Goal: Task Accomplishment & Management: Use online tool/utility

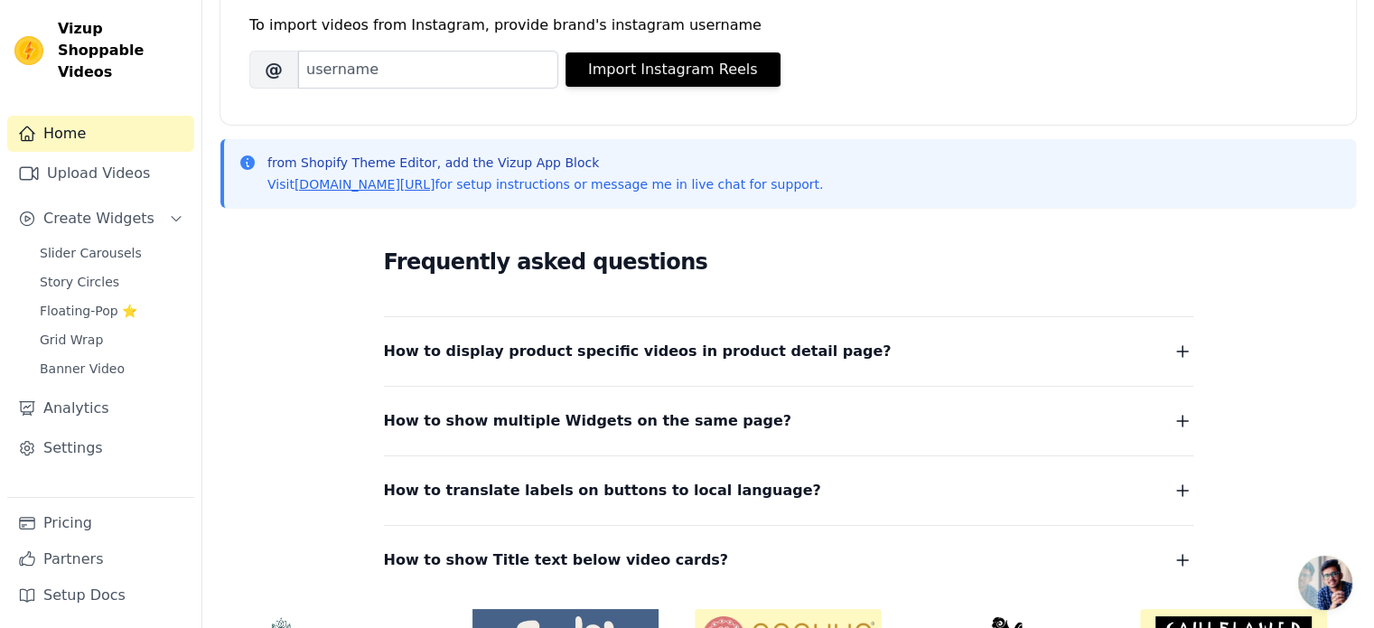
scroll to position [384, 0]
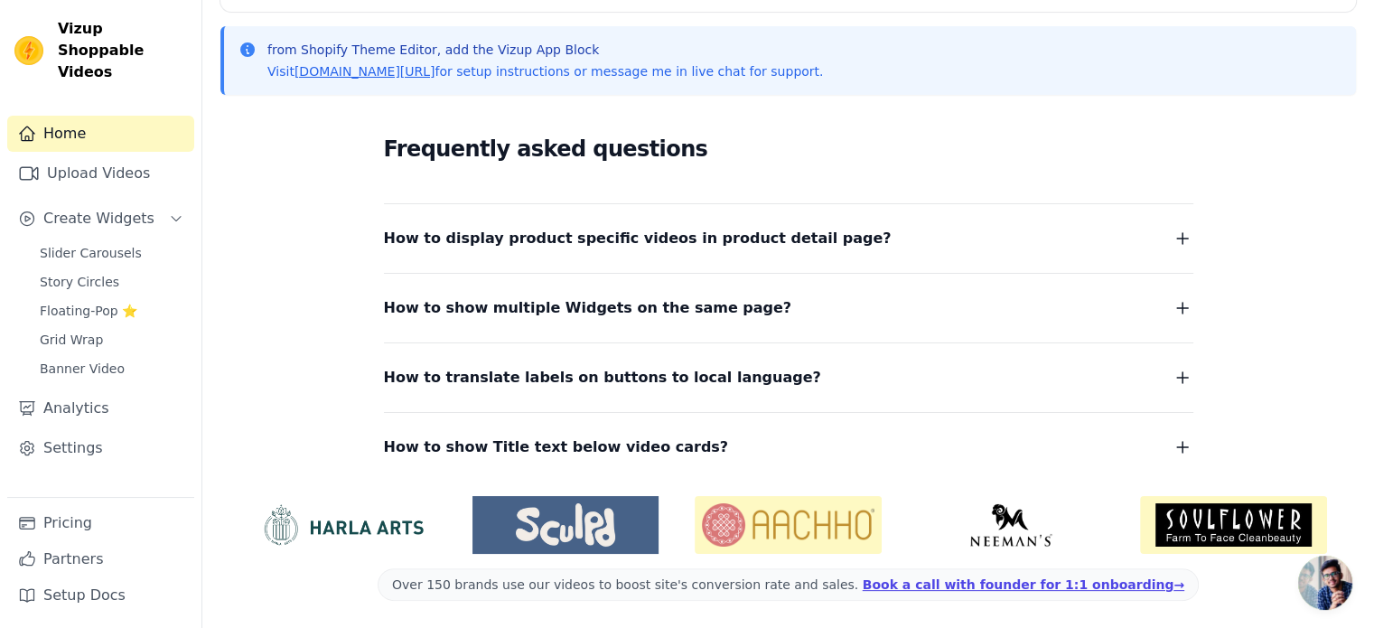
click at [882, 462] on div "Frequently asked questions How to display product specific videos in product de…" at bounding box center [788, 295] width 1136 height 372
click at [887, 453] on button "How to show Title text below video cards?" at bounding box center [789, 447] width 810 height 25
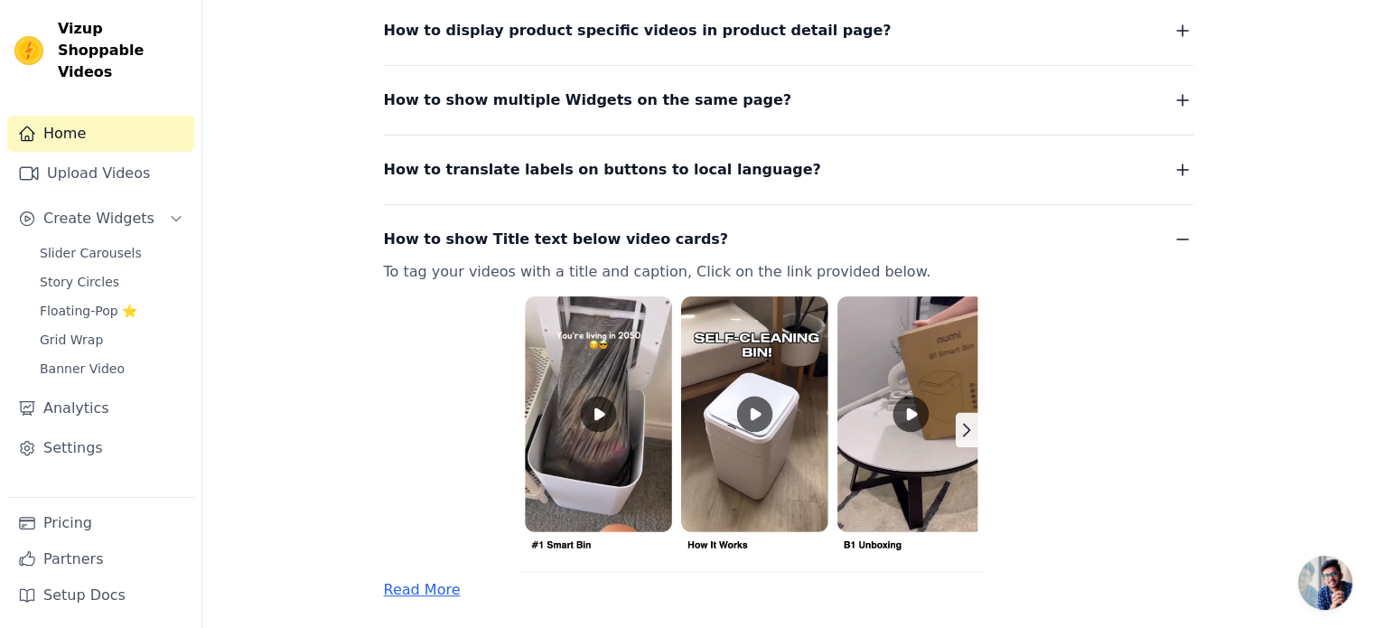
scroll to position [655, 0]
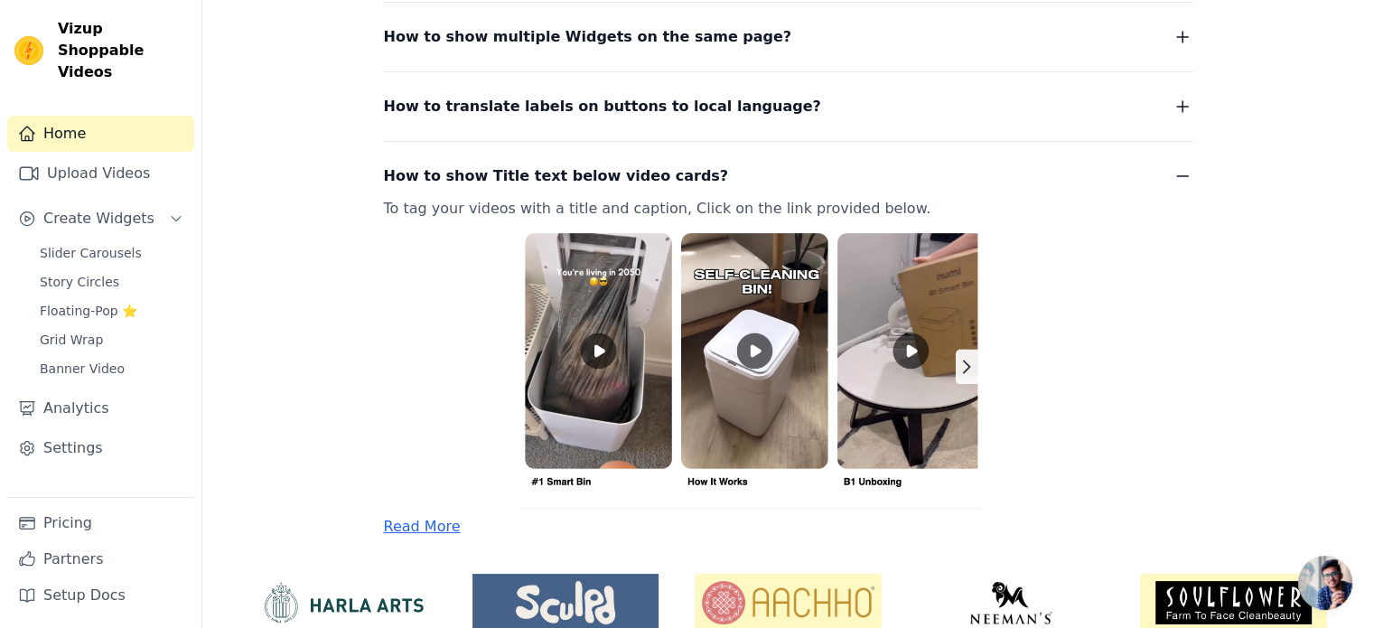
click at [763, 205] on p "To tag your videos with a title and caption, Click on the link provided below." at bounding box center [767, 352] width 766 height 313
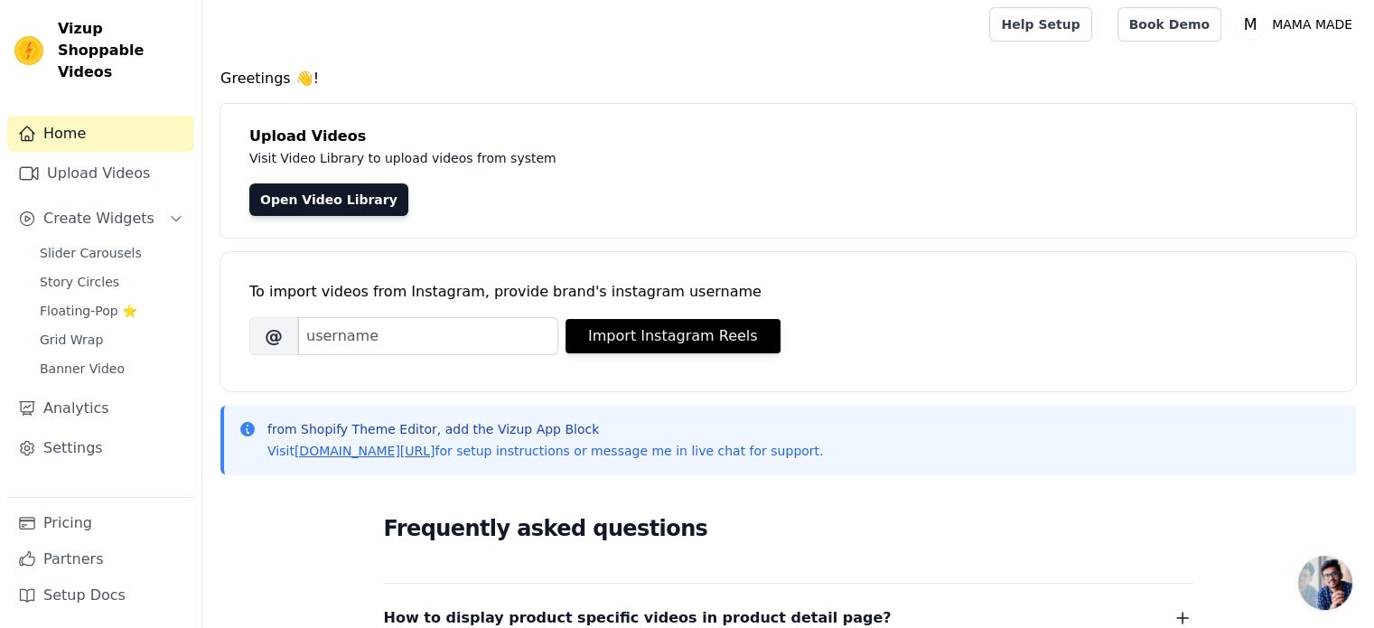
scroll to position [0, 0]
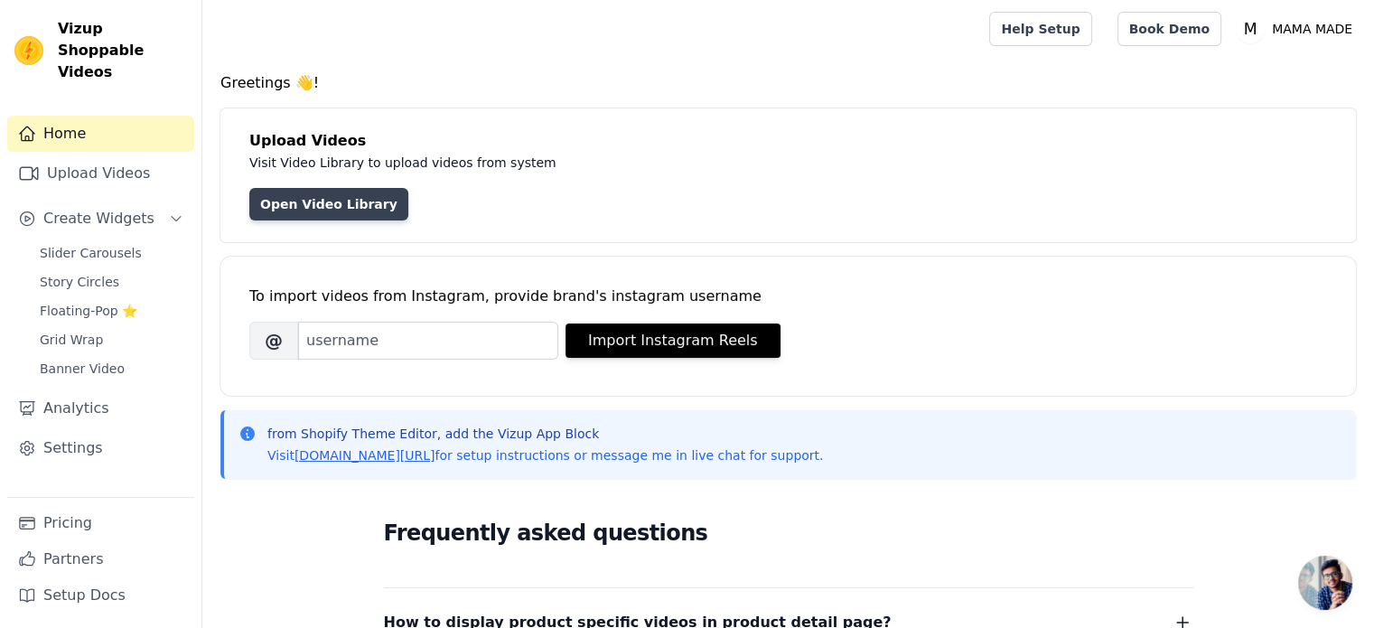
click at [337, 192] on link "Open Video Library" at bounding box center [328, 204] width 159 height 33
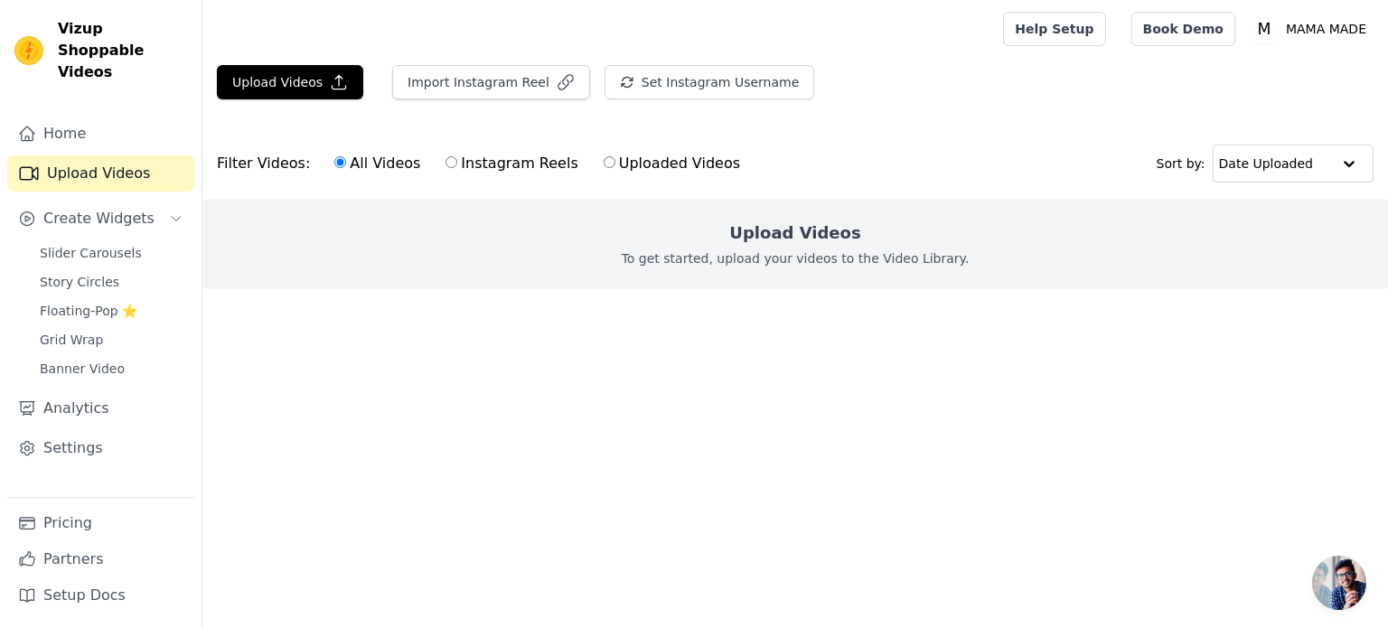
click at [762, 238] on h2 "Upload Videos" at bounding box center [794, 232] width 131 height 25
click at [311, 93] on button "Upload Videos" at bounding box center [290, 82] width 146 height 34
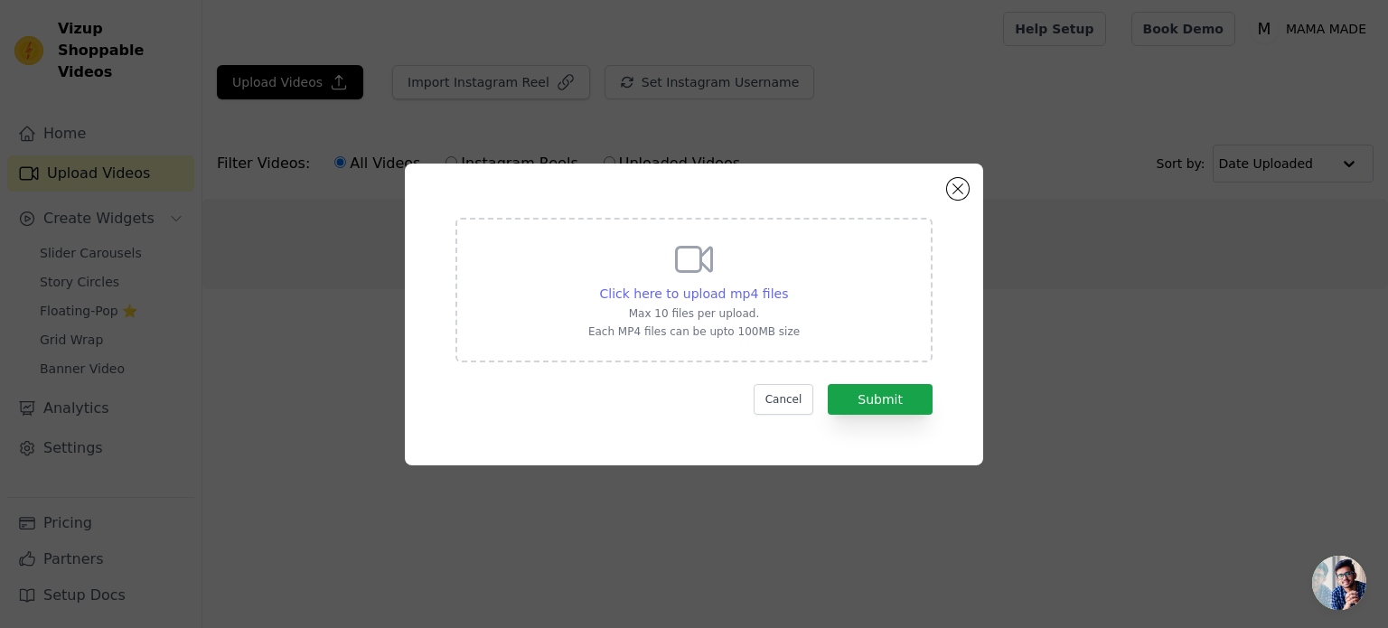
click at [719, 292] on span "Click here to upload mp4 files" at bounding box center [694, 293] width 189 height 14
click at [787, 285] on input "Click here to upload mp4 files Max 10 files per upload. Each MP4 files can be u…" at bounding box center [787, 284] width 1 height 1
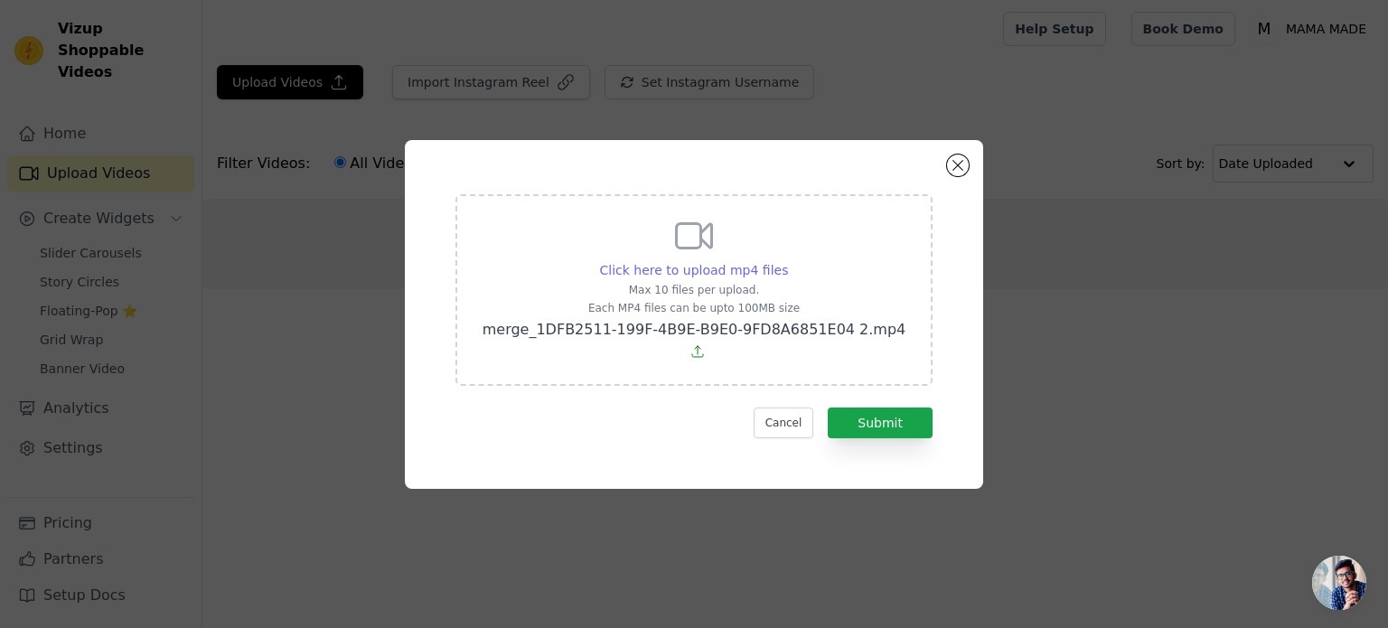
click at [712, 277] on span "Click here to upload mp4 files" at bounding box center [694, 270] width 189 height 14
click at [787, 261] on input "Click here to upload mp4 files Max 10 files per upload. Each MP4 files can be u…" at bounding box center [787, 260] width 1 height 1
type input "C:\fakepath\copy_50018448-49AE-4249-ACC2-148DCD2DE4BF - VEED Export.mp4"
click at [874, 418] on button "Submit" at bounding box center [880, 422] width 105 height 31
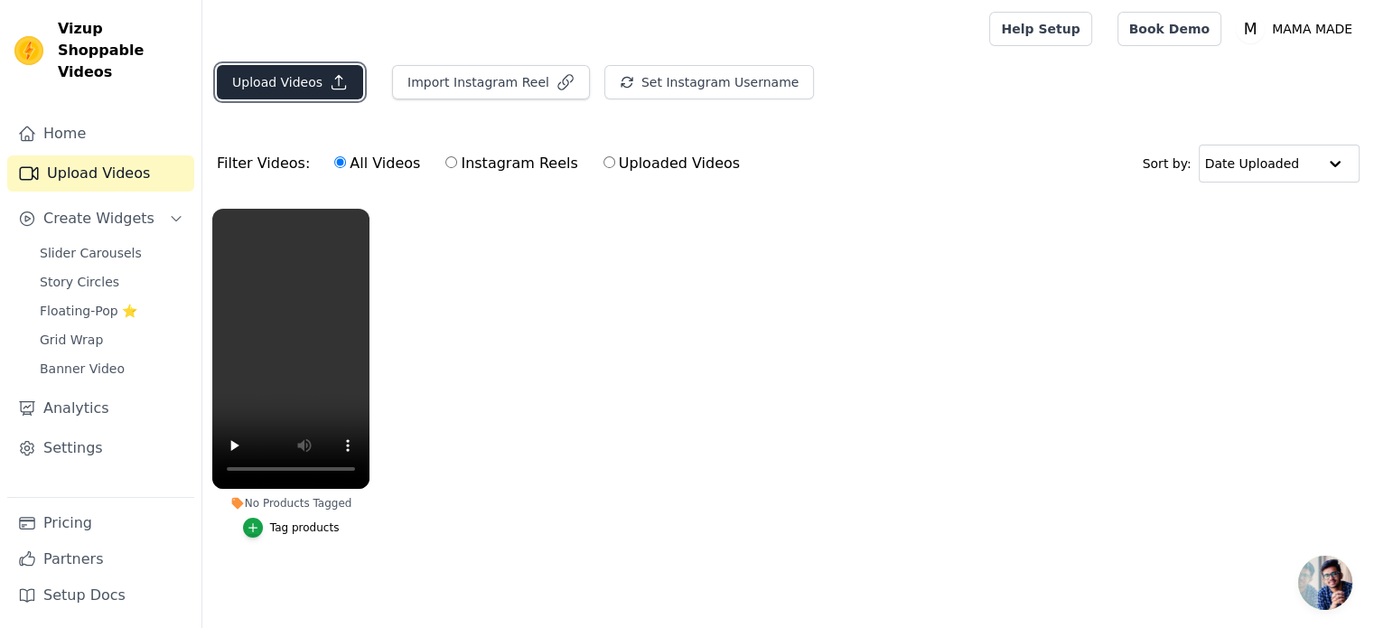
click at [307, 71] on button "Upload Videos" at bounding box center [290, 82] width 146 height 34
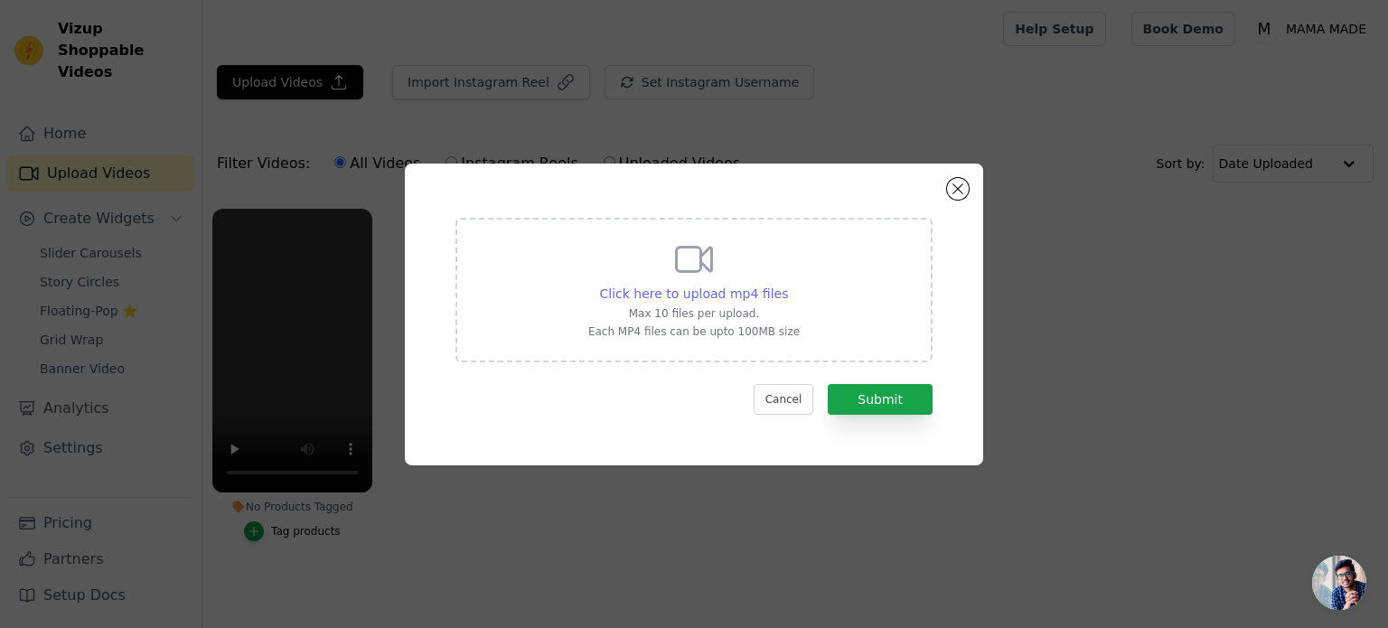
click at [707, 302] on div "Click here to upload mp4 files Max 10 files per upload. Each MP4 files can be u…" at bounding box center [693, 288] width 211 height 101
click at [787, 285] on input "Click here to upload mp4 files Max 10 files per upload. Each MP4 files can be u…" at bounding box center [787, 284] width 1 height 1
type input "C:\fakepath\UGC Inga.mp4"
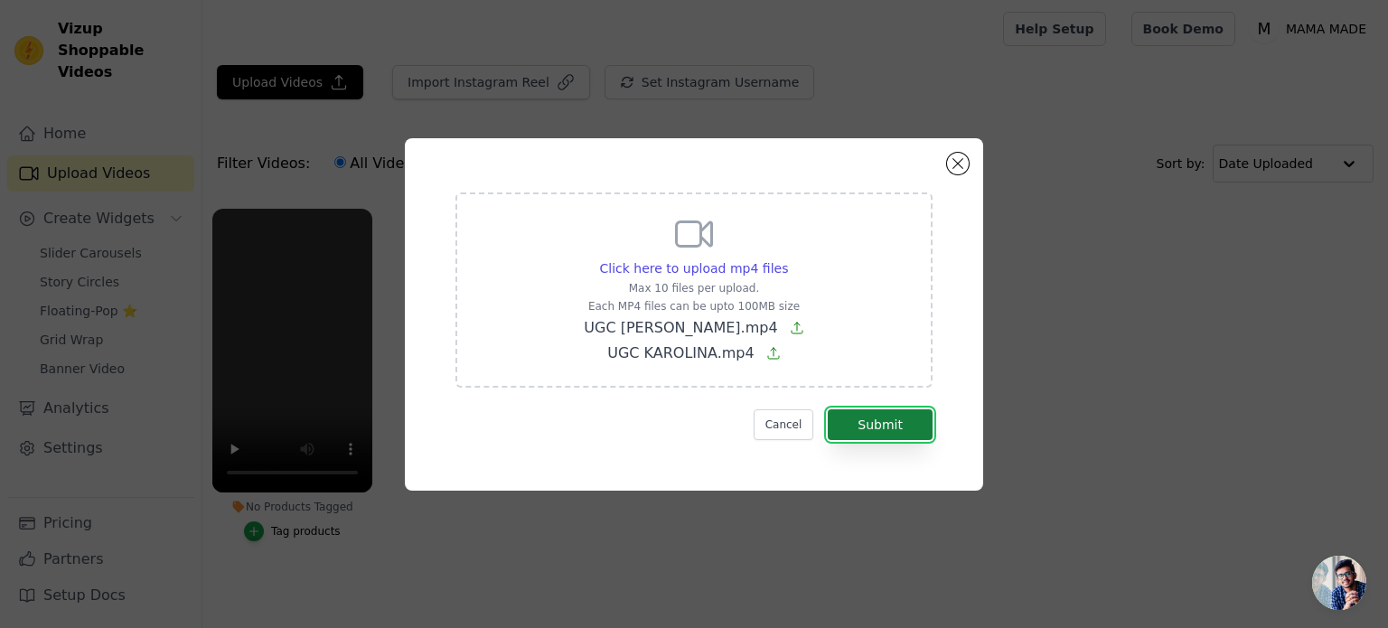
click at [894, 426] on button "Submit" at bounding box center [880, 424] width 105 height 31
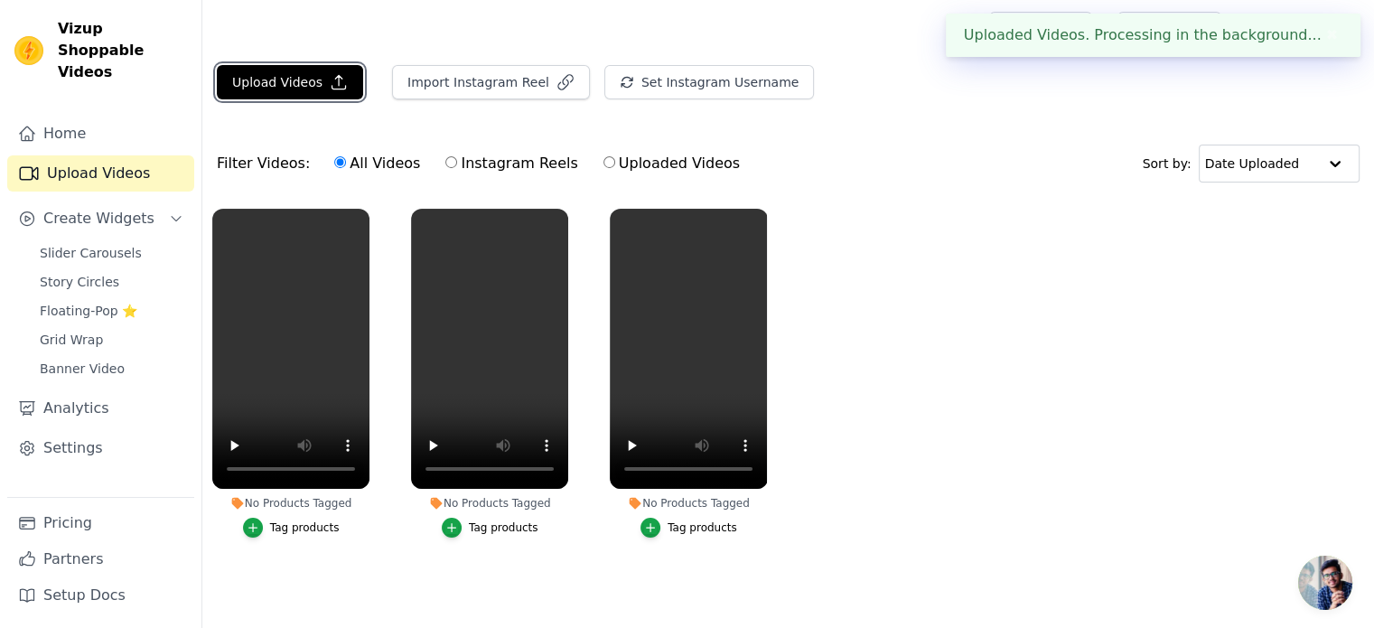
click at [293, 80] on button "Upload Videos" at bounding box center [290, 82] width 146 height 34
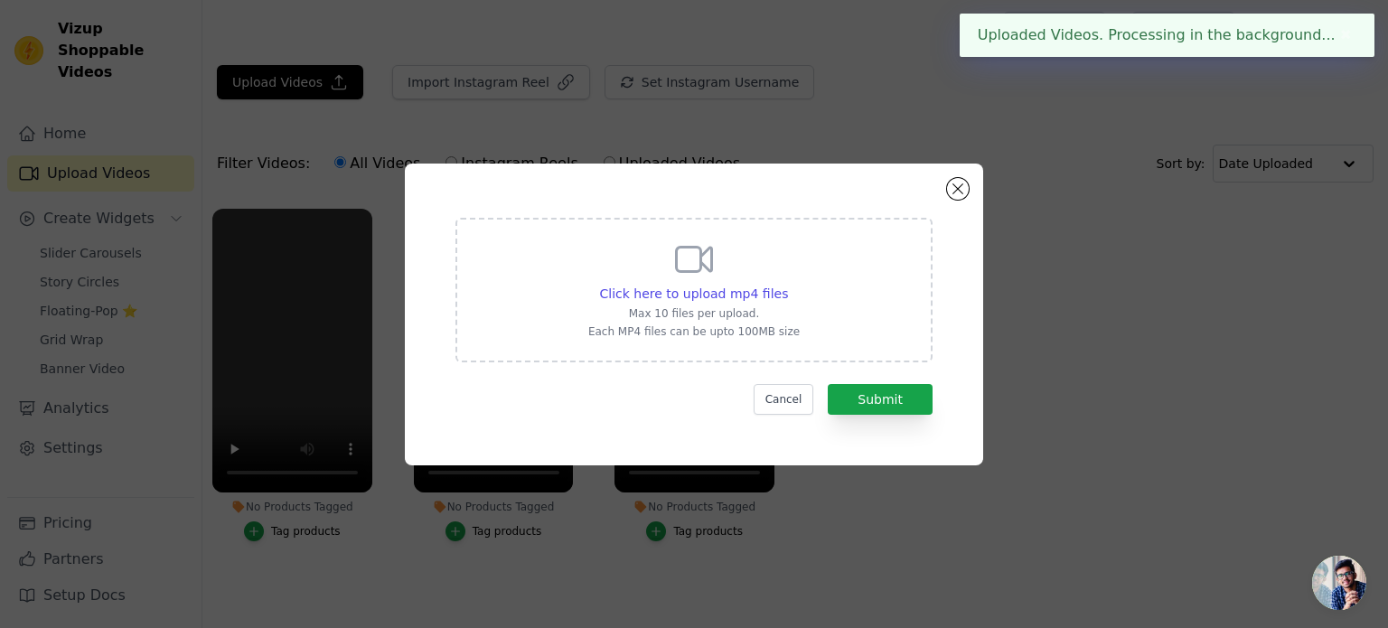
click at [679, 279] on icon at bounding box center [693, 259] width 43 height 43
click at [787, 284] on input "Click here to upload mp4 files Max 10 files per upload. Each MP4 files can be u…" at bounding box center [787, 284] width 1 height 1
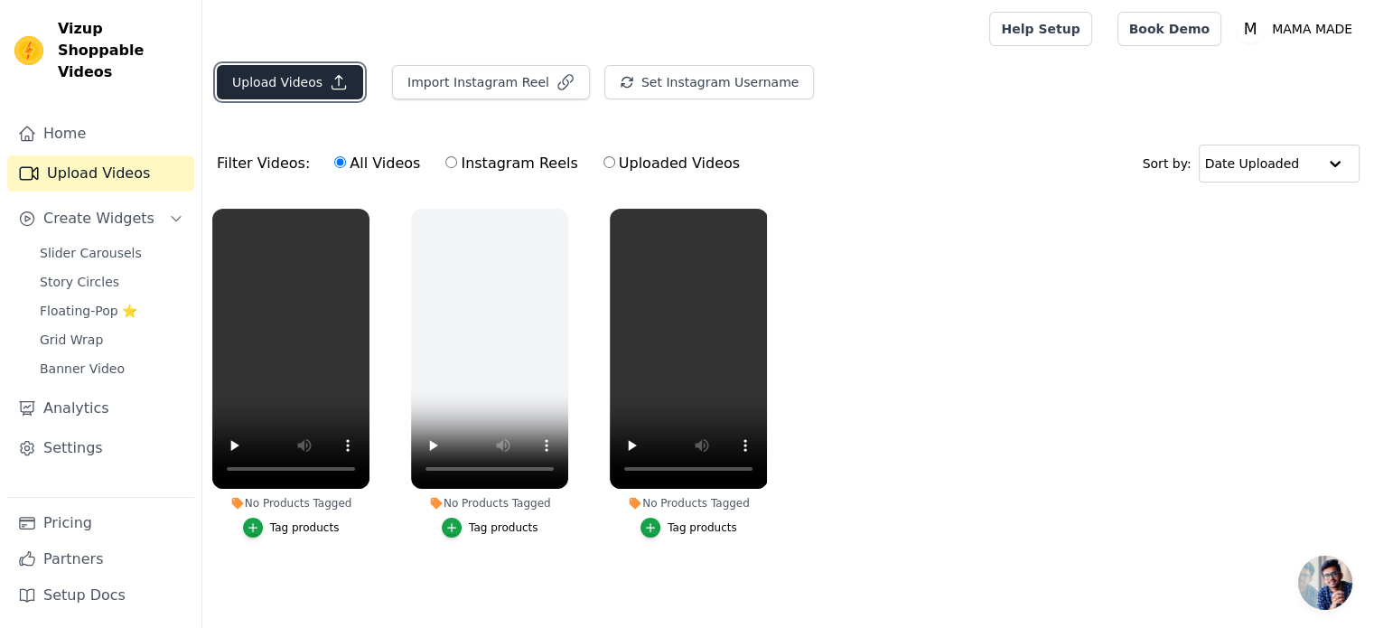
click at [257, 77] on button "Upload Videos" at bounding box center [290, 82] width 146 height 34
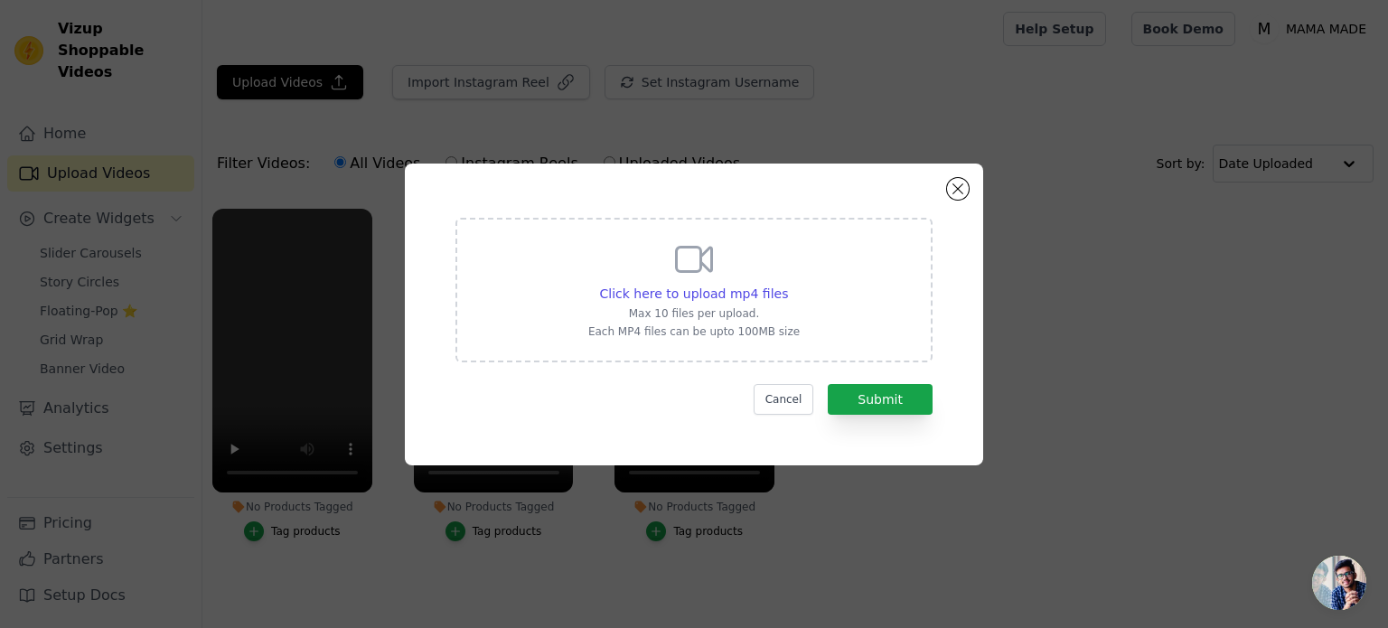
click at [950, 199] on div "Click here to upload mp4 files Max 10 files per upload. Each MP4 files can be u…" at bounding box center [694, 315] width 578 height 302
click at [968, 190] on div "Click here to upload mp4 files Max 10 files per upload. Each MP4 files can be u…" at bounding box center [694, 315] width 578 height 302
click at [957, 191] on button "Close modal" at bounding box center [958, 189] width 22 height 22
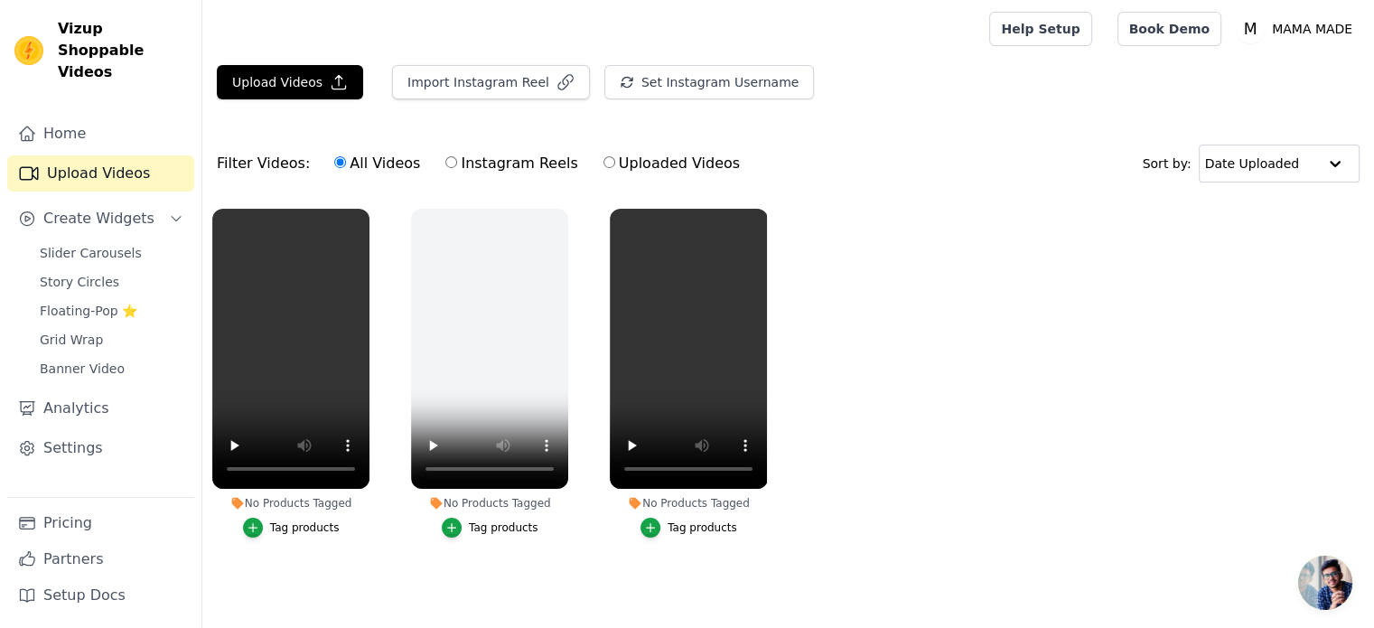
click at [920, 220] on ul "No Products Tagged Tag products No Products Tagged Tag products No Products Tag…" at bounding box center [788, 391] width 1172 height 385
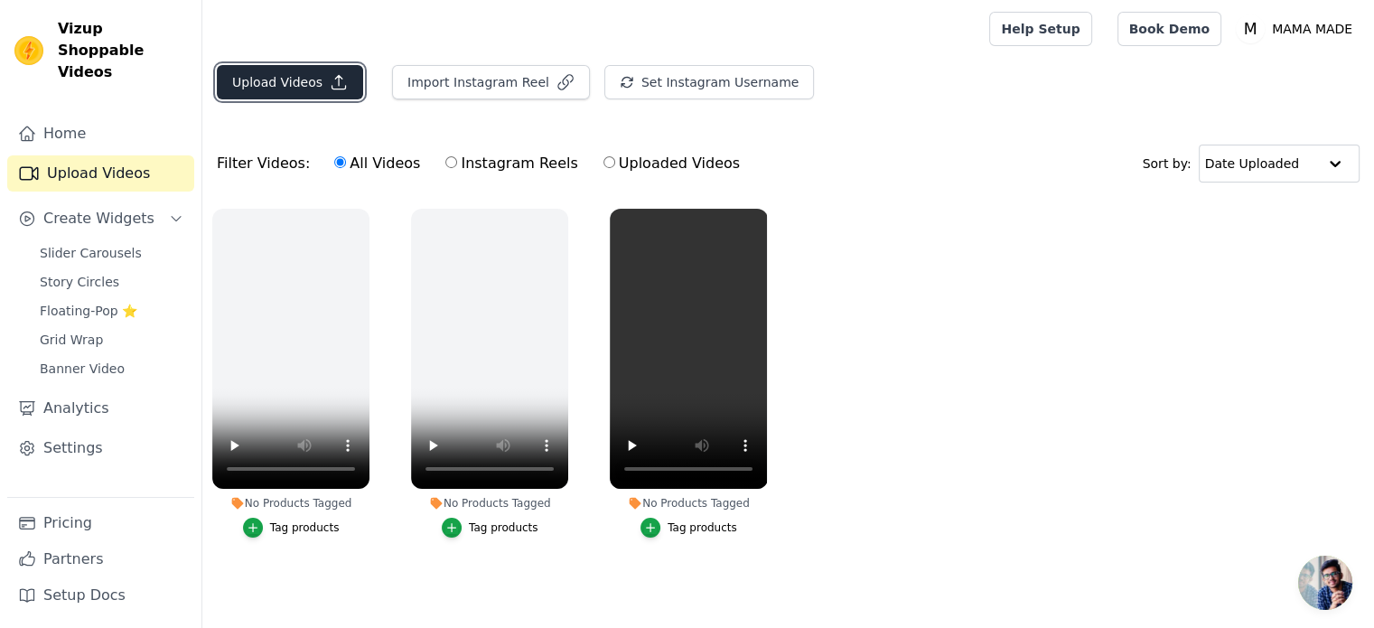
click at [308, 90] on button "Upload Videos" at bounding box center [290, 82] width 146 height 34
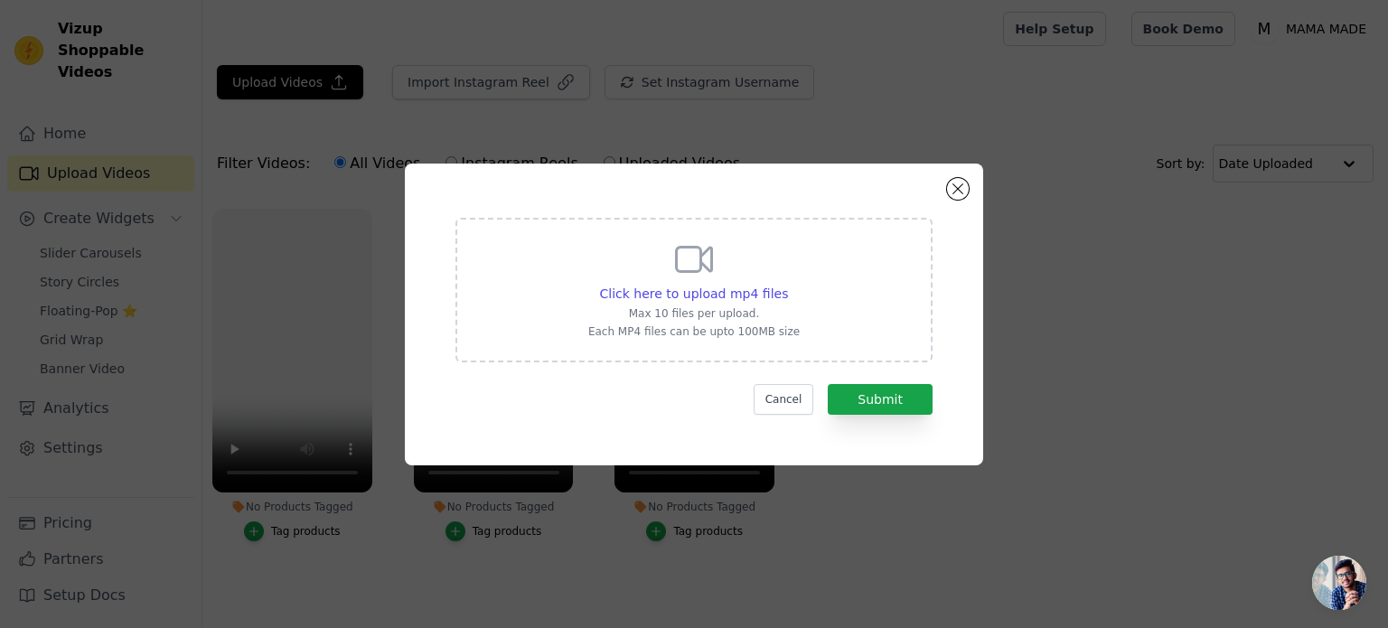
click at [738, 306] on p "Max 10 files per upload." at bounding box center [693, 313] width 211 height 14
click at [787, 285] on input "Click here to upload mp4 files Max 10 files per upload. Each MP4 files can be u…" at bounding box center [787, 284] width 1 height 1
type input "C:\fakepath\9A68A28F-E970-4965-BD27-346019B52E61.mp4"
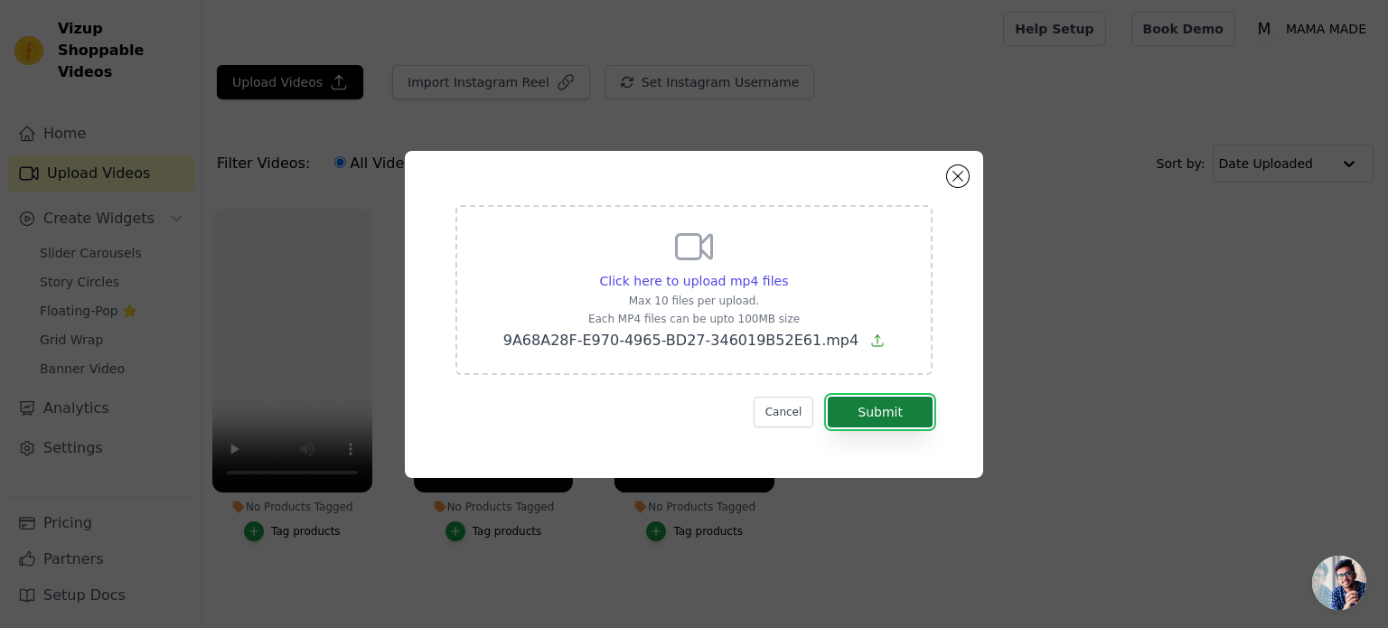
click at [875, 411] on button "Submit" at bounding box center [880, 412] width 105 height 31
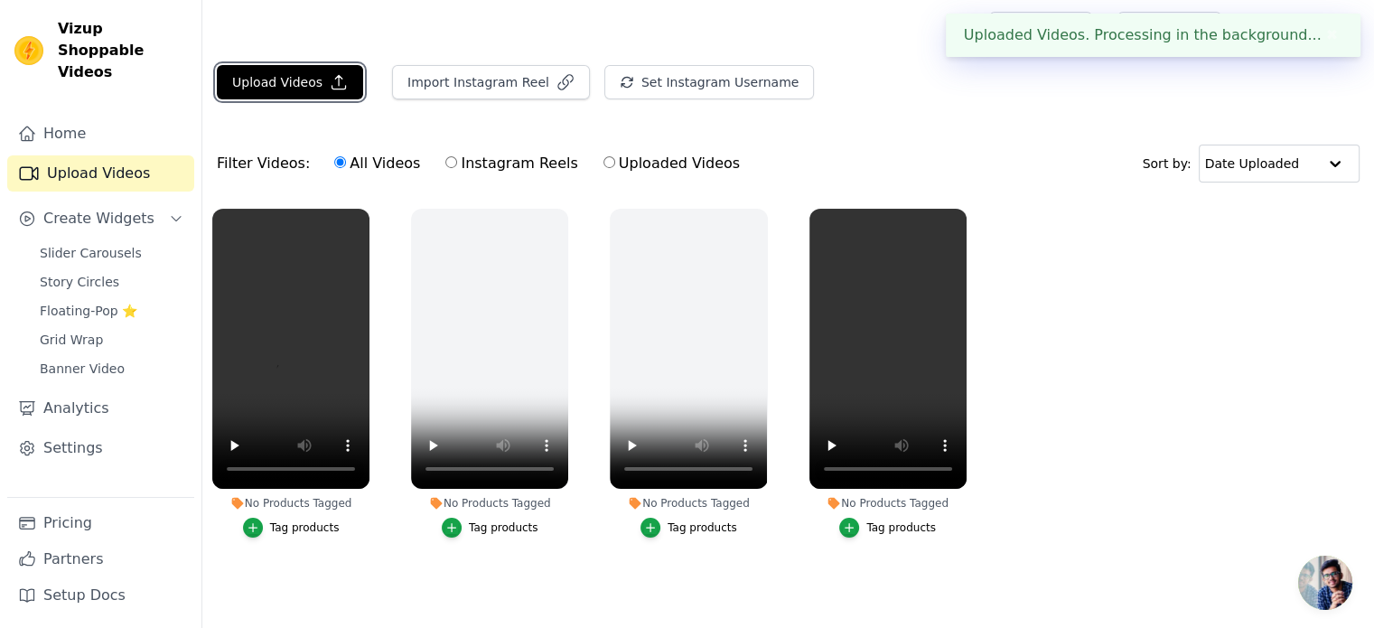
click at [267, 71] on button "Upload Videos" at bounding box center [290, 82] width 146 height 34
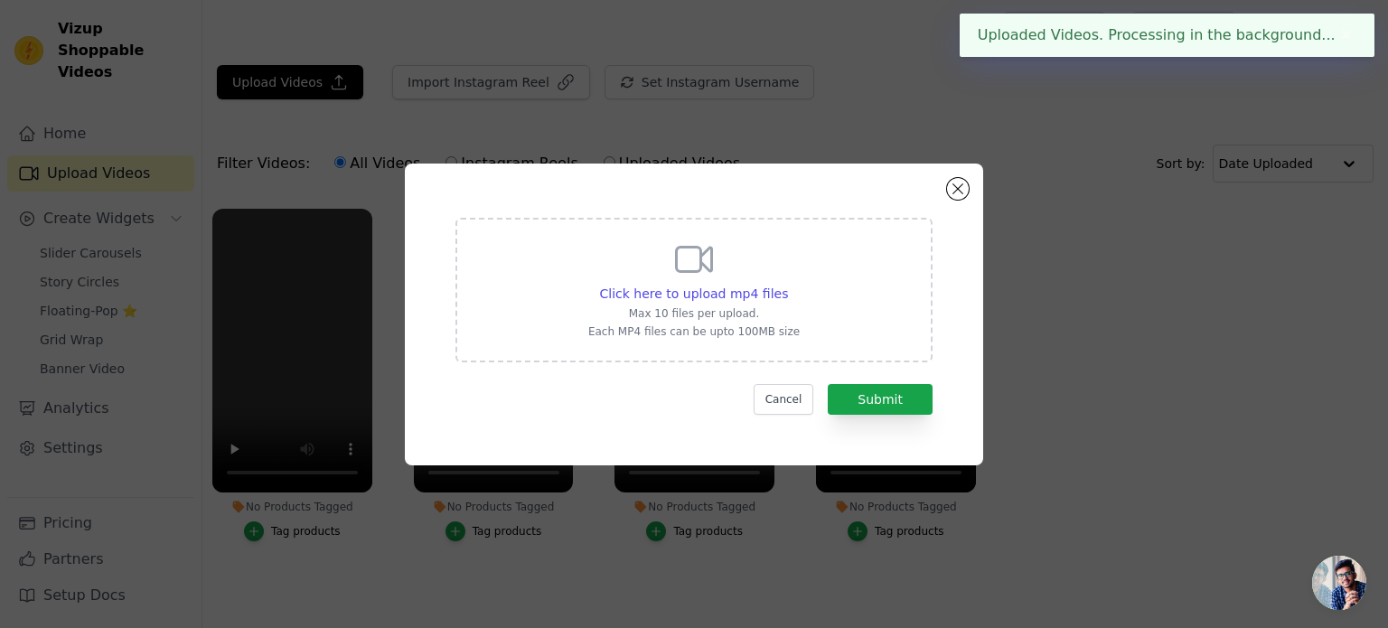
click at [759, 279] on div "Click here to upload mp4 files Max 10 files per upload. Each MP4 files can be u…" at bounding box center [693, 288] width 211 height 101
click at [787, 284] on input "Click here to upload mp4 files Max 10 files per upload. Each MP4 files can be u…" at bounding box center [787, 284] width 1 height 1
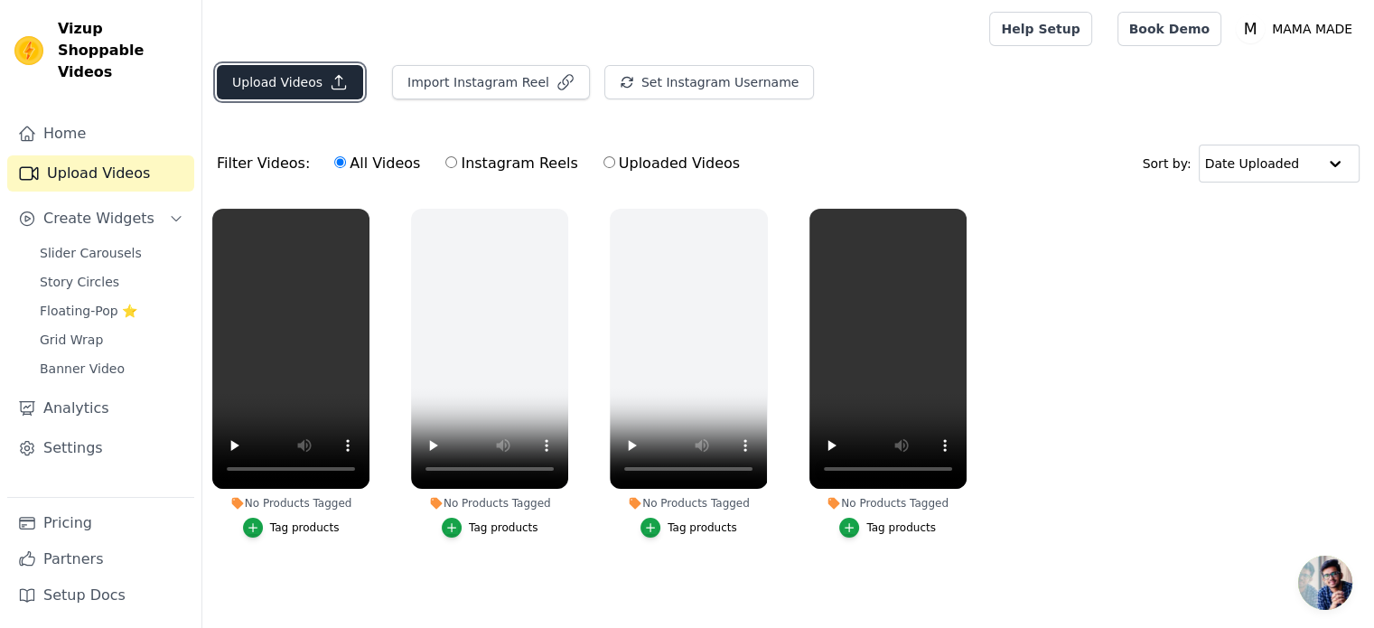
click at [300, 79] on button "Upload Videos" at bounding box center [290, 82] width 146 height 34
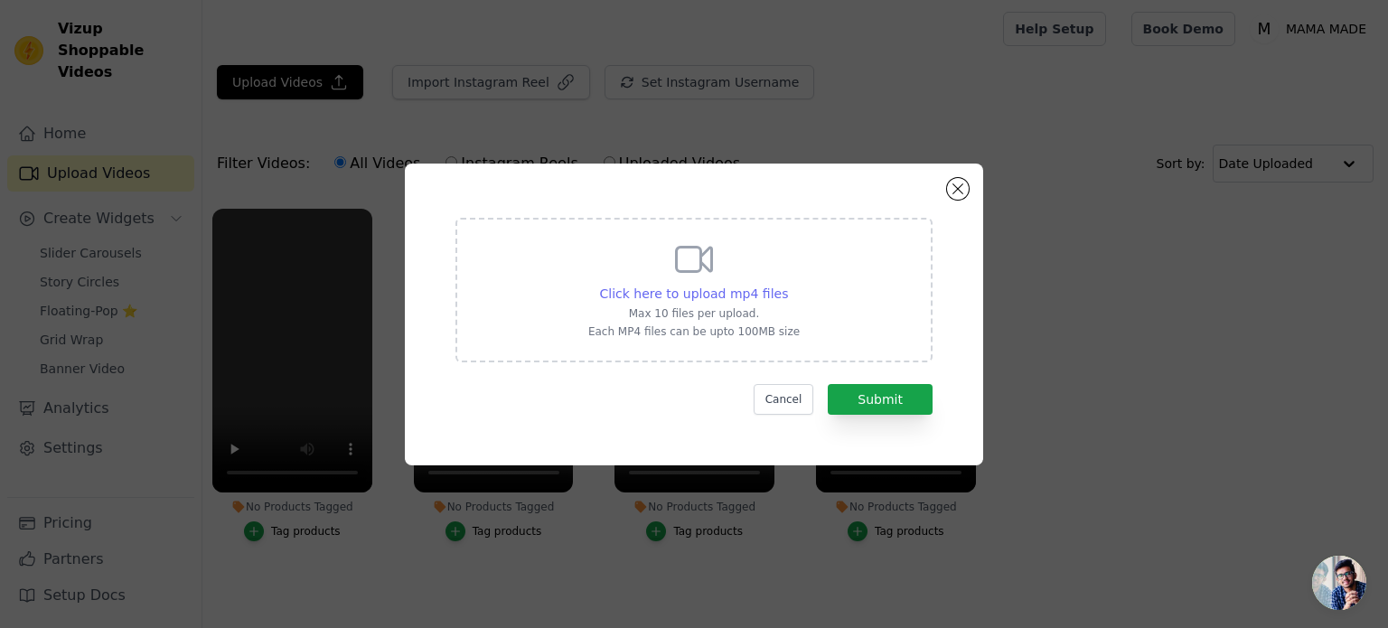
click at [747, 292] on span "Click here to upload mp4 files" at bounding box center [694, 293] width 189 height 14
click at [787, 285] on input "Click here to upload mp4 files Max 10 files per upload. Each MP4 files can be u…" at bounding box center [787, 284] width 1 height 1
type input "C:\fakepath\merge_1DFB2511-199F-4B9E-B9E0-9FD8A6851E04 2.mp4"
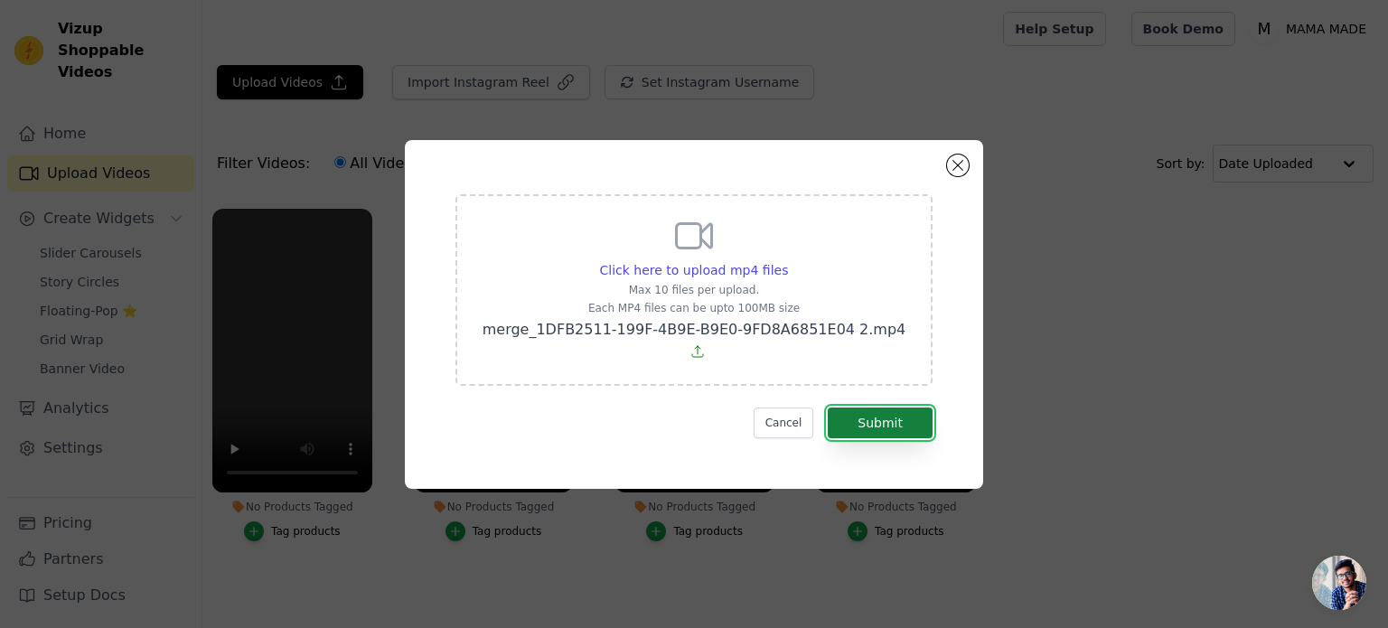
click at [870, 413] on button "Submit" at bounding box center [880, 422] width 105 height 31
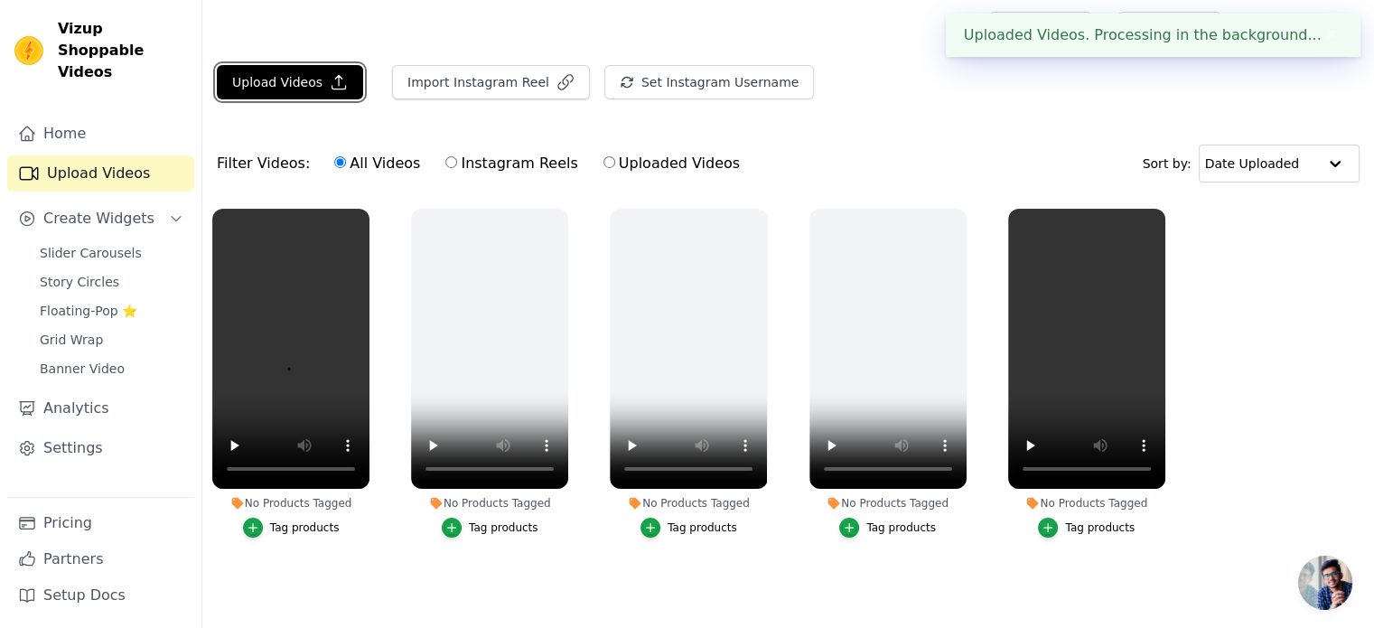
click at [302, 81] on button "Upload Videos" at bounding box center [290, 82] width 146 height 34
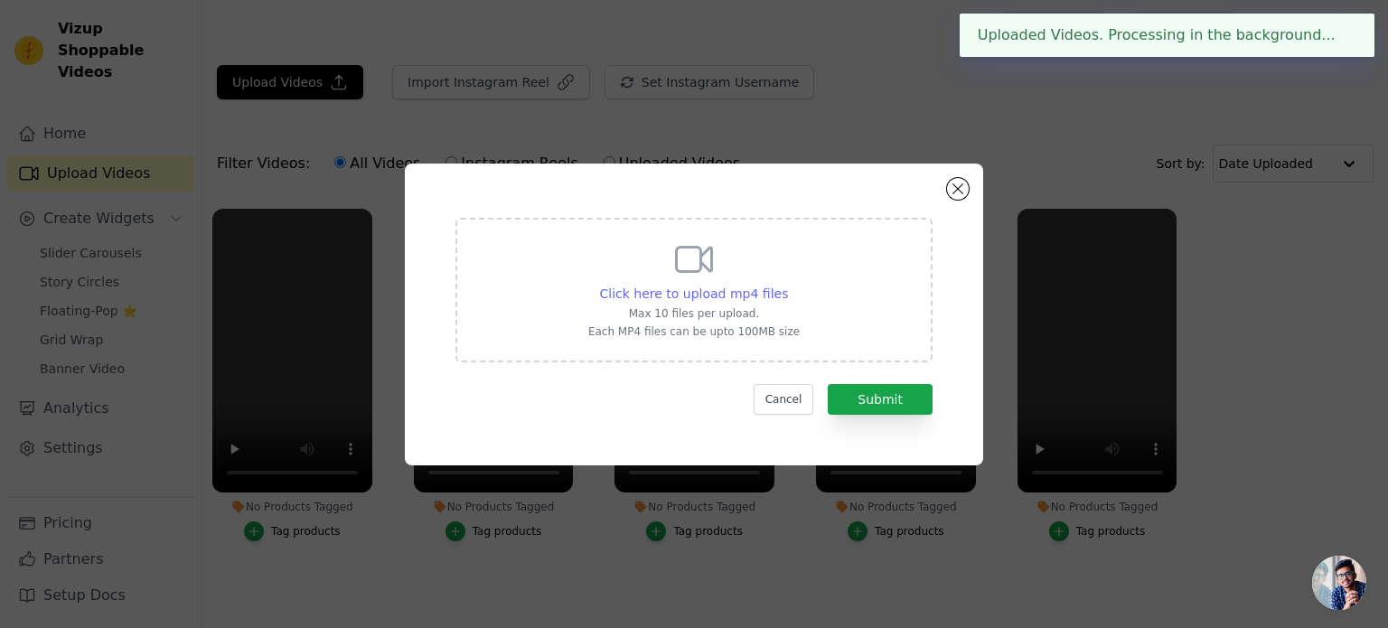
click at [706, 289] on span "Click here to upload mp4 files" at bounding box center [694, 293] width 189 height 14
click at [787, 285] on input "Click here to upload mp4 files Max 10 files per upload. Each MP4 files can be u…" at bounding box center [787, 284] width 1 height 1
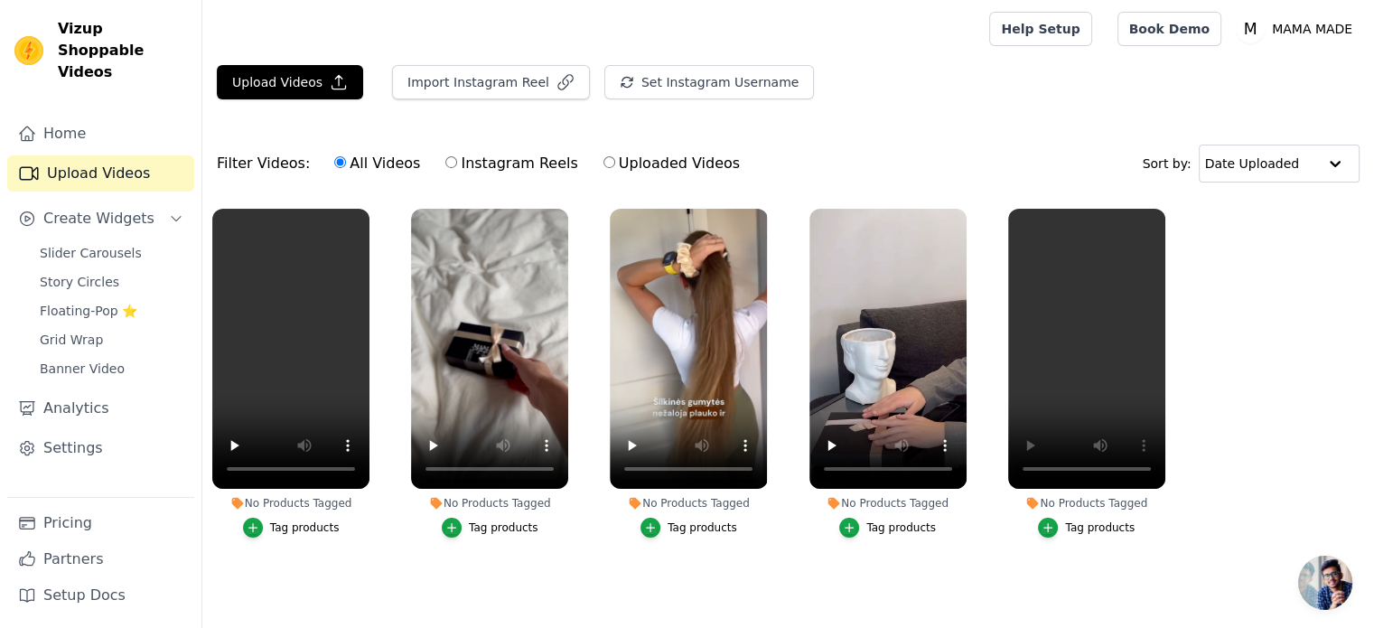
click at [1079, 521] on div "Tag products" at bounding box center [1100, 527] width 70 height 14
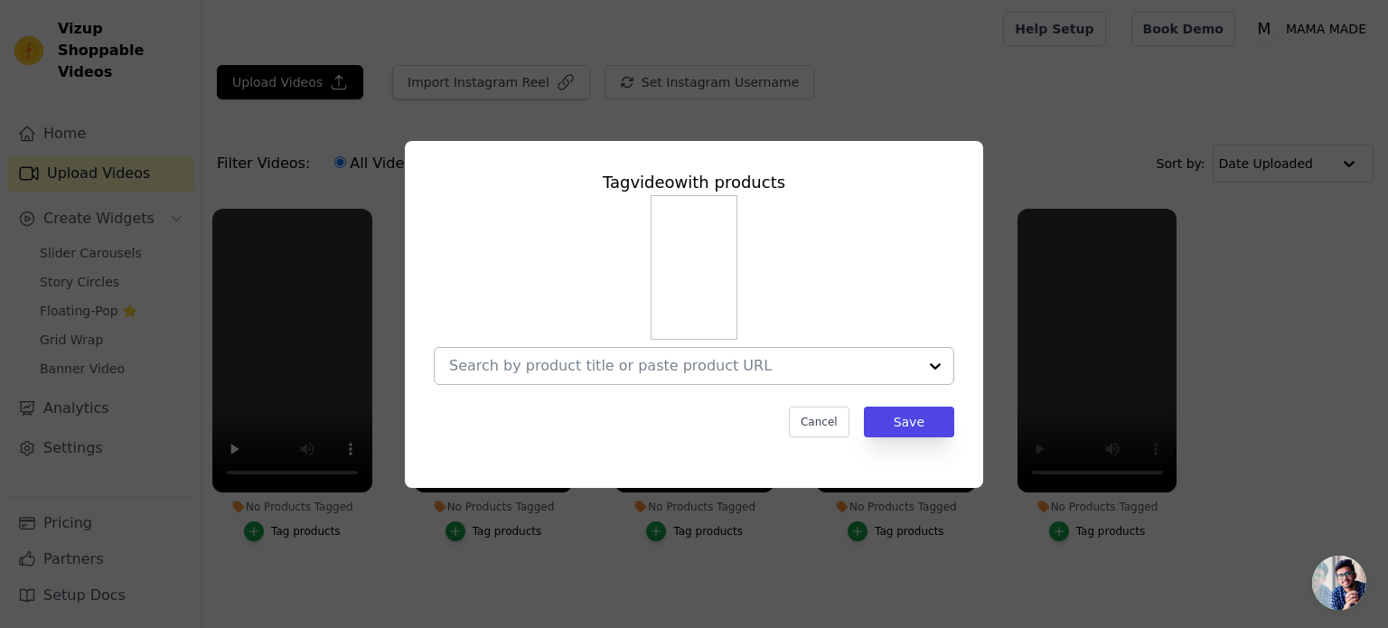
click at [834, 357] on input "No Products Tagged Tag video with products Cancel Save Tag products" at bounding box center [683, 365] width 468 height 17
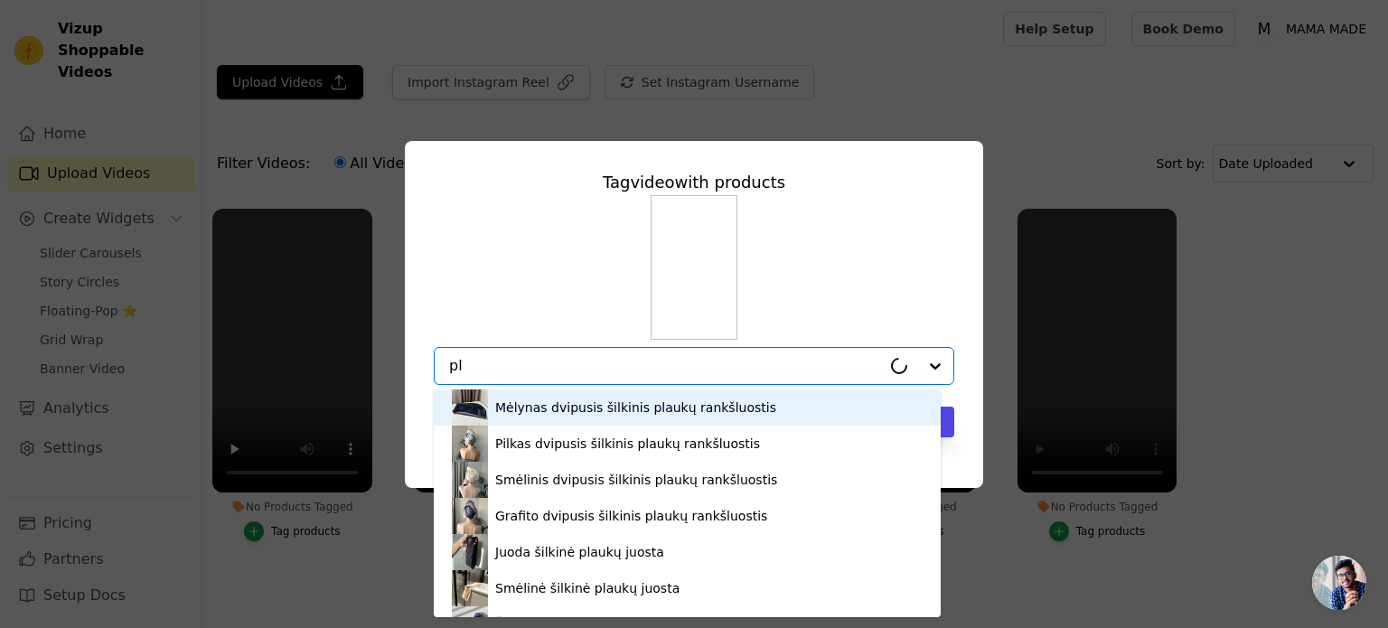
type input "p"
type input "rankšl"
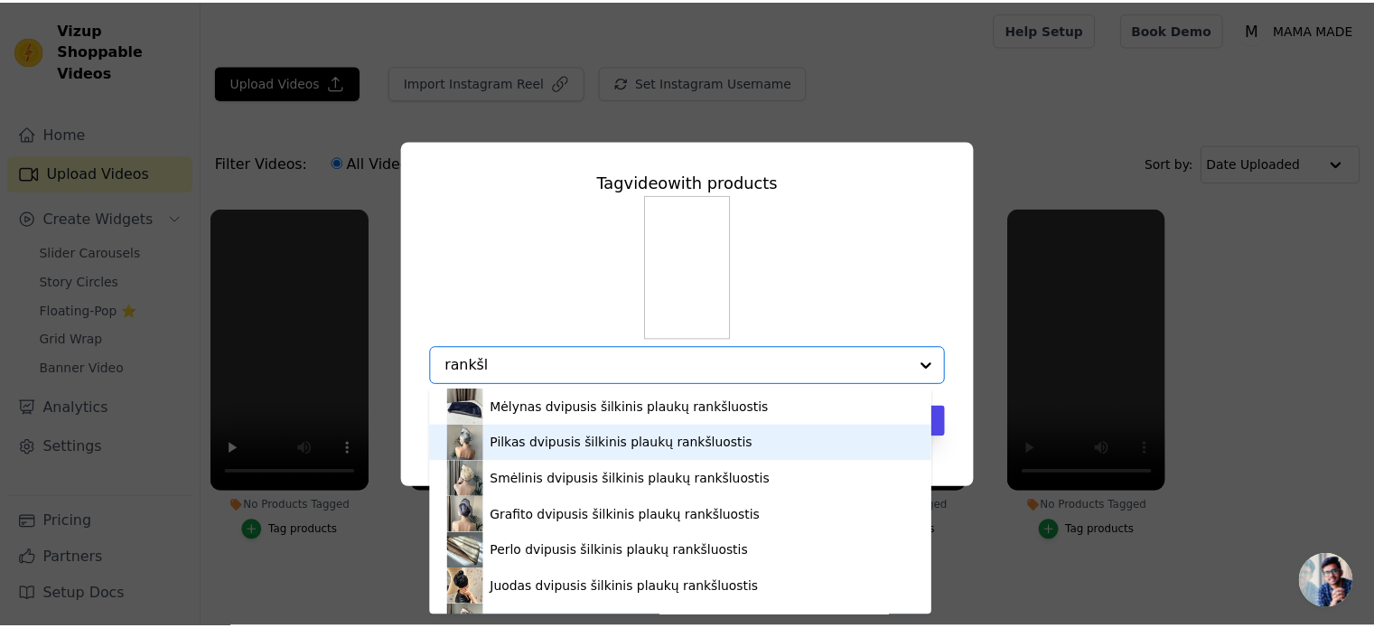
scroll to position [90, 0]
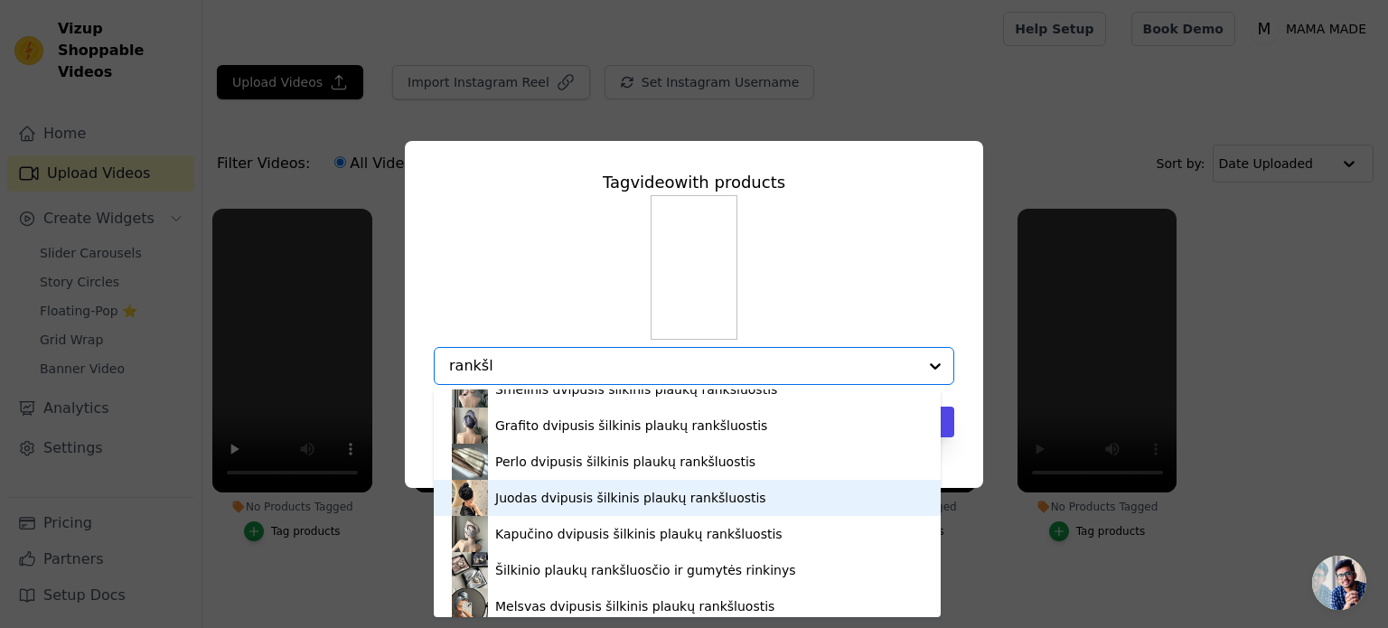
click at [585, 500] on div "Juodas dvipusis šilkinis plaukų rankšluostis" at bounding box center [630, 498] width 271 height 18
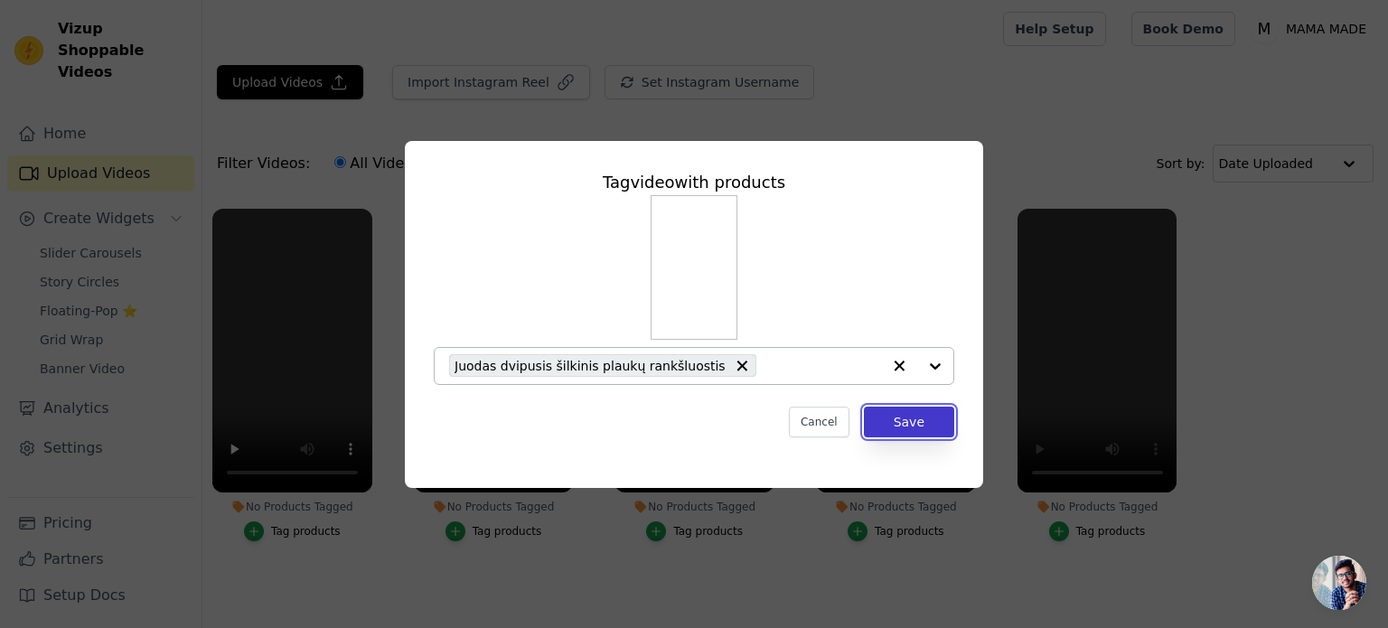
click at [913, 422] on button "Save" at bounding box center [909, 422] width 90 height 31
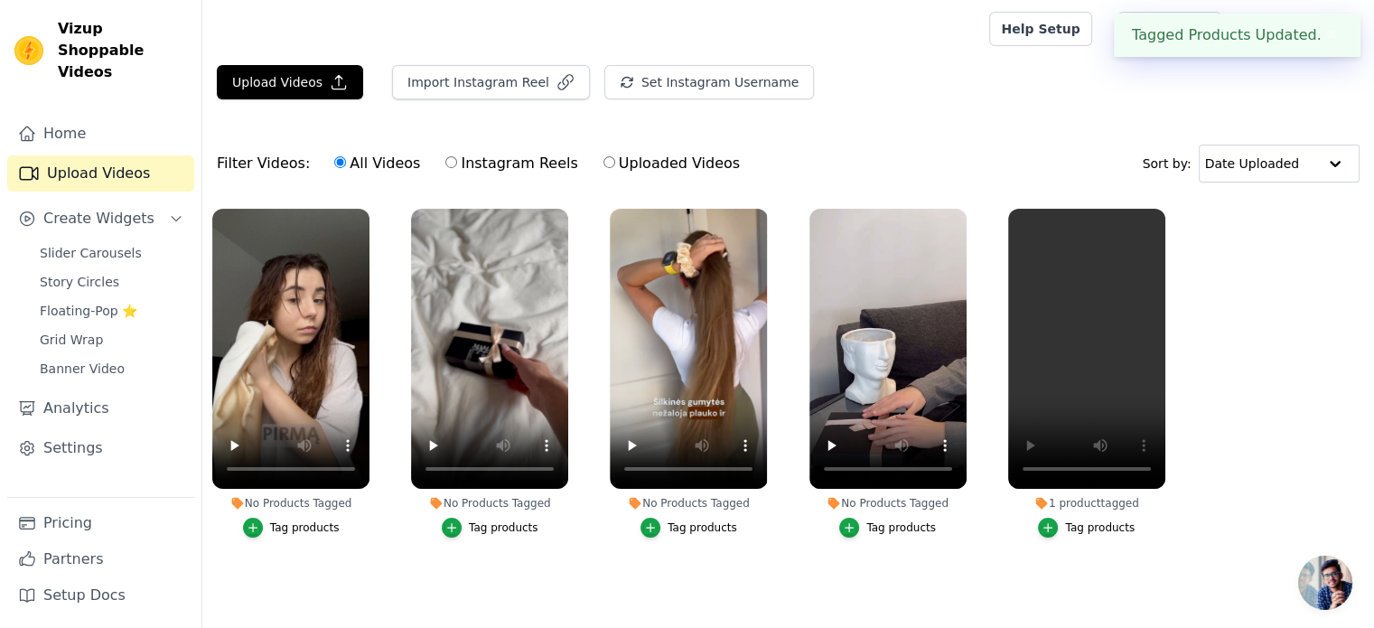
click at [875, 526] on div "Tag products" at bounding box center [901, 527] width 70 height 14
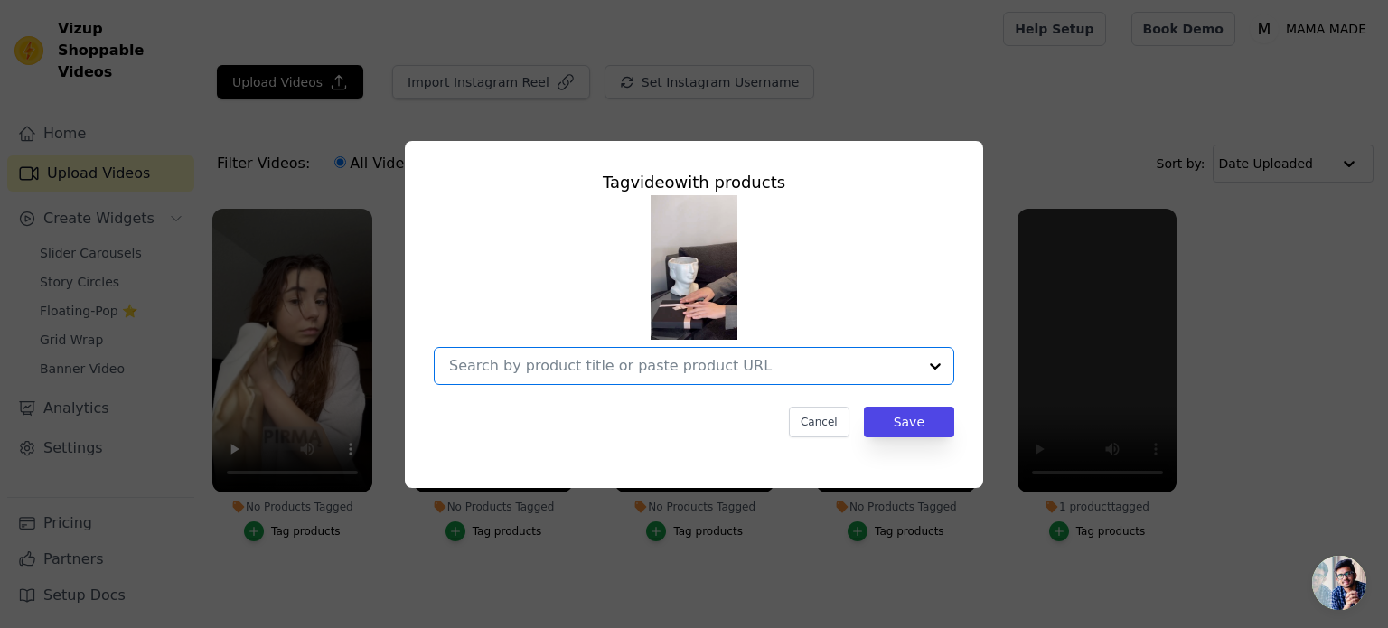
click at [736, 366] on input "No Products Tagged Tag video with products Option undefined, selected. Select i…" at bounding box center [683, 365] width 468 height 17
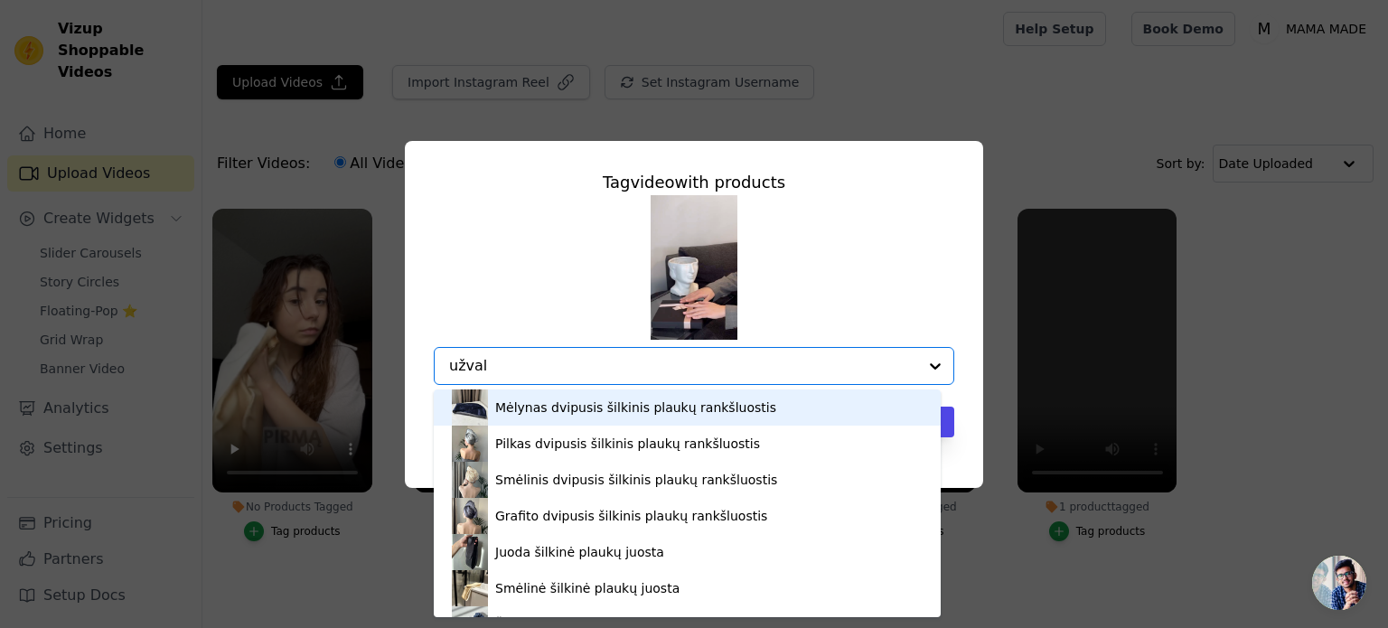
type input "užvalk"
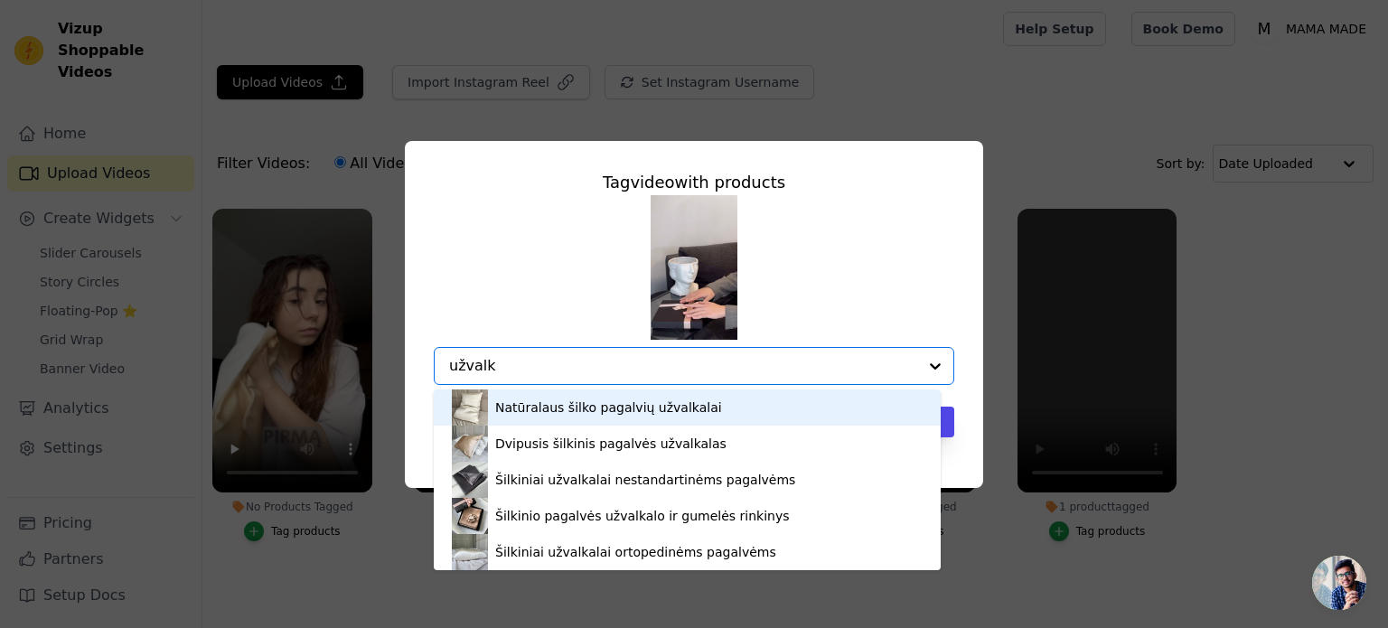
click at [647, 407] on div "Natūralaus šilko pagalvių užvalkalai" at bounding box center [608, 407] width 227 height 18
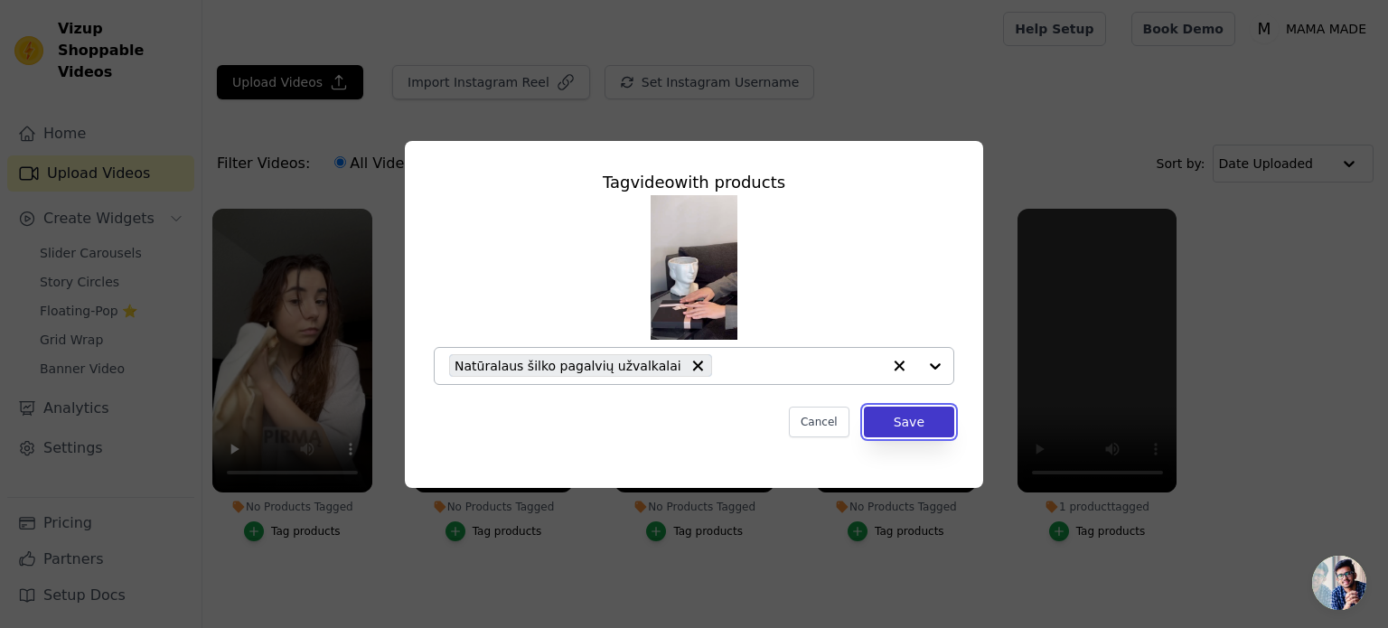
click at [930, 425] on button "Save" at bounding box center [909, 422] width 90 height 31
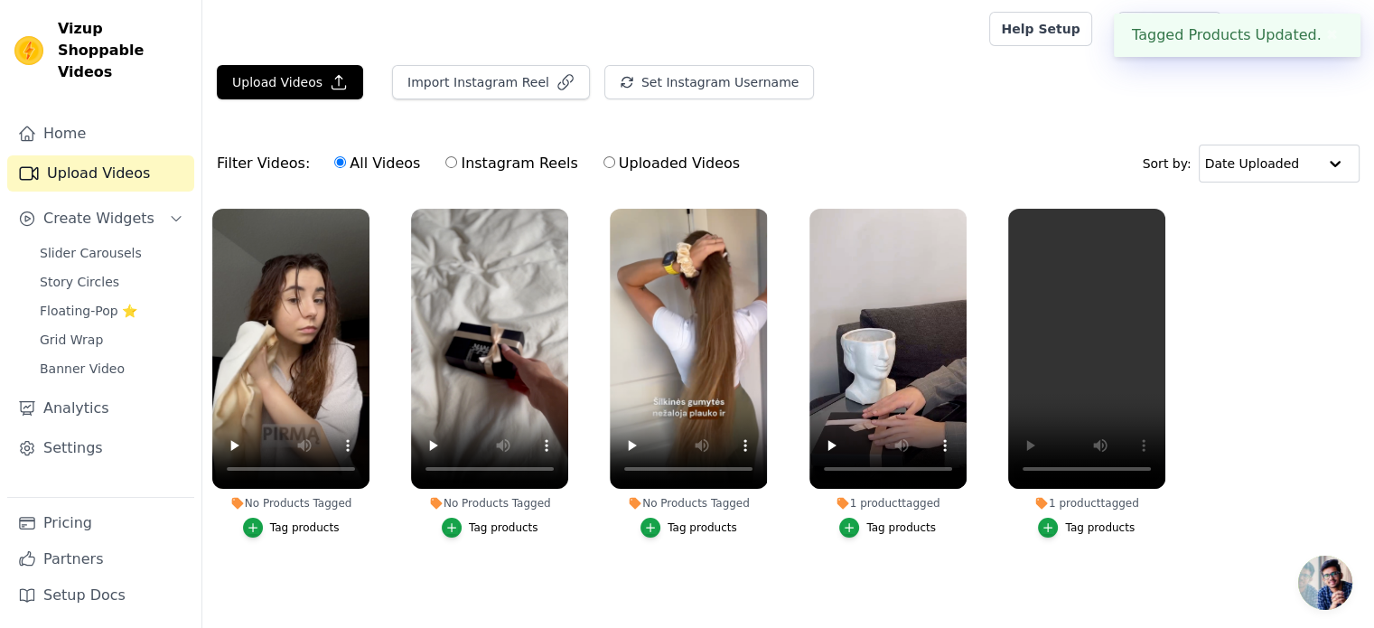
click at [687, 531] on div "Tag products" at bounding box center [703, 527] width 70 height 14
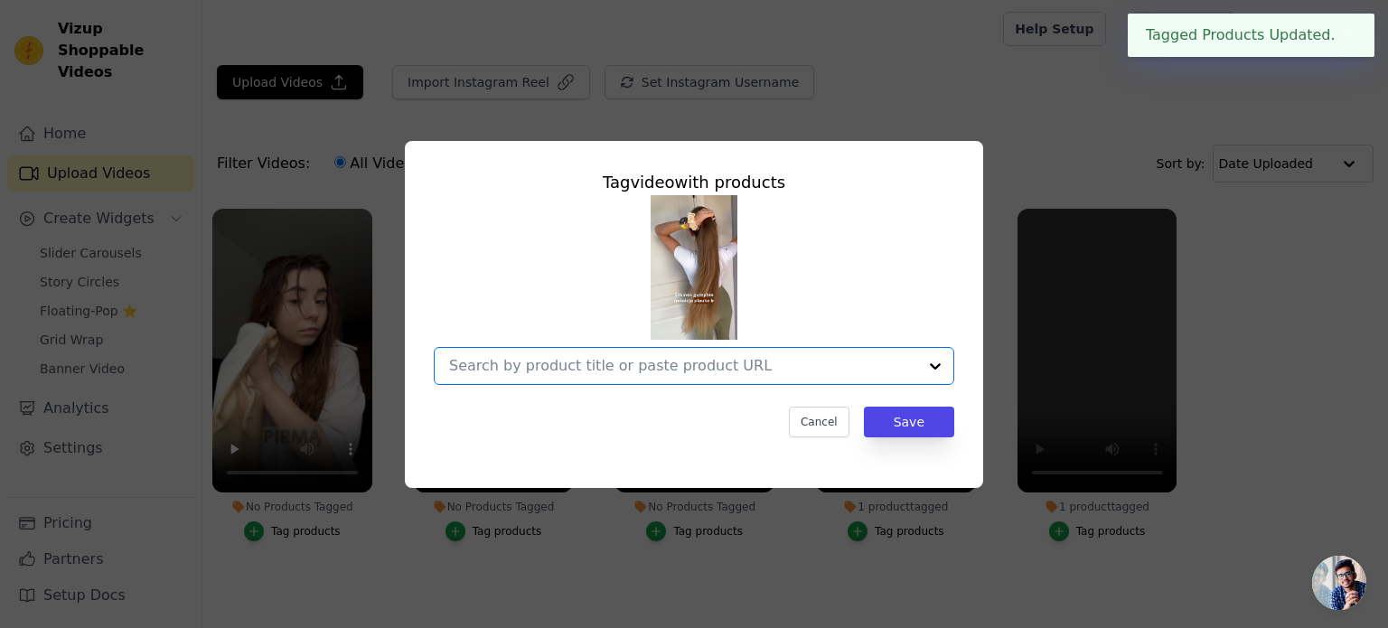
click at [717, 363] on input "No Products Tagged Tag video with products Option undefined, selected. Select i…" at bounding box center [683, 365] width 468 height 17
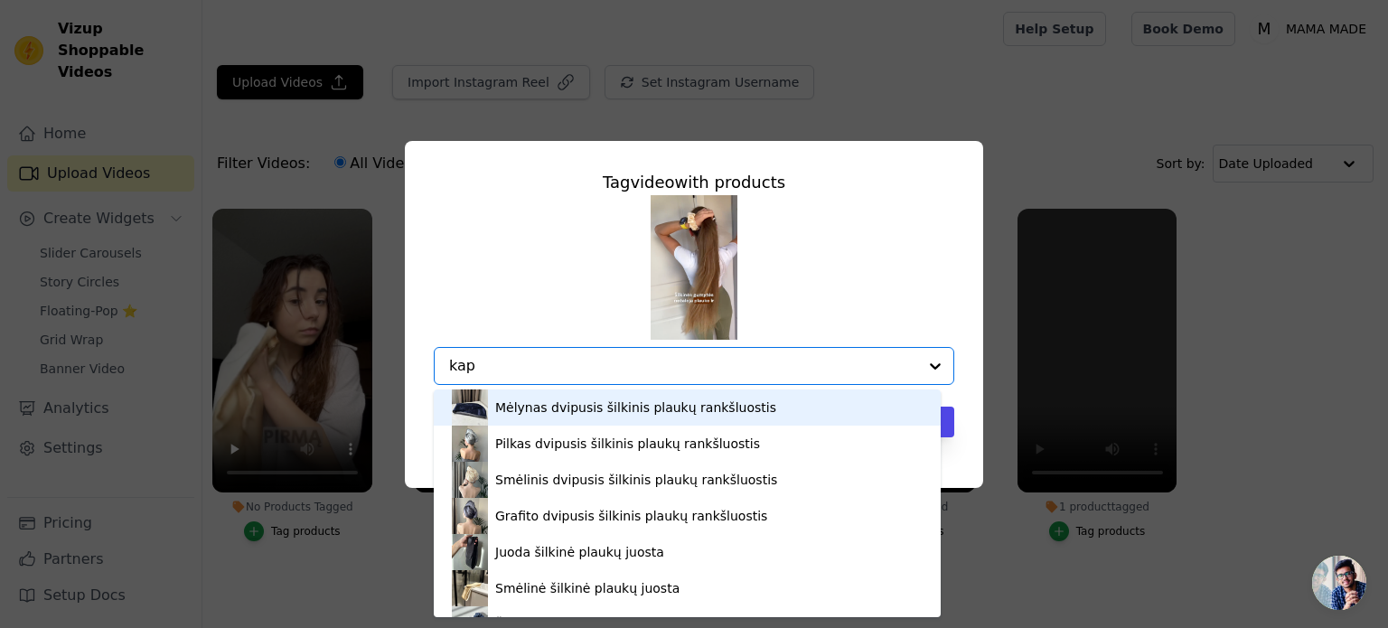
type input "kapu"
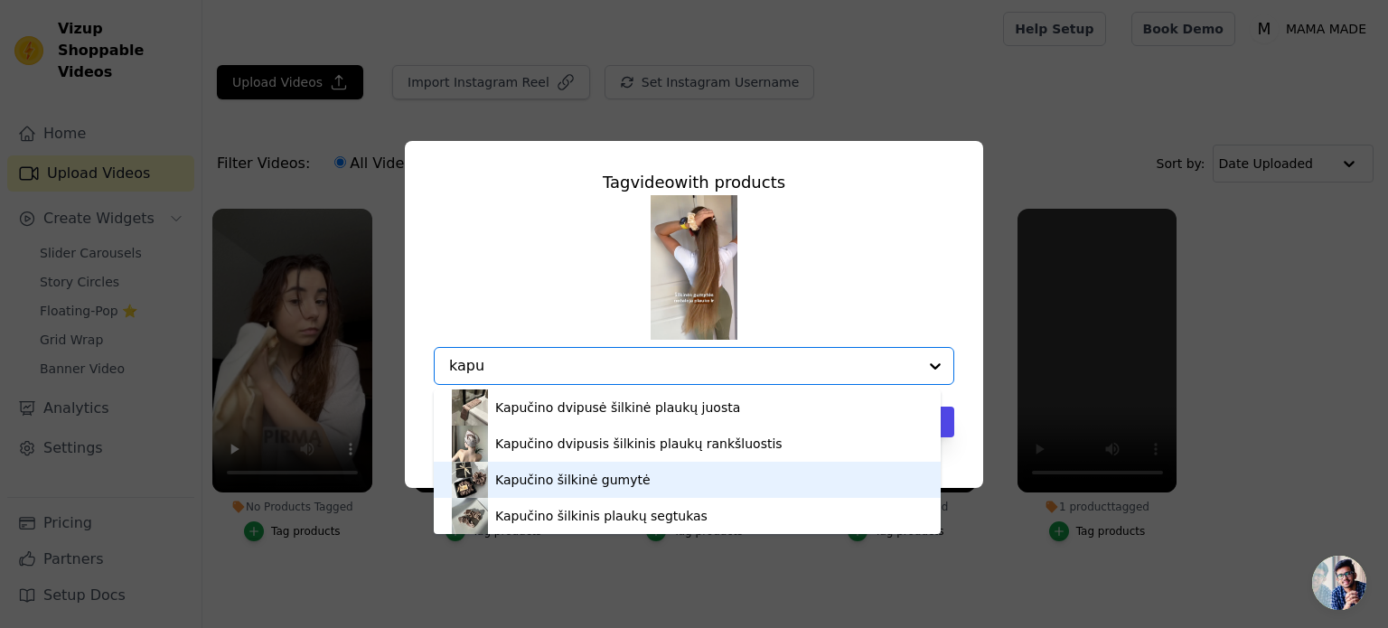
click at [625, 486] on div "Kapučino šilkinė gumytė" at bounding box center [572, 480] width 155 height 18
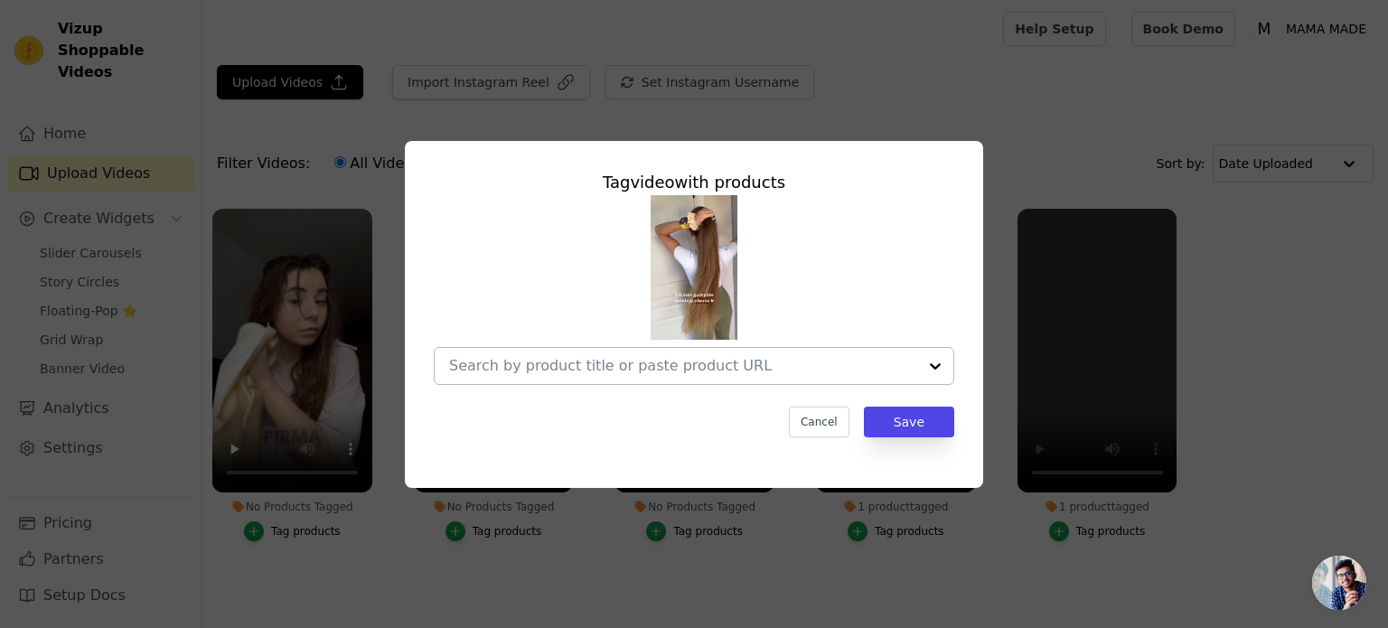
click at [582, 372] on input "No Products Tagged Tag video with products Cancel Save Tag products" at bounding box center [683, 365] width 468 height 17
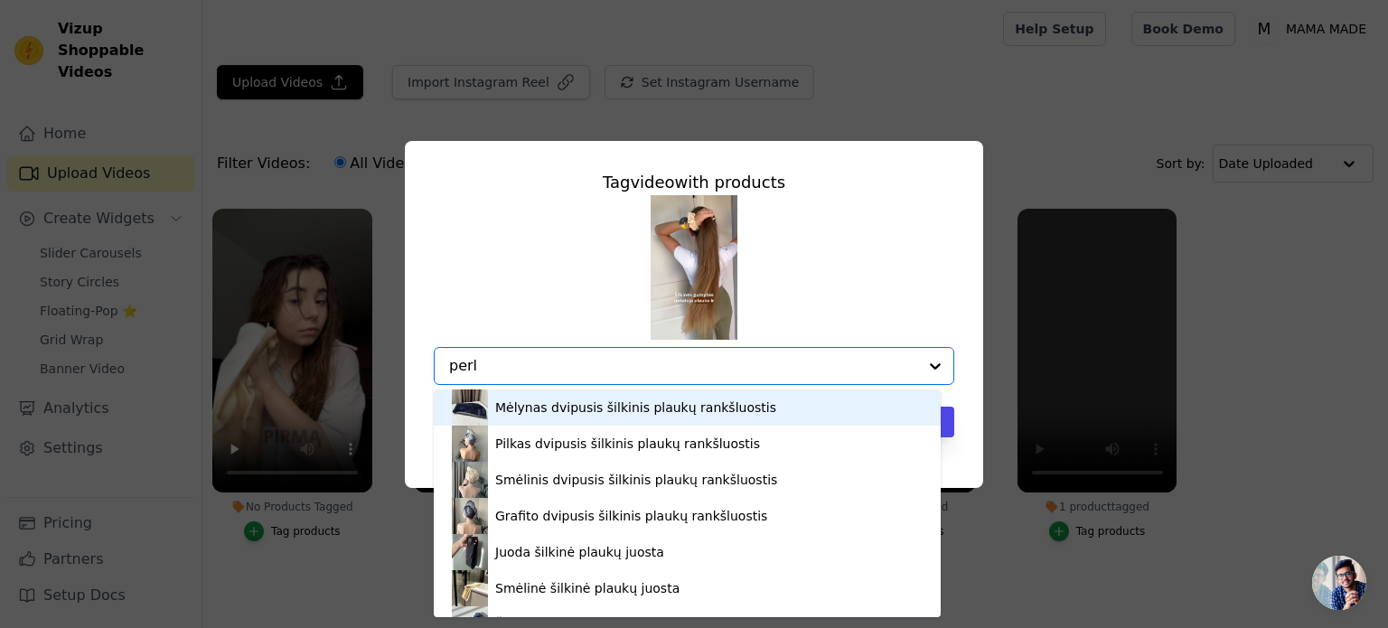
type input "perlo"
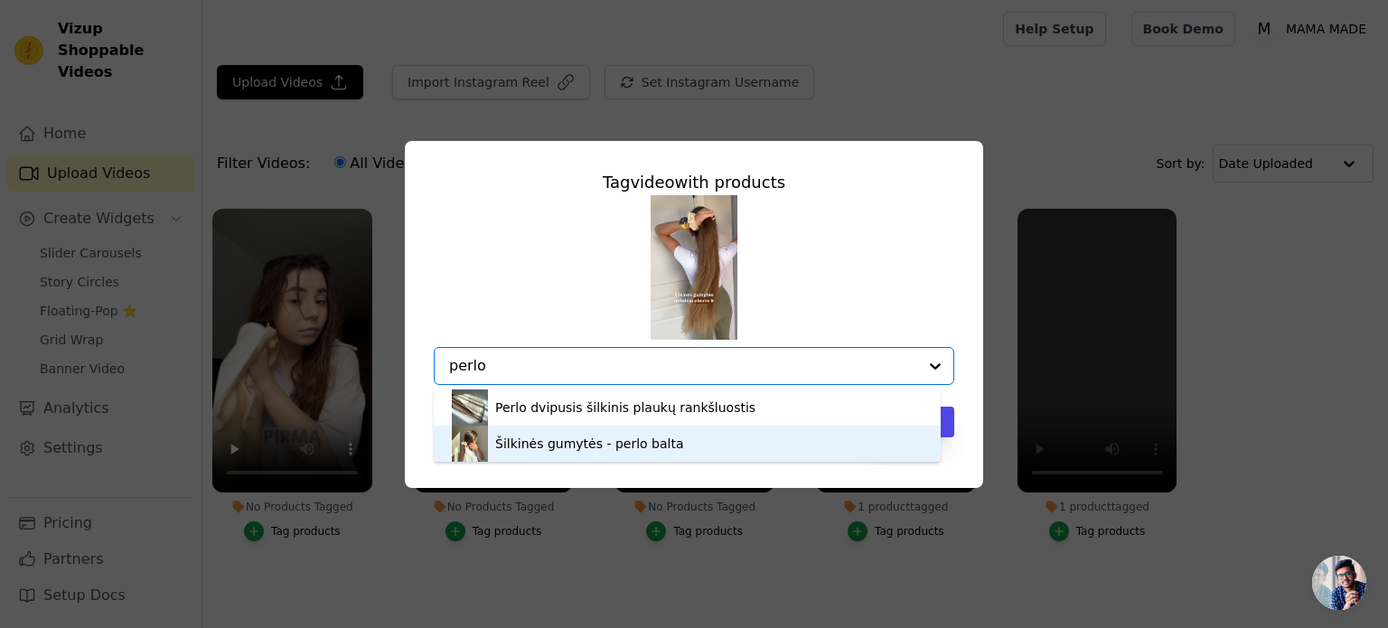
click at [589, 441] on div "Šilkinės gumytės - perlo balta" at bounding box center [589, 444] width 189 height 18
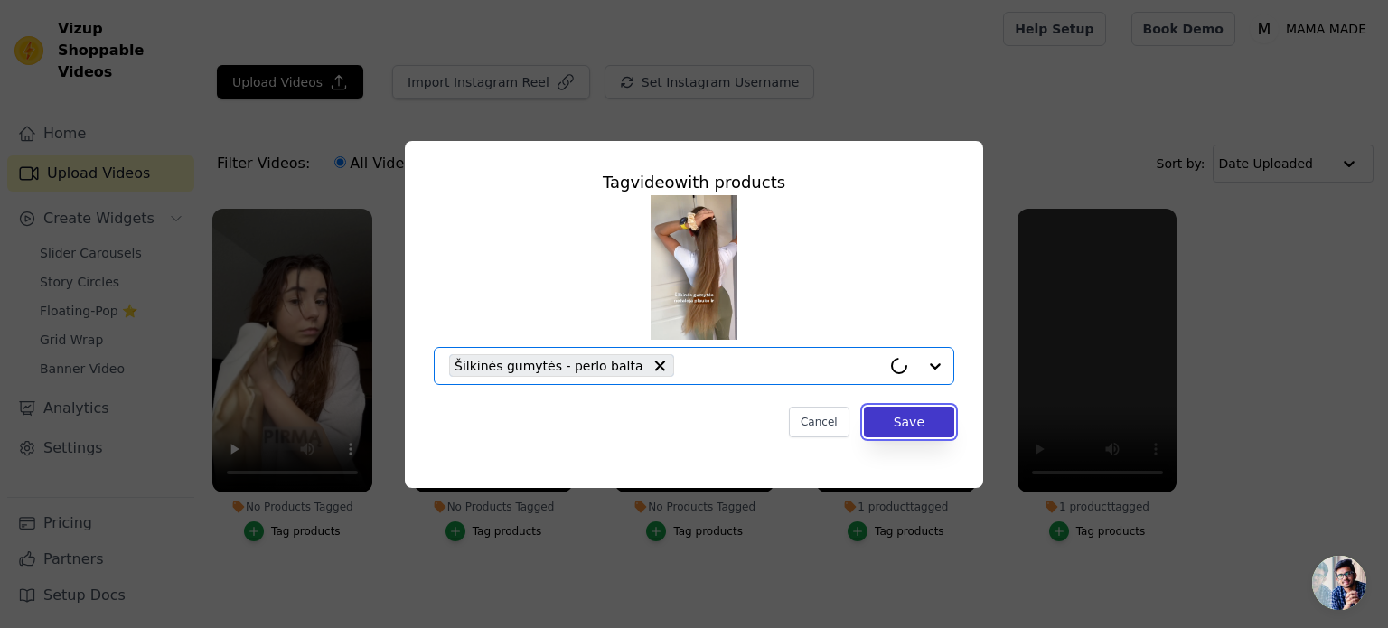
drag, startPoint x: 915, startPoint y: 422, endPoint x: 897, endPoint y: 436, distance: 23.1
click at [915, 422] on button "Save" at bounding box center [909, 422] width 90 height 31
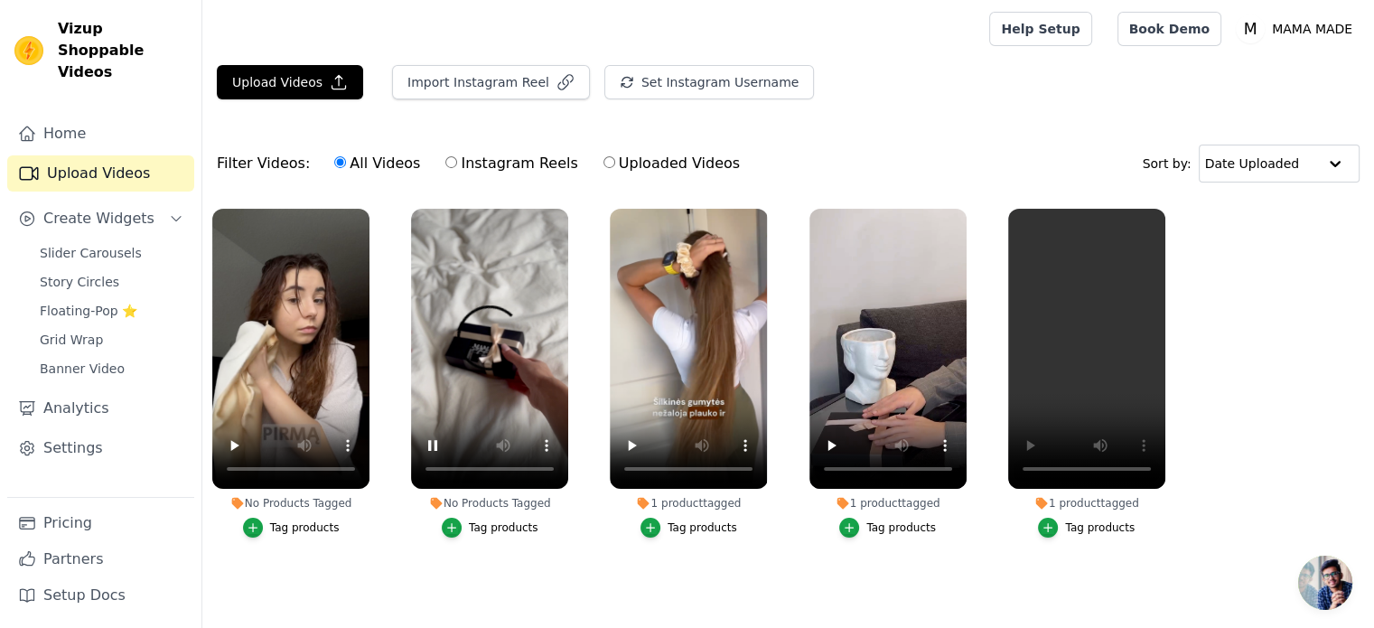
click at [499, 528] on div "Tag products" at bounding box center [504, 527] width 70 height 14
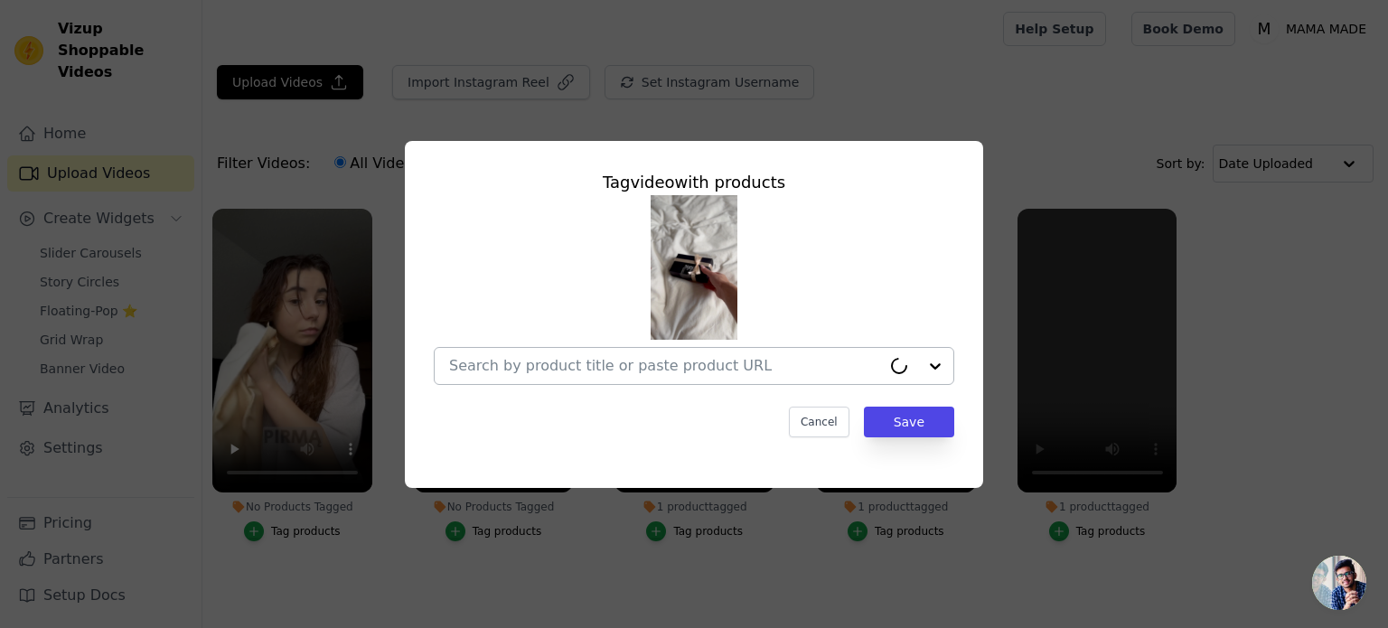
click at [697, 365] on input "No Products Tagged Tag video with products Cancel Save Tag products" at bounding box center [665, 365] width 432 height 17
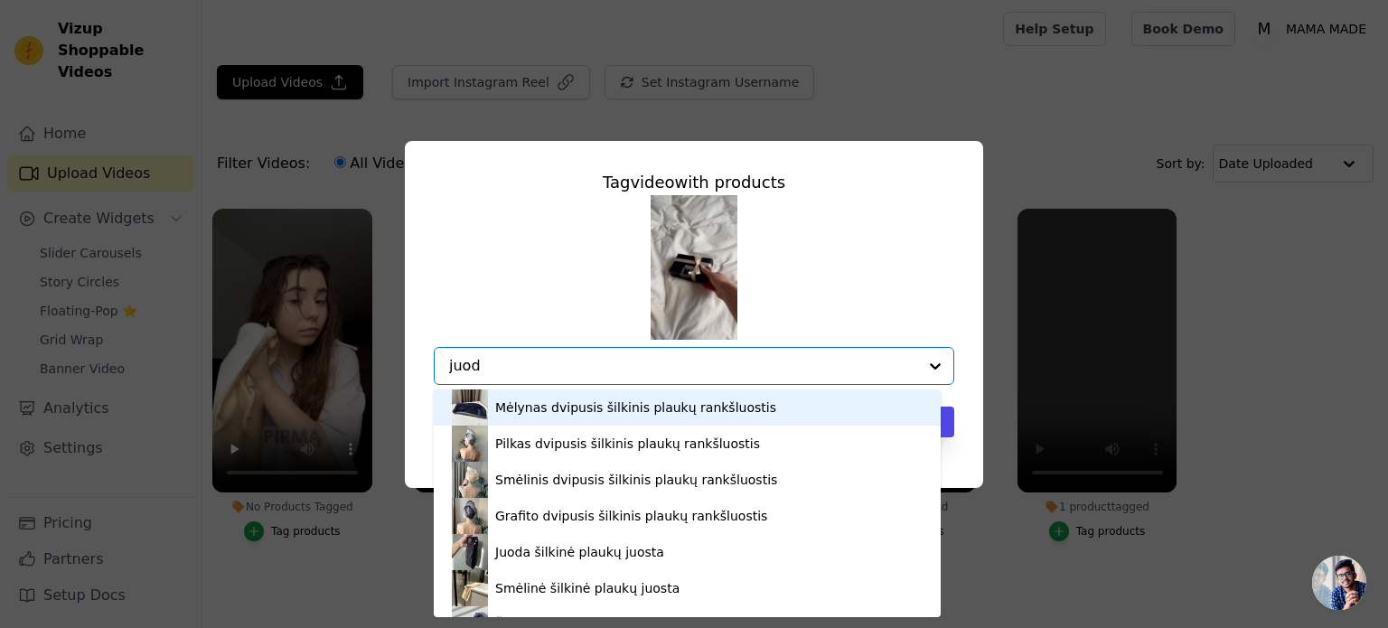
type input "juoda"
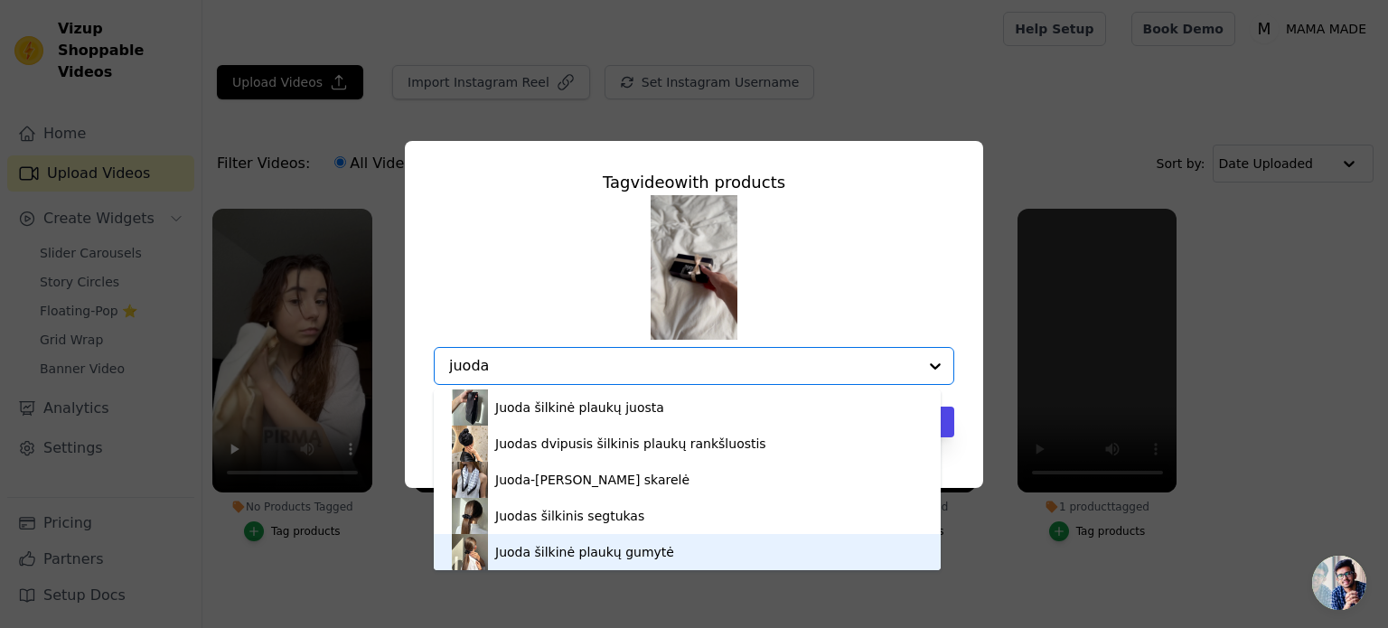
click at [582, 552] on div "Juoda šilkinė plaukų gumytė" at bounding box center [584, 552] width 179 height 18
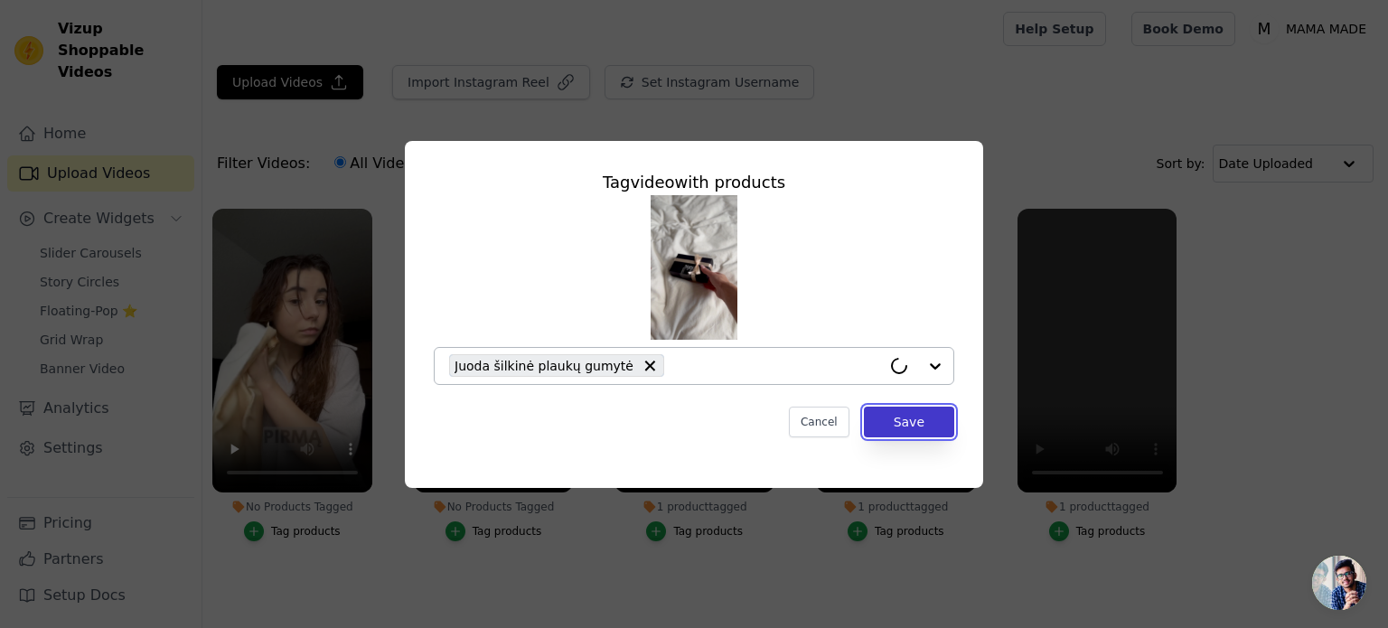
click at [922, 413] on button "Save" at bounding box center [909, 422] width 90 height 31
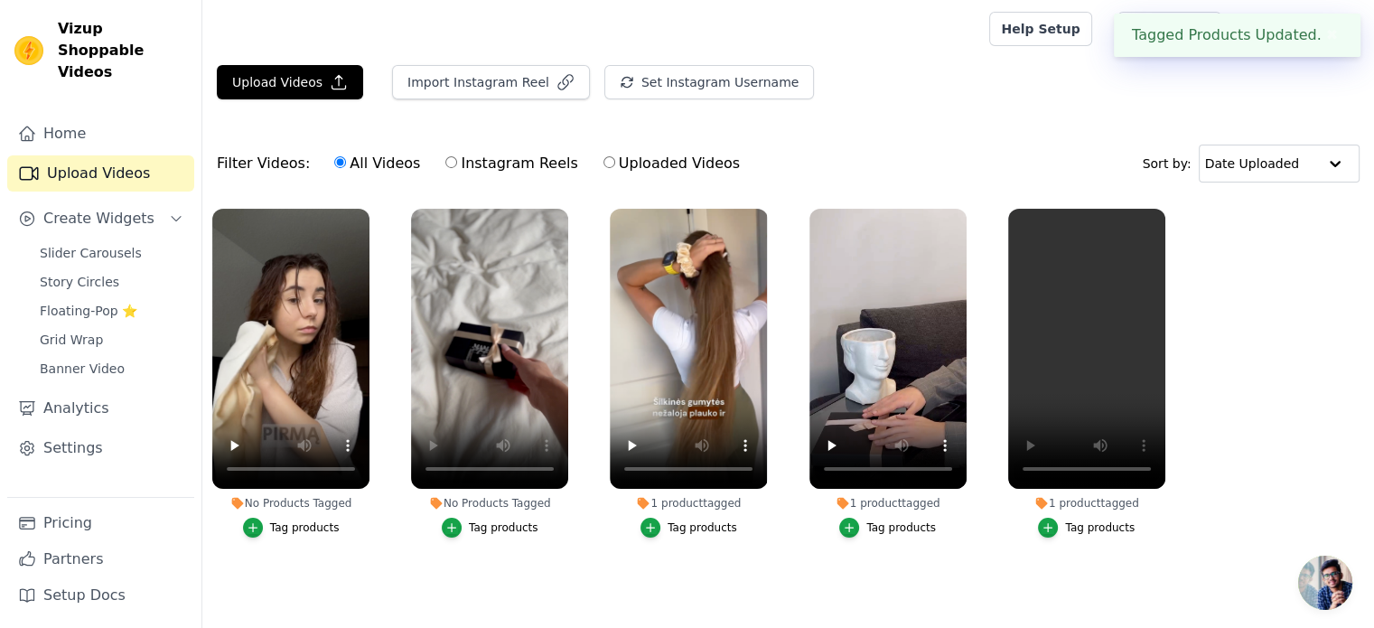
click at [304, 528] on div "Tag products" at bounding box center [305, 527] width 70 height 14
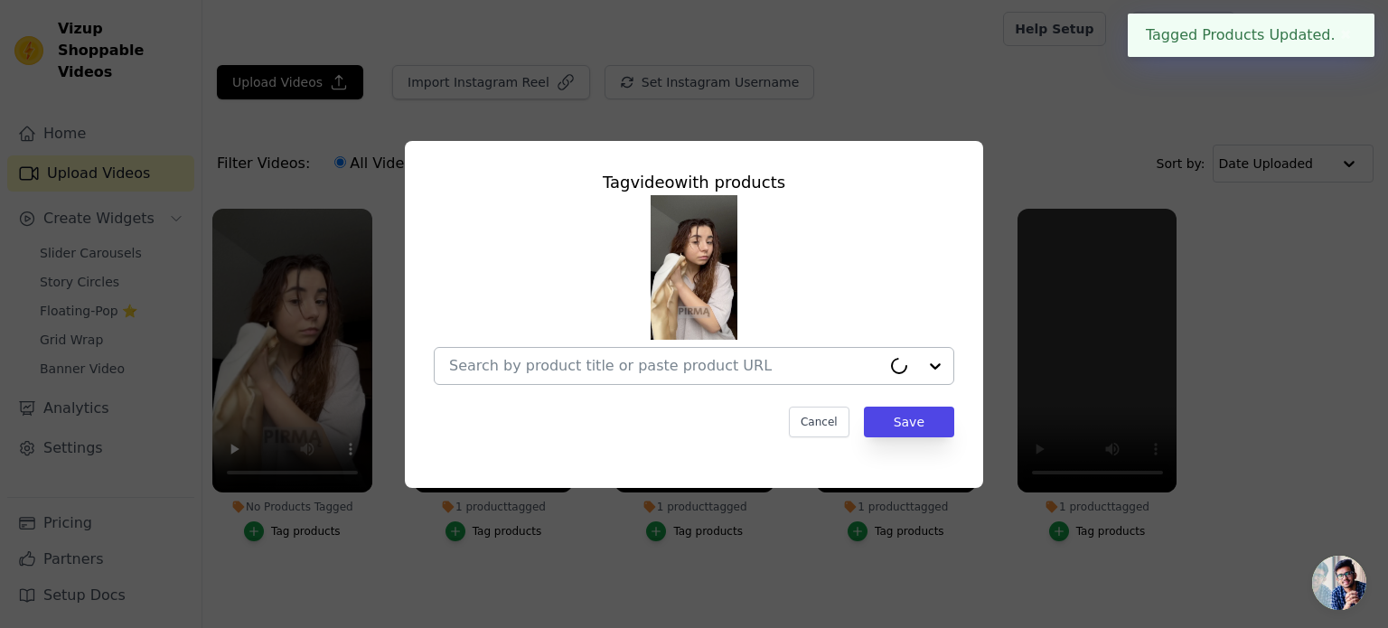
click at [600, 364] on input "No Products Tagged Tag video with products Cancel Save Tag products" at bounding box center [665, 365] width 432 height 17
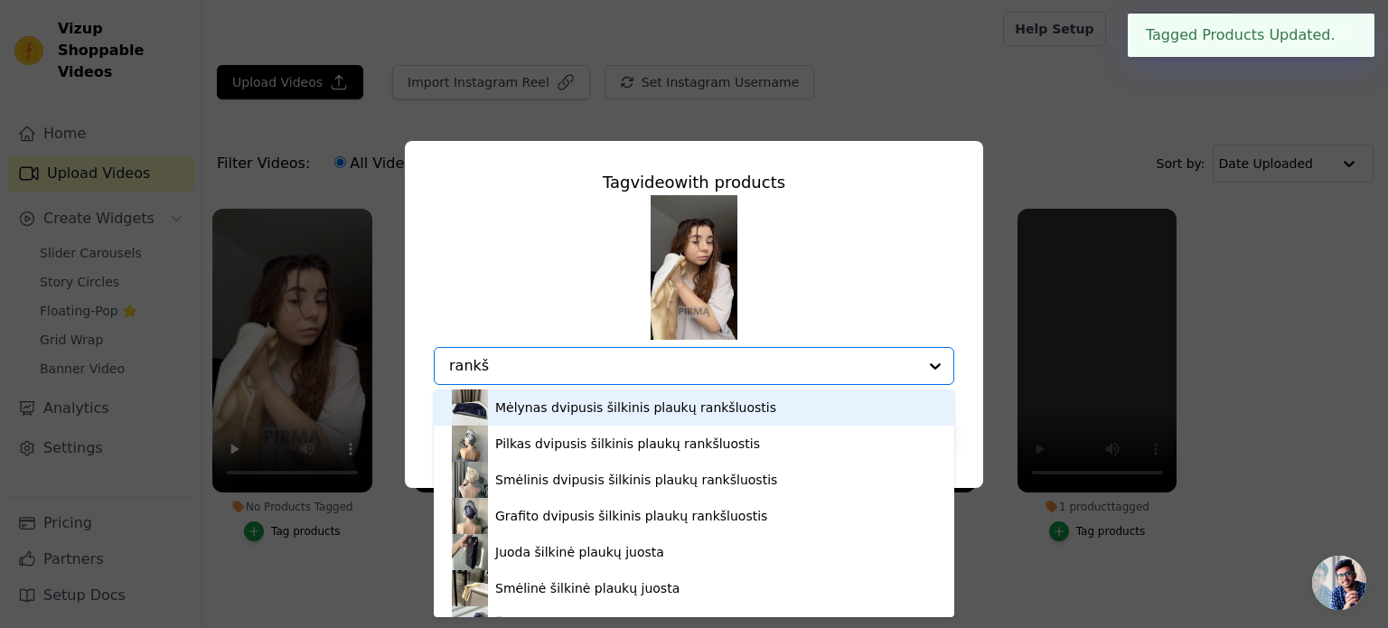
type input "rankšl"
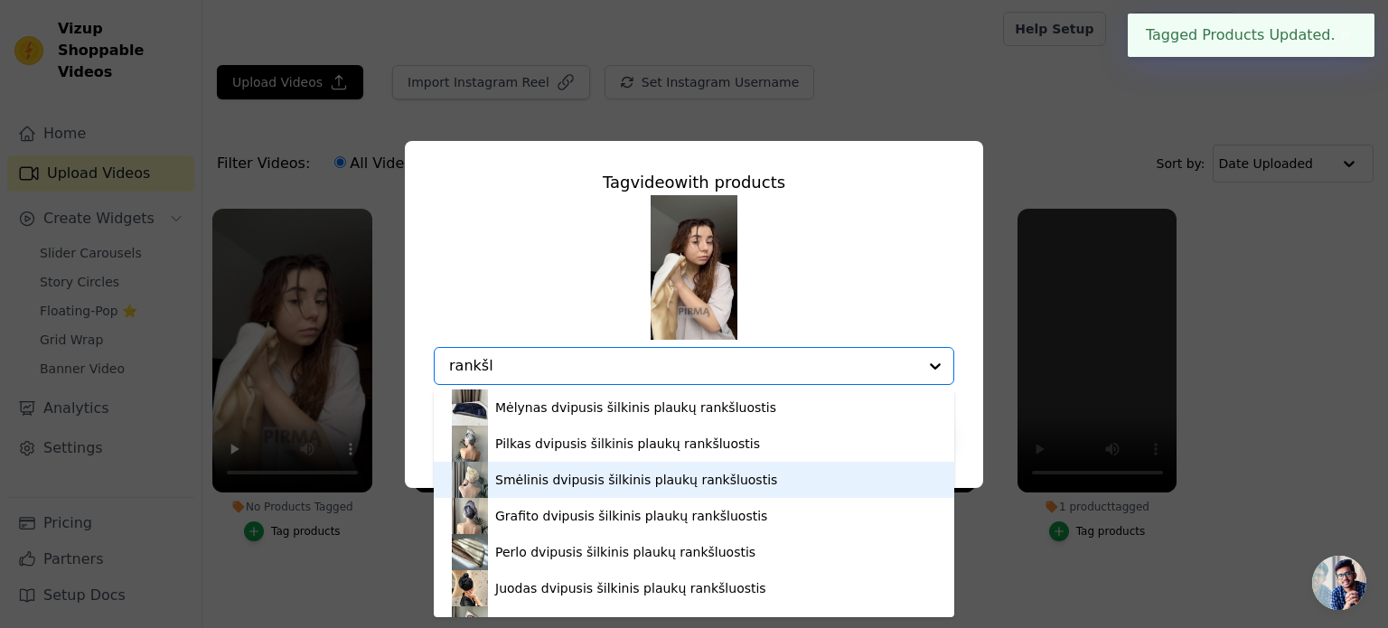
click at [592, 483] on div "Smėlinis dvipusis šilkinis plaukų rankšluostis" at bounding box center [636, 480] width 282 height 18
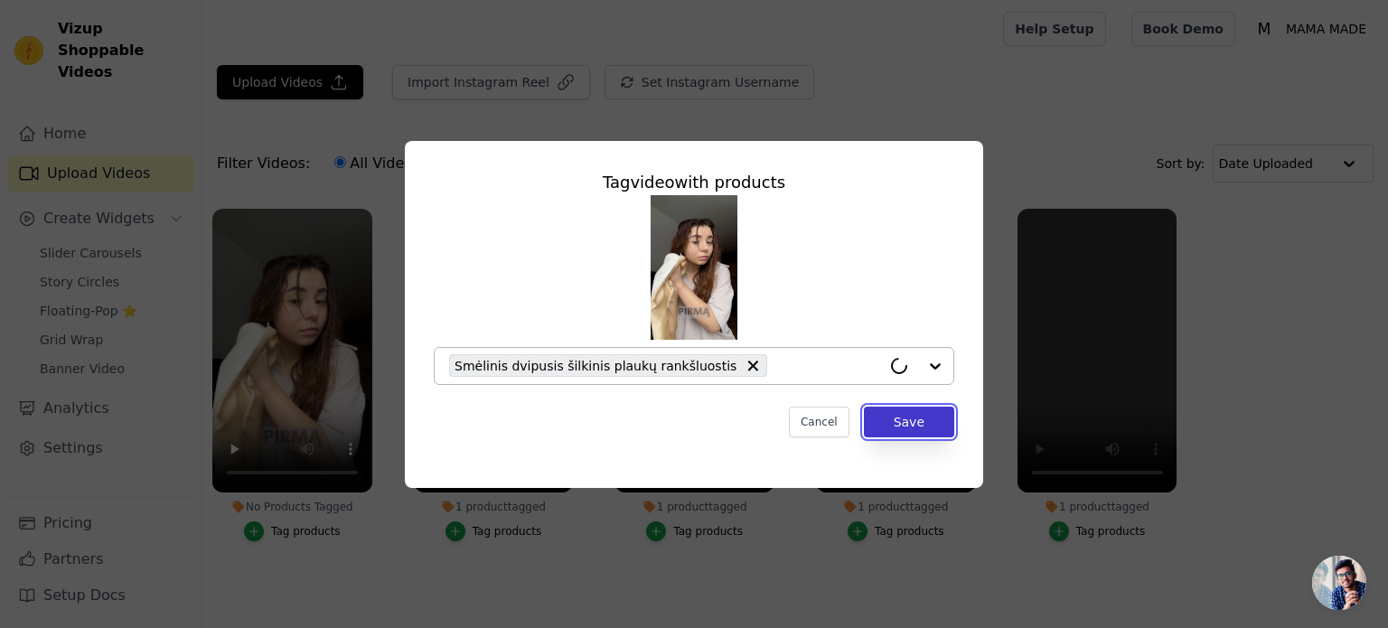
click at [904, 417] on button "Save" at bounding box center [909, 422] width 90 height 31
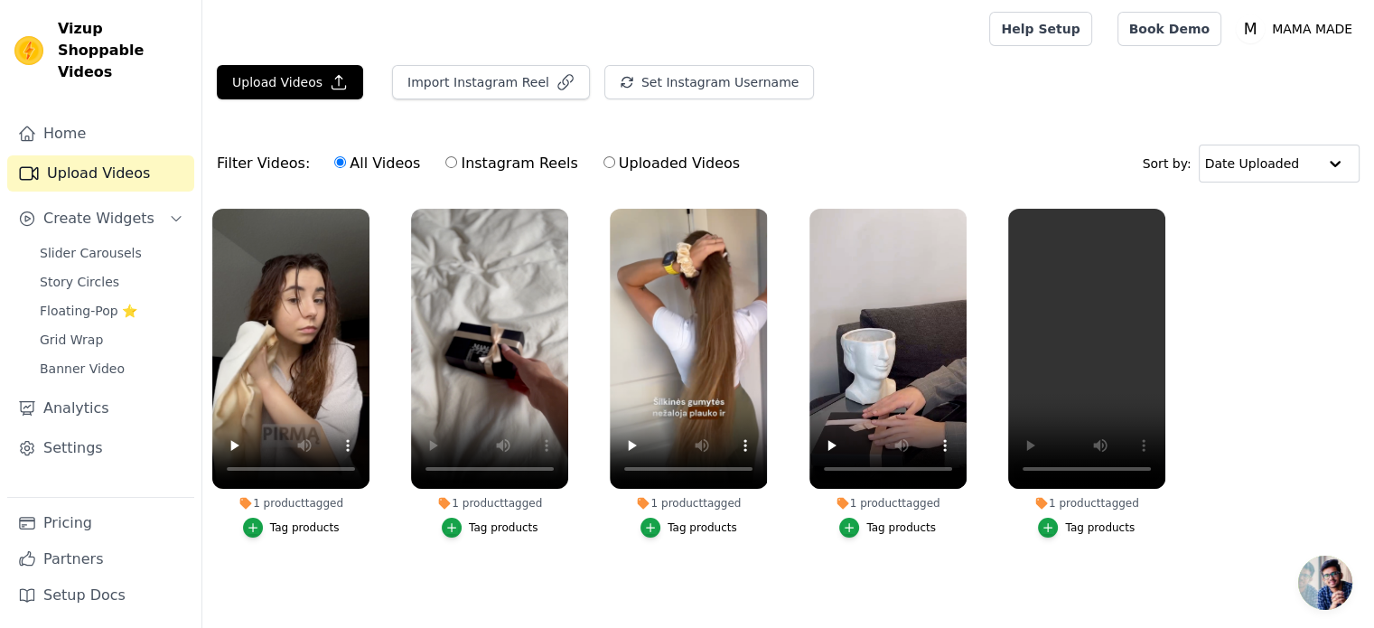
scroll to position [0, 0]
click at [1169, 495] on div "1 product tagged Tag products" at bounding box center [1086, 377] width 177 height 356
click at [162, 201] on button "Create Widgets" at bounding box center [100, 219] width 187 height 36
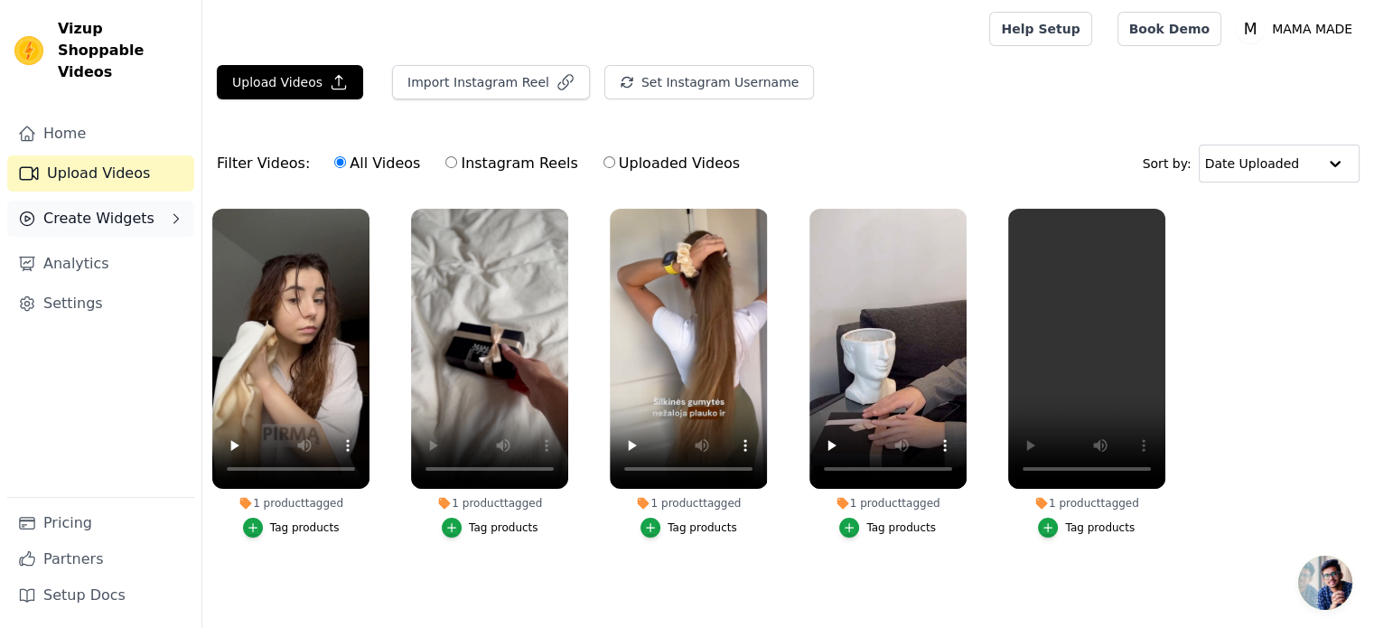
click at [154, 201] on button "Create Widgets" at bounding box center [100, 219] width 187 height 36
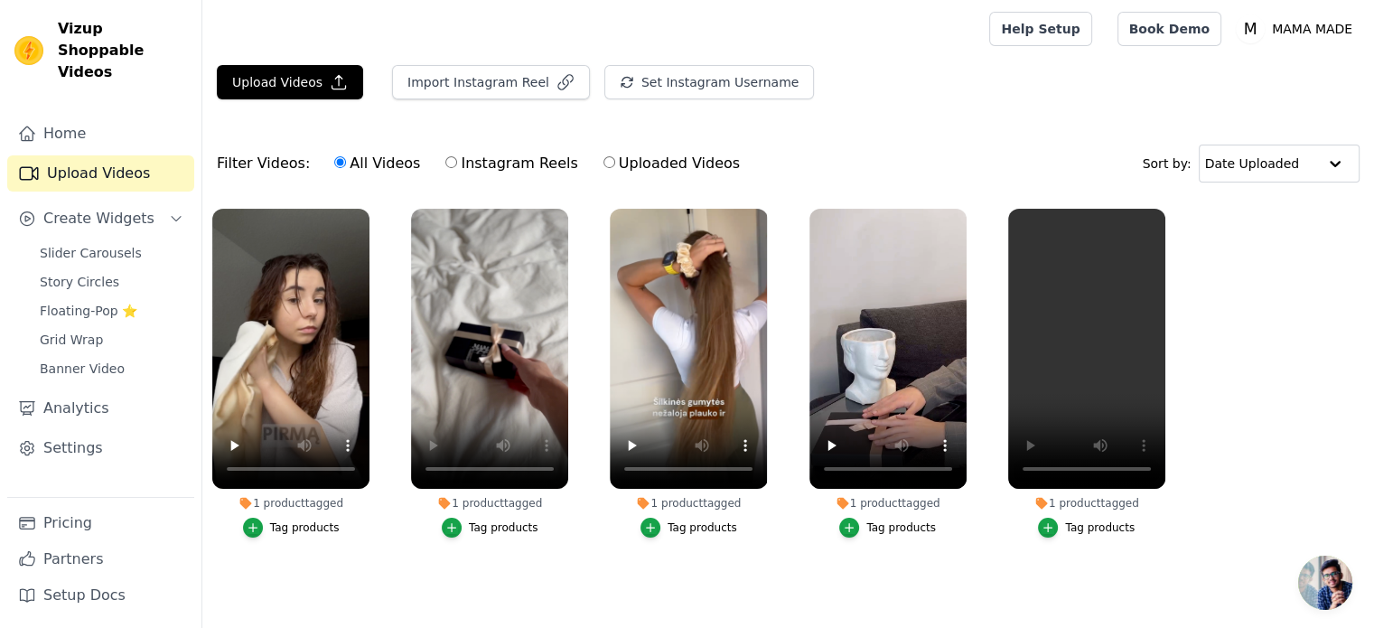
click at [150, 155] on link "Upload Videos" at bounding box center [100, 173] width 187 height 36
click at [108, 118] on link "Home" at bounding box center [100, 134] width 187 height 36
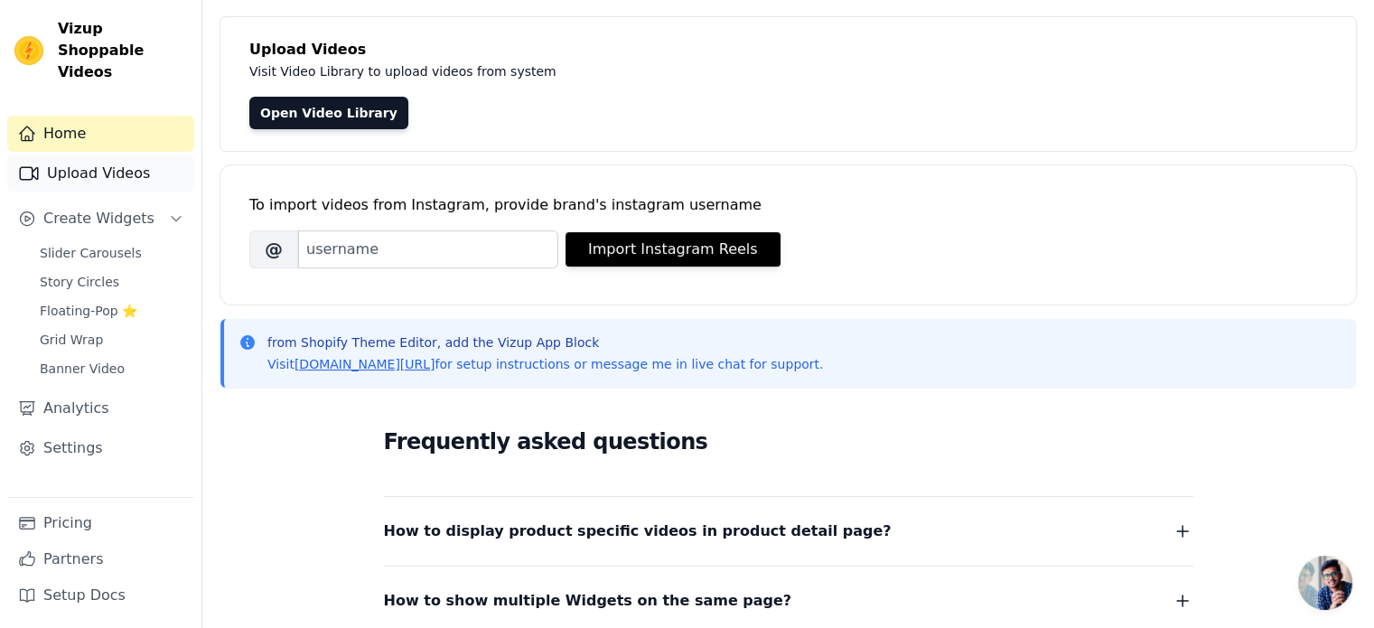
scroll to position [23, 0]
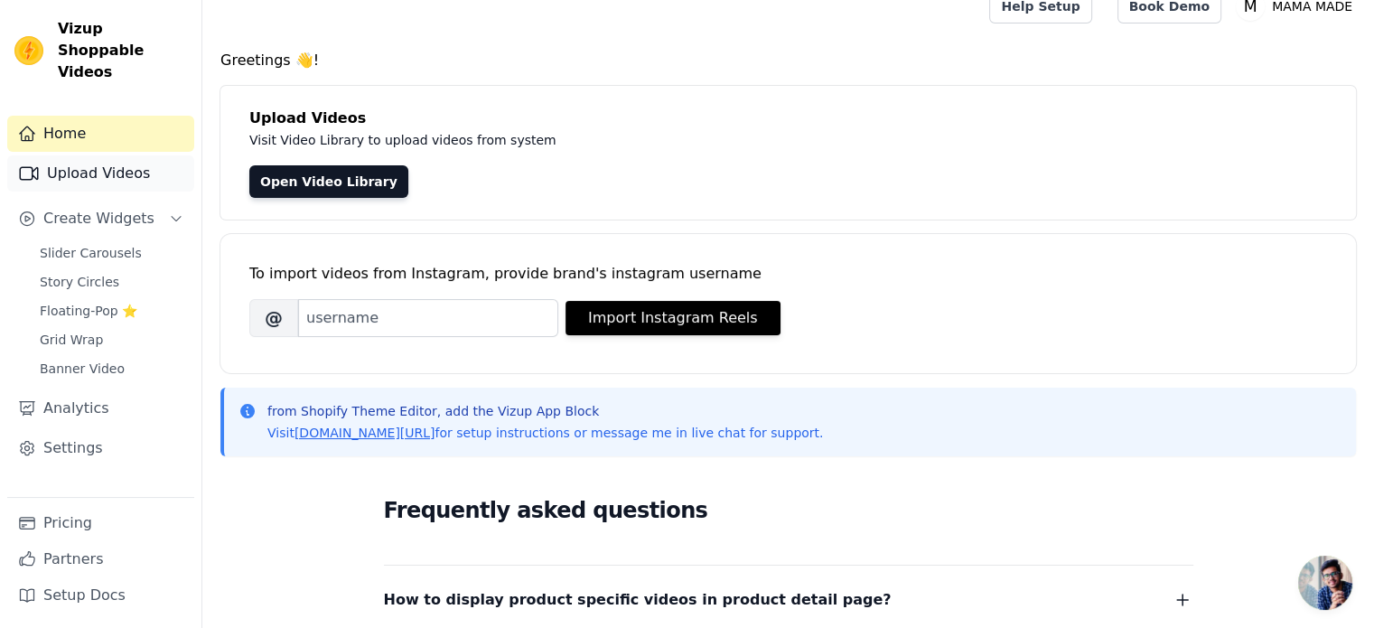
click at [134, 158] on link "Upload Videos" at bounding box center [100, 173] width 187 height 36
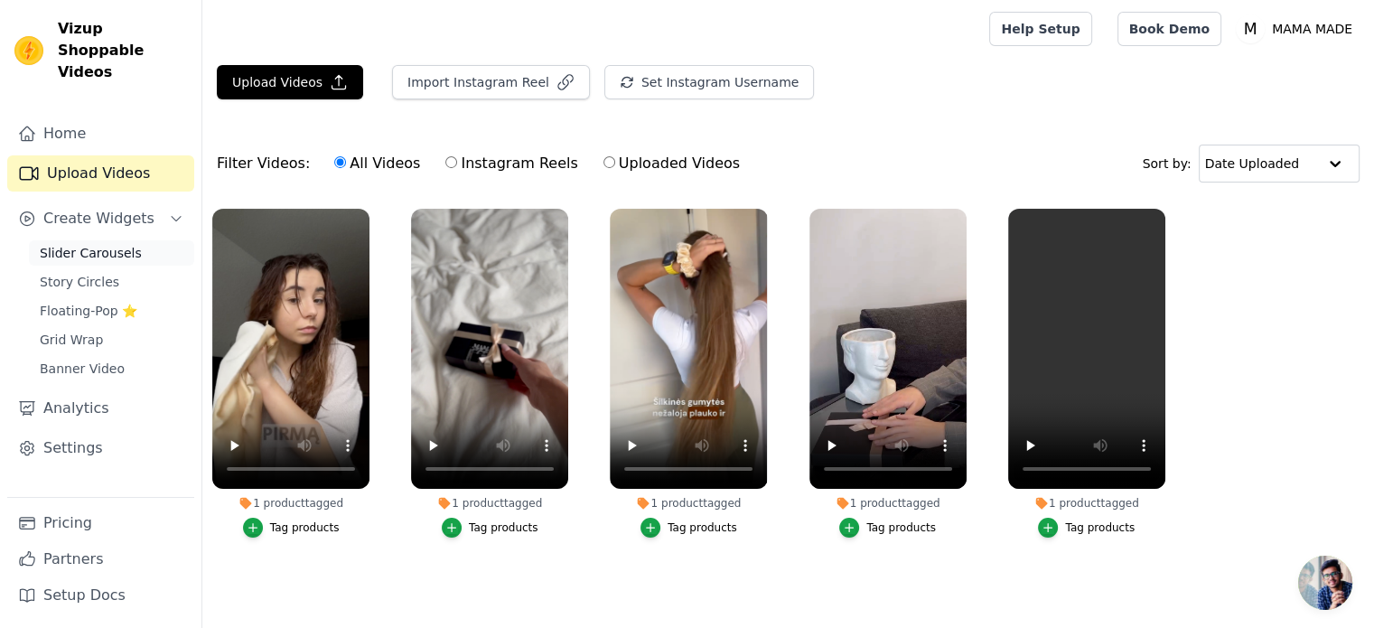
click at [130, 240] on link "Slider Carousels" at bounding box center [111, 252] width 165 height 25
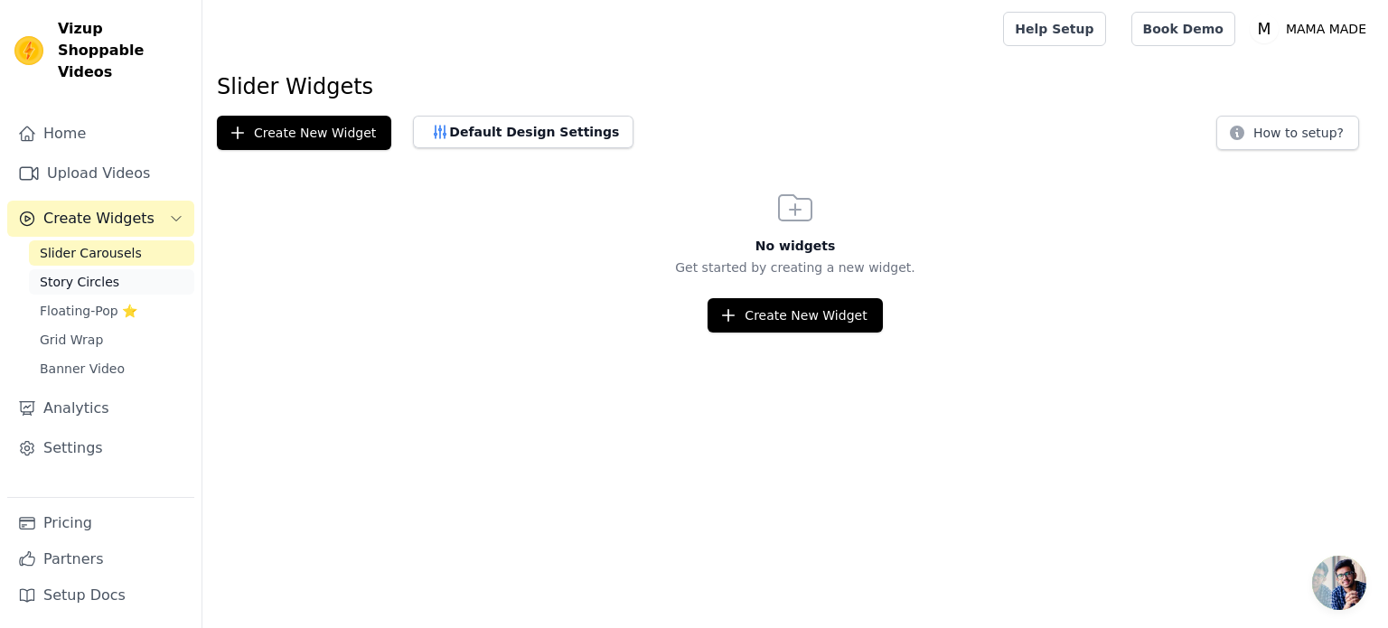
click at [69, 273] on span "Story Circles" at bounding box center [80, 282] width 80 height 18
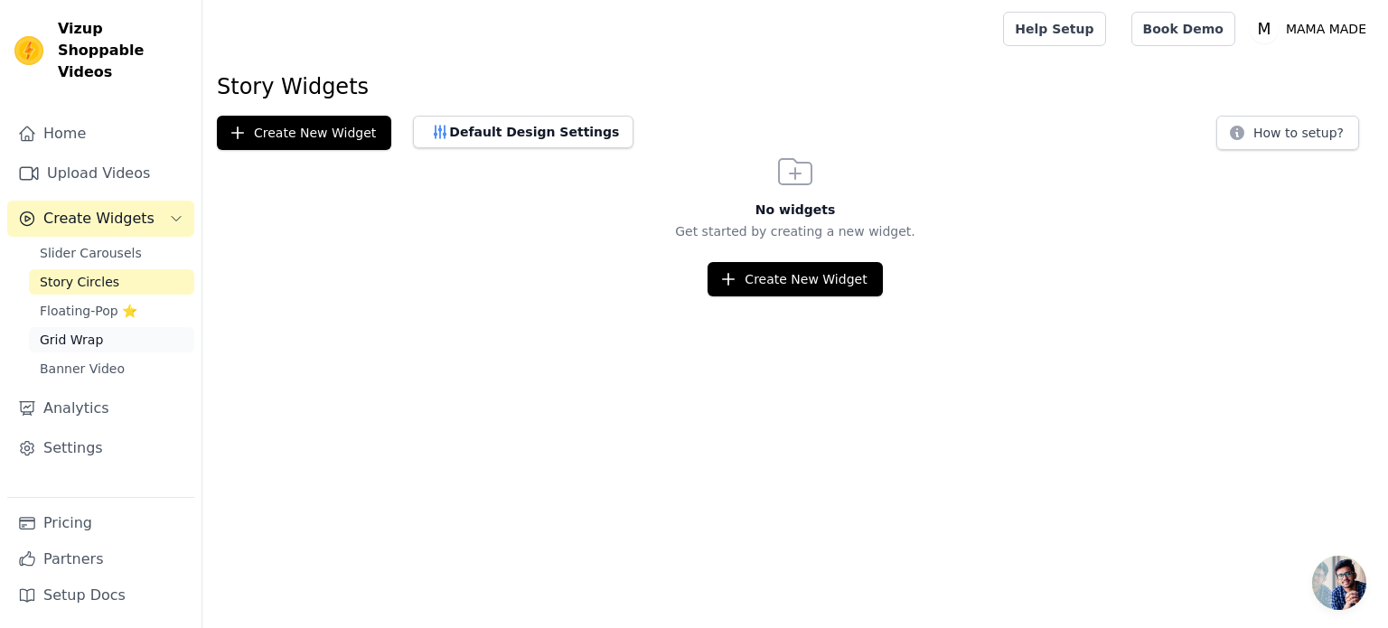
click at [99, 327] on link "Grid Wrap" at bounding box center [111, 339] width 165 height 25
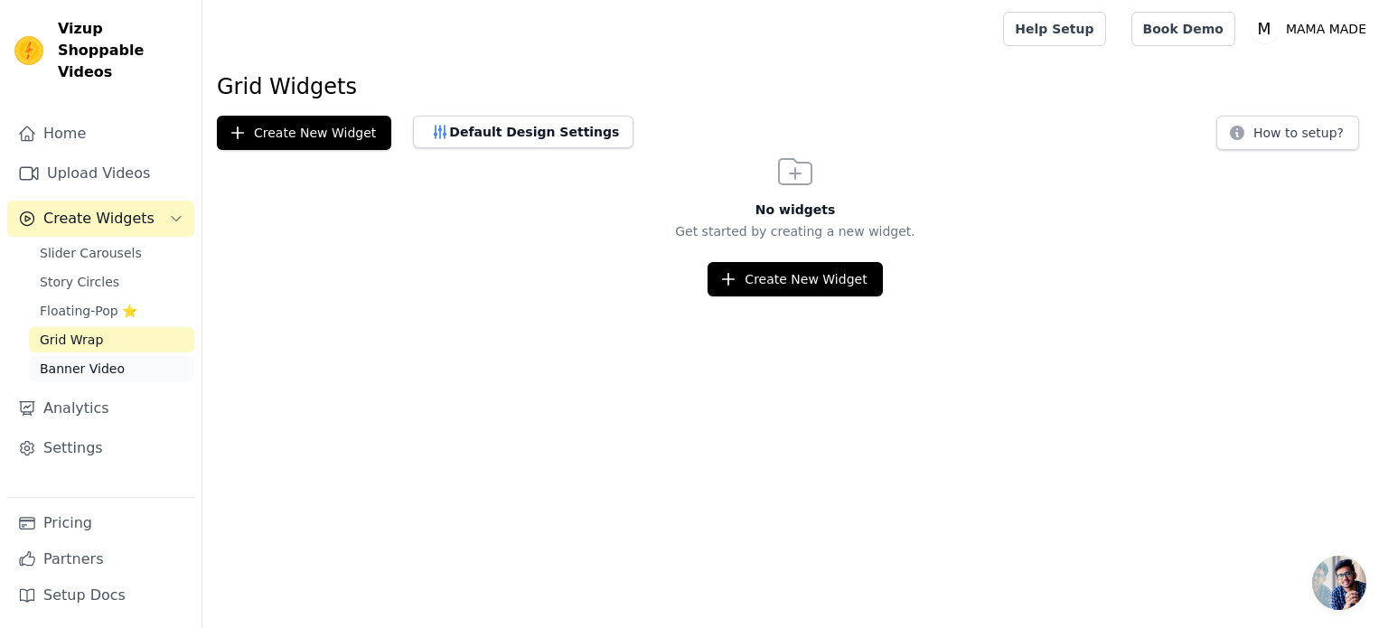
click at [98, 360] on span "Banner Video" at bounding box center [82, 369] width 85 height 18
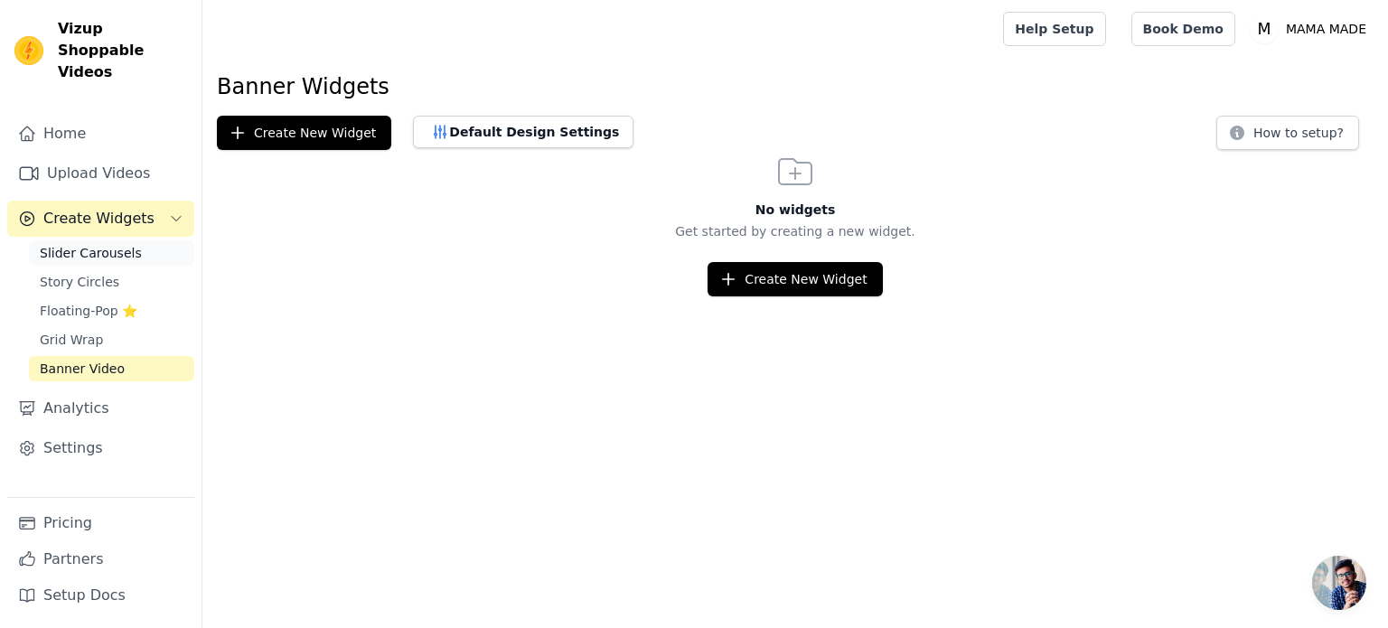
click at [113, 244] on span "Slider Carousels" at bounding box center [91, 253] width 102 height 18
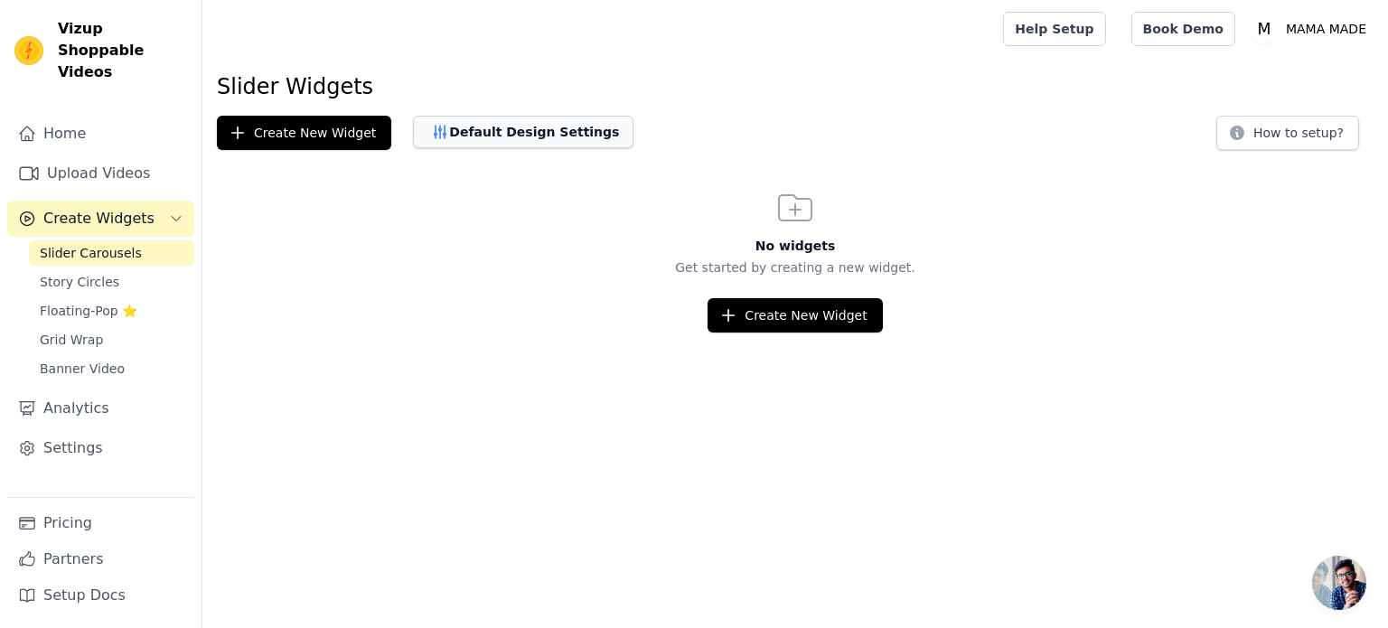
click at [464, 138] on button "Default Design Settings" at bounding box center [523, 132] width 220 height 33
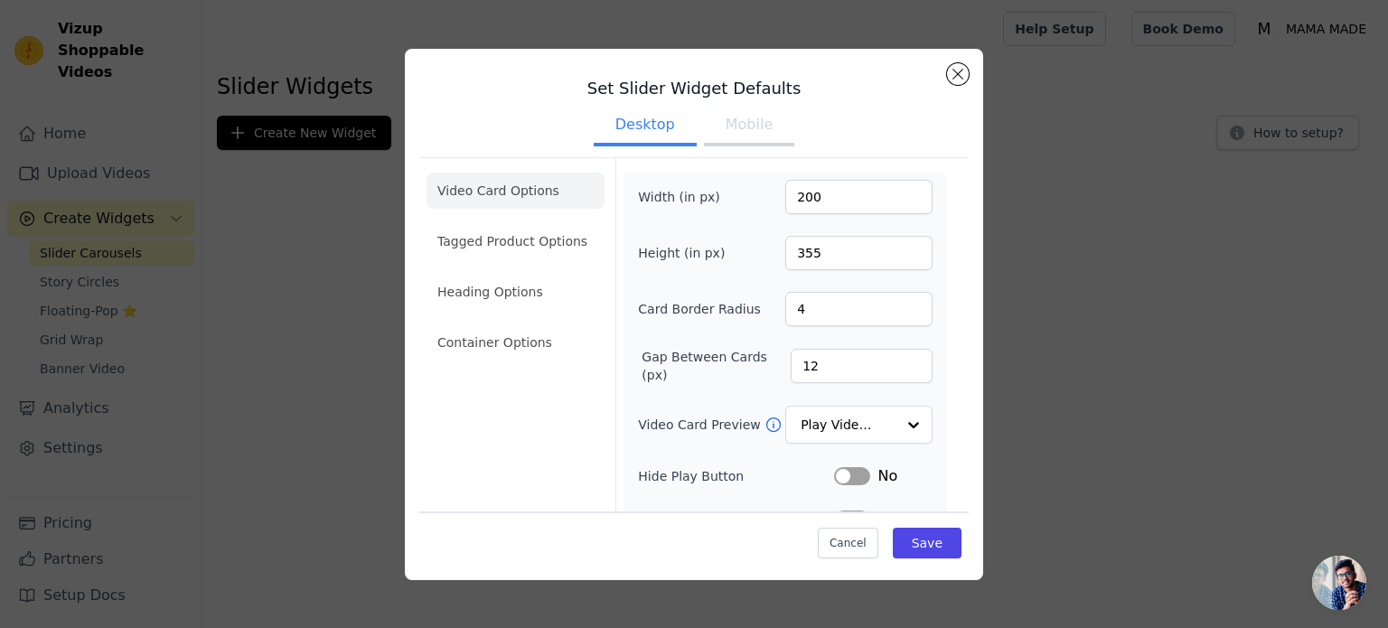
click at [733, 130] on button "Mobile" at bounding box center [749, 127] width 90 height 40
click at [661, 129] on button "Desktop" at bounding box center [645, 127] width 103 height 40
click at [761, 125] on button "Mobile" at bounding box center [749, 127] width 90 height 40
click at [962, 79] on button "Close modal" at bounding box center [958, 74] width 22 height 22
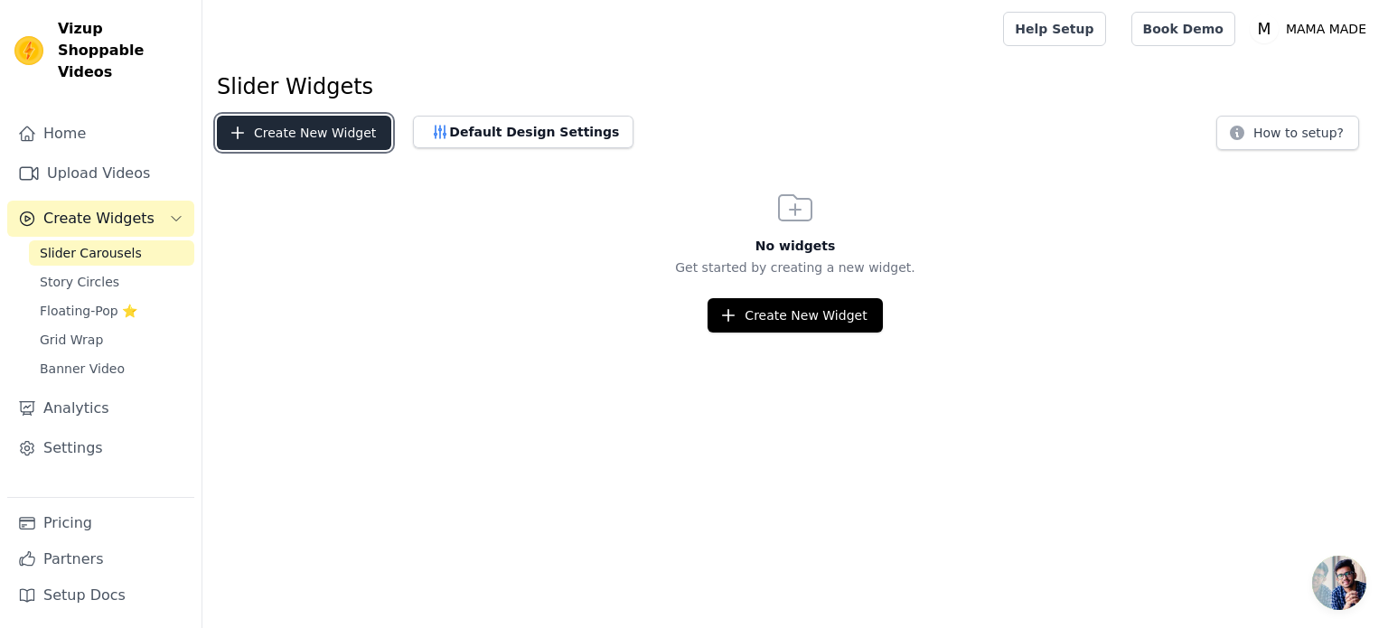
click at [276, 144] on button "Create New Widget" at bounding box center [304, 133] width 174 height 34
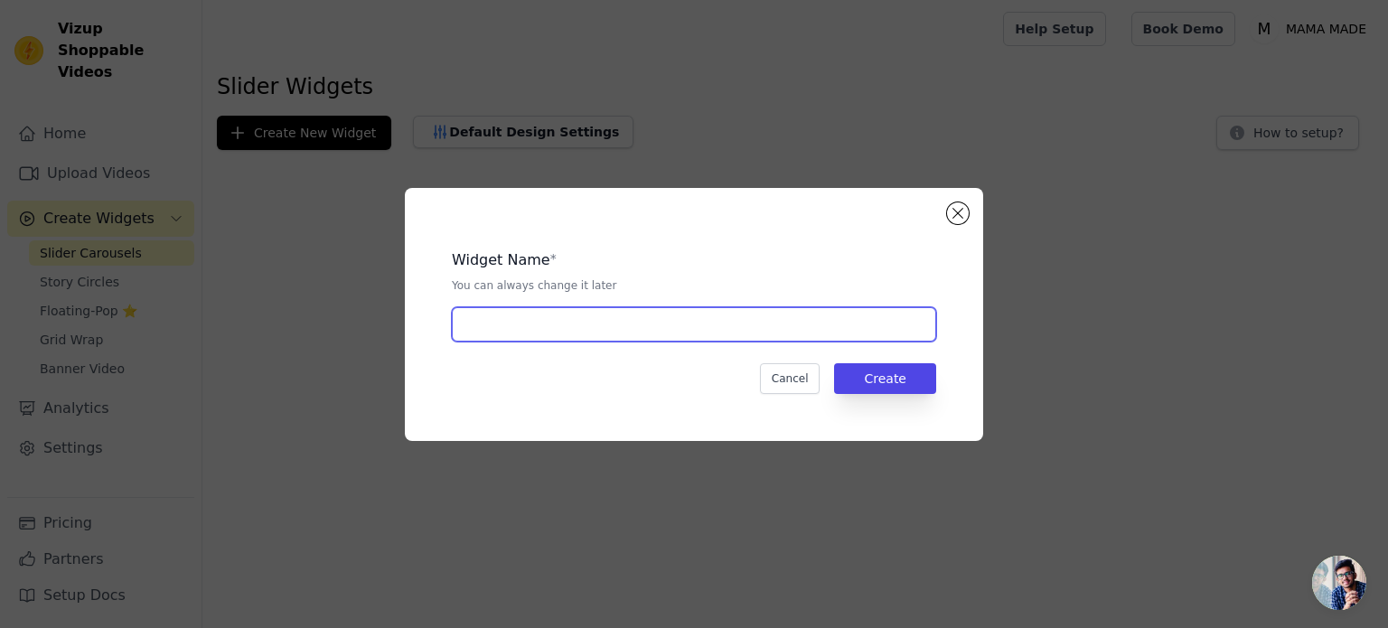
click at [560, 324] on input "text" at bounding box center [694, 324] width 484 height 34
click at [625, 327] on input "text" at bounding box center [694, 324] width 484 height 34
click at [622, 332] on input "MAMA MADE gaminiai ir" at bounding box center [694, 324] width 484 height 34
drag, startPoint x: 609, startPoint y: 323, endPoint x: 594, endPoint y: 322, distance: 14.5
click at [594, 322] on input "MAMA MADE gaminiai ir" at bounding box center [694, 324] width 484 height 34
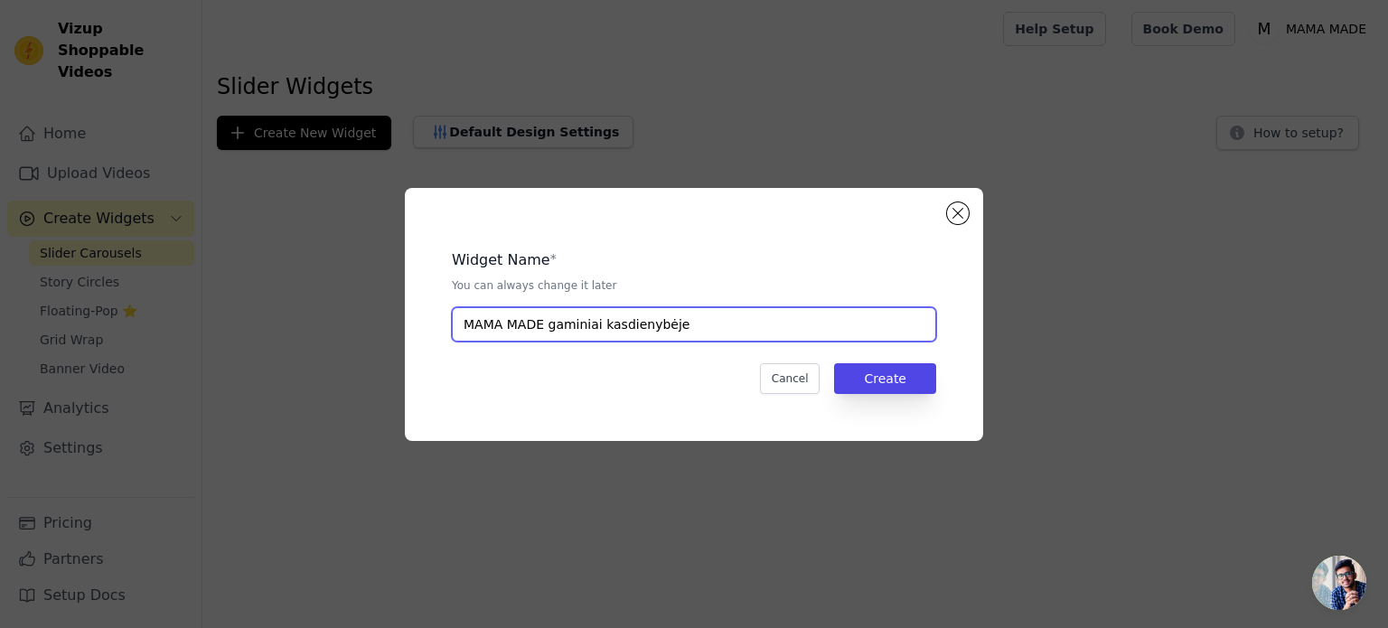
type input "MAMA MADE gaminiai kasdienybėje"
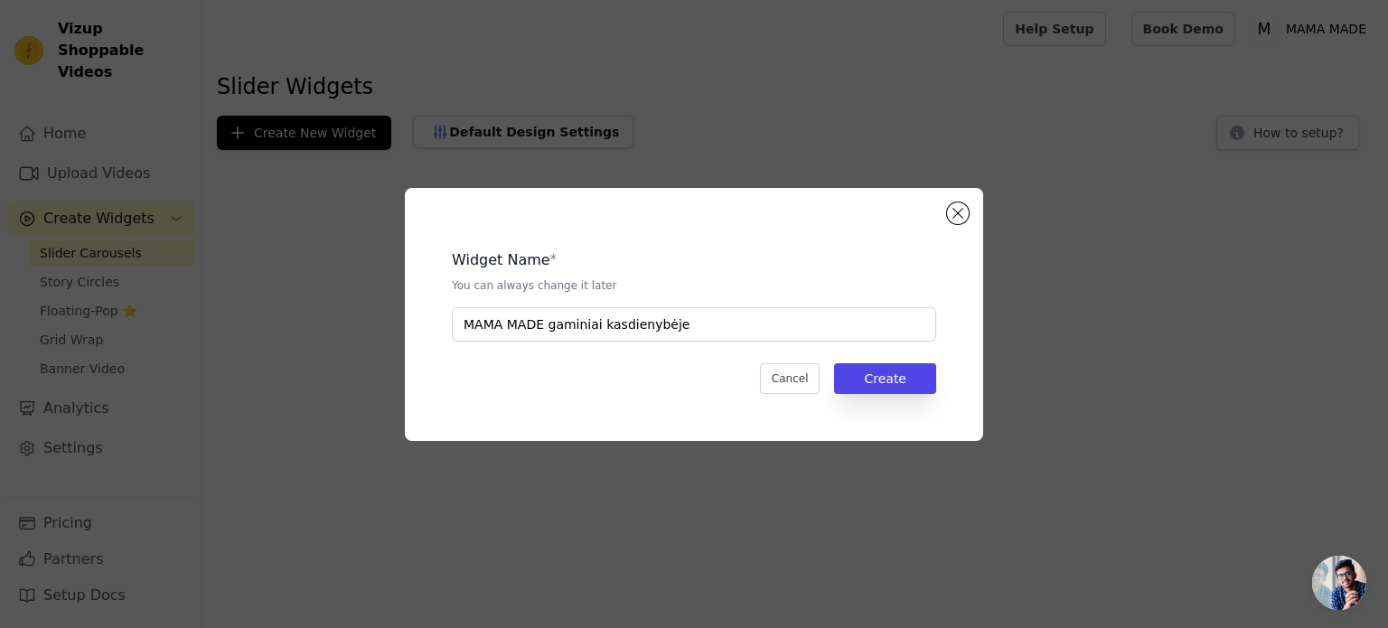
click at [670, 376] on div "Cancel Create" at bounding box center [694, 378] width 484 height 31
click at [897, 375] on button "Create" at bounding box center [885, 378] width 102 height 31
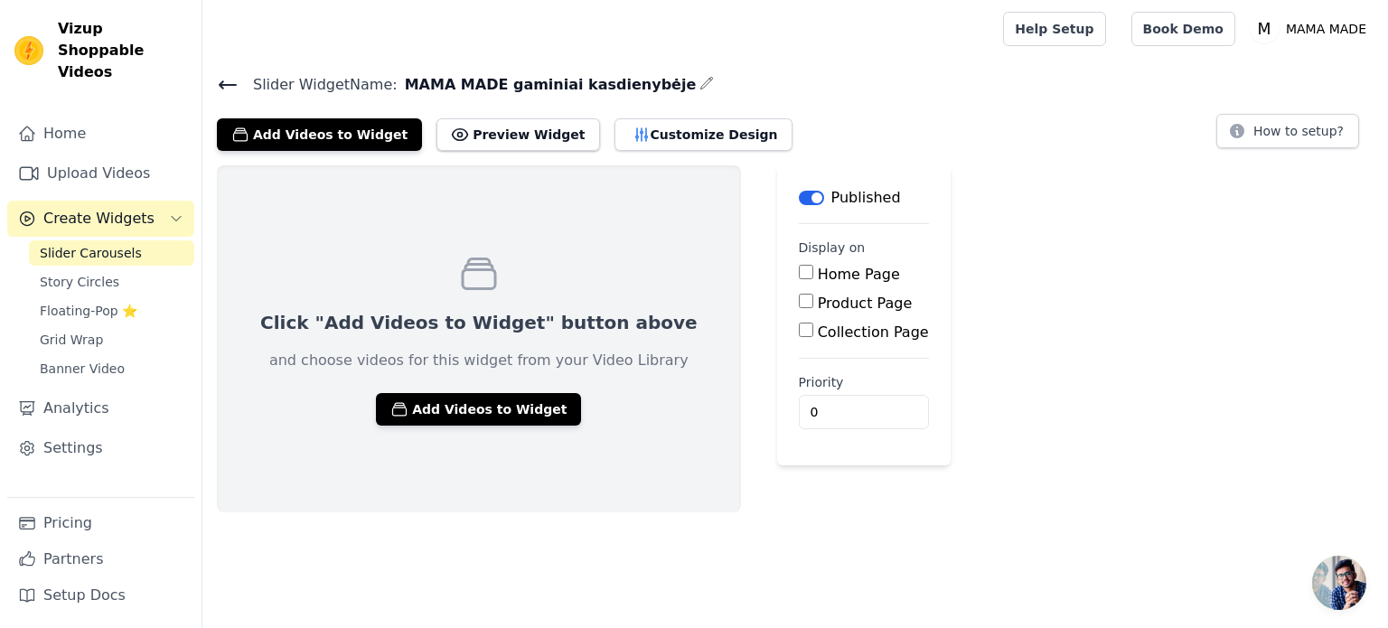
click at [818, 276] on label "Home Page" at bounding box center [859, 274] width 82 height 17
click at [806, 276] on input "Home Page" at bounding box center [806, 272] width 14 height 14
checkbox input "true"
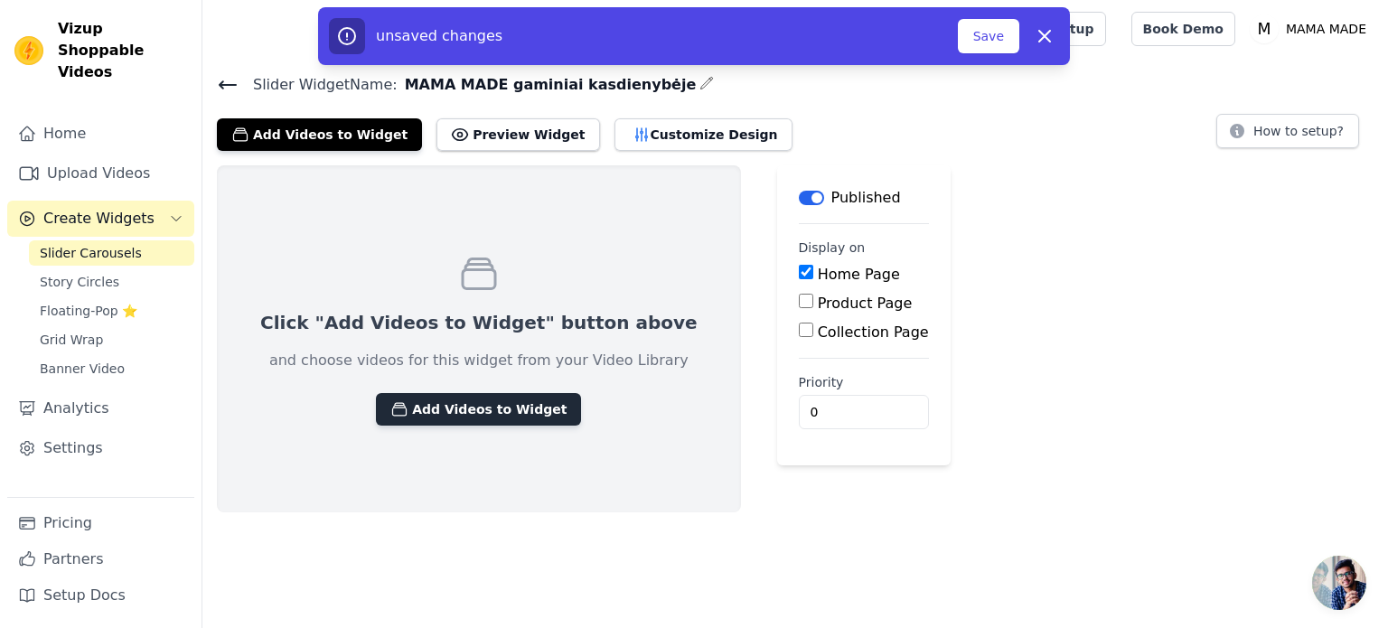
click at [501, 397] on button "Add Videos to Widget" at bounding box center [478, 409] width 205 height 33
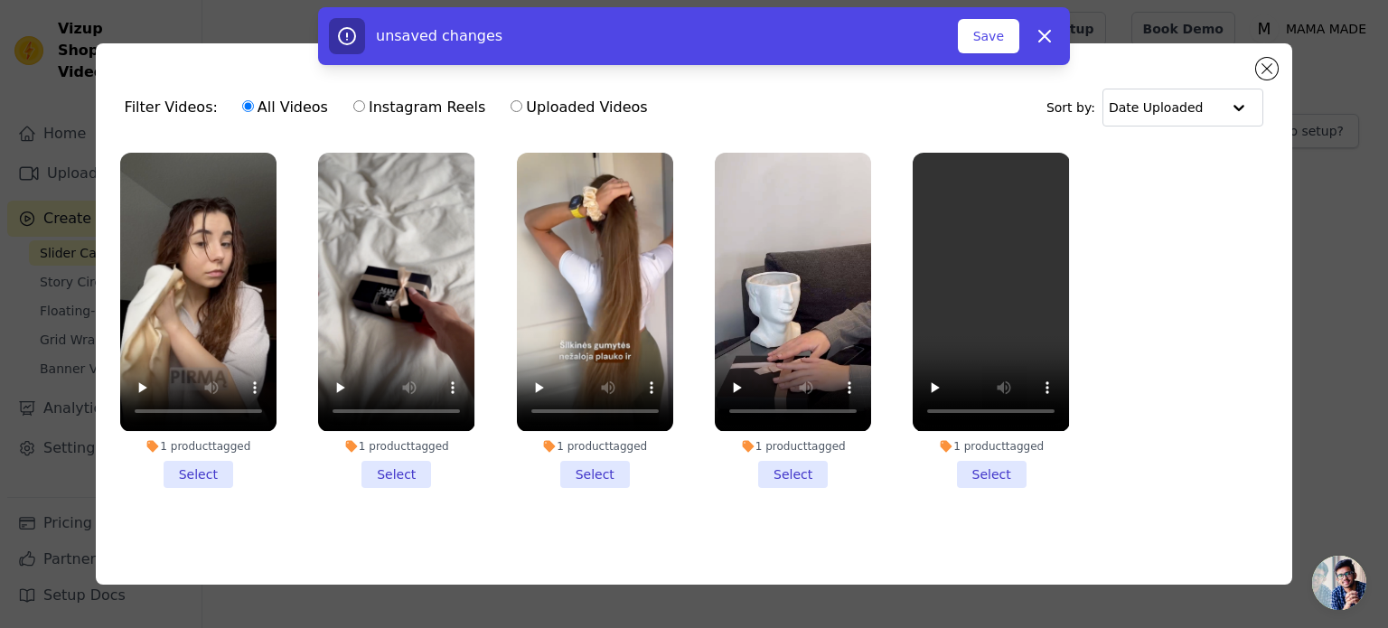
click at [208, 470] on li "1 product tagged Select" at bounding box center [198, 320] width 156 height 334
click at [0, 0] on input "1 product tagged Select" at bounding box center [0, 0] width 0 height 0
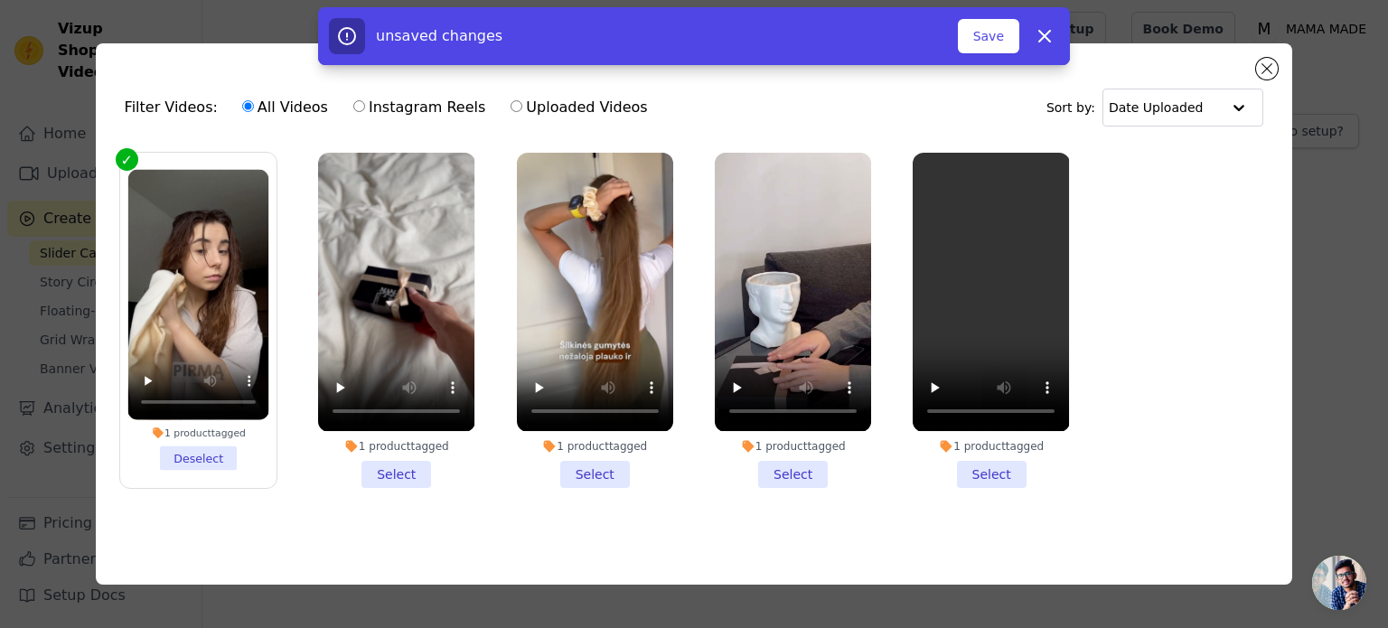
click at [209, 464] on li "1 product tagged Deselect" at bounding box center [197, 320] width 141 height 301
click at [0, 0] on input "1 product tagged Deselect" at bounding box center [0, 0] width 0 height 0
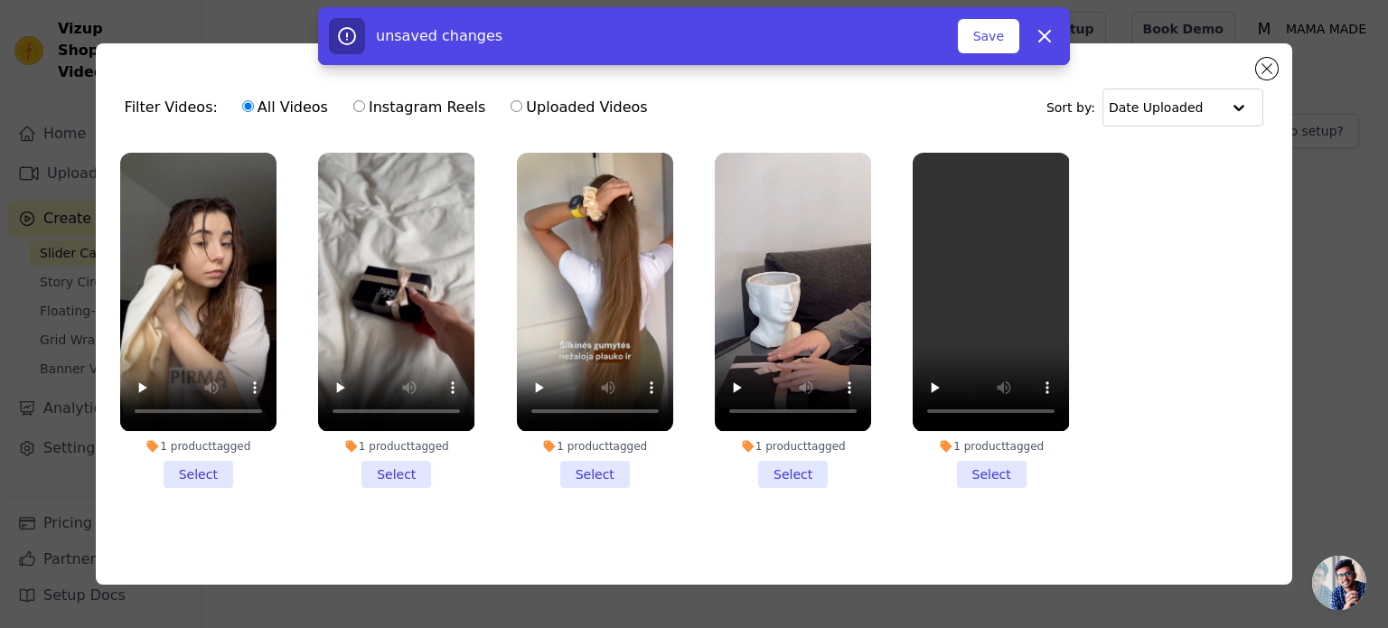
click at [993, 468] on li "1 product tagged Select" at bounding box center [991, 320] width 156 height 334
click at [0, 0] on input "1 product tagged Select" at bounding box center [0, 0] width 0 height 0
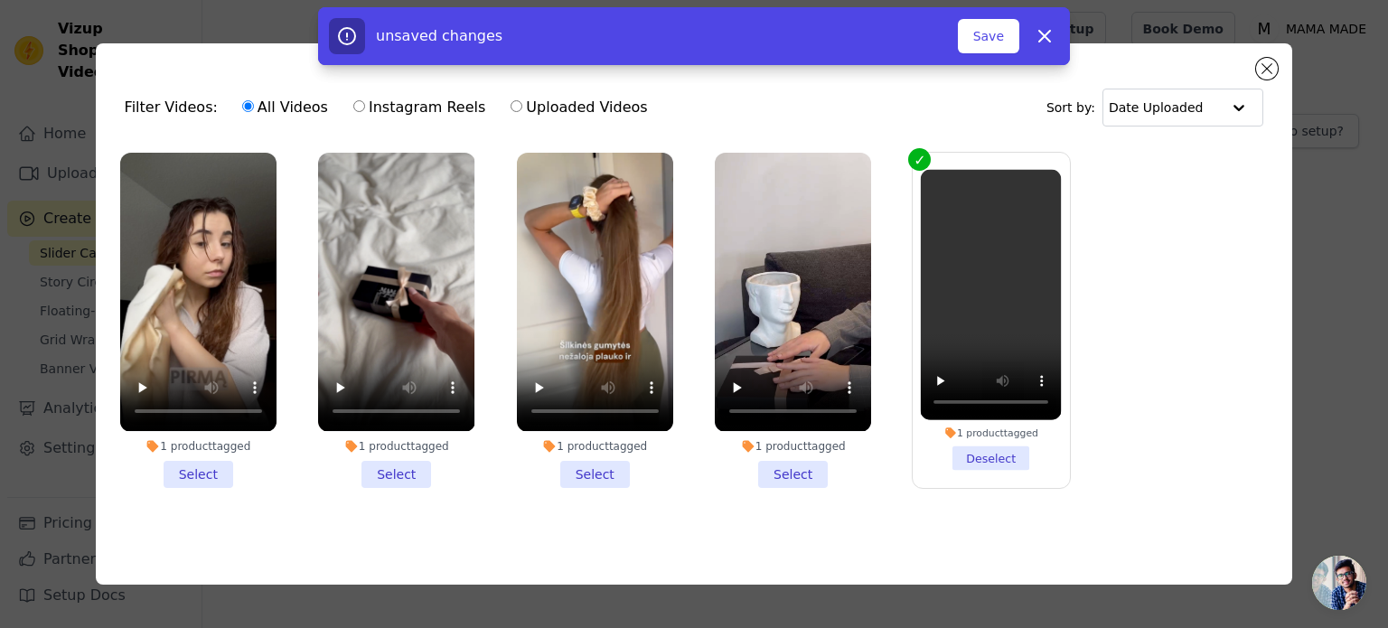
click at [593, 463] on li "1 product tagged Select" at bounding box center [595, 320] width 156 height 334
click at [0, 0] on input "1 product tagged Select" at bounding box center [0, 0] width 0 height 0
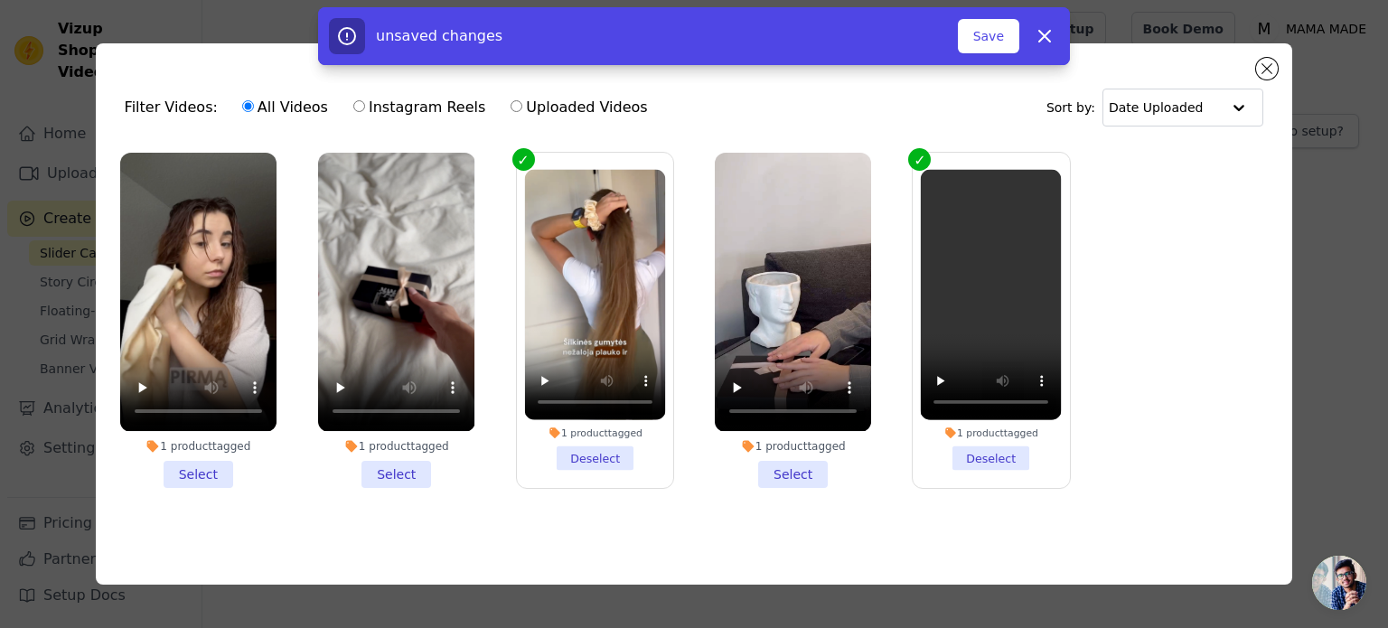
click at [799, 472] on li "1 product tagged Select" at bounding box center [793, 320] width 156 height 334
click at [0, 0] on input "1 product tagged Select" at bounding box center [0, 0] width 0 height 0
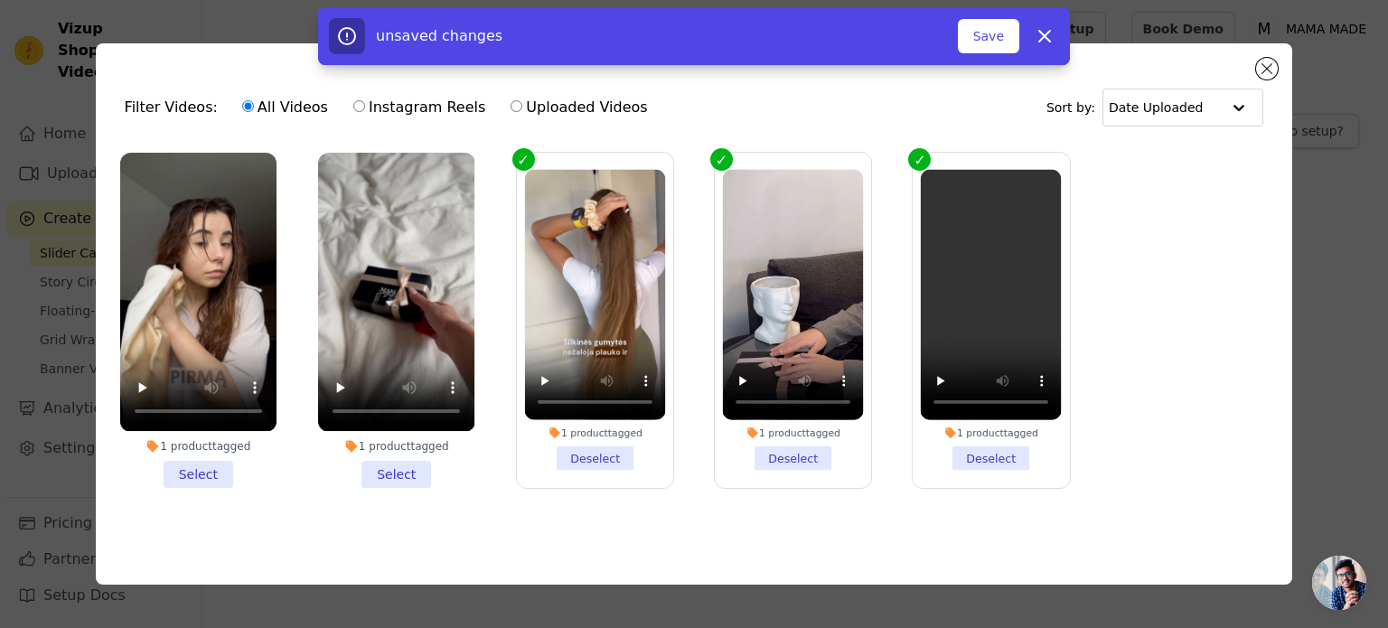
click at [202, 463] on li "1 product tagged Select" at bounding box center [198, 320] width 156 height 334
click at [0, 0] on input "1 product tagged Select" at bounding box center [0, 0] width 0 height 0
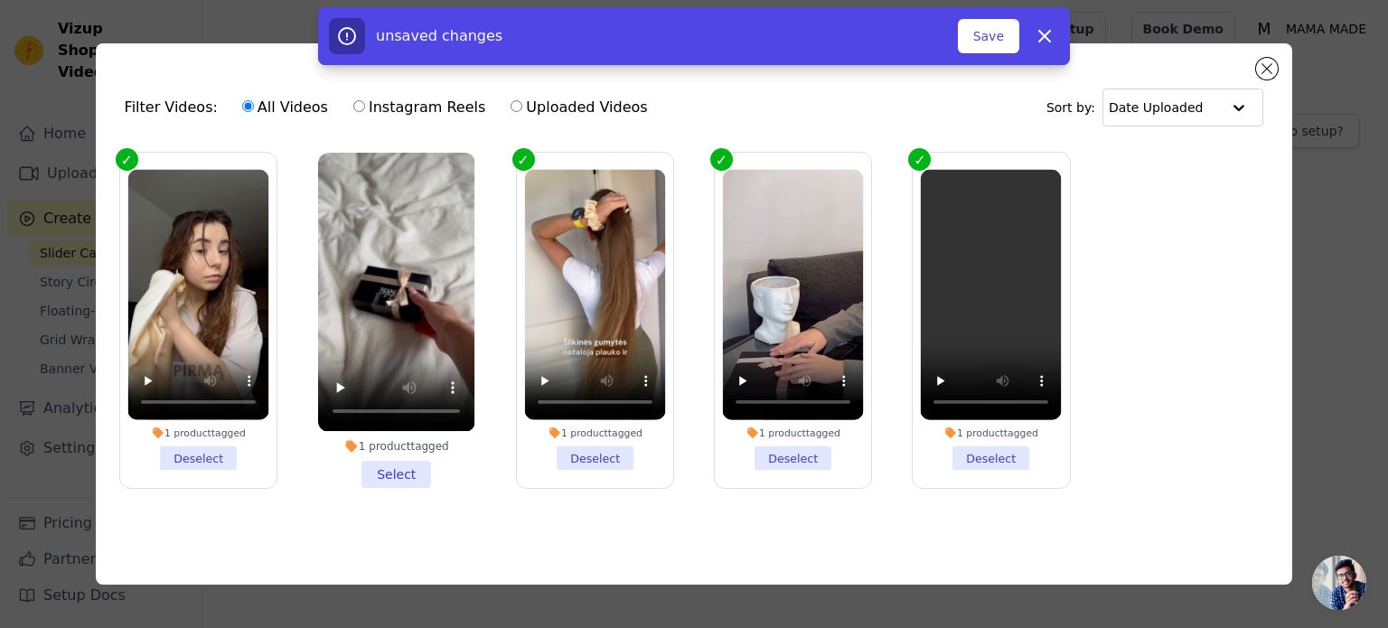
click at [380, 462] on li "1 product tagged Select" at bounding box center [396, 320] width 156 height 334
click at [0, 0] on input "1 product tagged Select" at bounding box center [0, 0] width 0 height 0
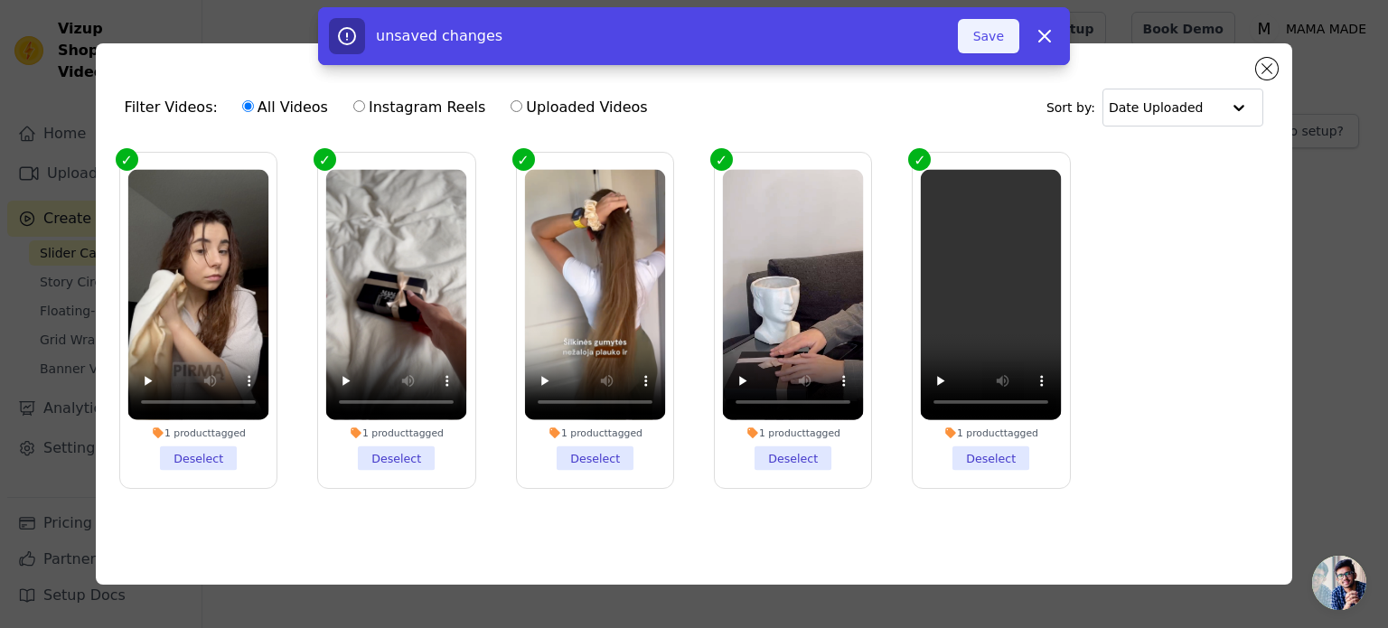
click at [996, 38] on button "Save" at bounding box center [988, 36] width 61 height 34
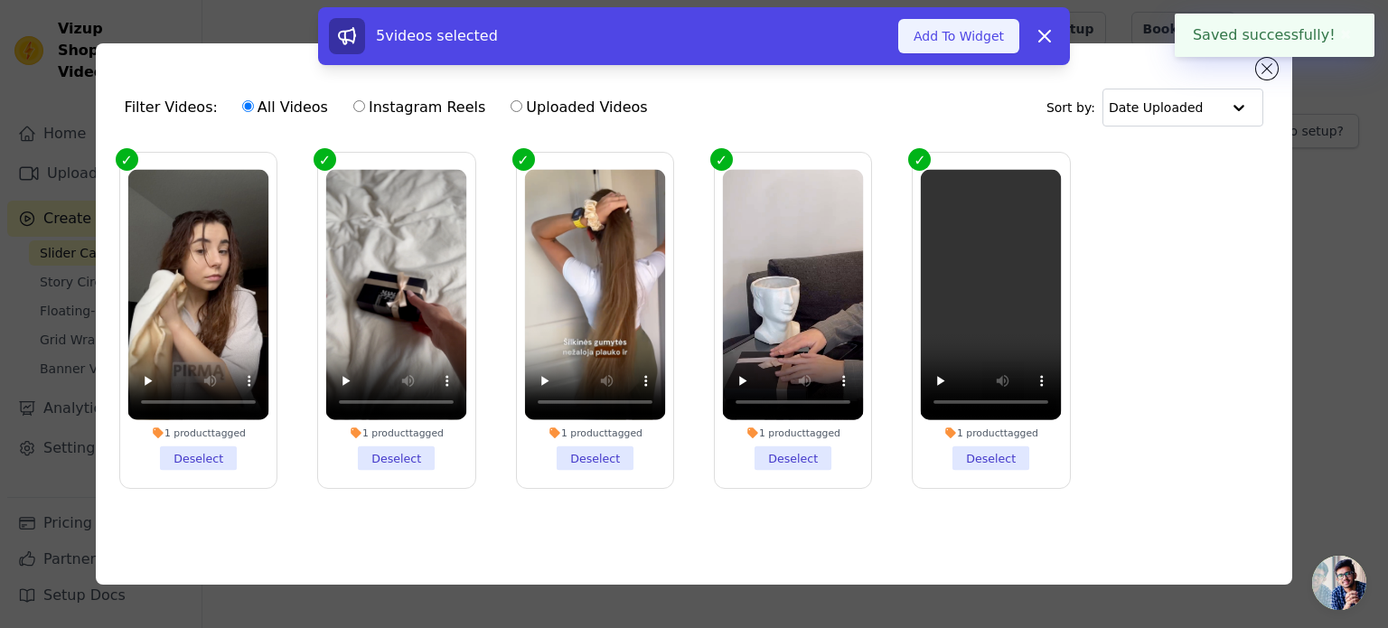
click at [997, 47] on button "Add To Widget" at bounding box center [958, 36] width 121 height 34
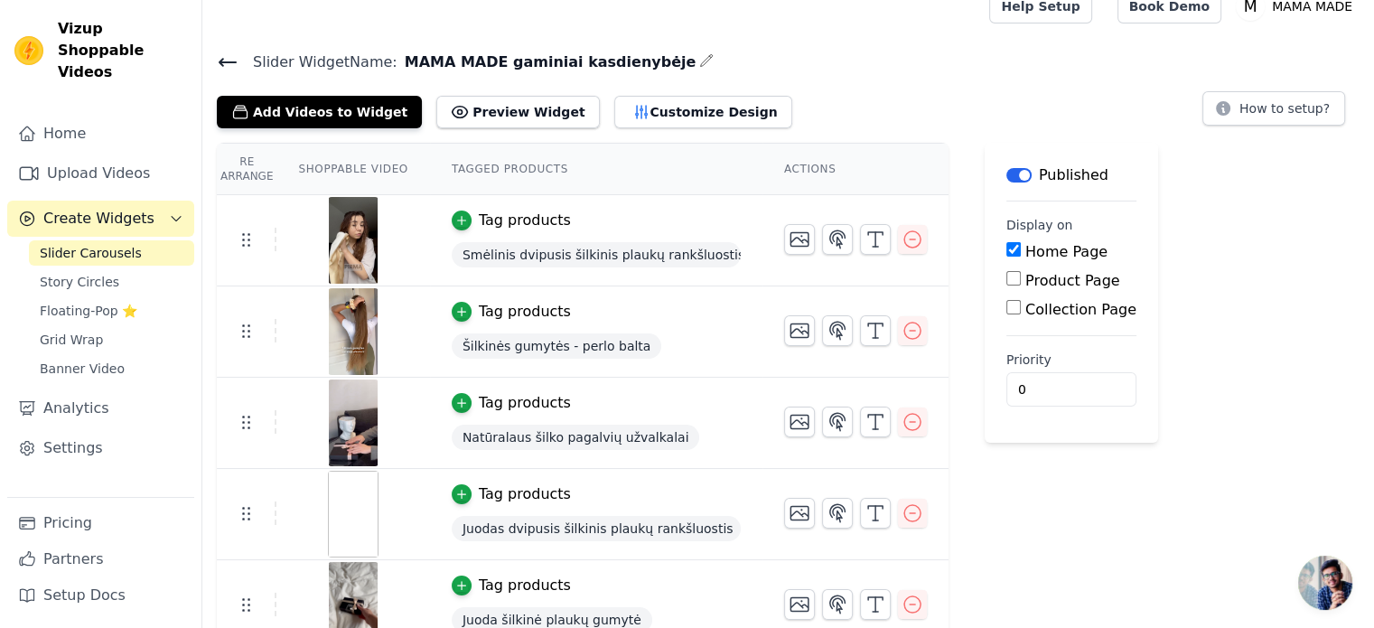
scroll to position [43, 0]
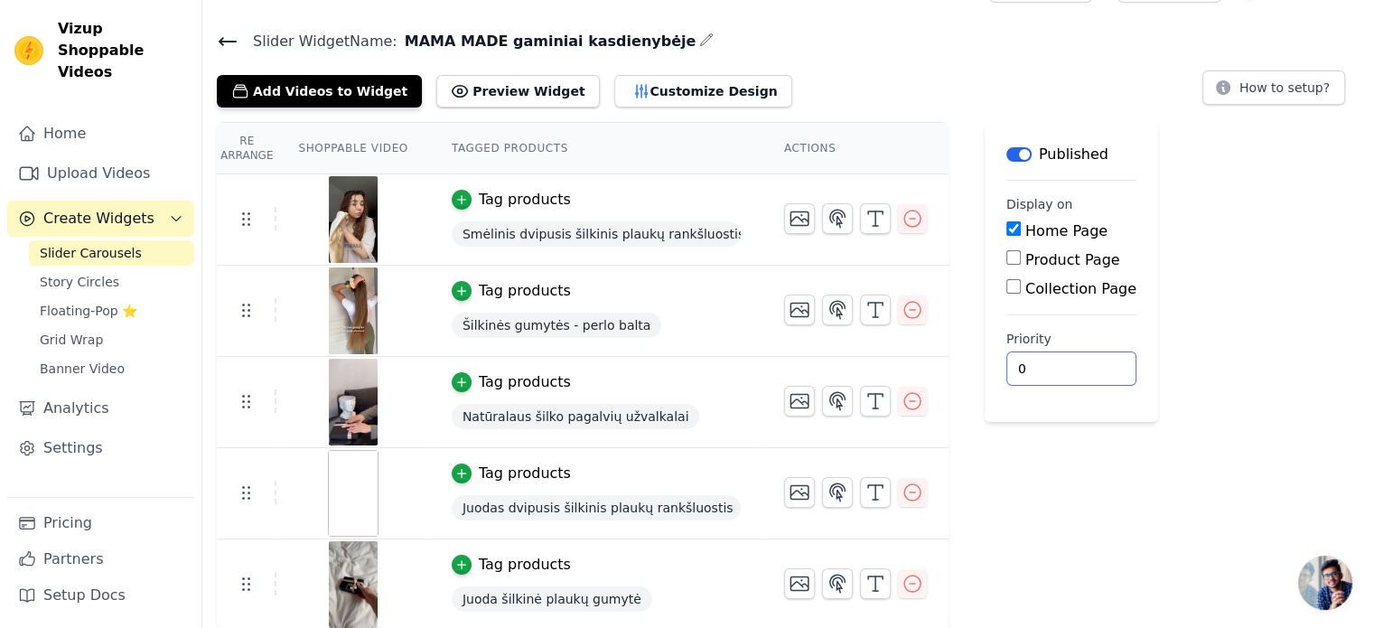
click at [1016, 369] on input "0" at bounding box center [1071, 368] width 130 height 34
click at [342, 493] on img at bounding box center [353, 493] width 51 height 87
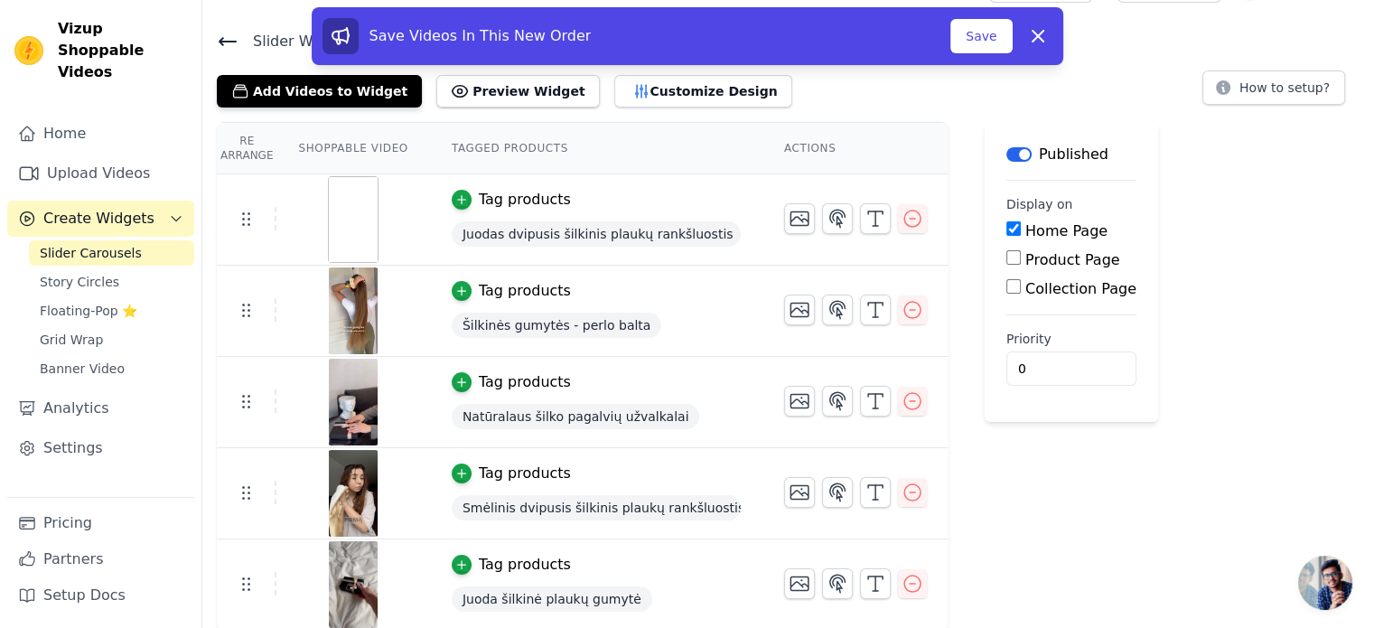
click at [336, 208] on img at bounding box center [353, 219] width 51 height 87
click at [789, 217] on icon "button" at bounding box center [800, 219] width 22 height 22
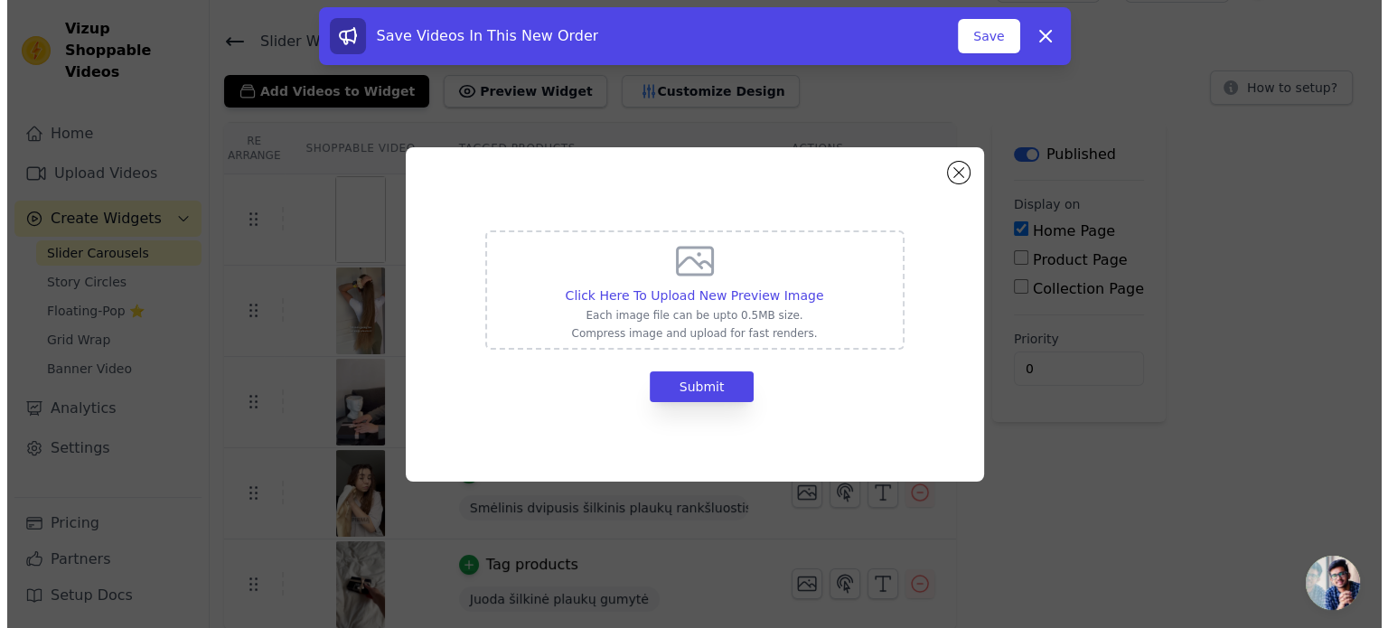
scroll to position [0, 0]
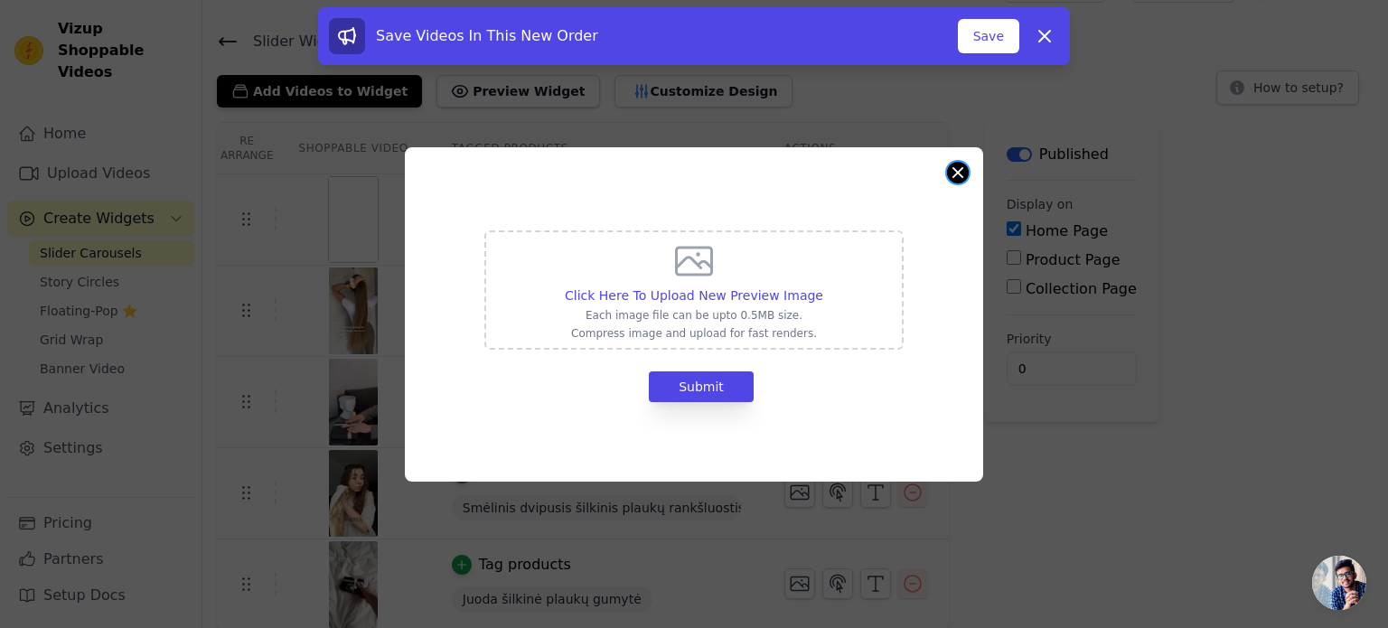
click at [956, 178] on button "Close modal" at bounding box center [958, 173] width 22 height 22
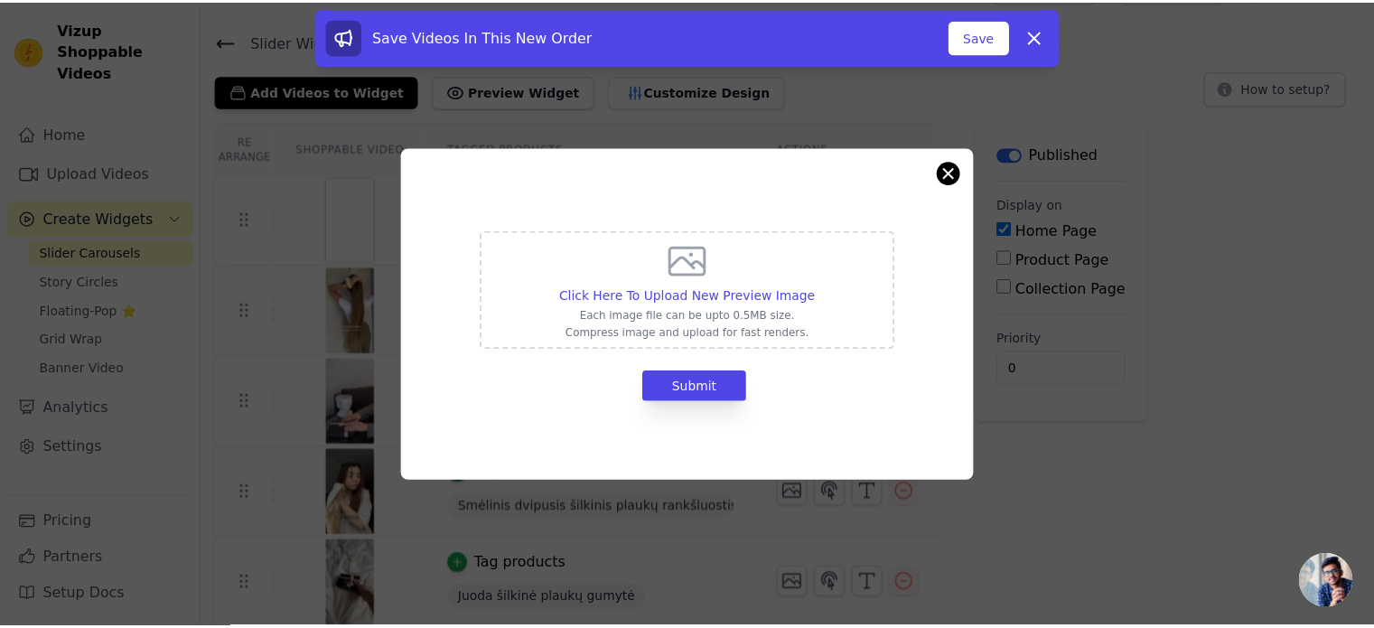
scroll to position [43, 0]
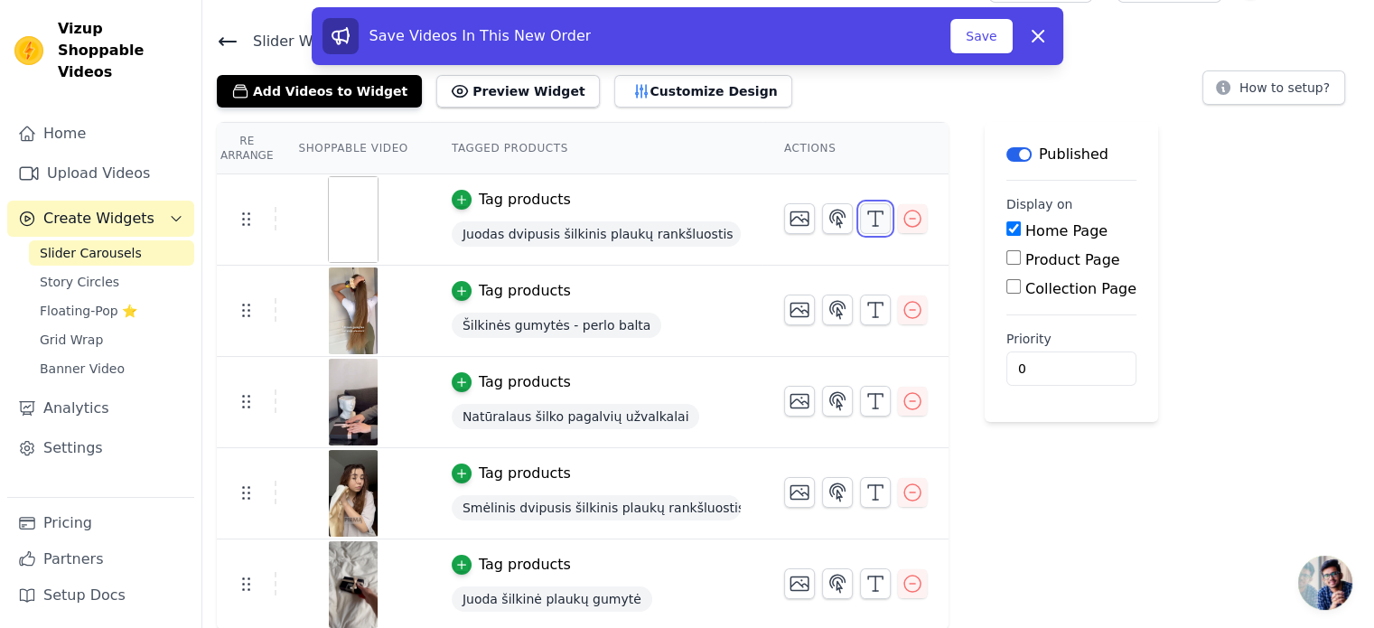
click at [865, 210] on icon "button" at bounding box center [876, 219] width 22 height 22
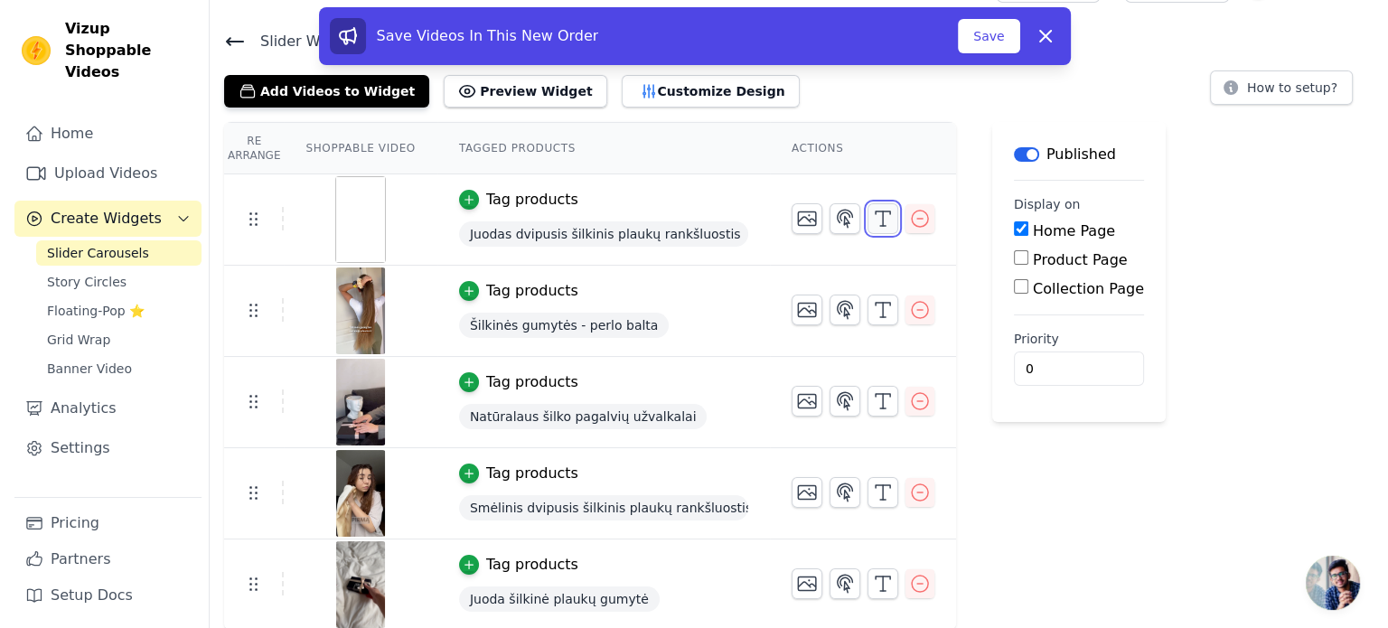
scroll to position [0, 0]
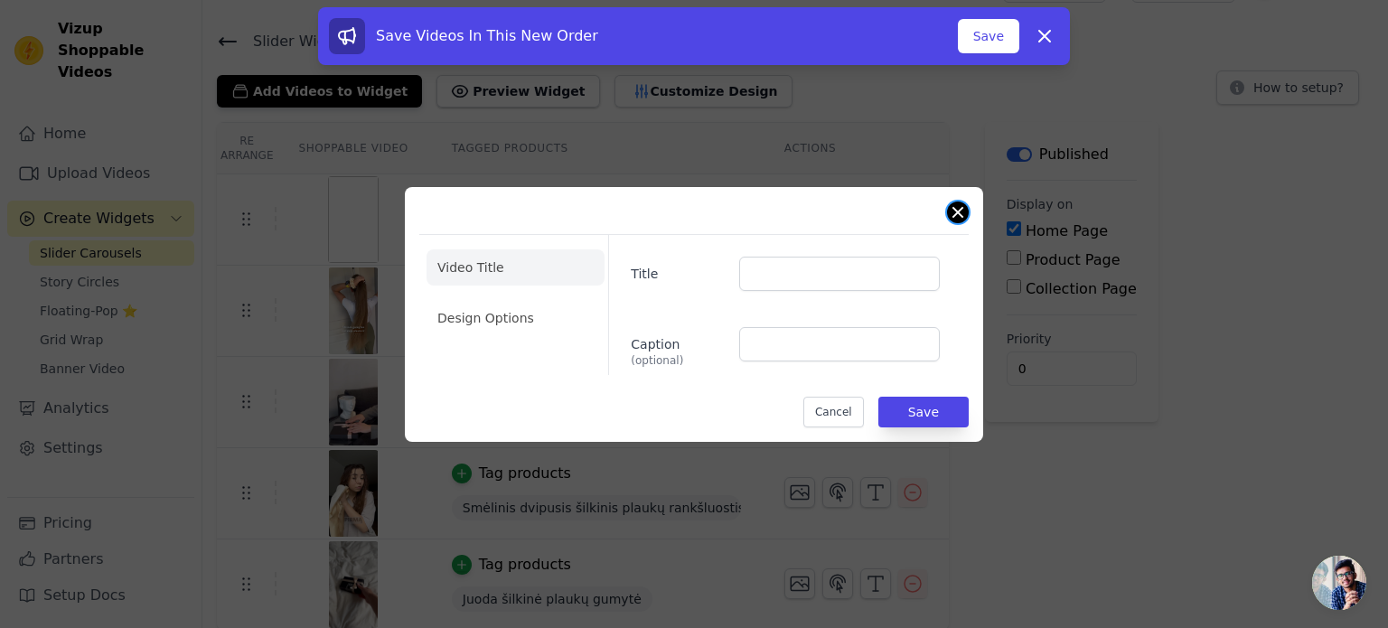
click at [960, 214] on button "Close modal" at bounding box center [958, 212] width 22 height 22
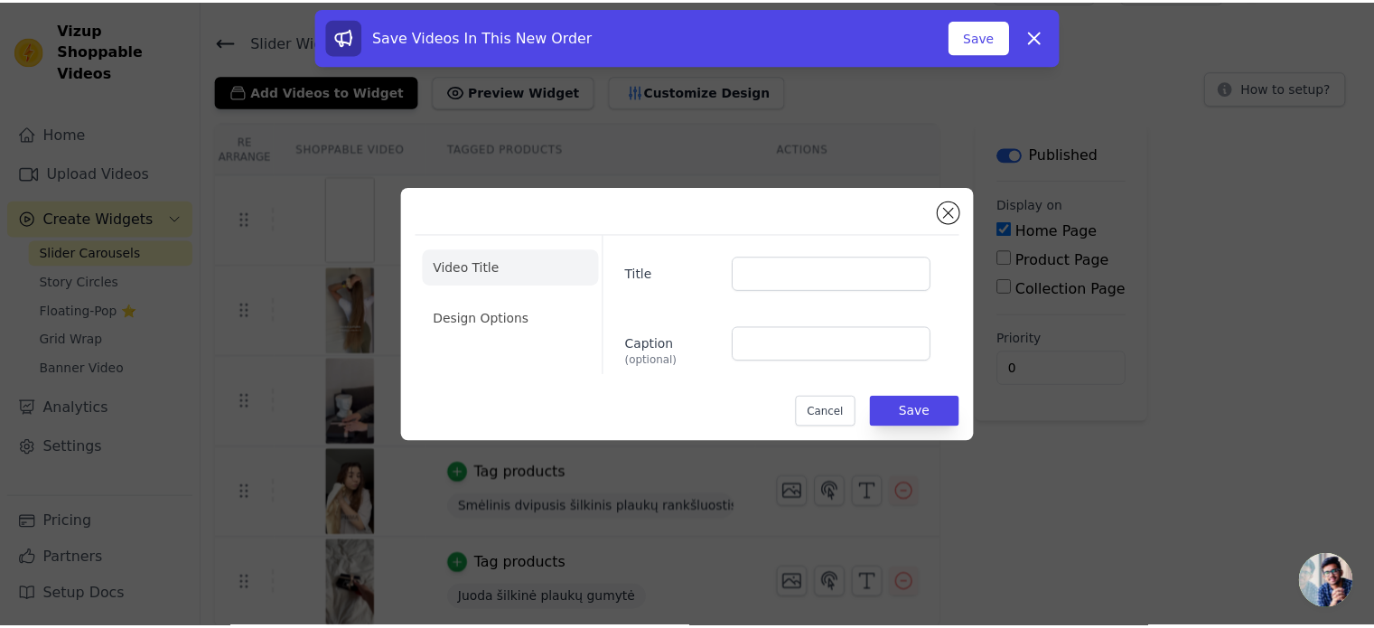
scroll to position [43, 0]
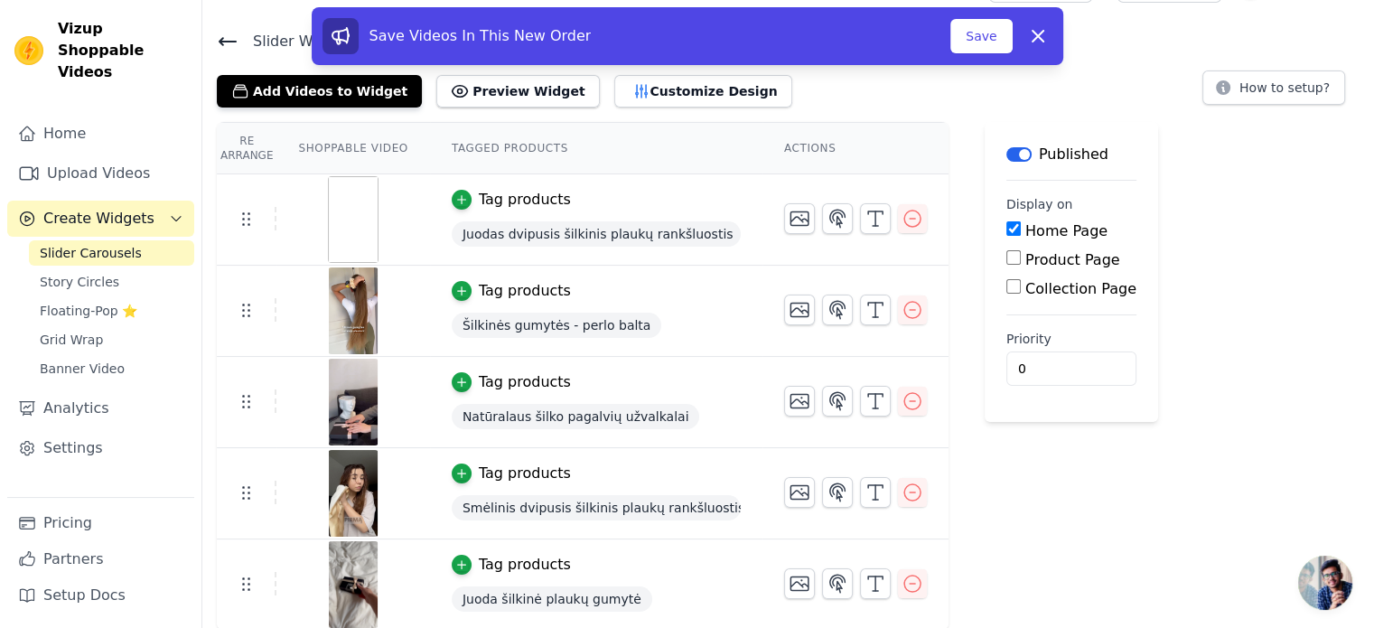
click at [1027, 482] on div "Label Published Display on Home Page Product Page Collection Page Priority 0" at bounding box center [1071, 376] width 173 height 509
click at [979, 39] on button "Save" at bounding box center [980, 36] width 61 height 34
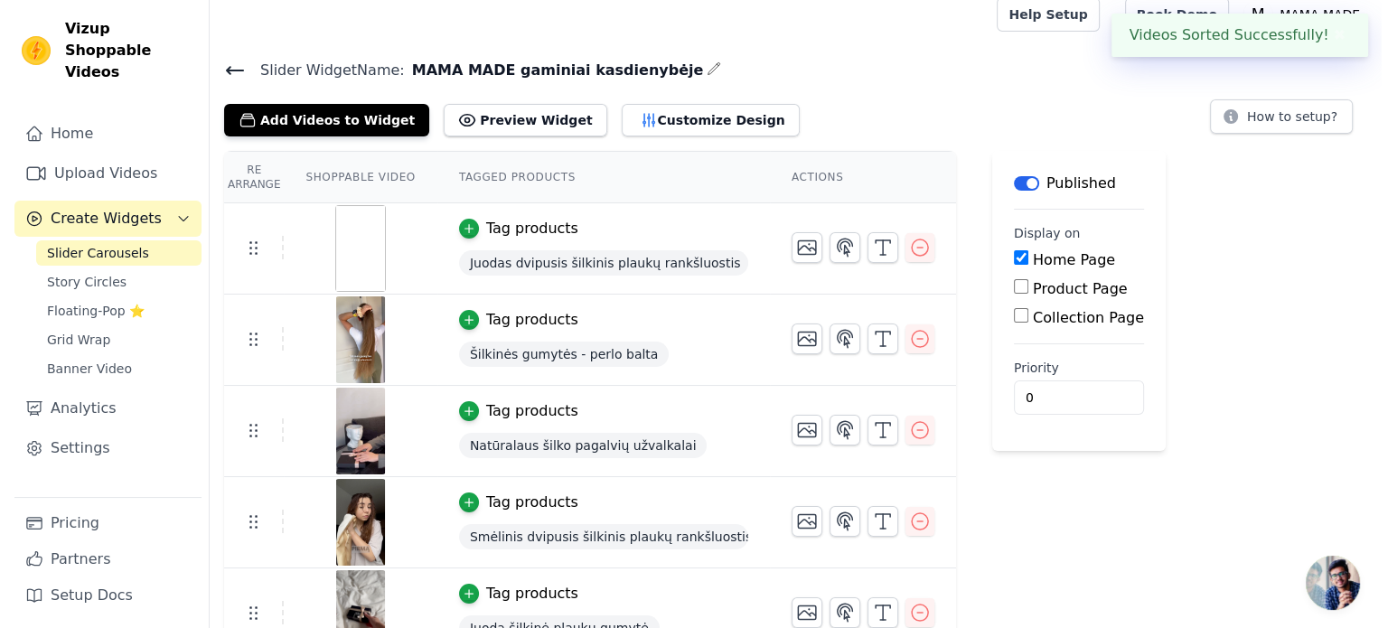
scroll to position [0, 0]
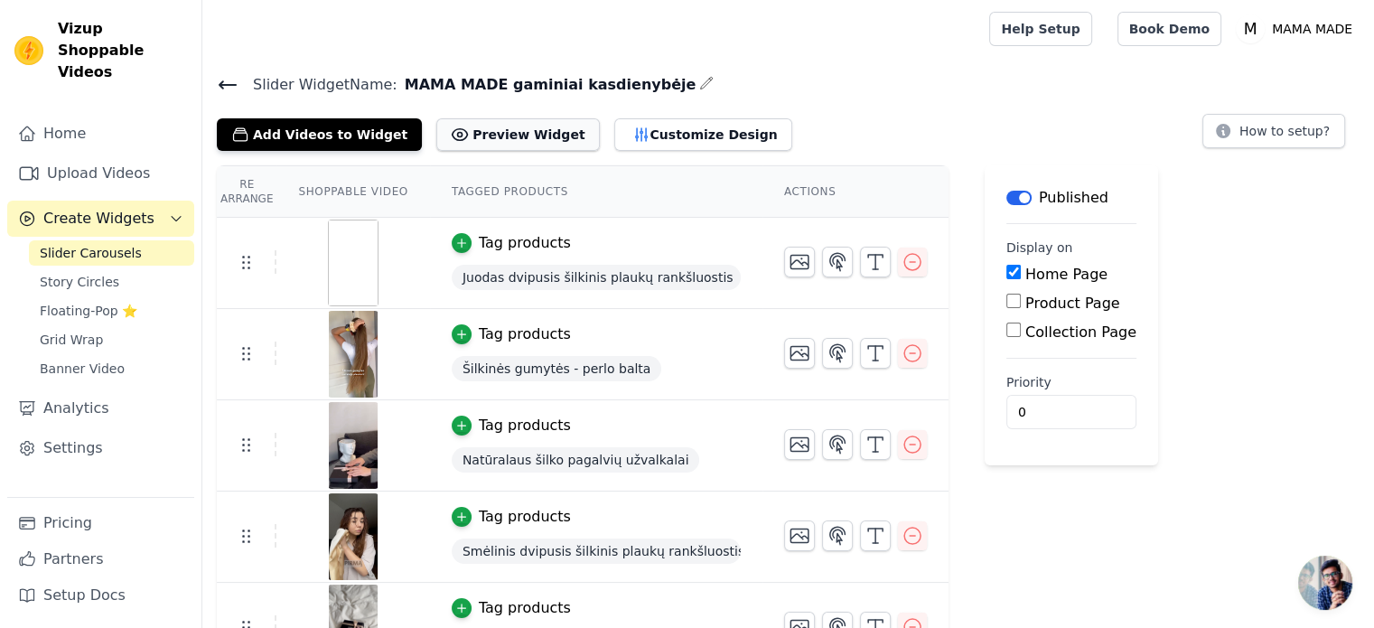
click at [484, 138] on button "Preview Widget" at bounding box center [517, 134] width 163 height 33
click at [614, 128] on button "Customize Design" at bounding box center [703, 134] width 178 height 33
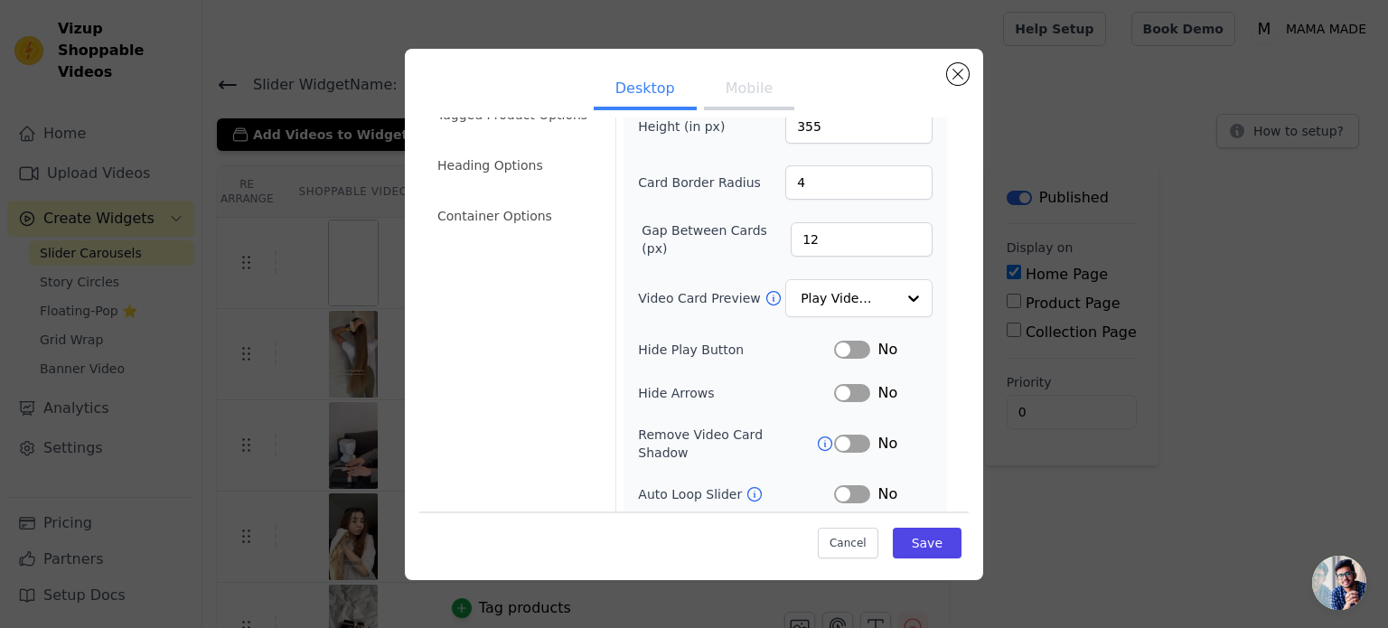
scroll to position [166, 0]
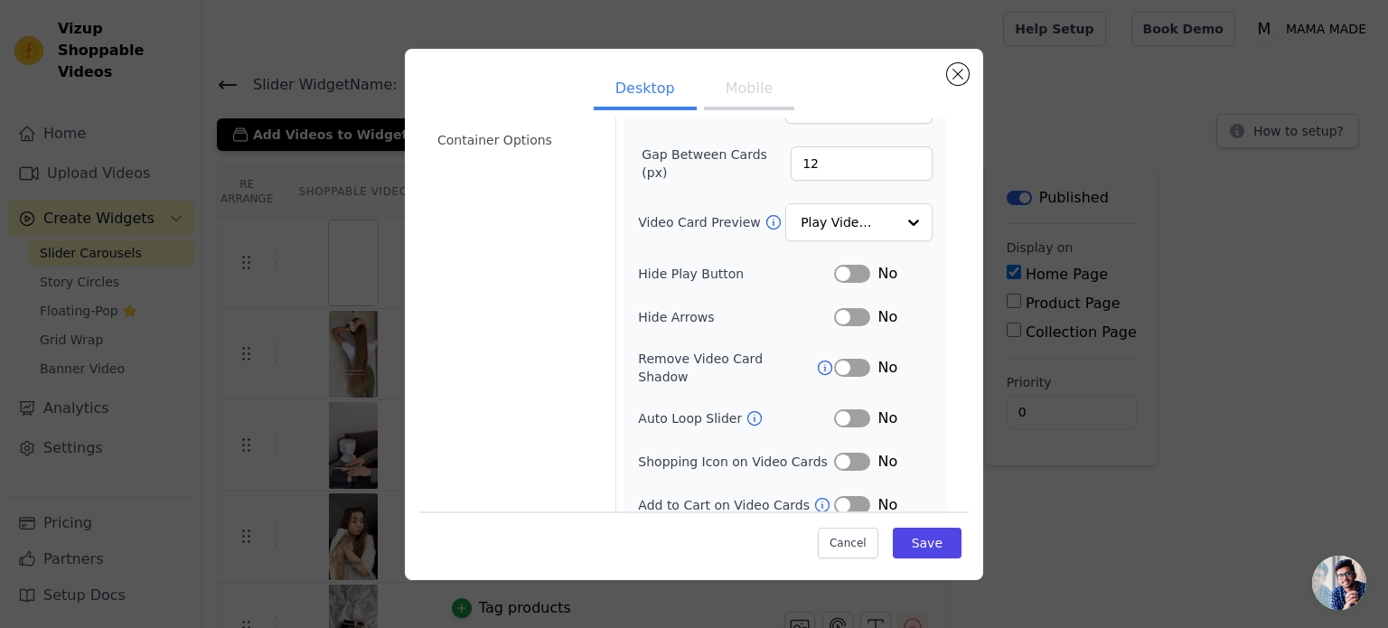
click at [745, 409] on icon at bounding box center [754, 418] width 18 height 18
click at [834, 409] on button "Label" at bounding box center [852, 418] width 36 height 18
click at [847, 409] on button "Label" at bounding box center [852, 418] width 36 height 18
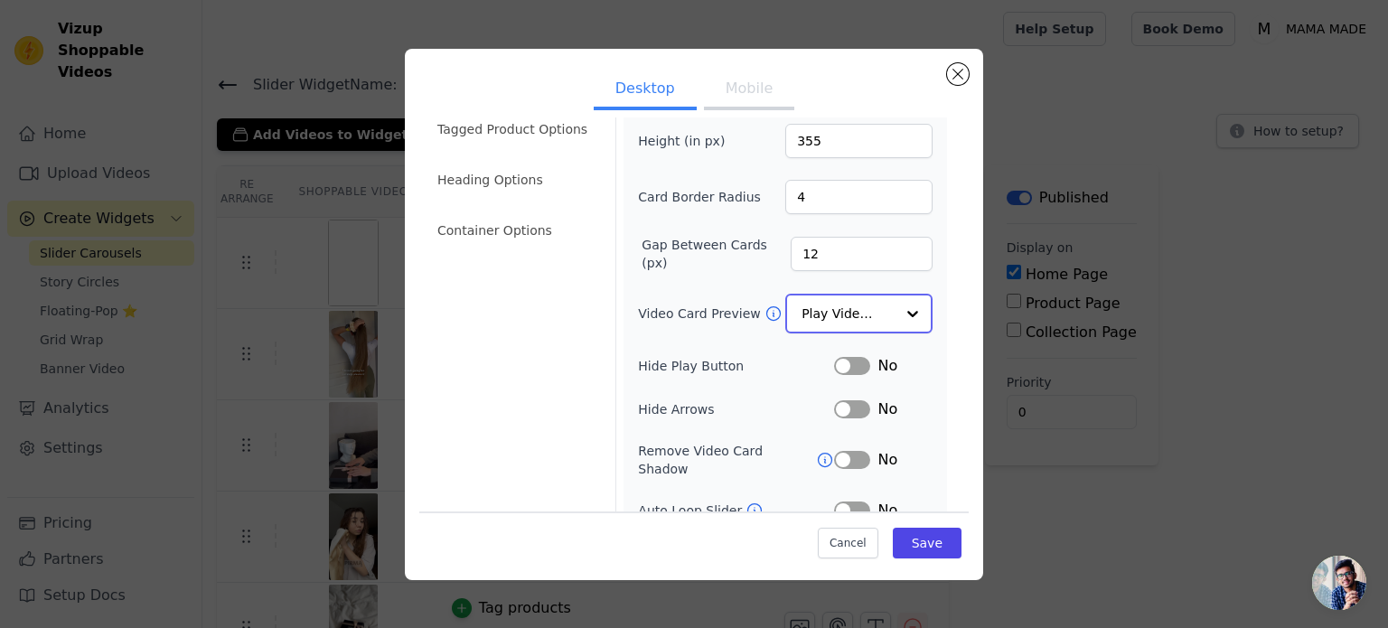
click at [875, 320] on input "Video Card Preview" at bounding box center [847, 313] width 93 height 36
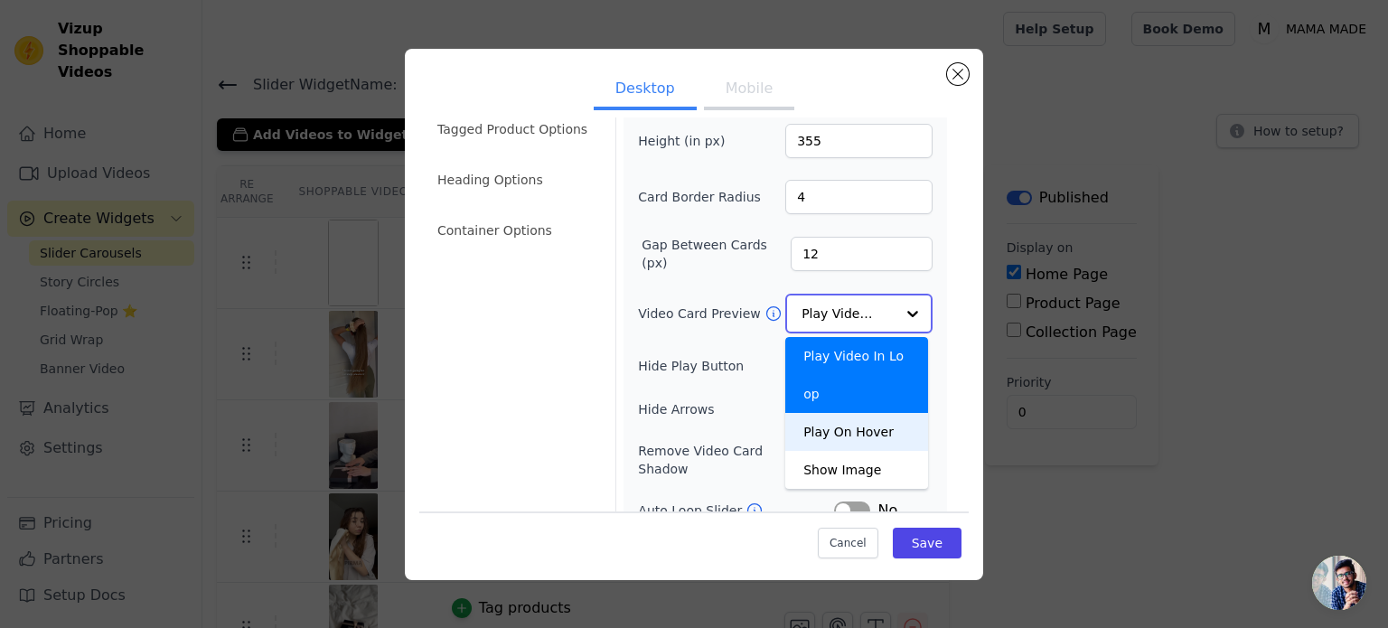
click at [866, 413] on div "Play On Hover" at bounding box center [856, 432] width 143 height 38
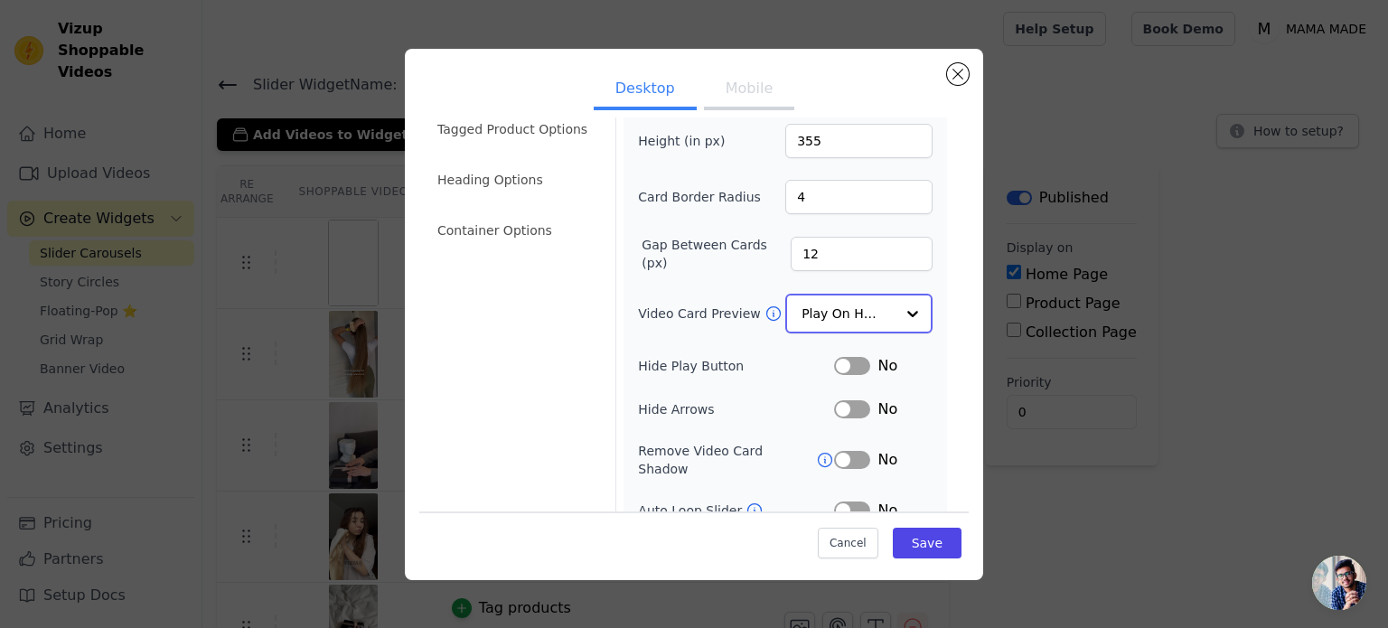
click at [894, 312] on div at bounding box center [912, 313] width 36 height 36
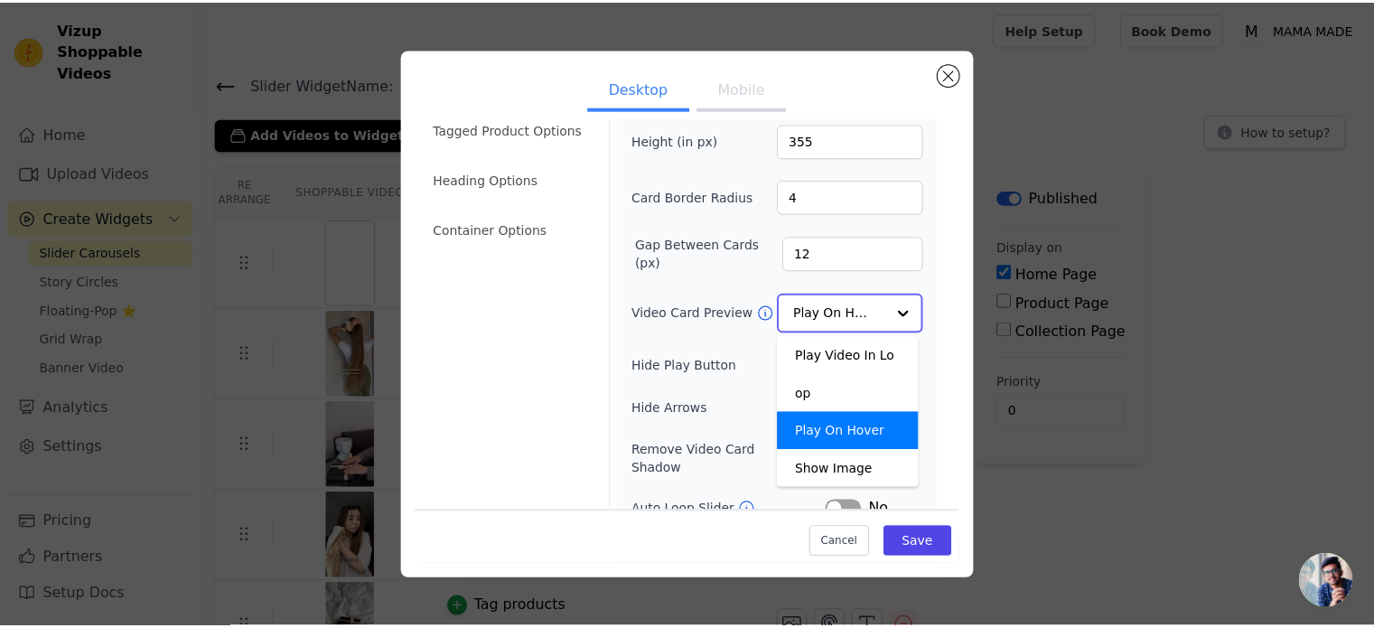
scroll to position [0, 0]
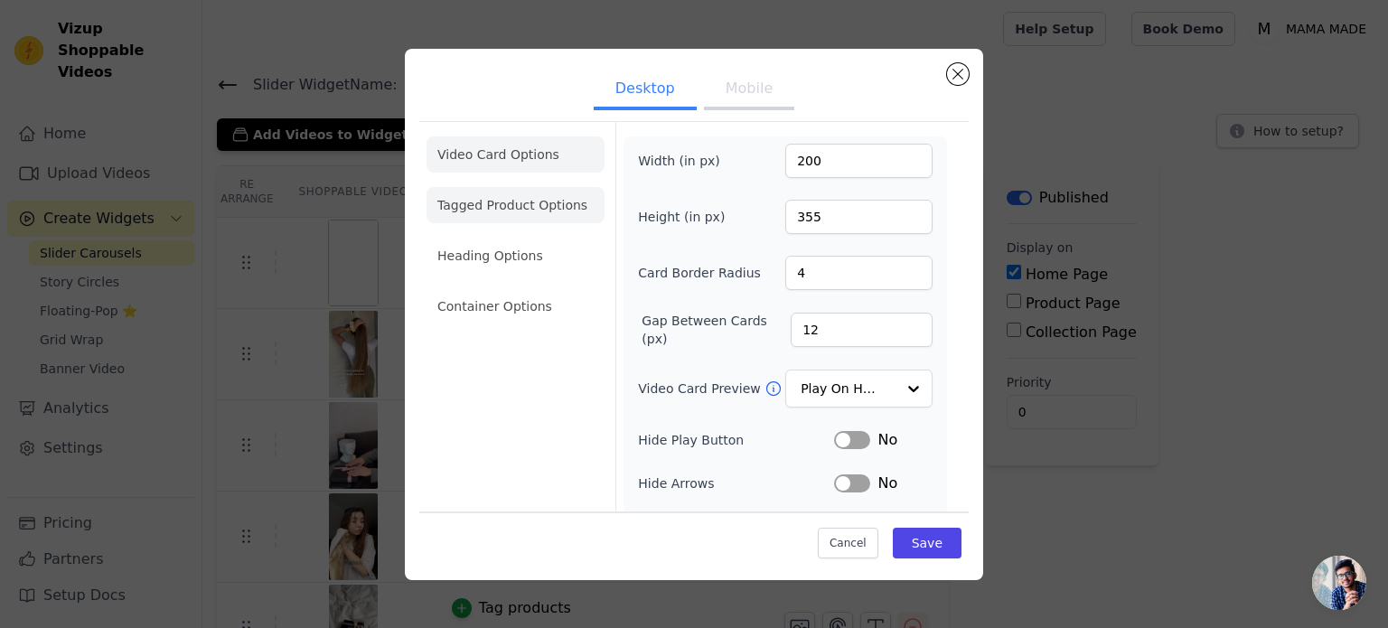
click at [544, 211] on li "Tagged Product Options" at bounding box center [515, 205] width 178 height 36
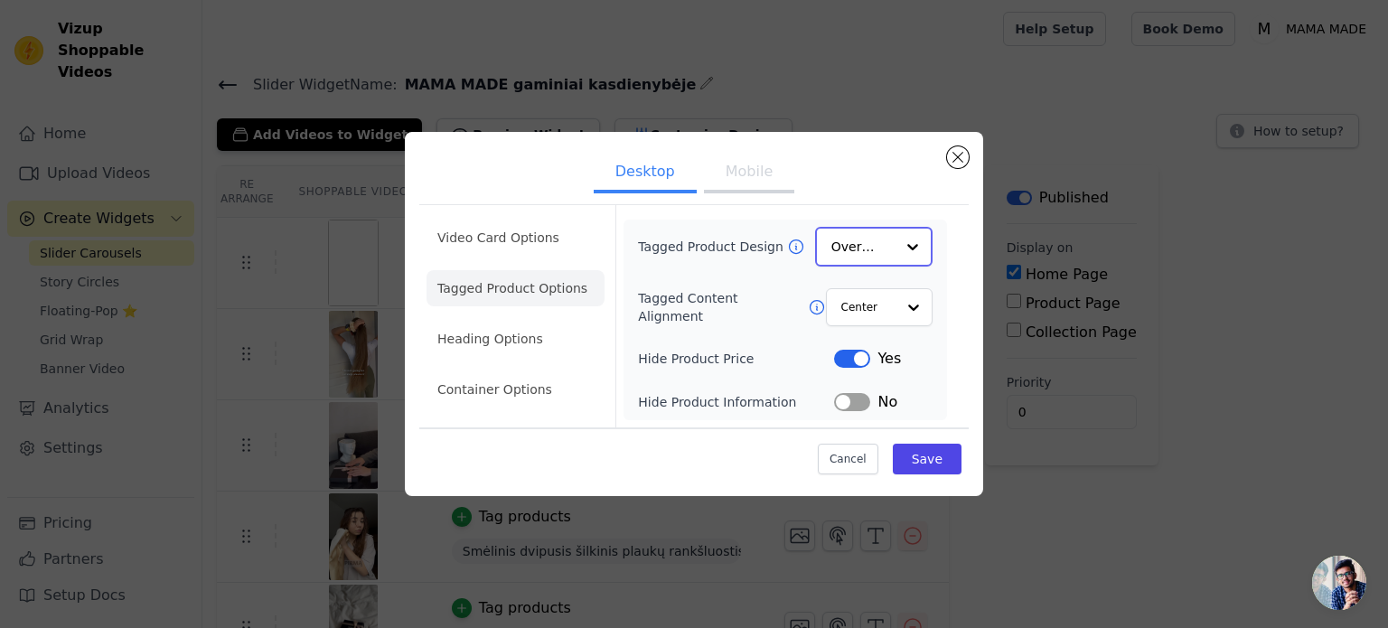
click at [874, 245] on input "Tagged Product Design" at bounding box center [862, 247] width 63 height 36
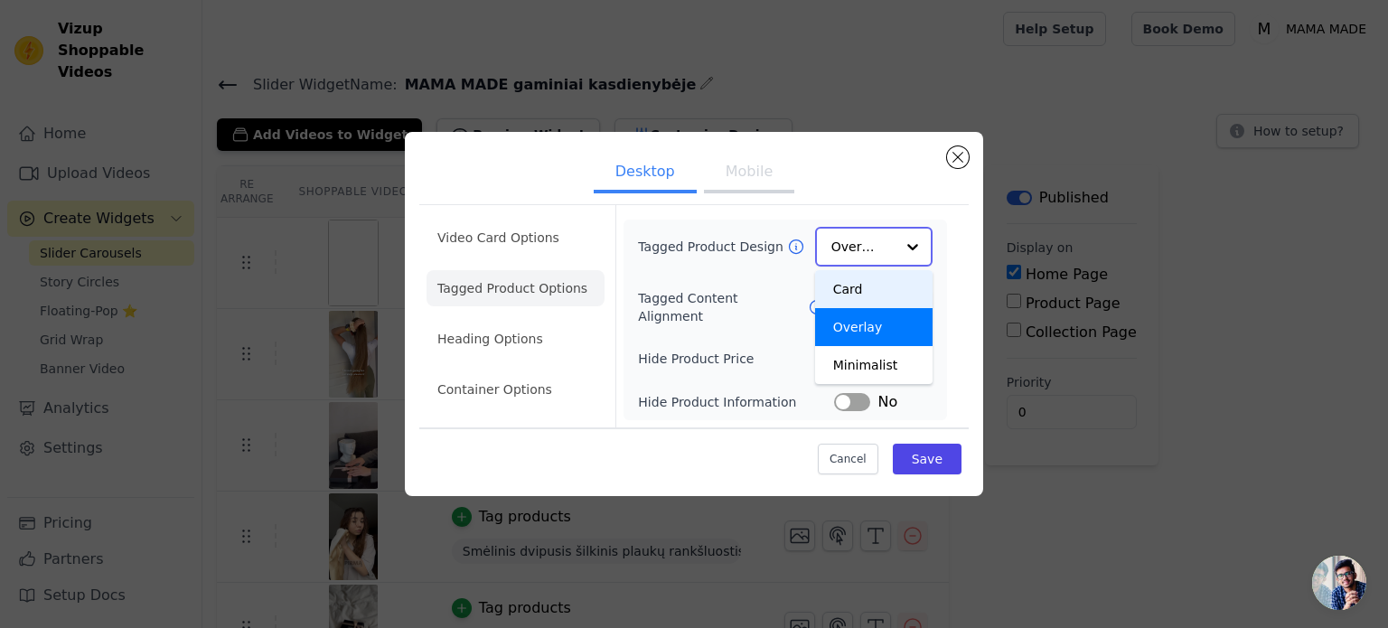
click at [824, 253] on div "Card Overlay Minimalist Option Overlay, selected. You are currently focused on …" at bounding box center [873, 247] width 117 height 40
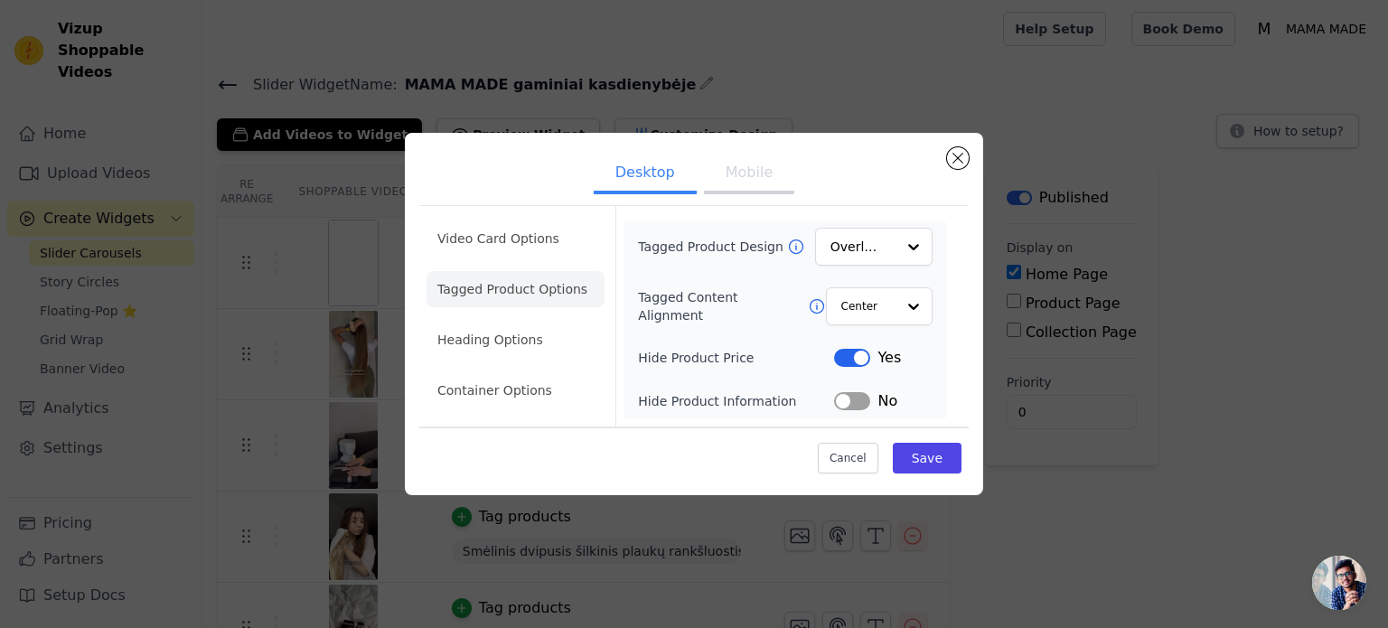
click at [787, 244] on icon at bounding box center [796, 247] width 18 height 18
click at [875, 308] on input "Tagged Content Alignment" at bounding box center [867, 306] width 54 height 36
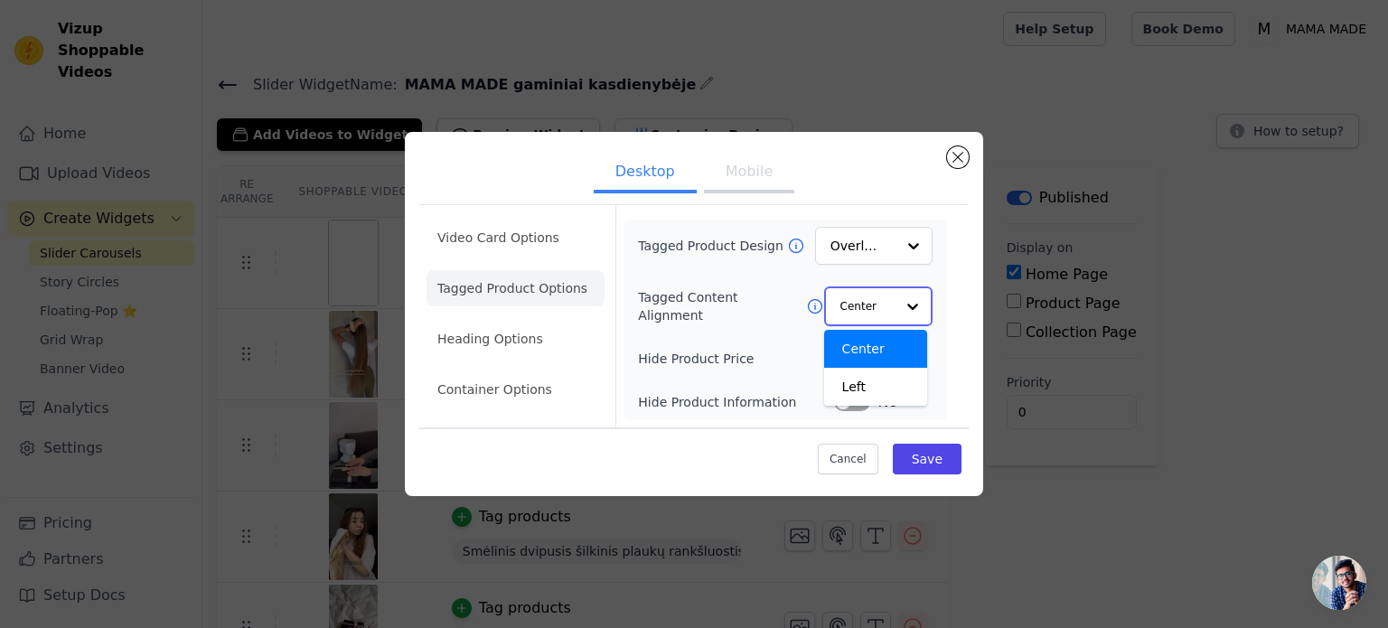
click at [875, 308] on input "Tagged Content Alignment" at bounding box center [867, 306] width 54 height 36
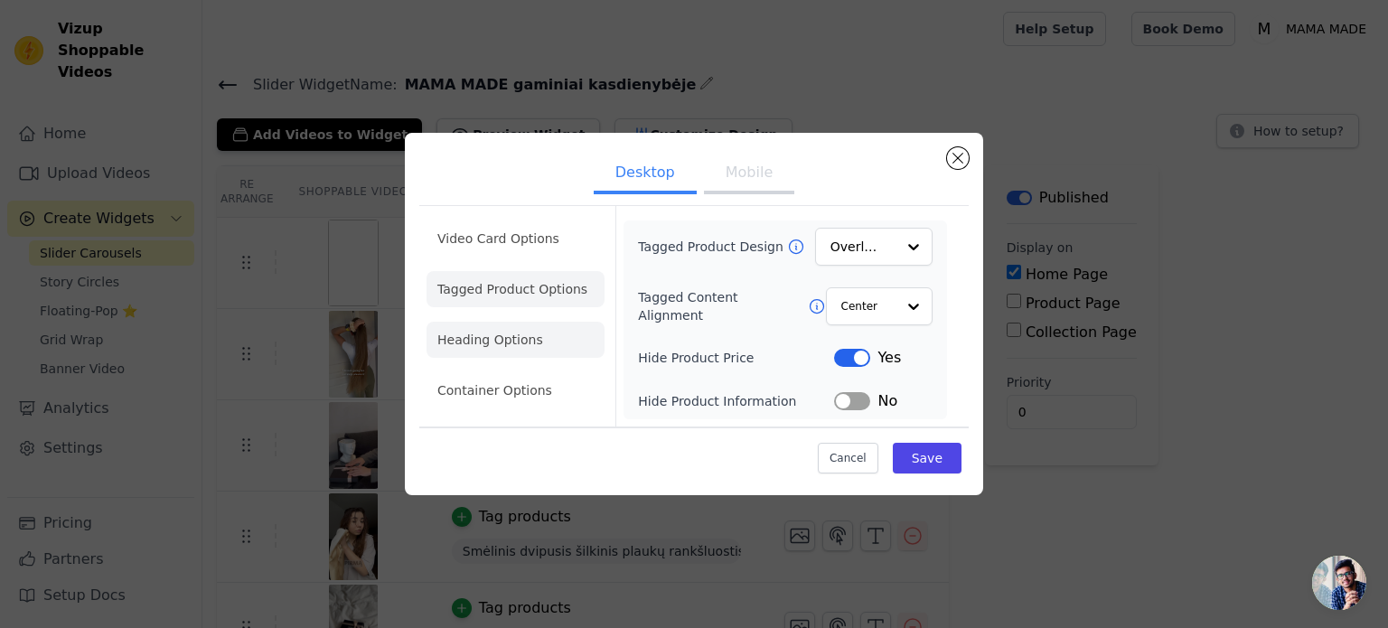
click at [525, 338] on li "Heading Options" at bounding box center [515, 340] width 178 height 36
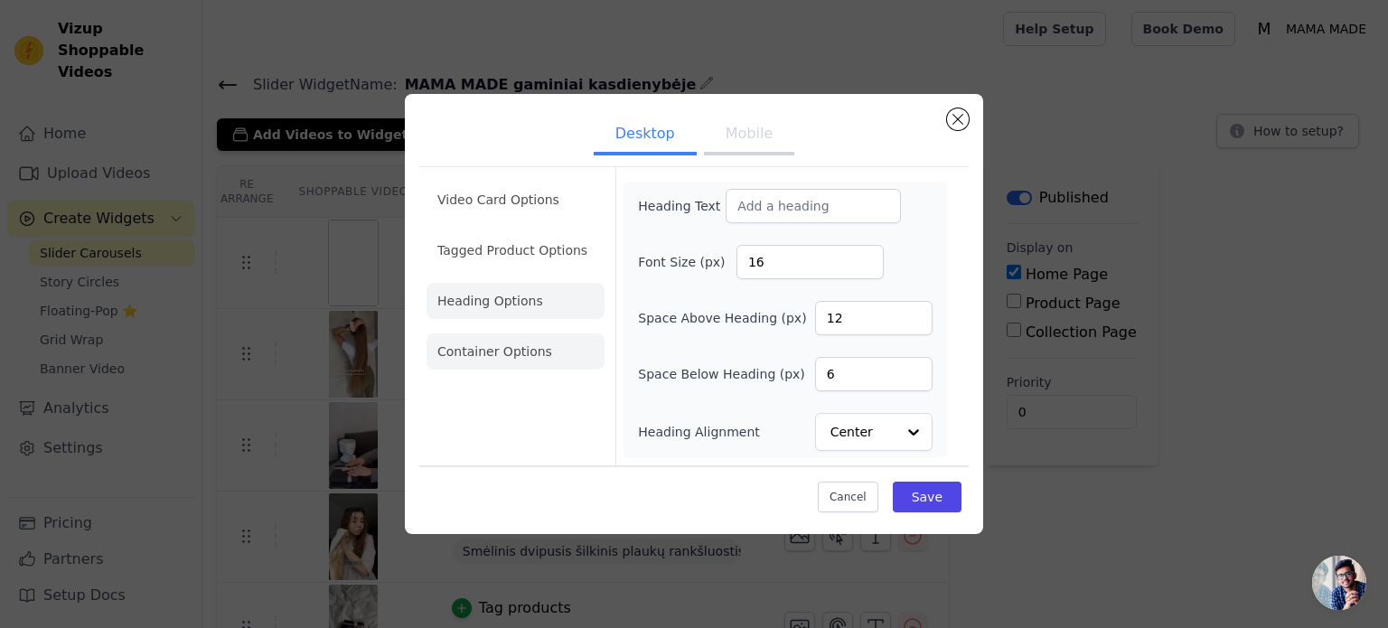
click at [517, 361] on li "Container Options" at bounding box center [515, 351] width 178 height 36
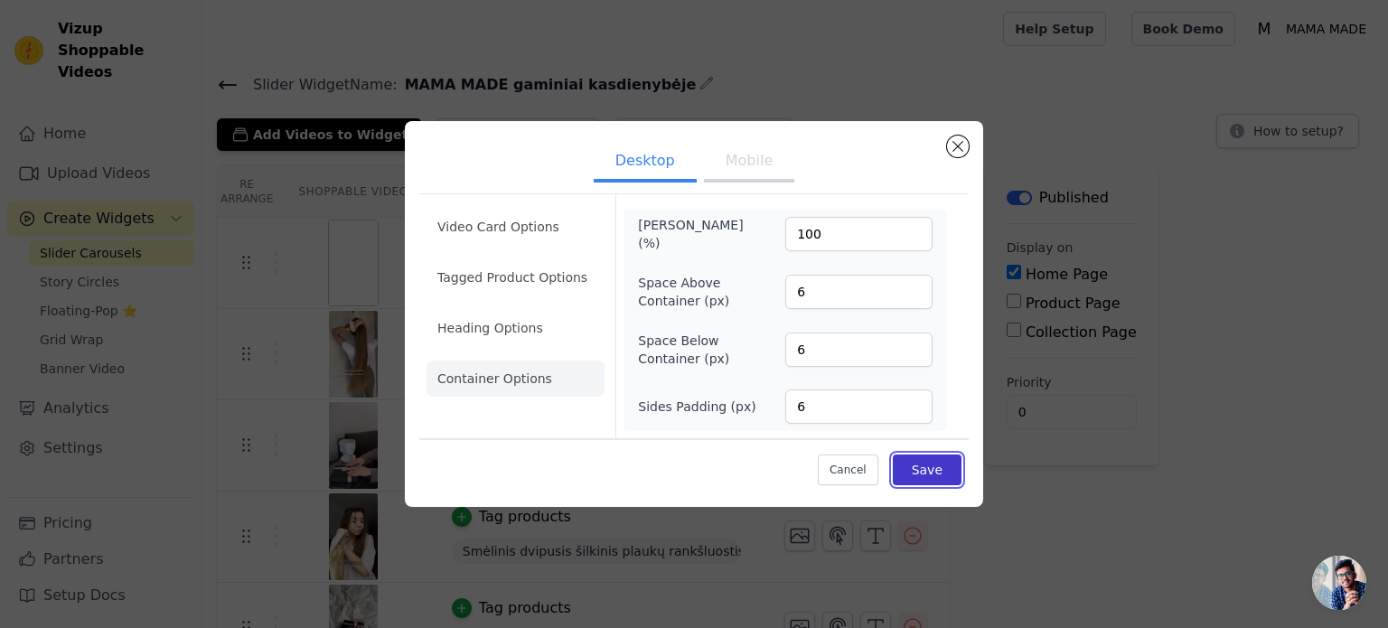
click at [941, 473] on button "Save" at bounding box center [927, 469] width 69 height 31
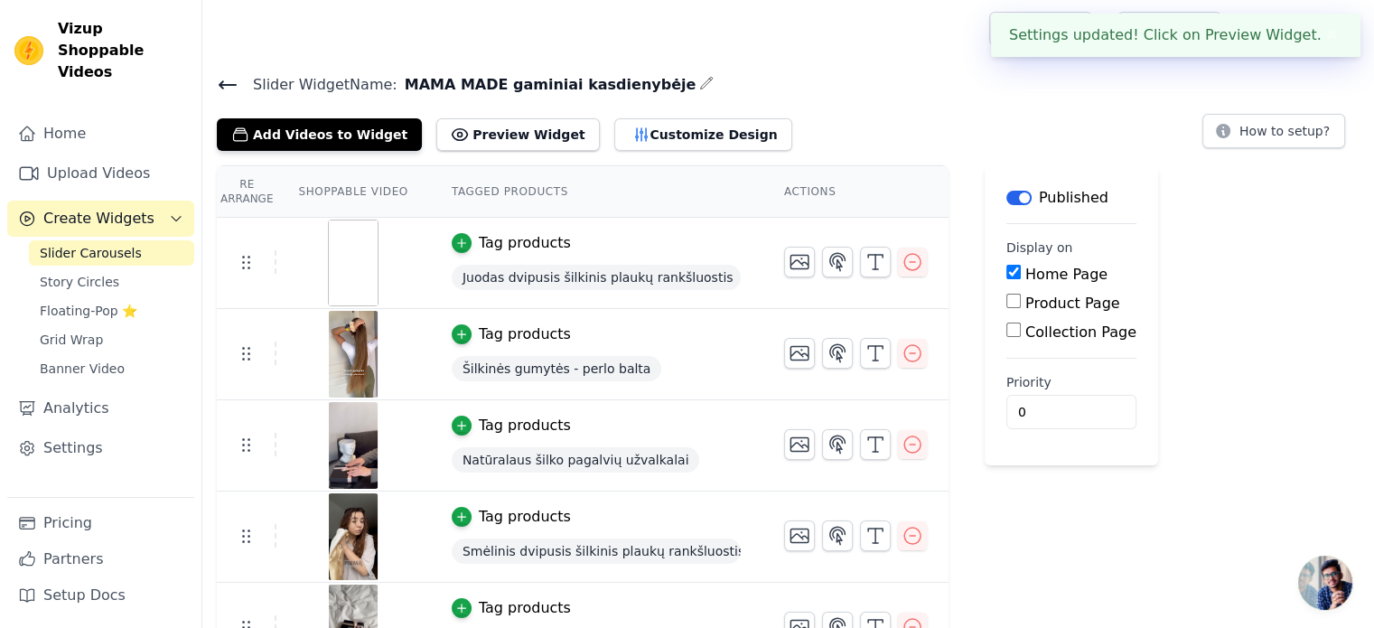
click at [1203, 243] on div "Re Arrange Shoppable Video Tagged Products Actions Tag products Juodas dvipusis…" at bounding box center [788, 419] width 1172 height 509
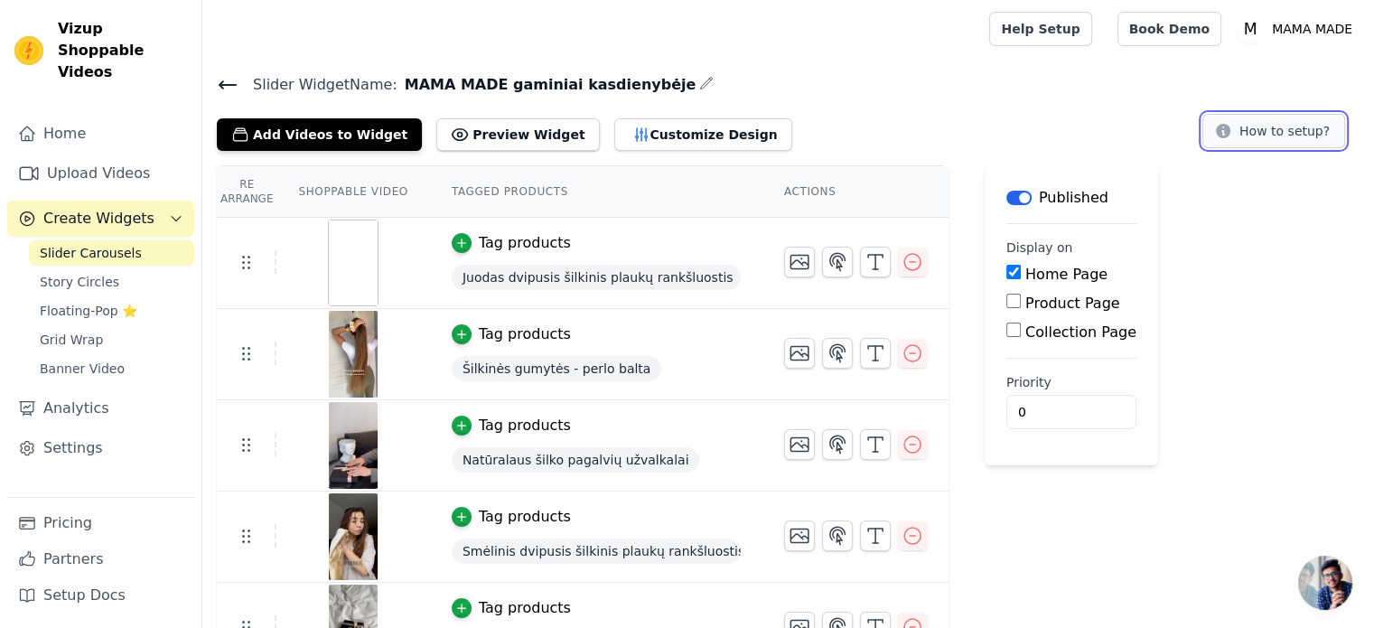
click at [1287, 136] on button "How to setup?" at bounding box center [1274, 131] width 143 height 34
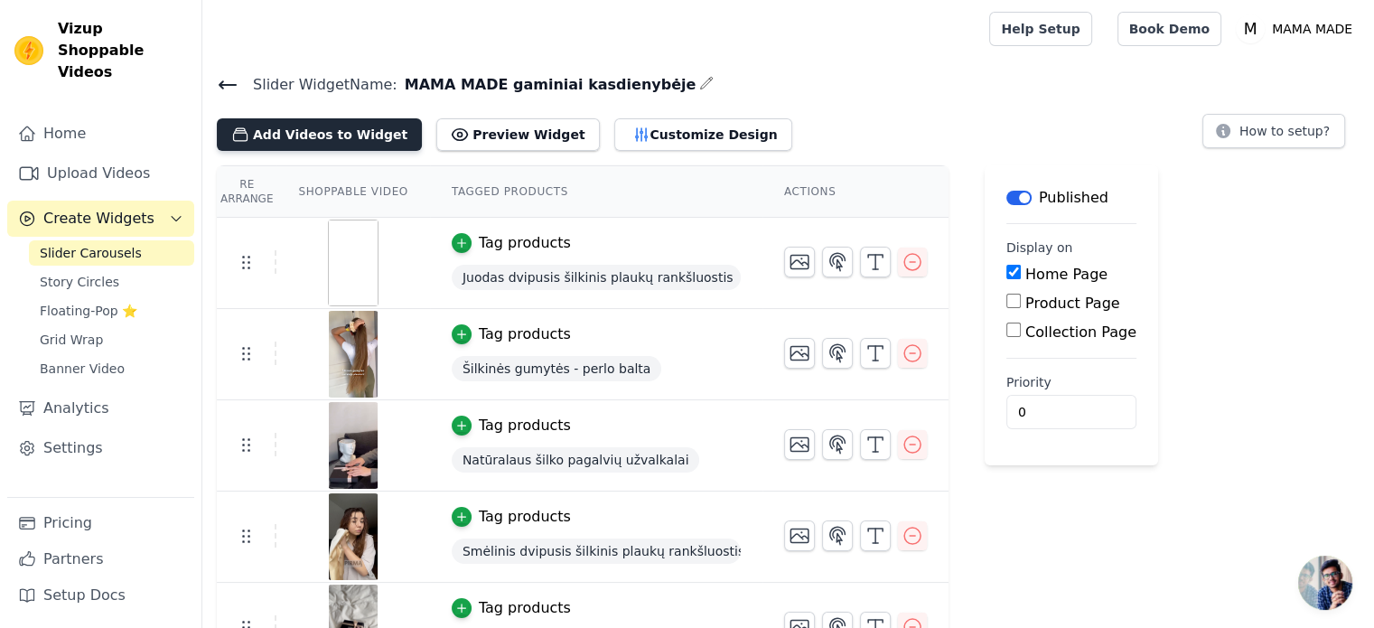
click at [332, 146] on button "Add Videos to Widget" at bounding box center [319, 134] width 205 height 33
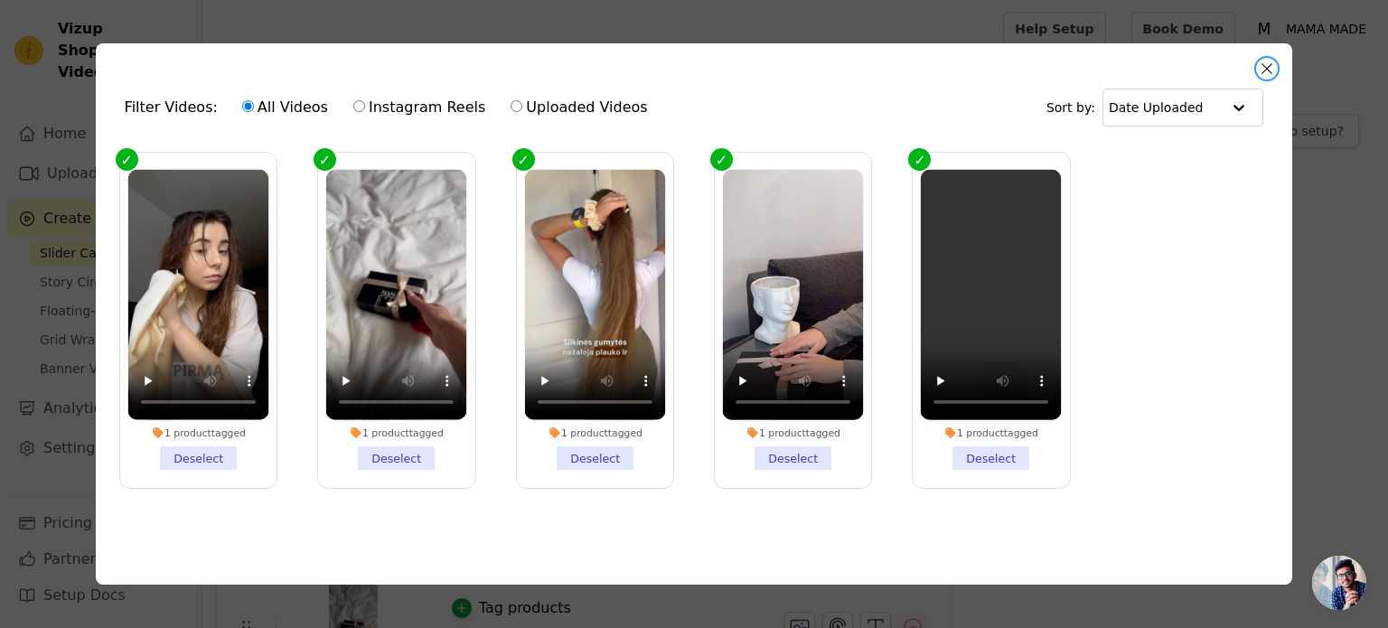
click at [1258, 61] on button "Close modal" at bounding box center [1267, 69] width 22 height 22
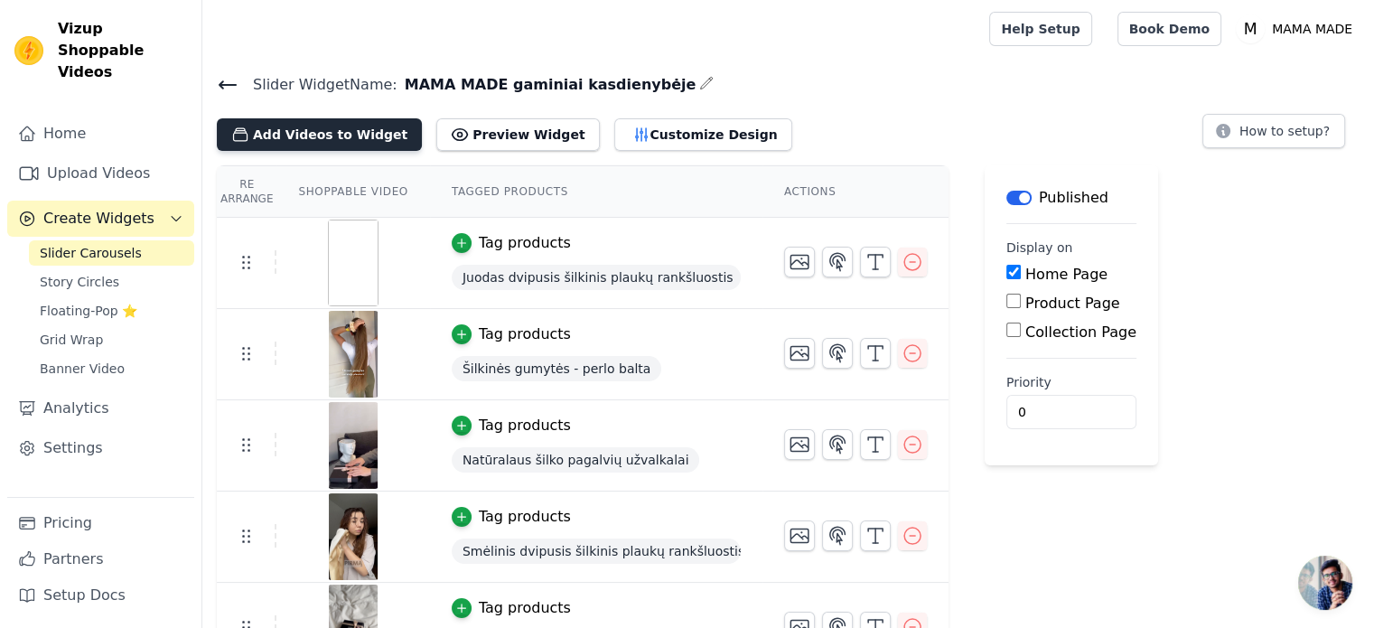
click at [292, 130] on button "Add Videos to Widget" at bounding box center [319, 134] width 205 height 33
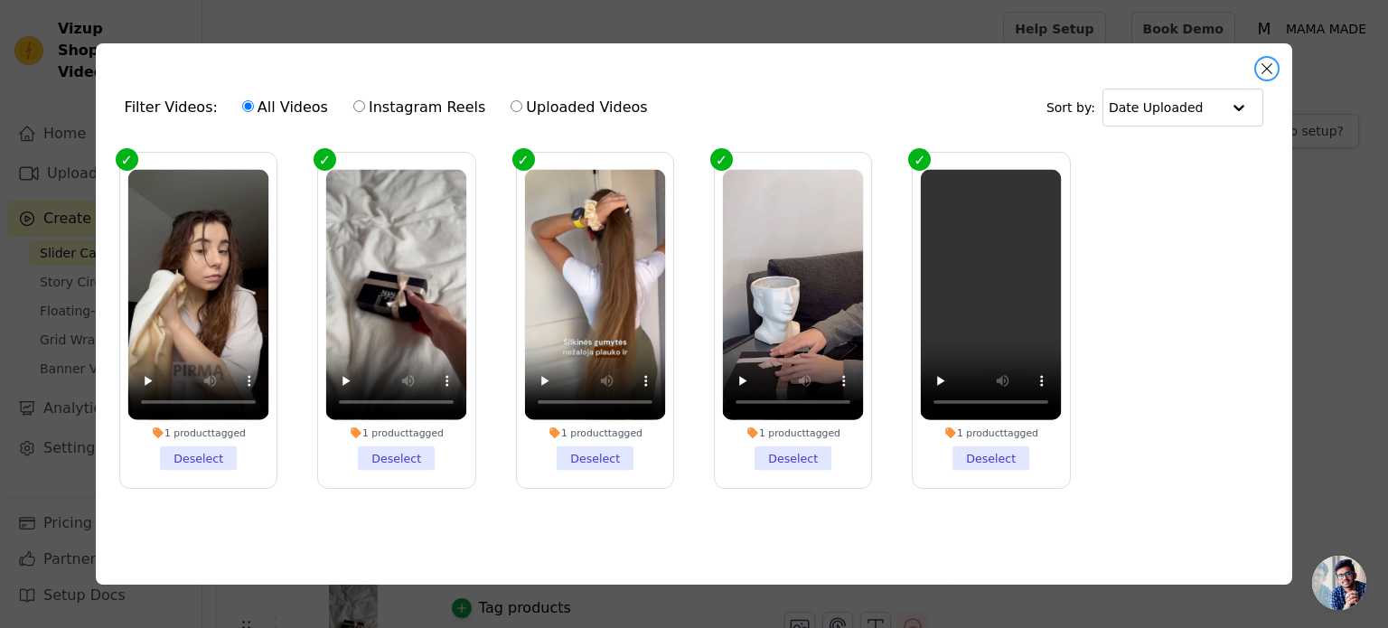
drag, startPoint x: 1268, startPoint y: 67, endPoint x: 1240, endPoint y: 79, distance: 30.4
click at [1268, 66] on button "Close modal" at bounding box center [1267, 69] width 22 height 22
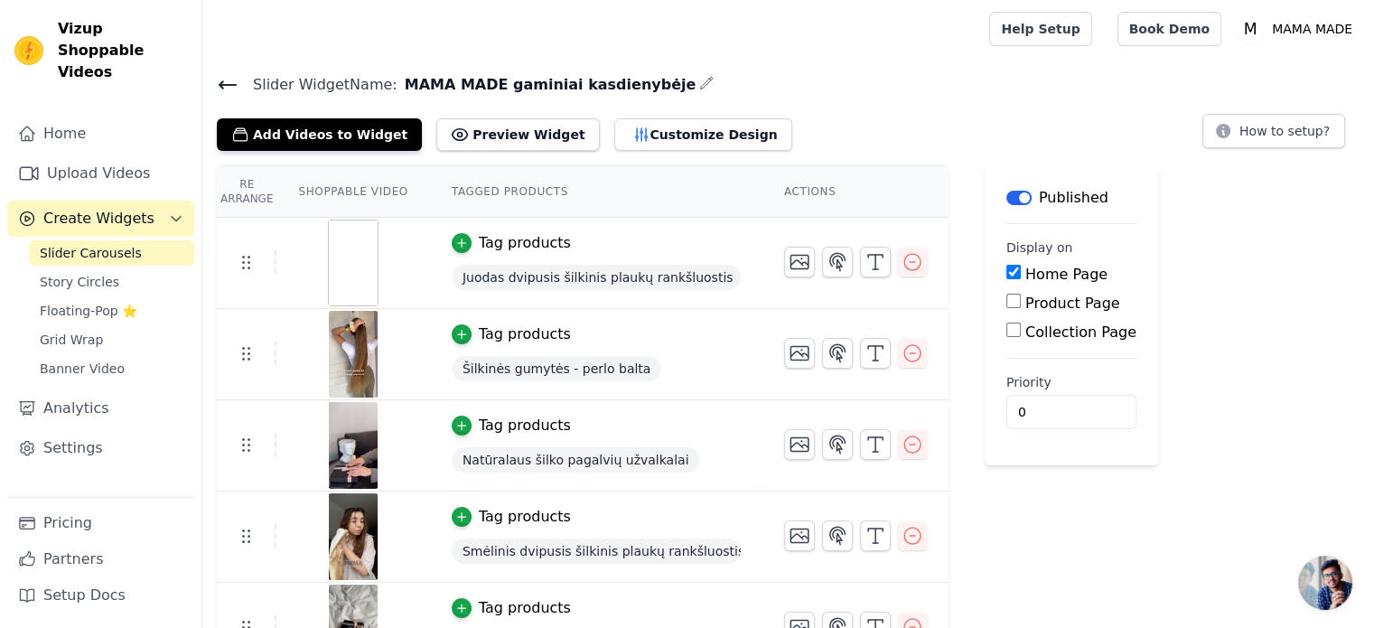
click at [841, 75] on h4 "Slider Widget Name: MAMA MADE gaminiai kasdienybėje" at bounding box center [788, 84] width 1143 height 24
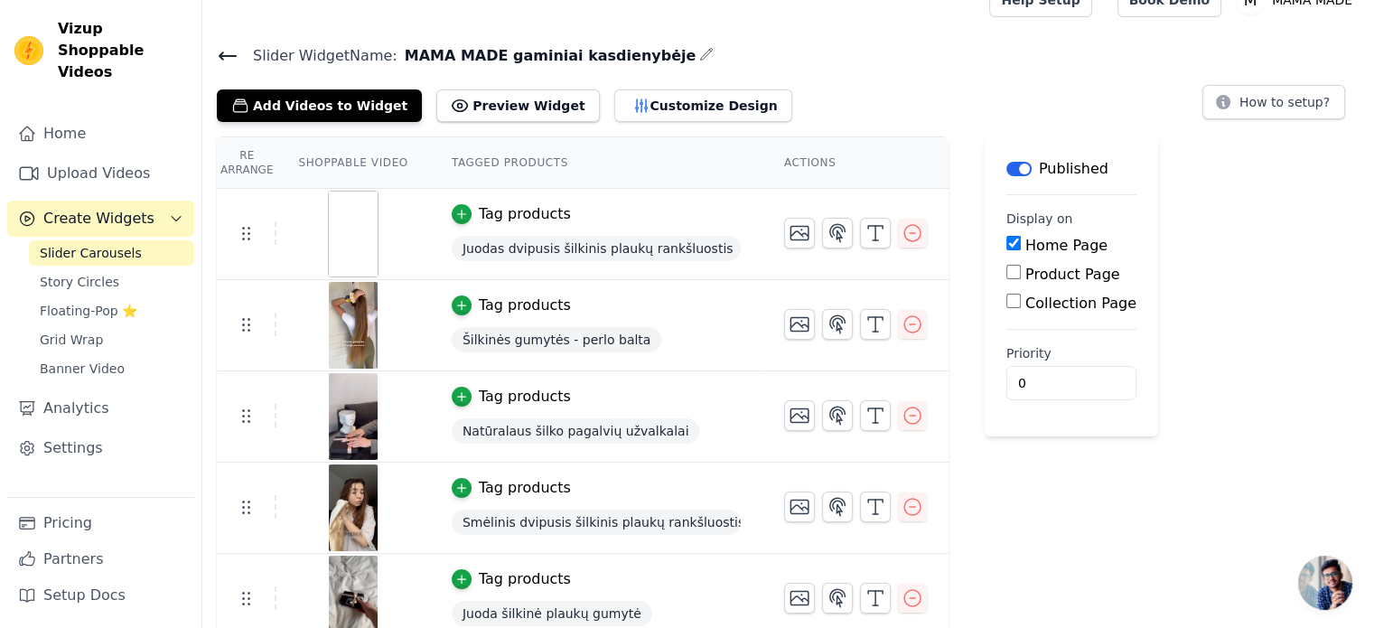
scroll to position [43, 0]
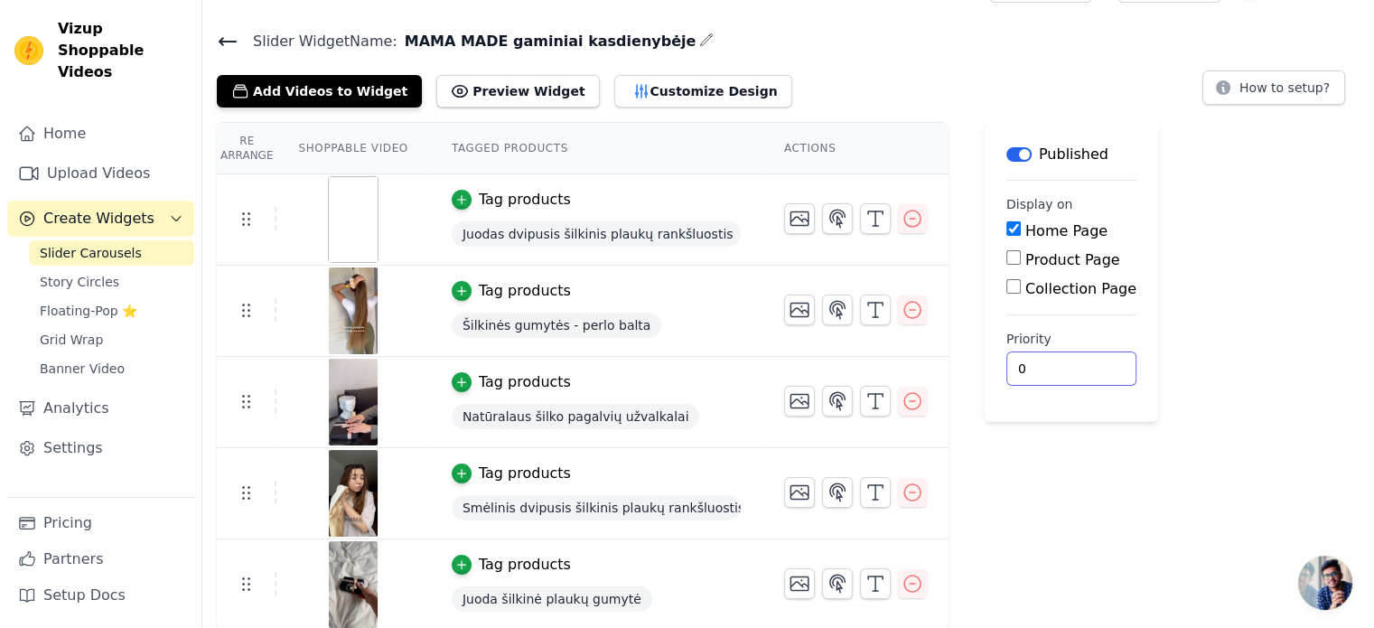
click at [1025, 507] on div "Label Published Display on Home Page Product Page Collection Page Priority 0" at bounding box center [1071, 376] width 173 height 509
click at [329, 80] on button "Add Videos to Widget" at bounding box center [319, 91] width 205 height 33
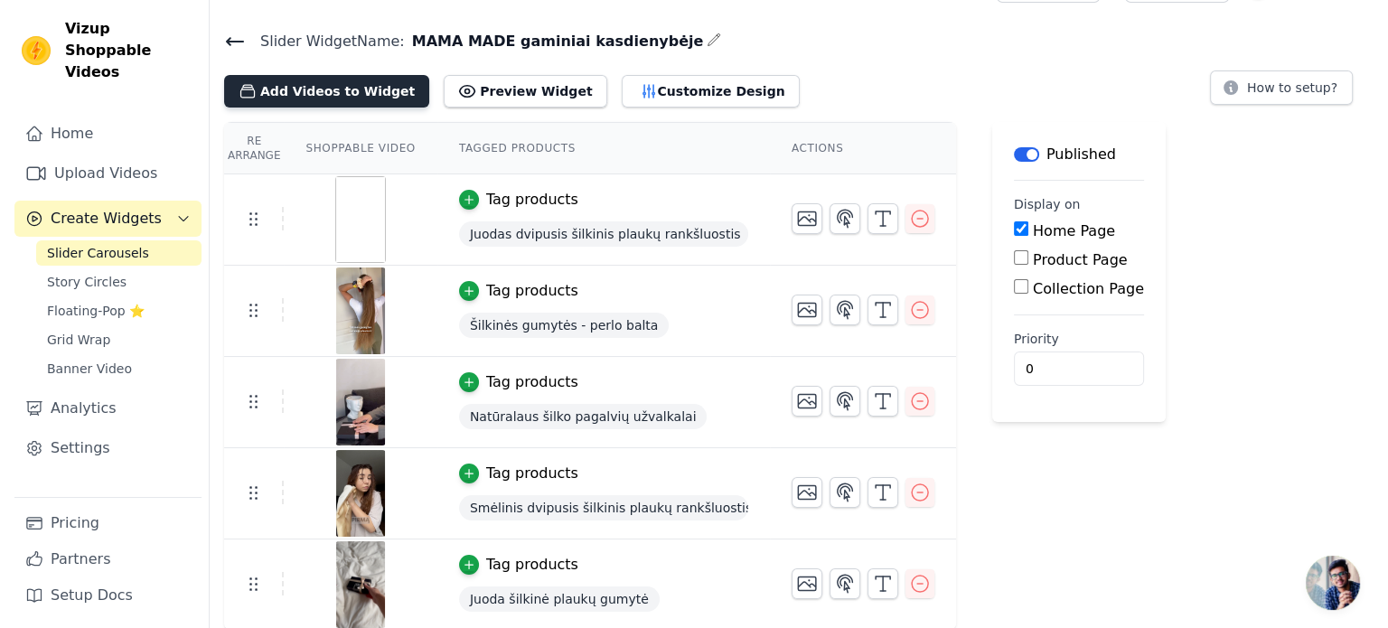
scroll to position [0, 0]
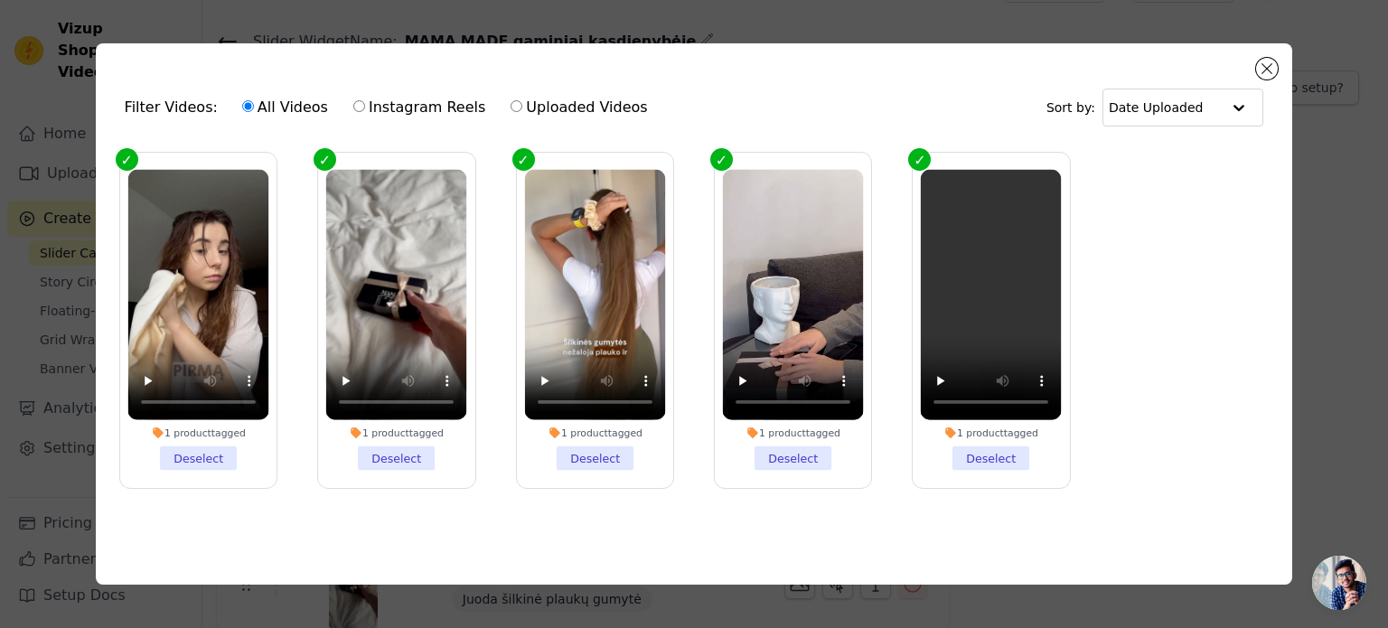
click at [529, 106] on label "Uploaded Videos" at bounding box center [579, 107] width 138 height 23
click at [522, 106] on input "Uploaded Videos" at bounding box center [516, 106] width 12 height 12
radio input "true"
click at [298, 104] on label "All Videos" at bounding box center [285, 107] width 88 height 23
click at [254, 104] on input "All Videos" at bounding box center [248, 106] width 12 height 12
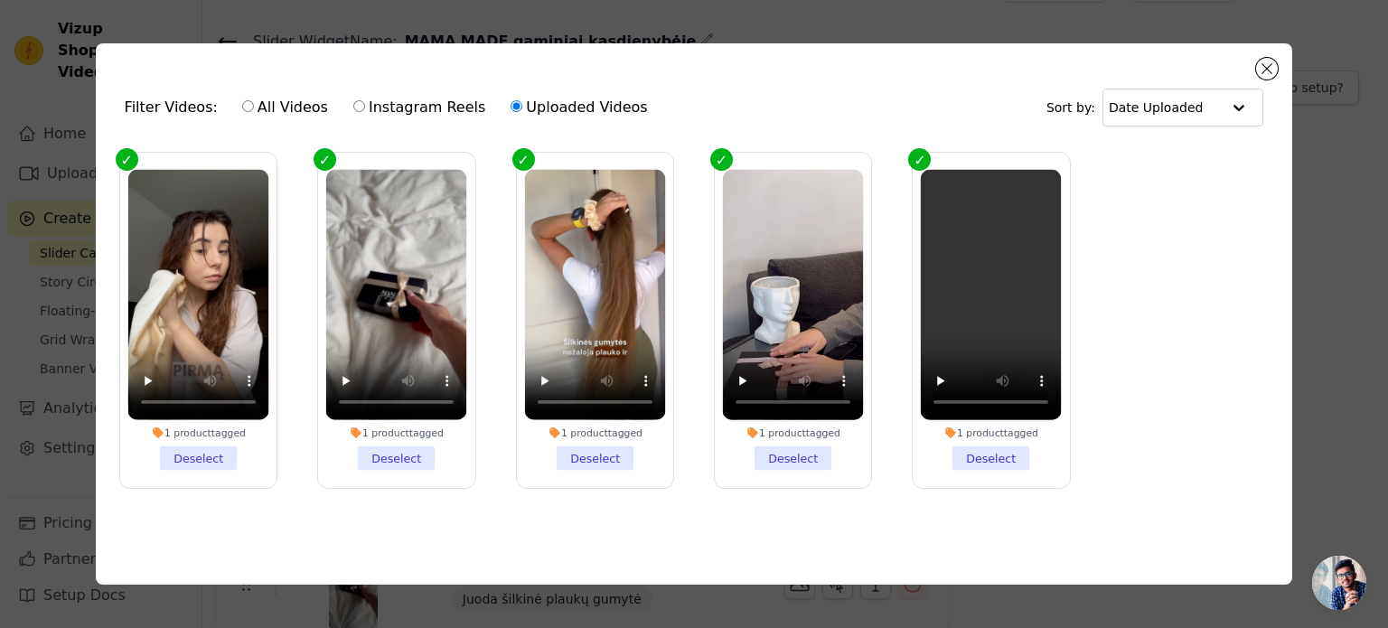
radio input "true"
click at [1260, 69] on button "Close modal" at bounding box center [1267, 69] width 22 height 22
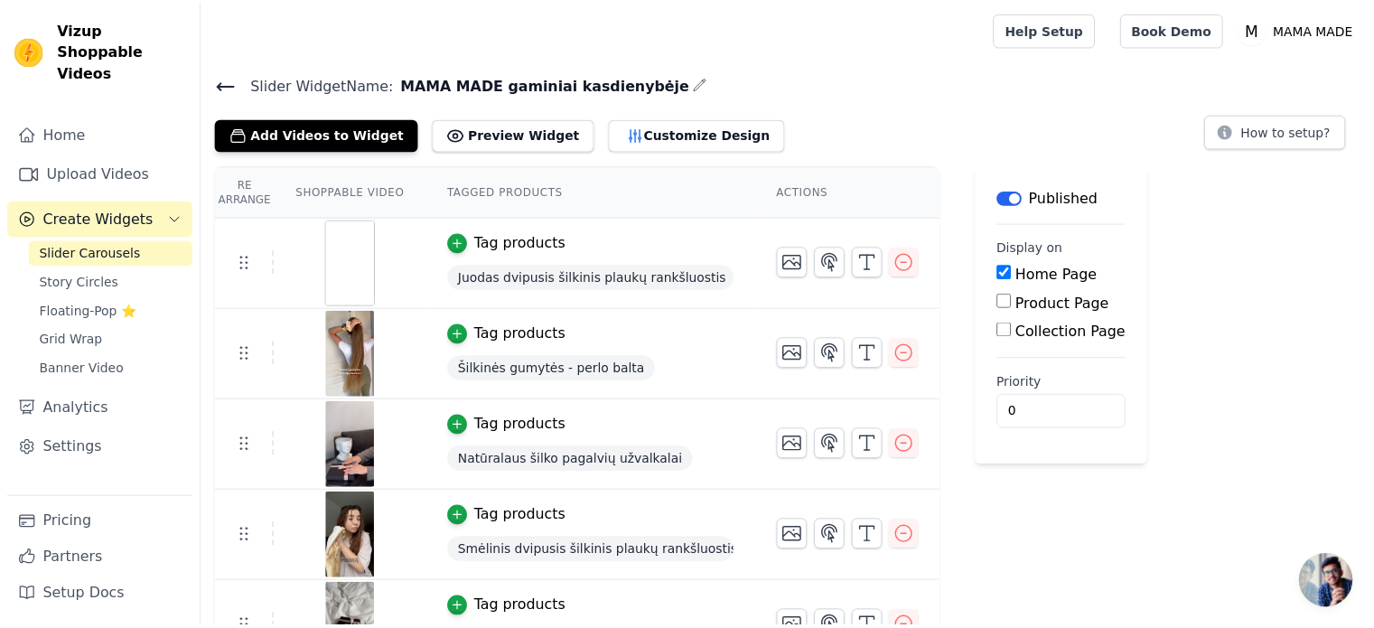
scroll to position [43, 0]
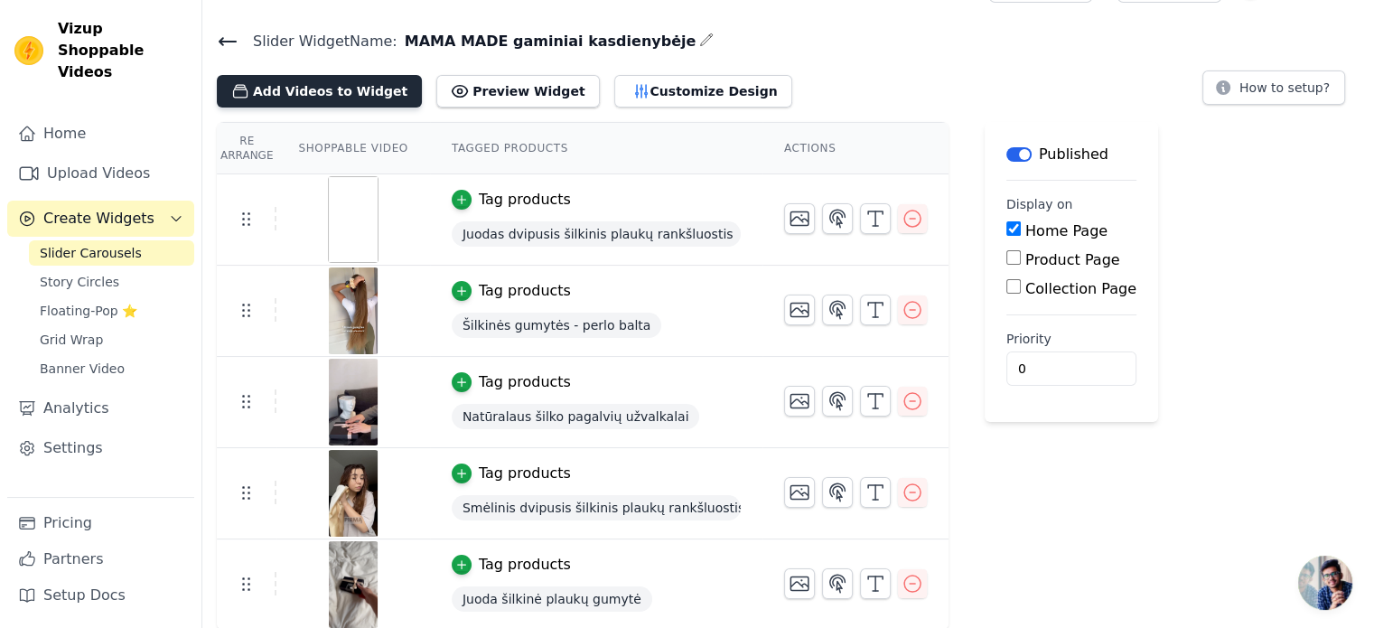
click at [324, 86] on button "Add Videos to Widget" at bounding box center [319, 91] width 205 height 33
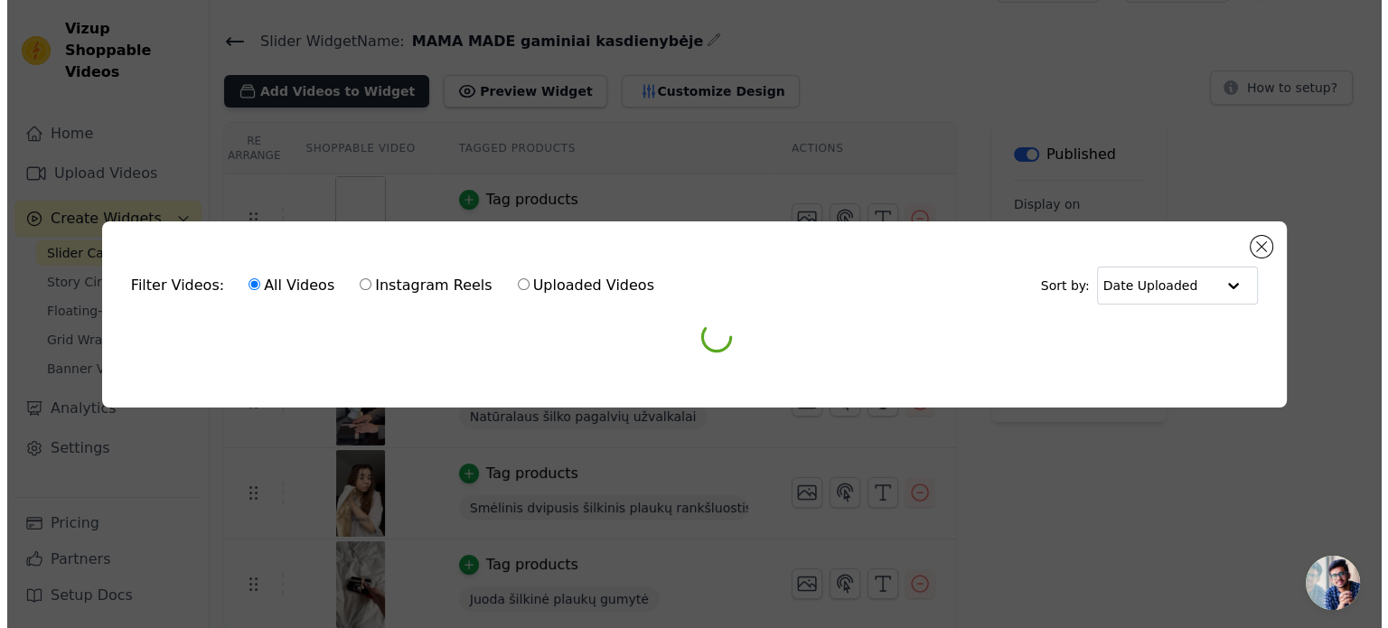
scroll to position [0, 0]
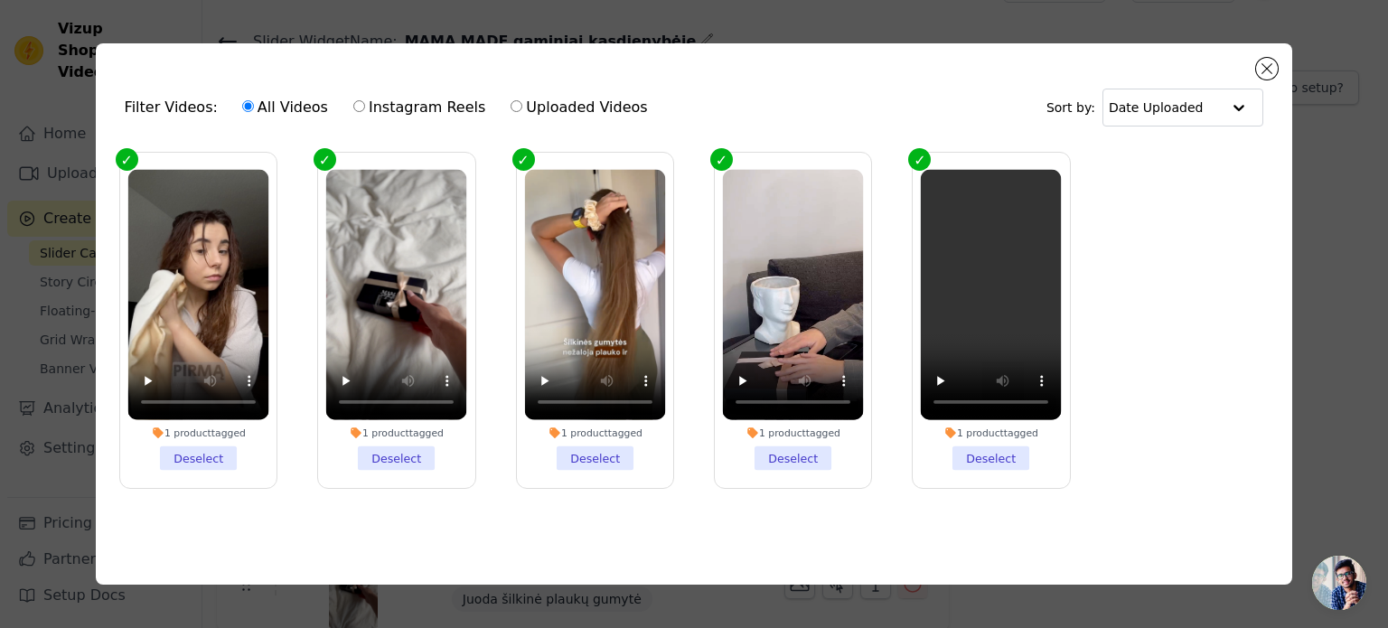
click at [1280, 63] on div "Filter Videos: All Videos Instagram Reels Uploaded Videos Sort by: Date Uploade…" at bounding box center [694, 313] width 1197 height 540
click at [1269, 64] on button "Close modal" at bounding box center [1267, 69] width 22 height 22
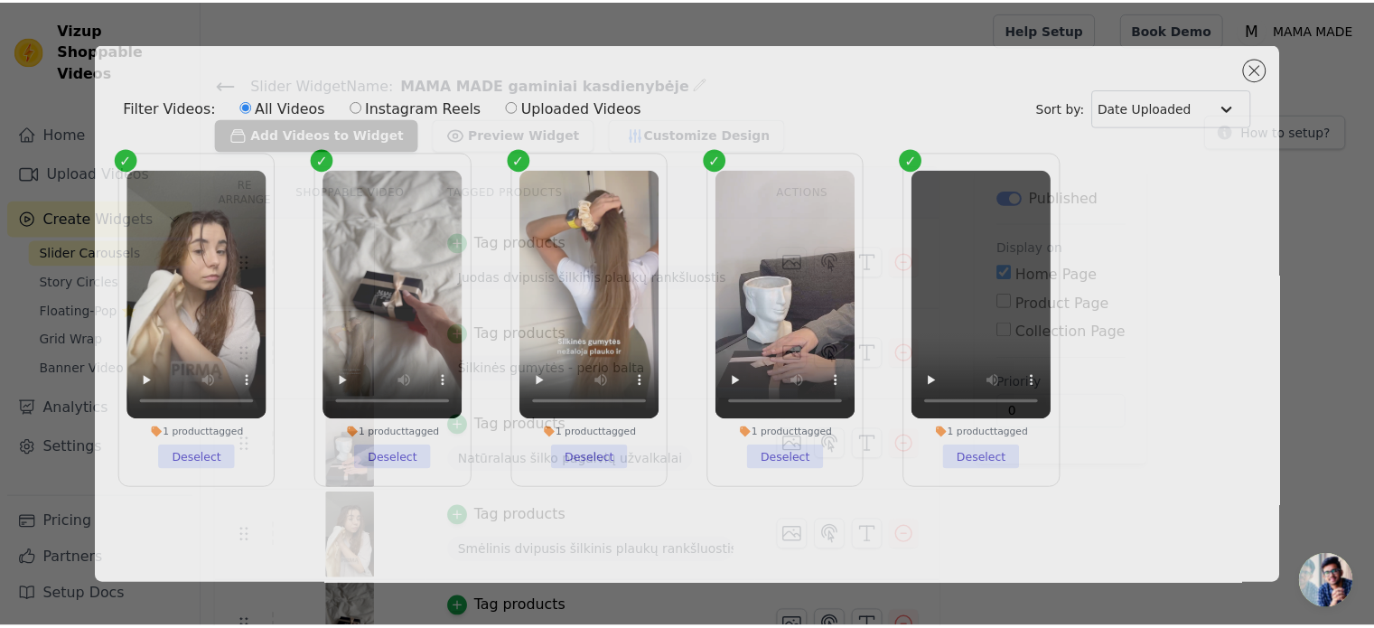
scroll to position [43, 0]
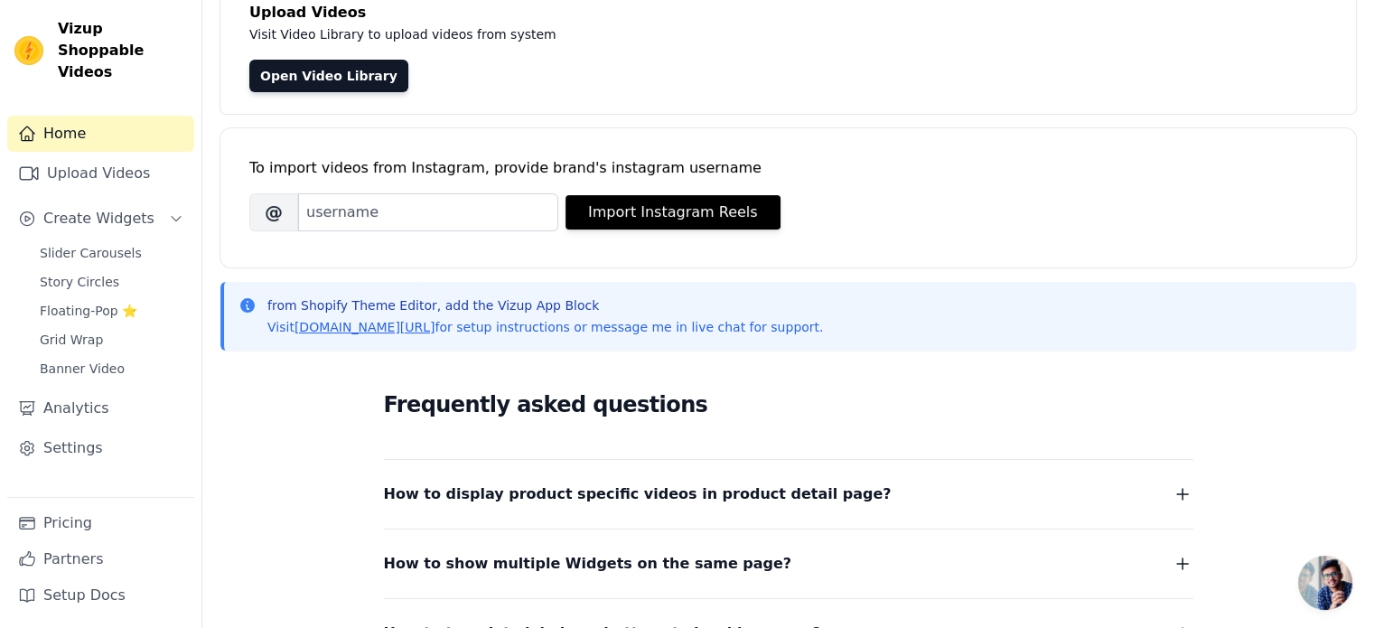
scroll to position [181, 0]
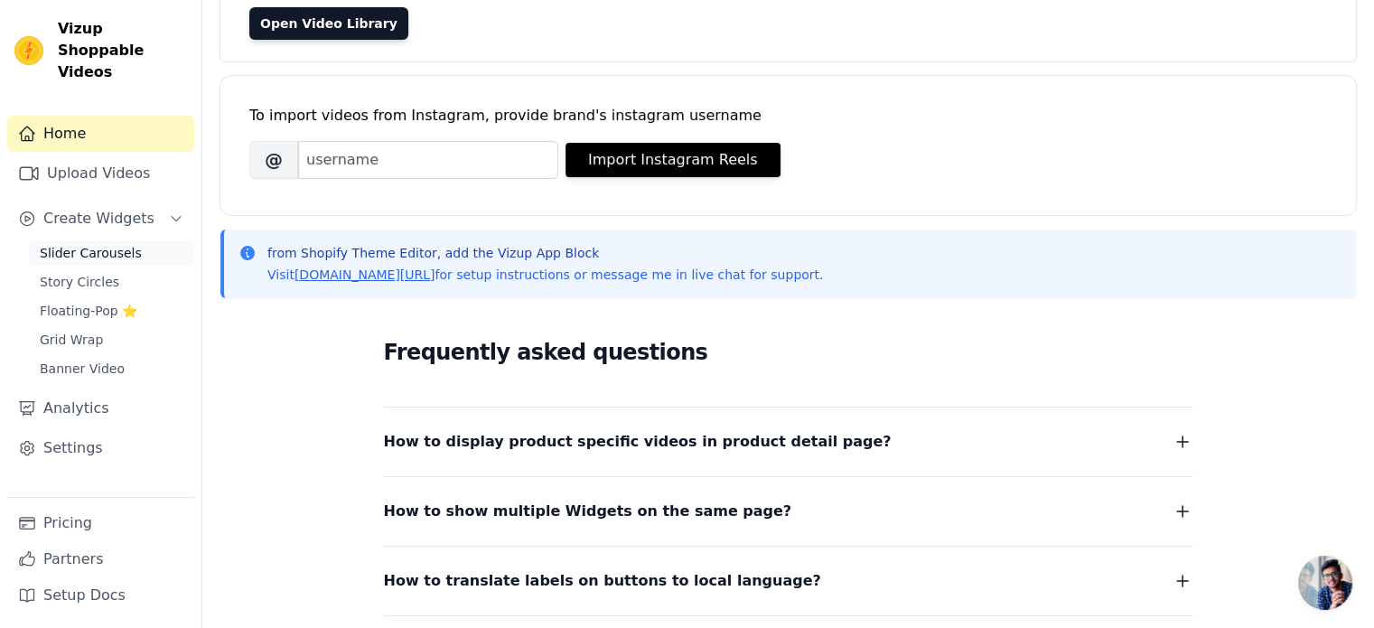
click at [98, 244] on span "Slider Carousels" at bounding box center [91, 253] width 102 height 18
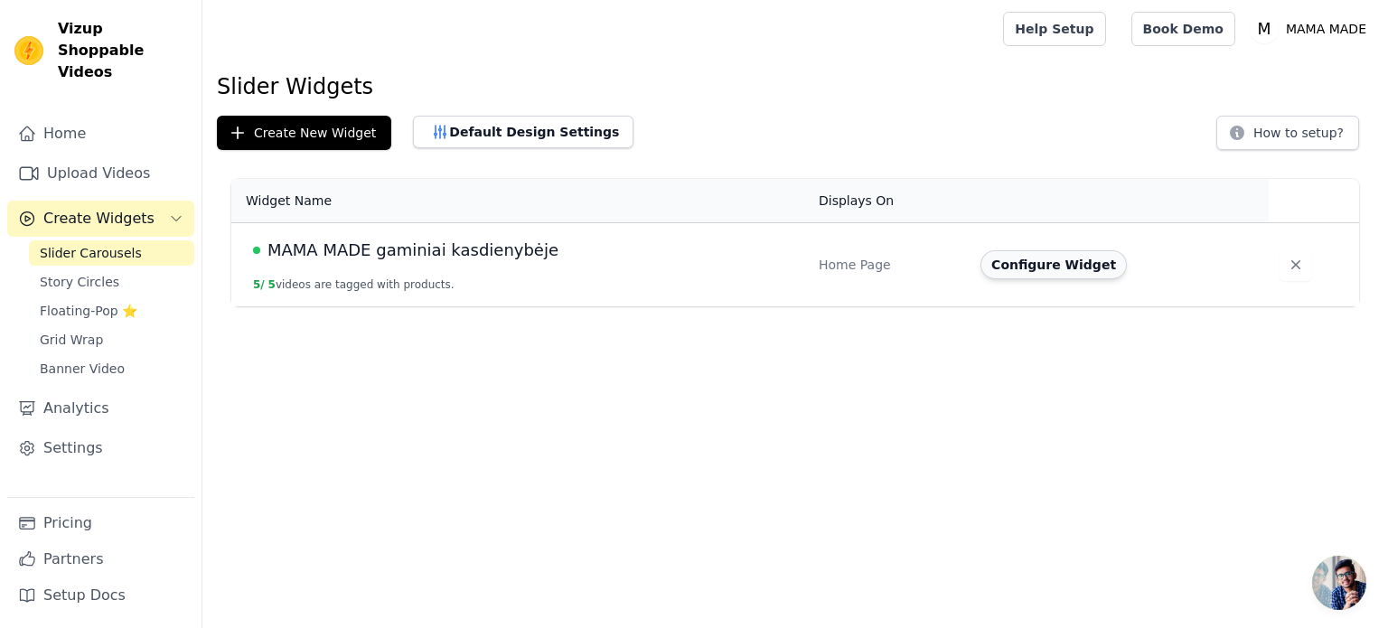
click at [1059, 259] on button "Configure Widget" at bounding box center [1053, 264] width 146 height 29
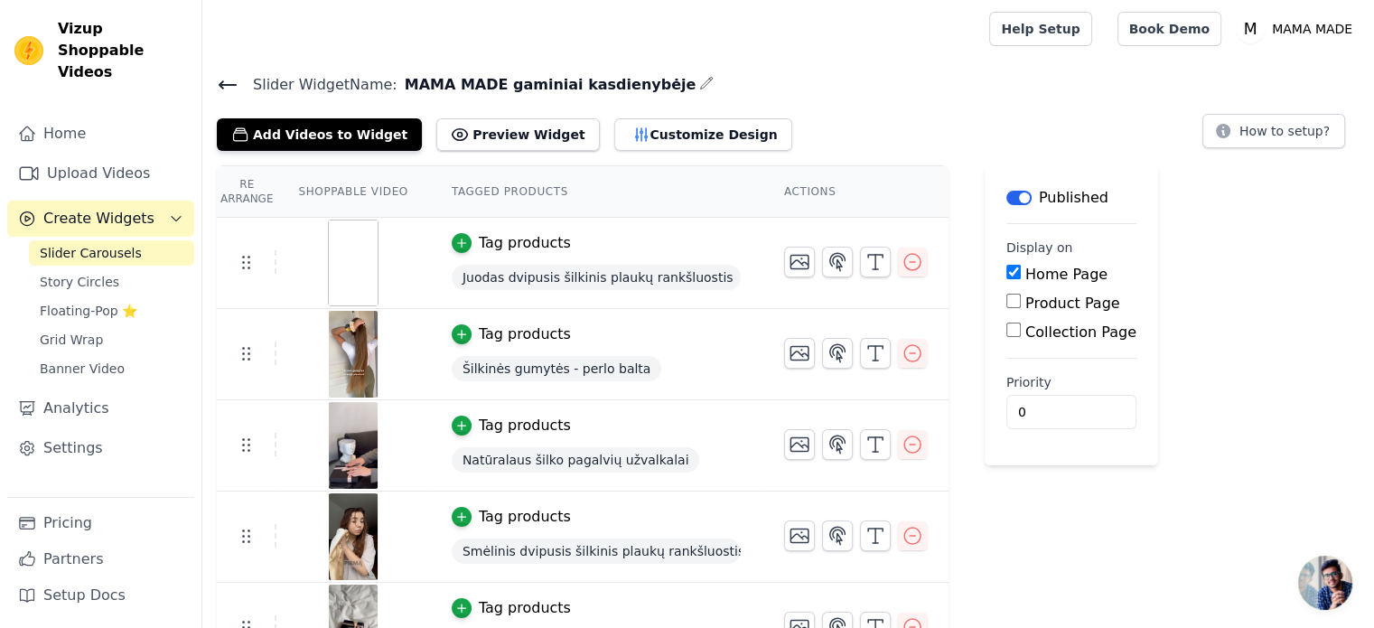
scroll to position [43, 0]
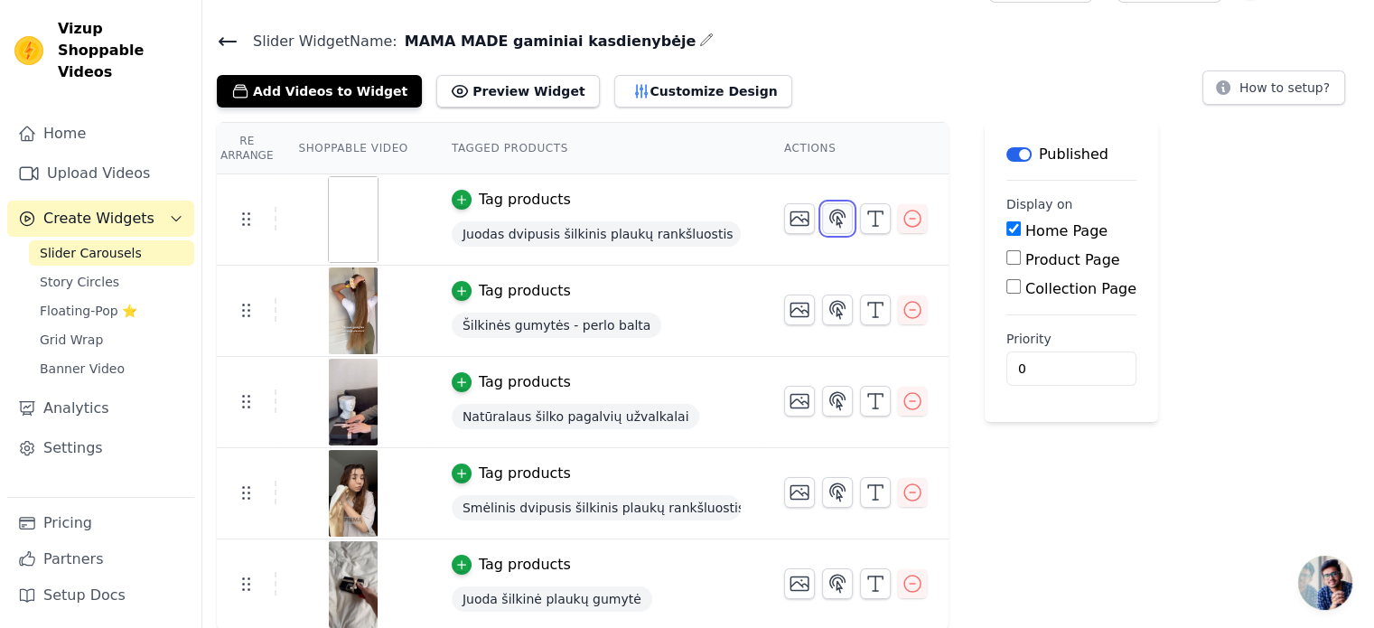
click at [827, 216] on icon "button" at bounding box center [838, 219] width 22 height 22
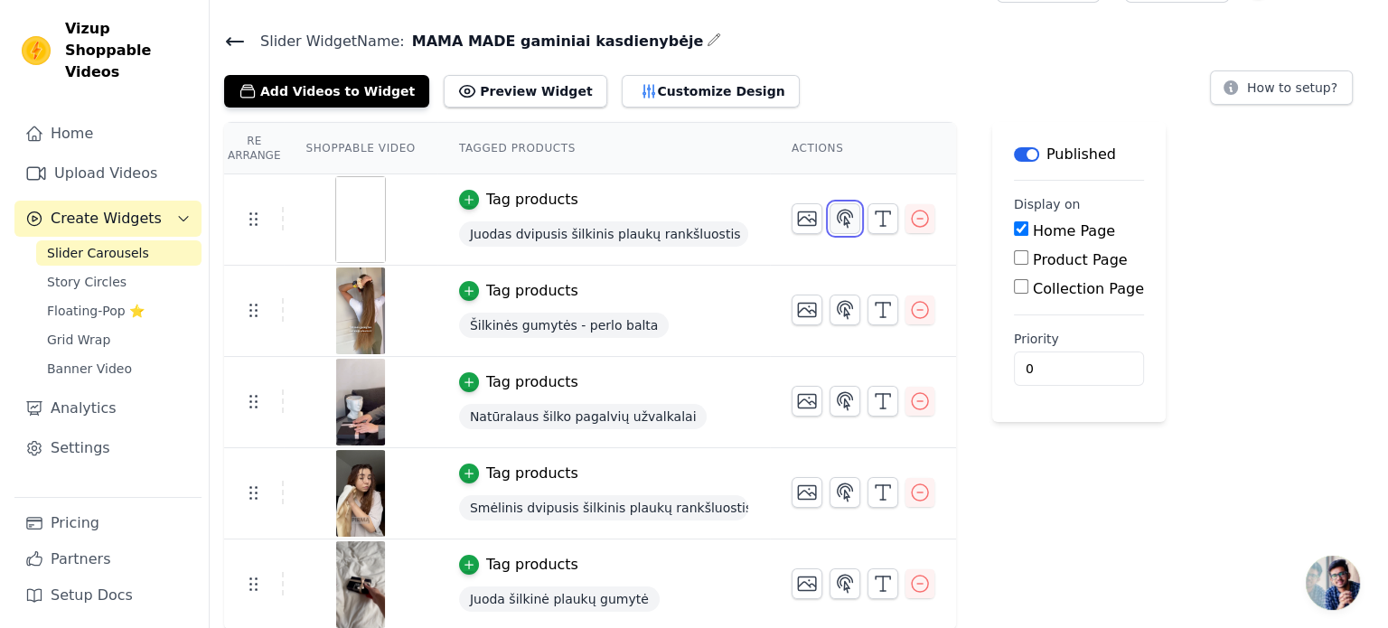
scroll to position [0, 0]
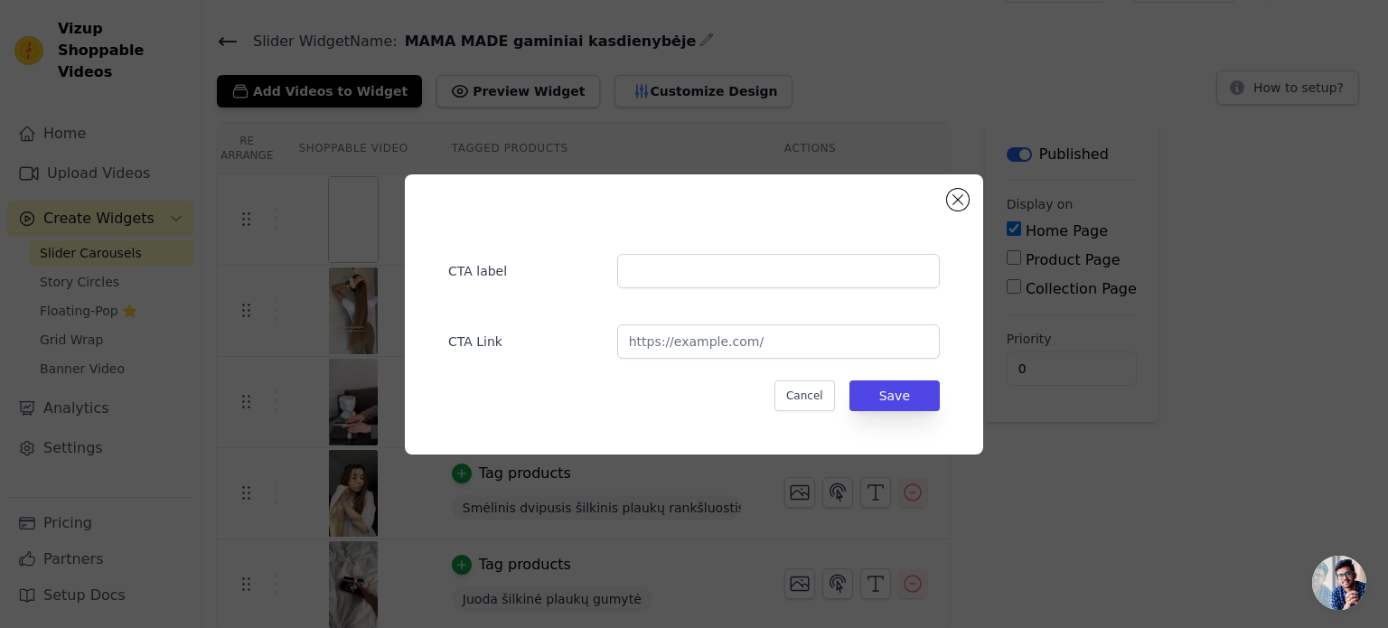
click at [957, 212] on div "CTA label CTA Link Cancel Save" at bounding box center [694, 314] width 578 height 280
click at [957, 201] on button "Close modal" at bounding box center [958, 200] width 22 height 22
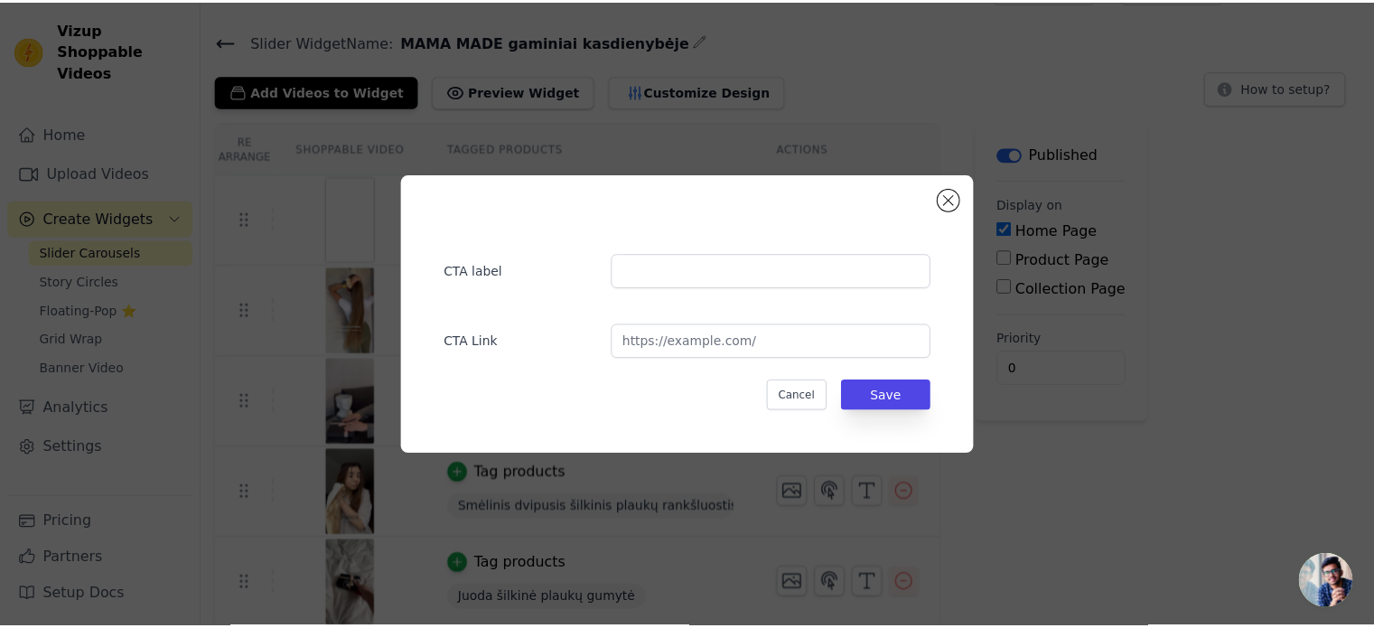
scroll to position [43, 0]
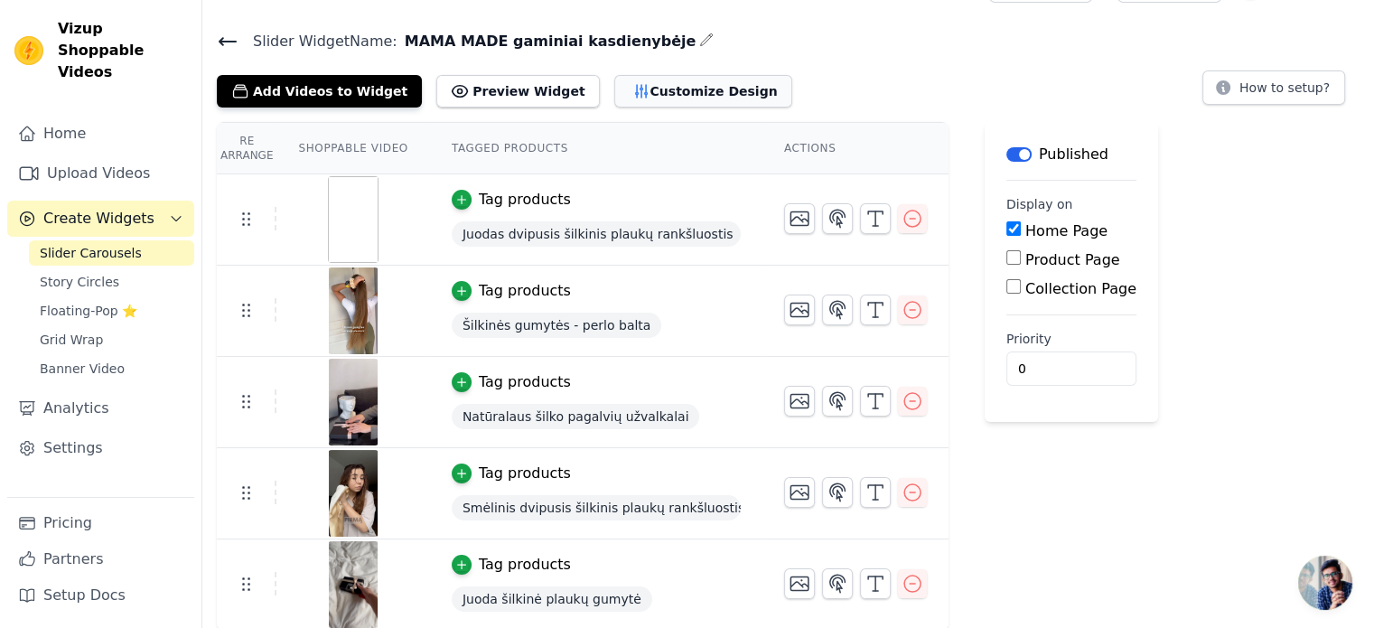
click at [632, 82] on icon "button" at bounding box center [641, 91] width 18 height 18
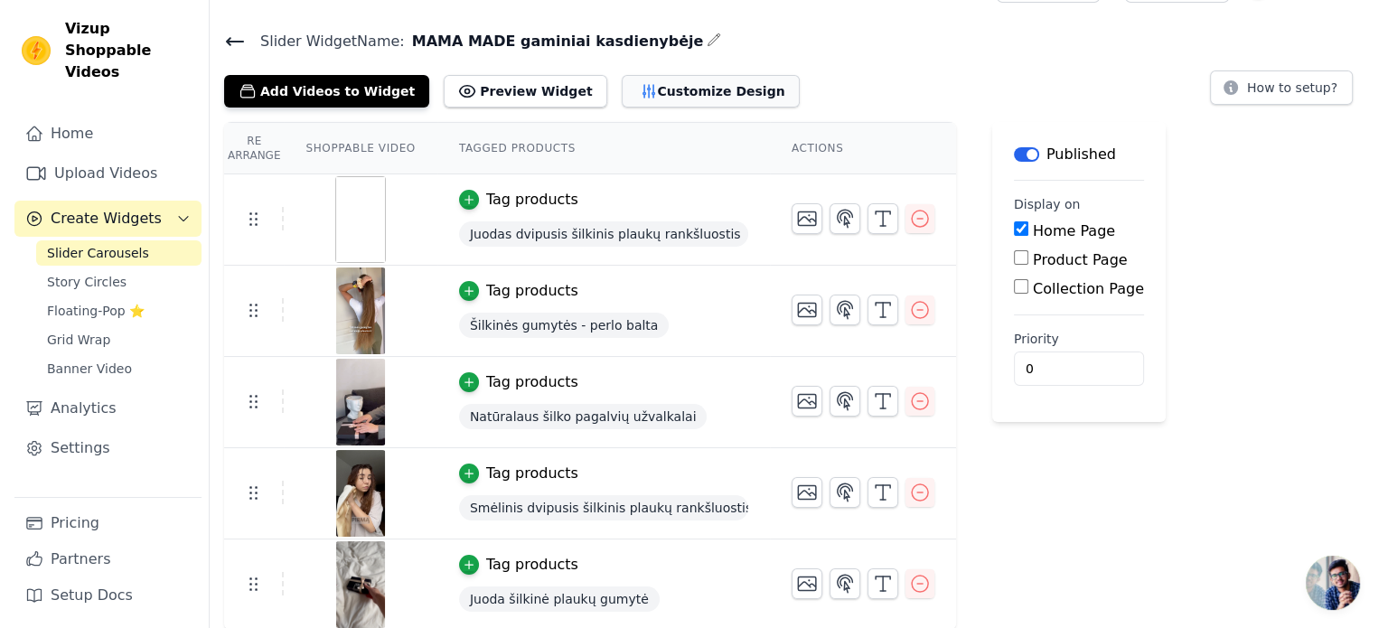
scroll to position [0, 0]
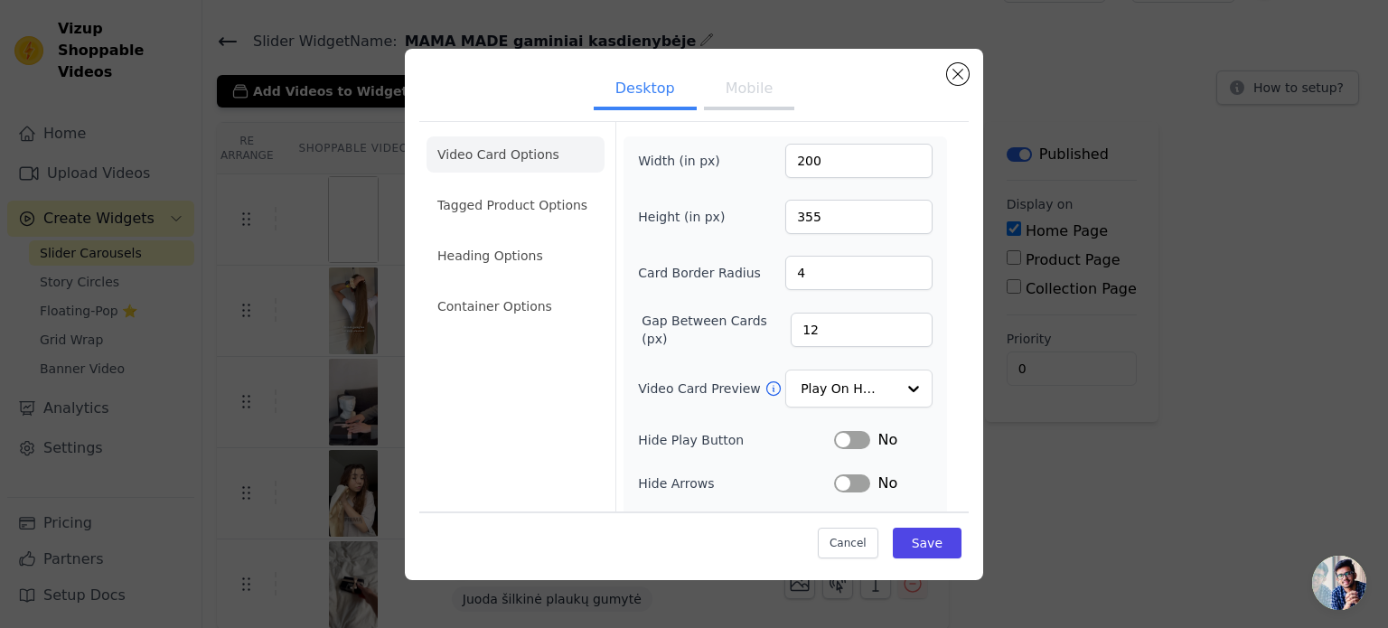
click at [738, 81] on button "Mobile" at bounding box center [749, 90] width 90 height 40
click at [667, 93] on button "Desktop" at bounding box center [645, 90] width 103 height 40
click at [894, 394] on div at bounding box center [912, 389] width 36 height 36
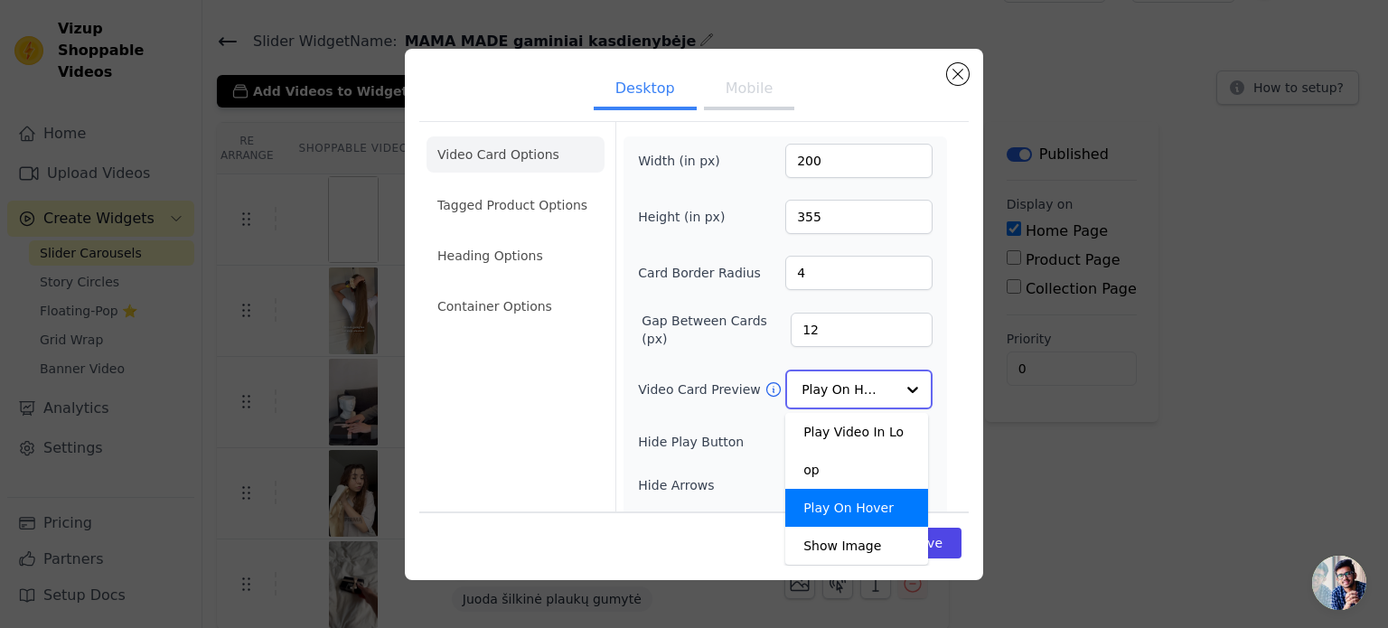
click at [894, 389] on div at bounding box center [912, 389] width 36 height 36
click at [880, 385] on input "Video Card Preview" at bounding box center [847, 389] width 93 height 36
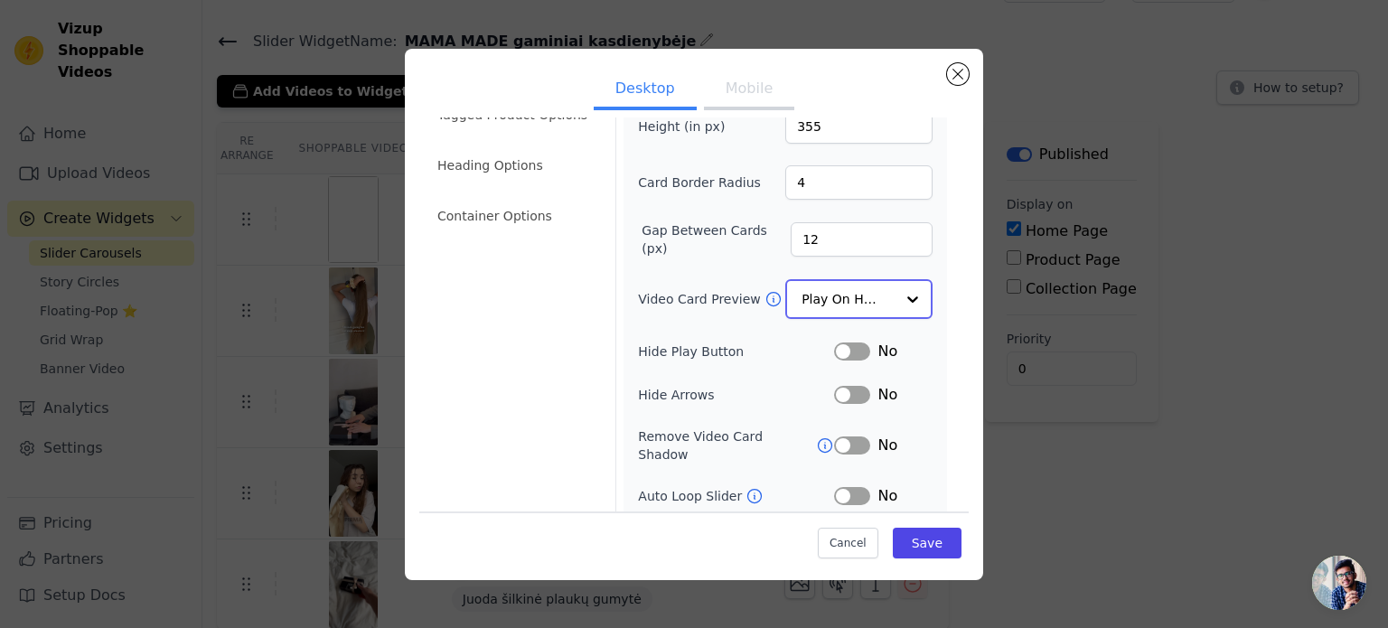
scroll to position [167, 0]
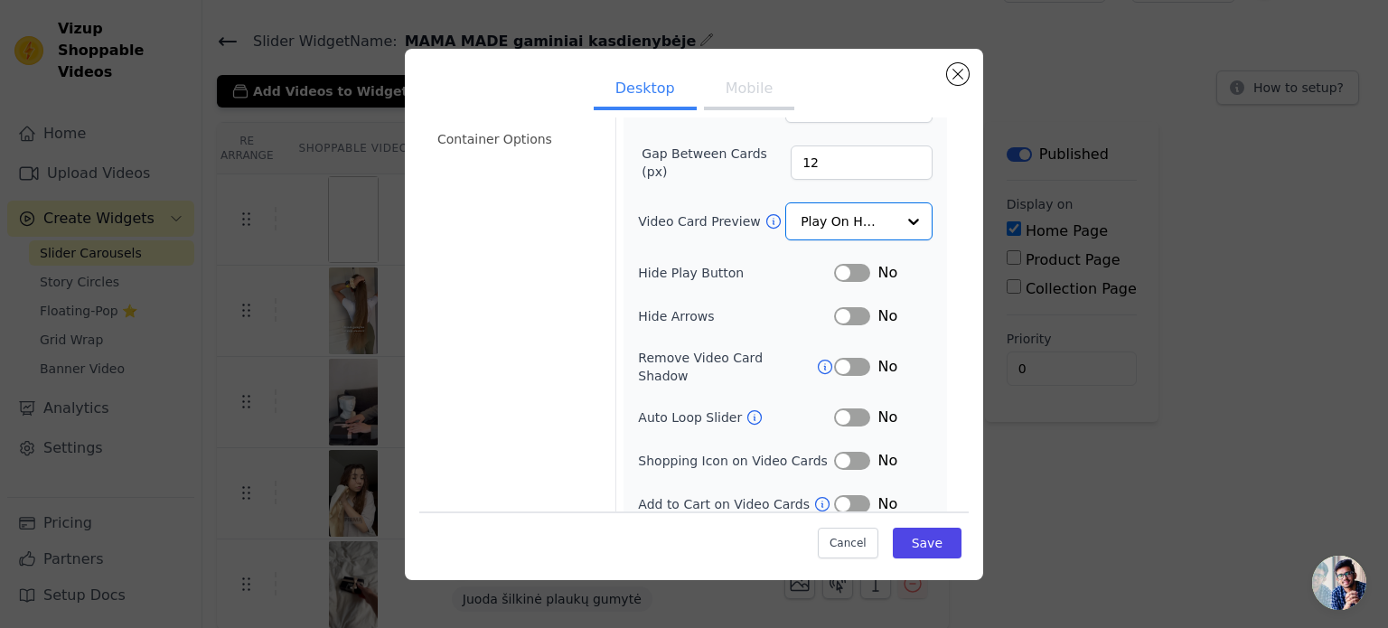
click at [838, 495] on button "Label" at bounding box center [852, 504] width 36 height 18
click at [838, 496] on button "Label" at bounding box center [852, 505] width 36 height 18
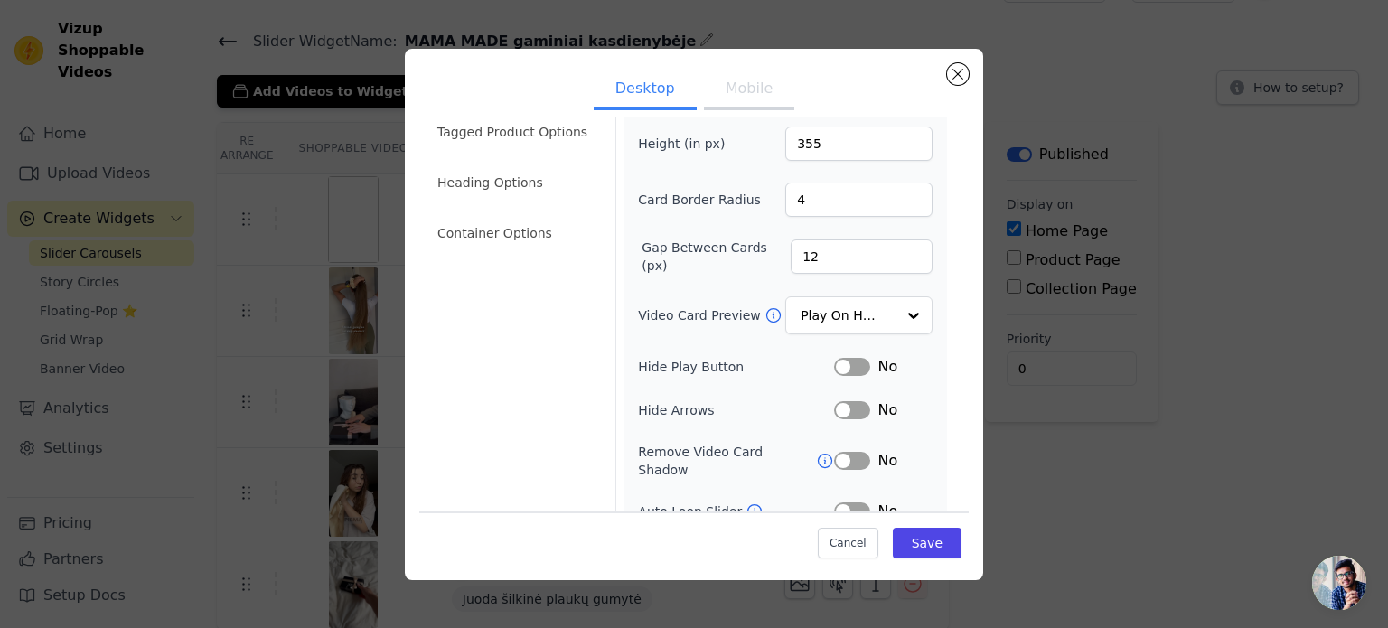
scroll to position [0, 0]
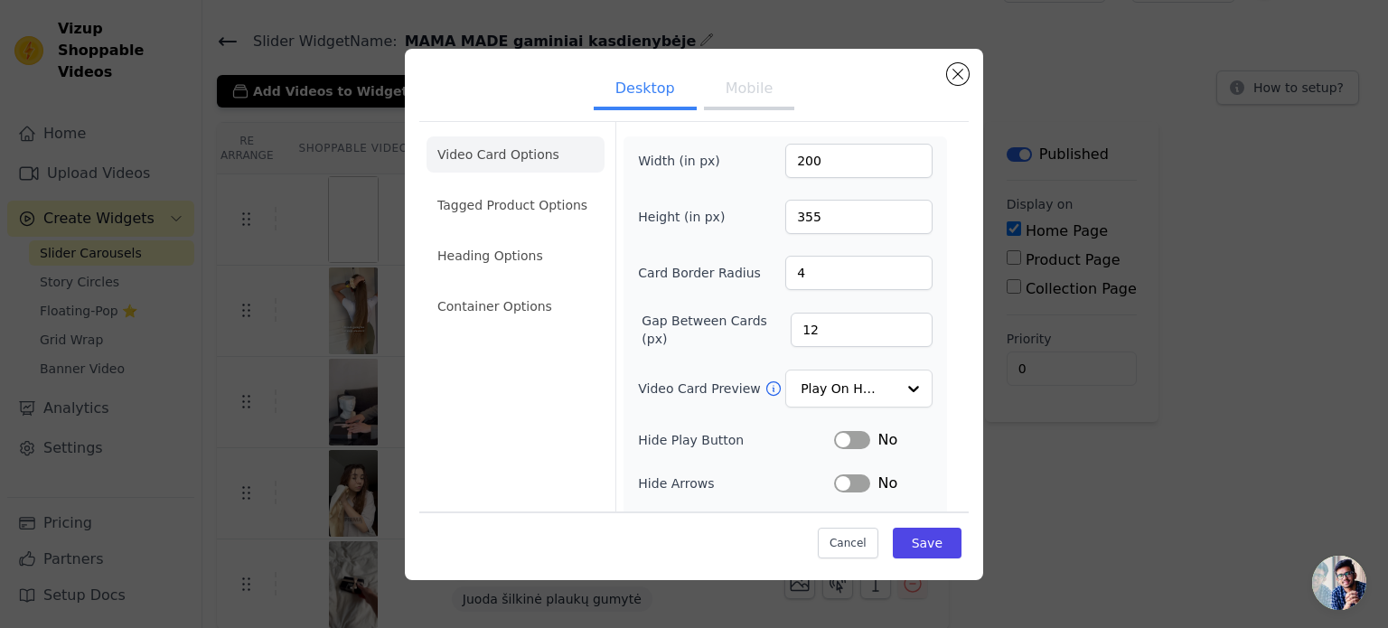
click at [496, 214] on li "Tagged Product Options" at bounding box center [515, 205] width 178 height 36
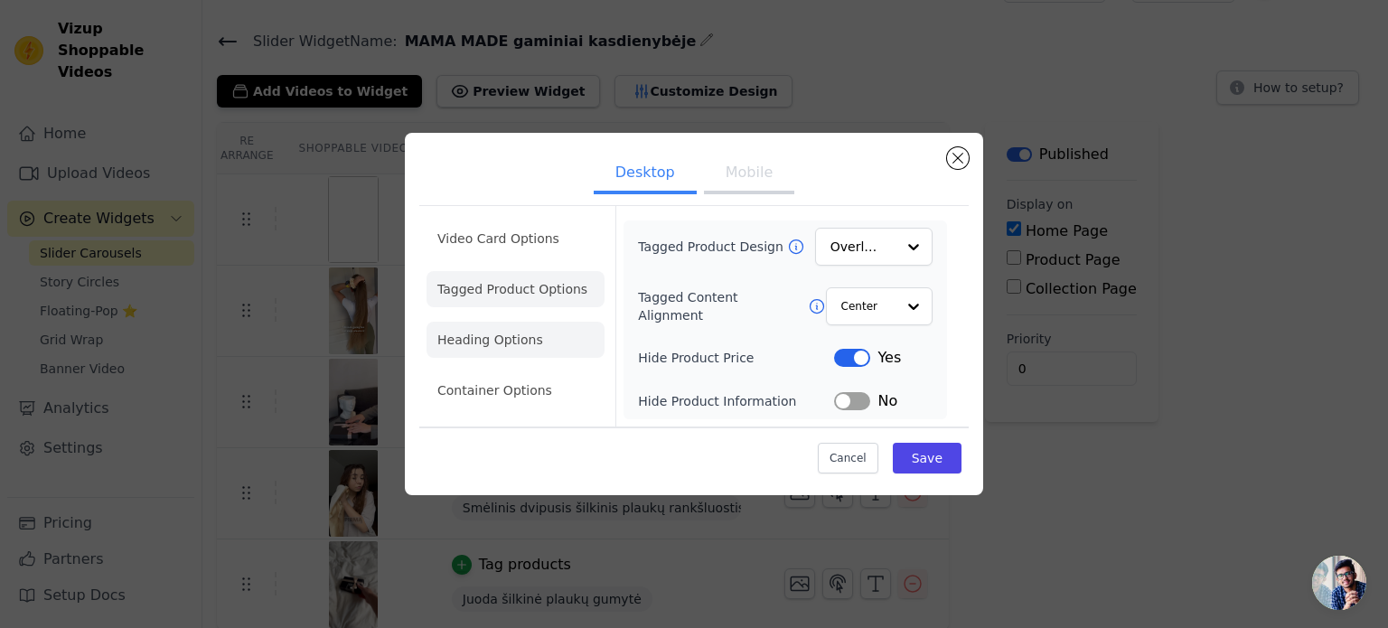
click at [473, 346] on li "Heading Options" at bounding box center [515, 340] width 178 height 36
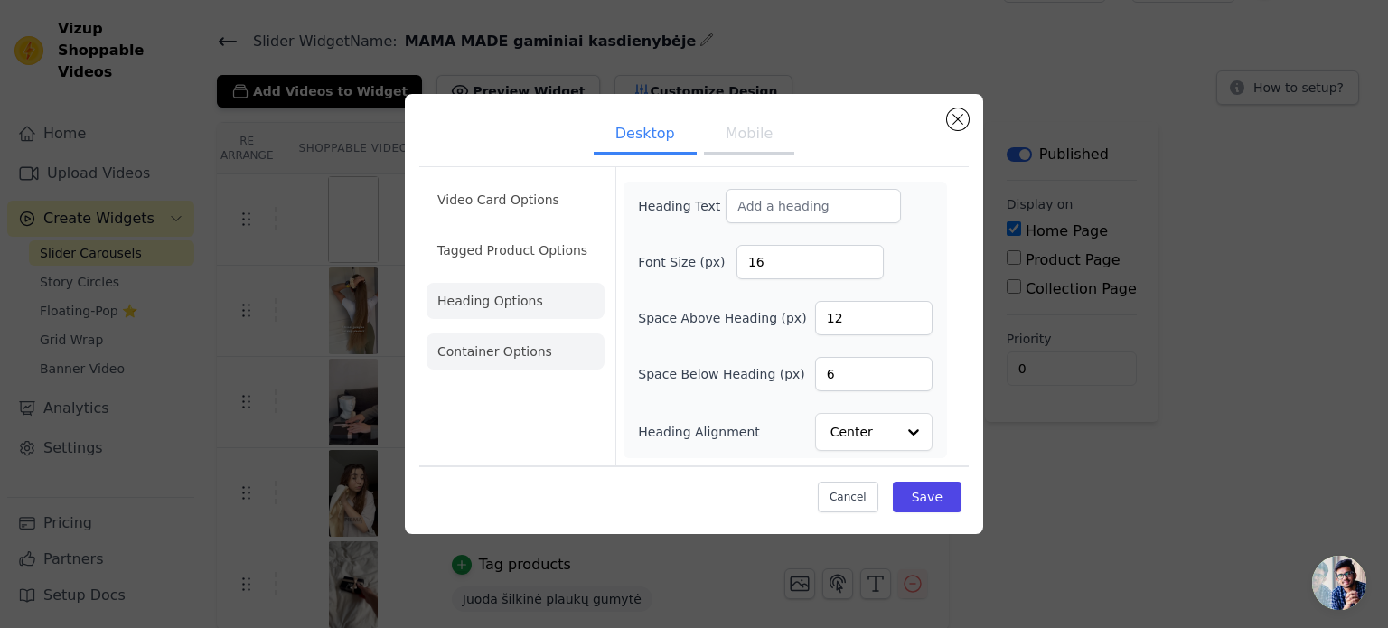
click at [512, 353] on li "Container Options" at bounding box center [515, 351] width 178 height 36
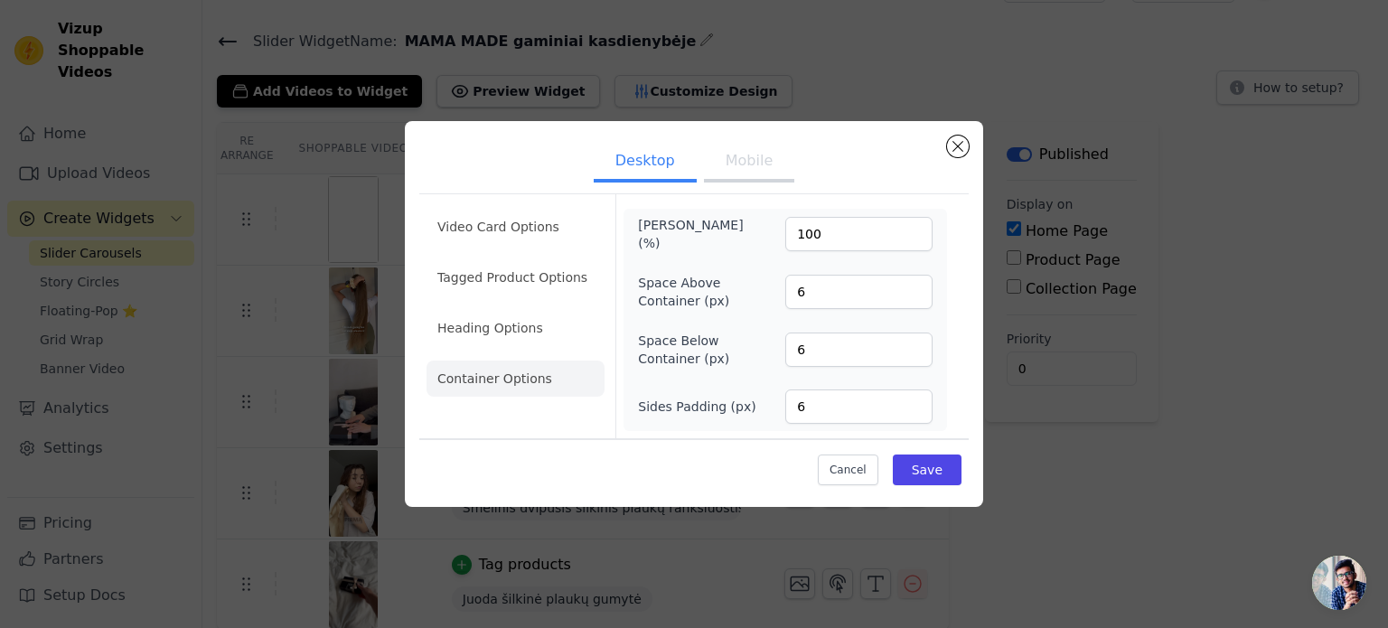
click at [520, 306] on ul "Video Card Options Tagged Product Options Heading Options Container Options" at bounding box center [515, 302] width 178 height 202
click at [527, 287] on li "Tagged Product Options" at bounding box center [515, 277] width 178 height 36
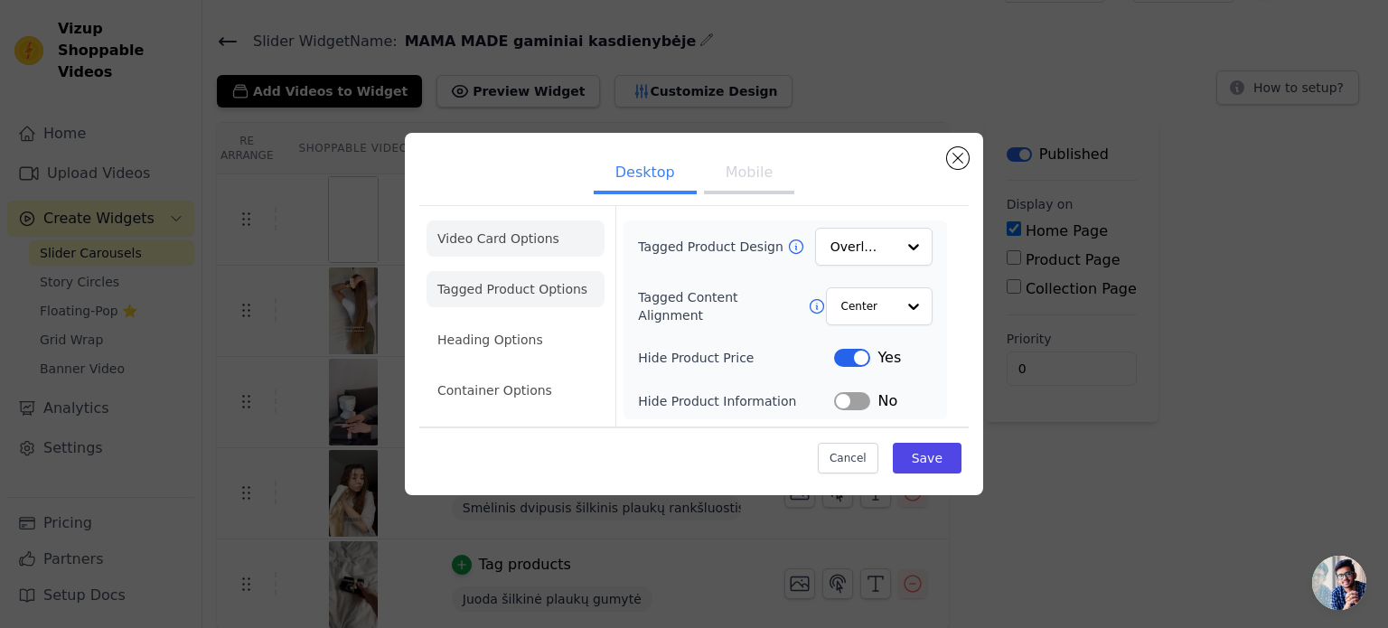
click at [529, 244] on li "Video Card Options" at bounding box center [515, 238] width 178 height 36
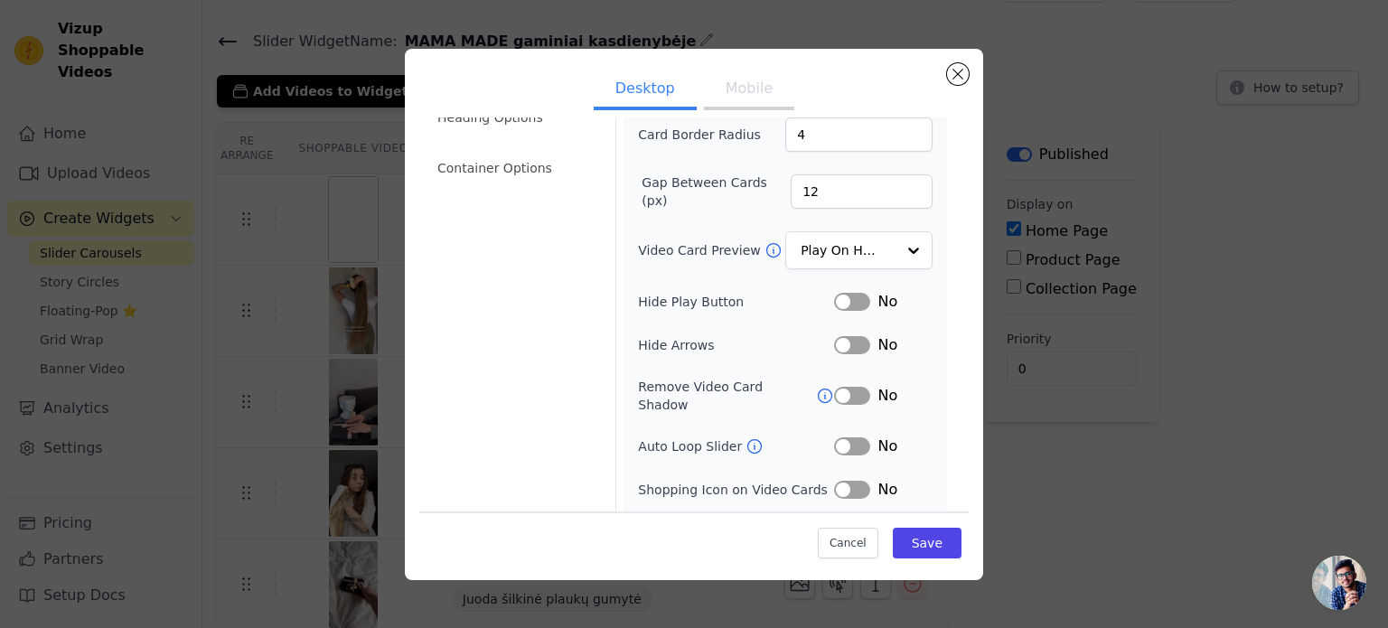
scroll to position [166, 0]
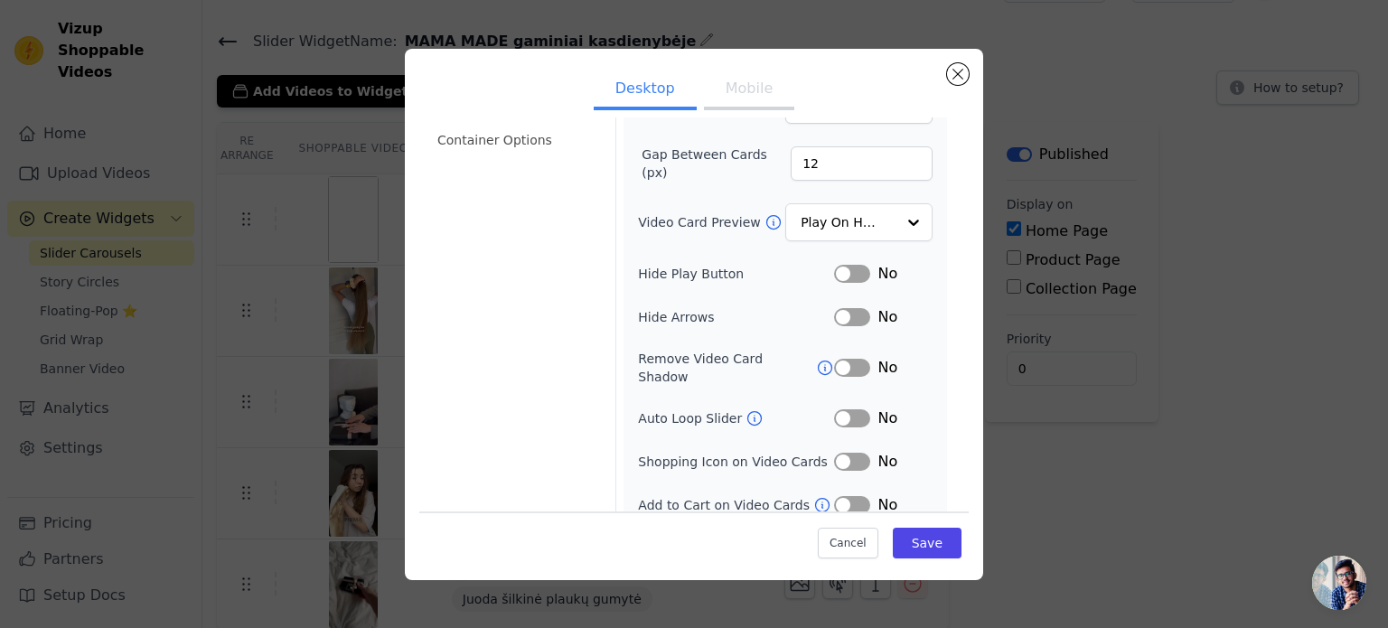
click at [838, 453] on button "Label" at bounding box center [852, 462] width 36 height 18
click at [846, 453] on button "Label" at bounding box center [852, 462] width 36 height 18
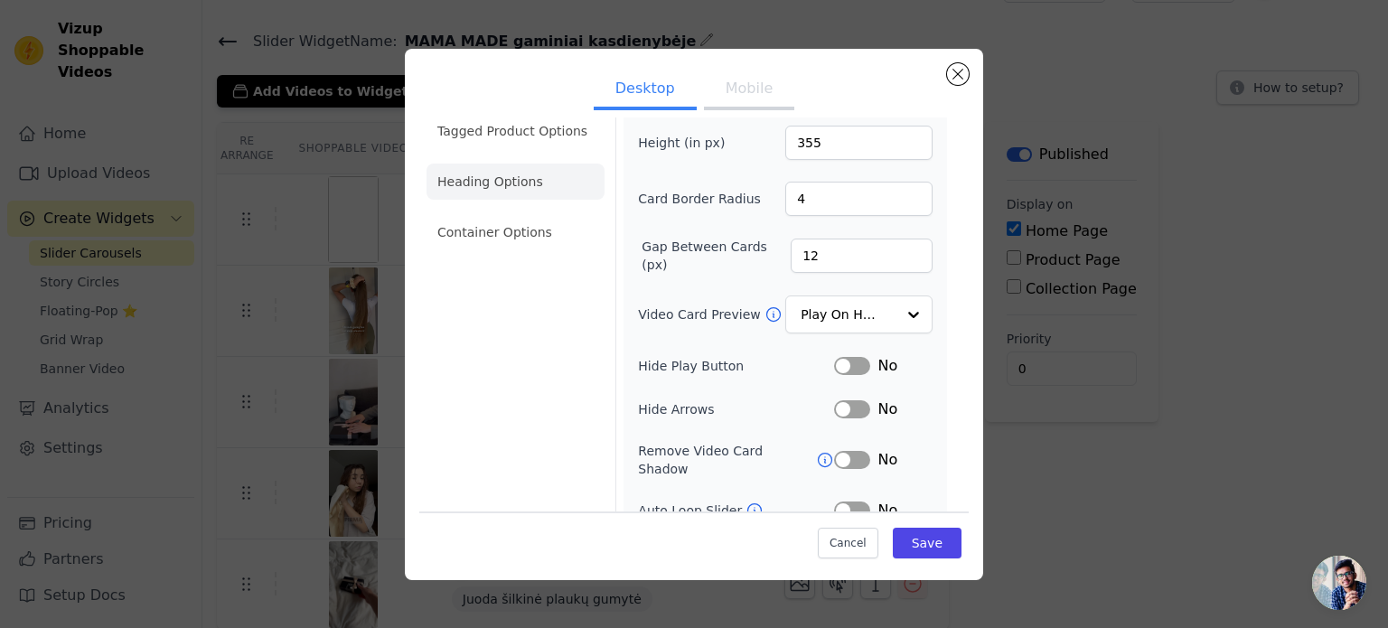
scroll to position [0, 0]
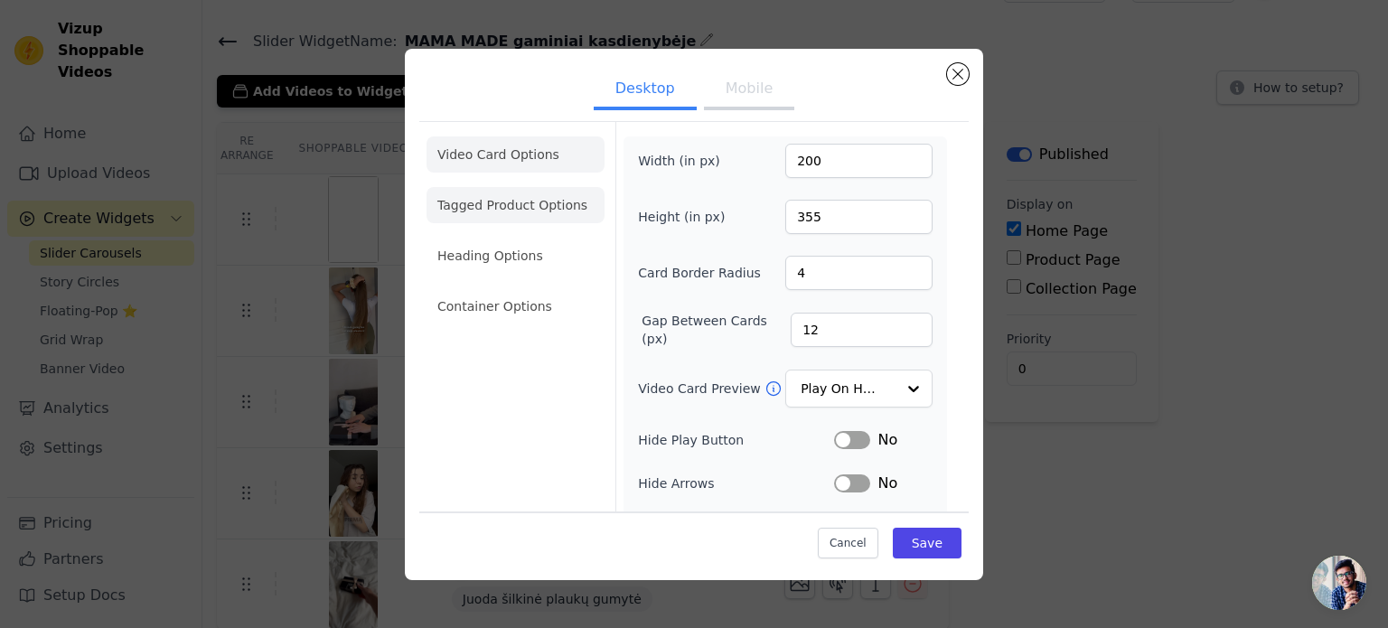
click at [513, 218] on li "Tagged Product Options" at bounding box center [515, 205] width 178 height 36
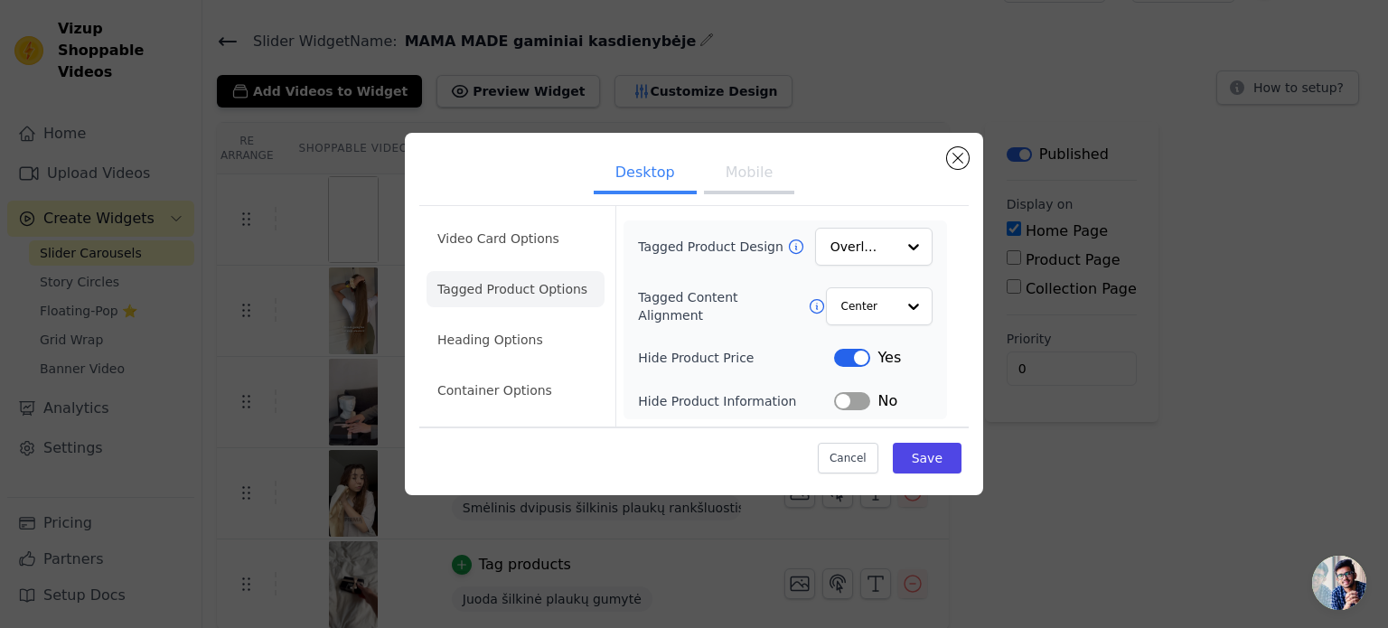
click at [849, 403] on button "Label" at bounding box center [852, 401] width 36 height 18
drag, startPoint x: 889, startPoint y: 259, endPoint x: 864, endPoint y: 386, distance: 129.0
click at [864, 386] on div "Tagged Product Design Option Overlay, selected. Select is focused, type to refi…" at bounding box center [785, 320] width 295 height 186
click at [856, 406] on button "Label" at bounding box center [852, 401] width 36 height 18
click at [876, 257] on input "Tagged Product Design" at bounding box center [862, 247] width 63 height 36
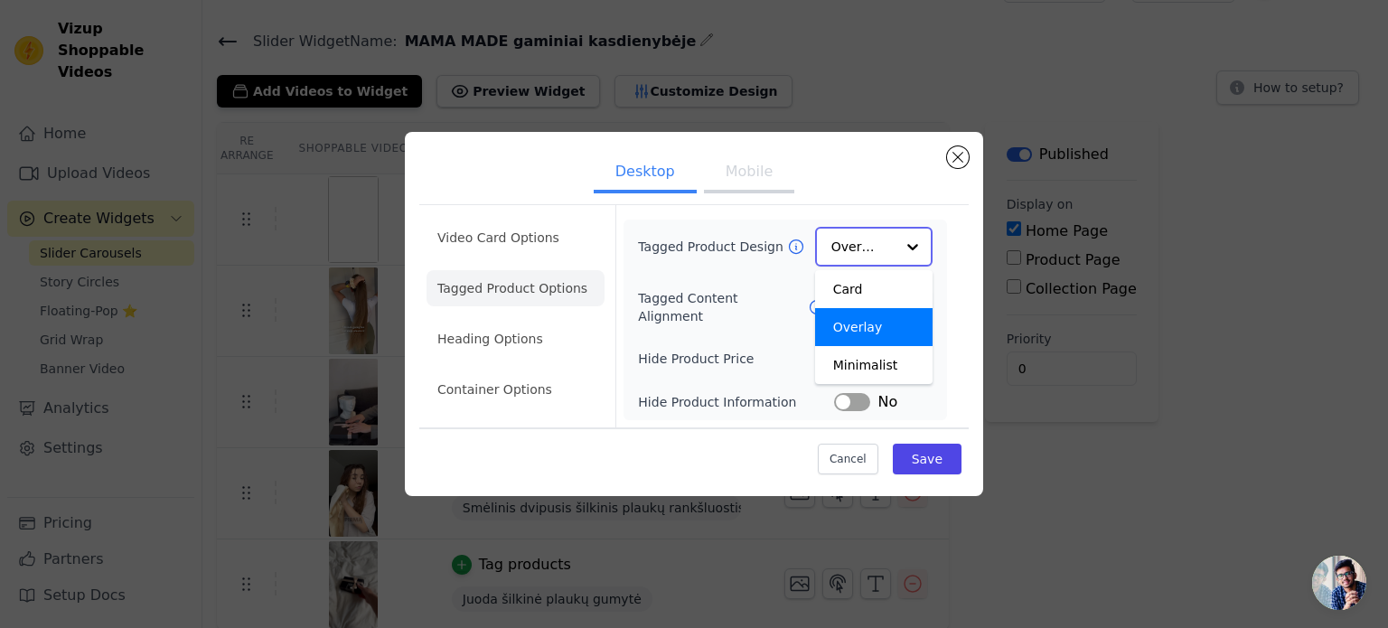
click at [876, 255] on input "Tagged Product Design" at bounding box center [862, 247] width 63 height 36
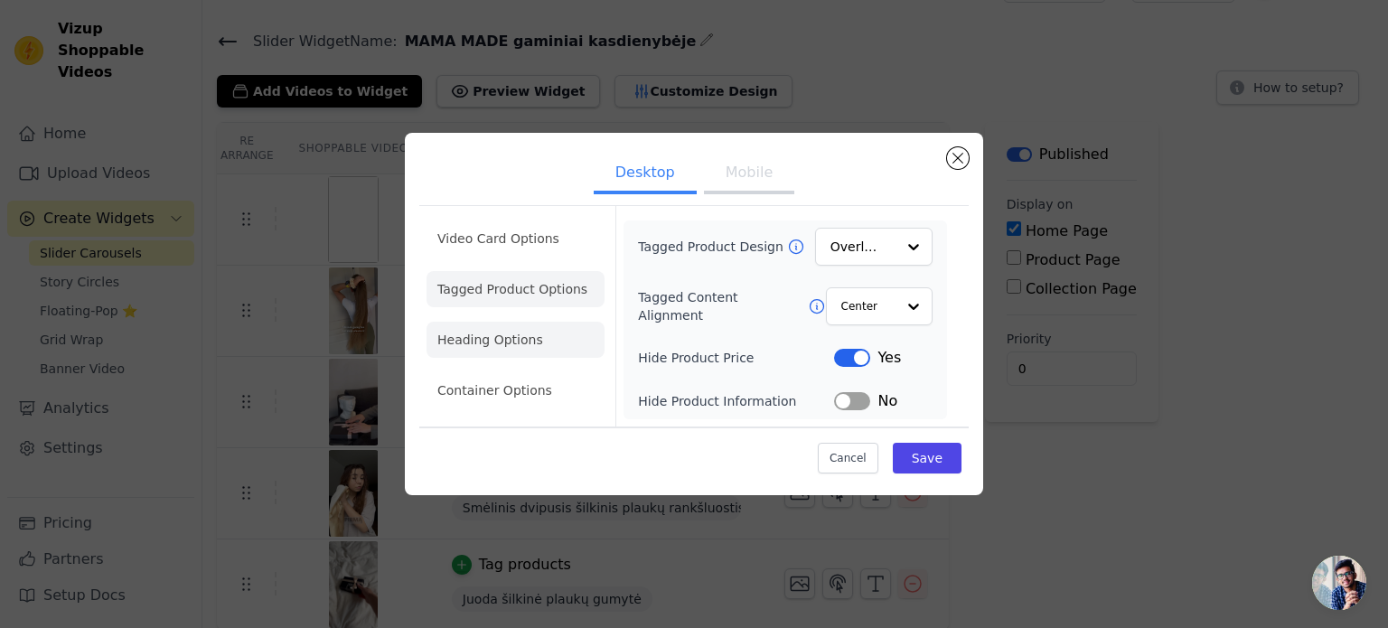
click at [517, 336] on li "Heading Options" at bounding box center [515, 340] width 178 height 36
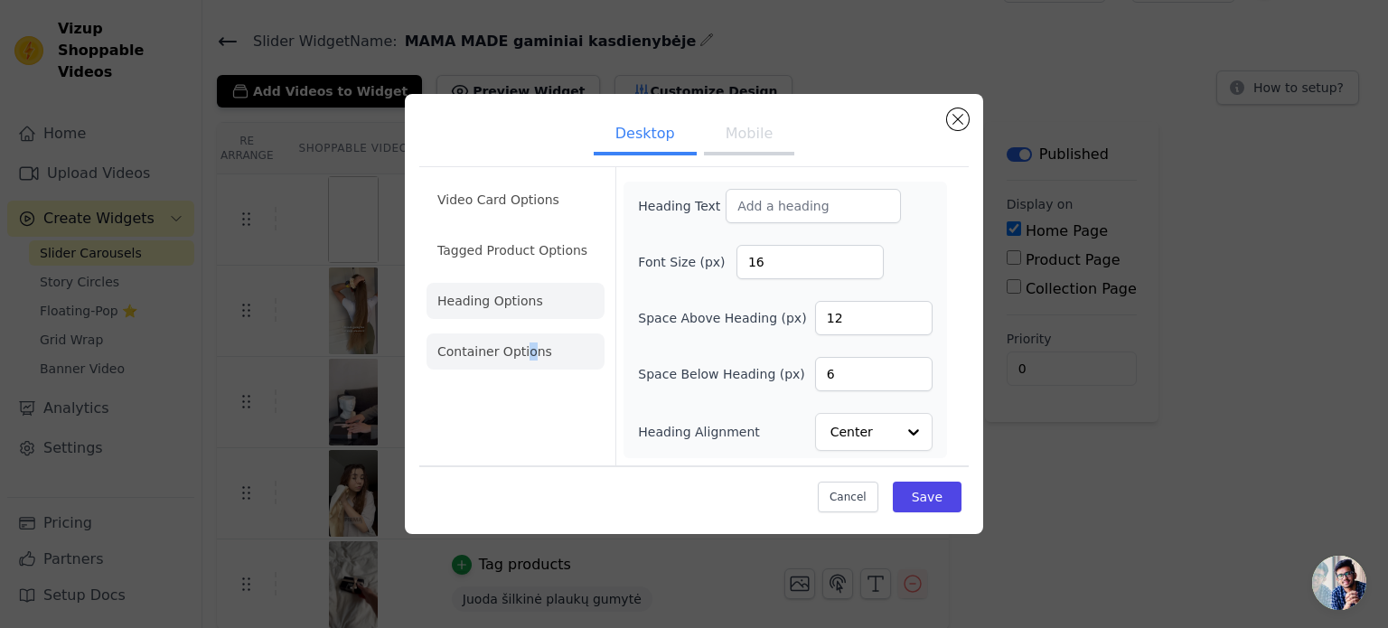
click at [525, 351] on li "Container Options" at bounding box center [515, 351] width 178 height 36
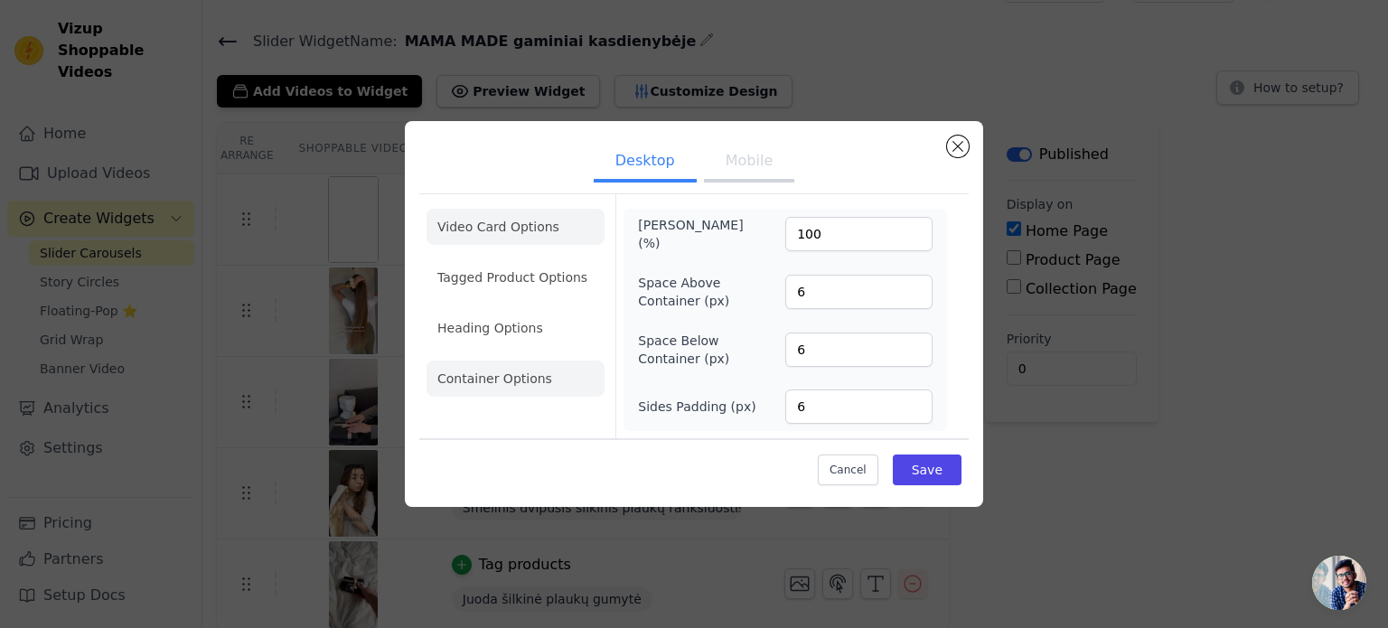
click at [542, 231] on li "Video Card Options" at bounding box center [515, 227] width 178 height 36
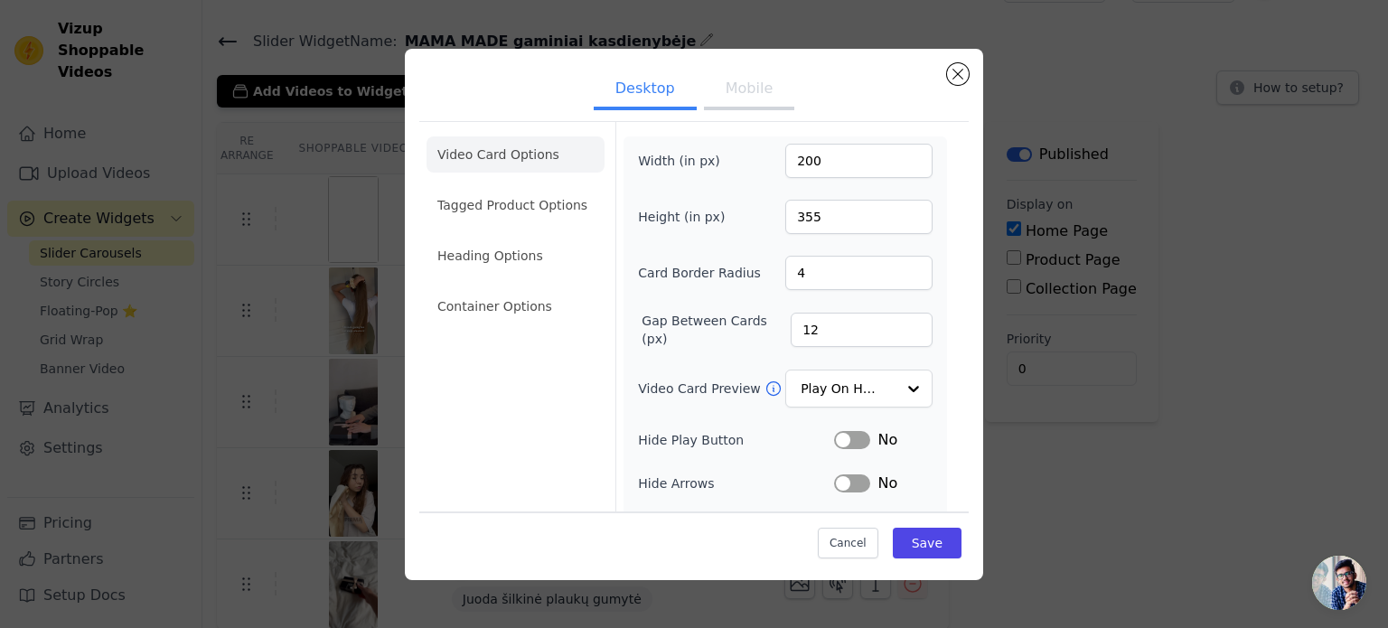
scroll to position [166, 0]
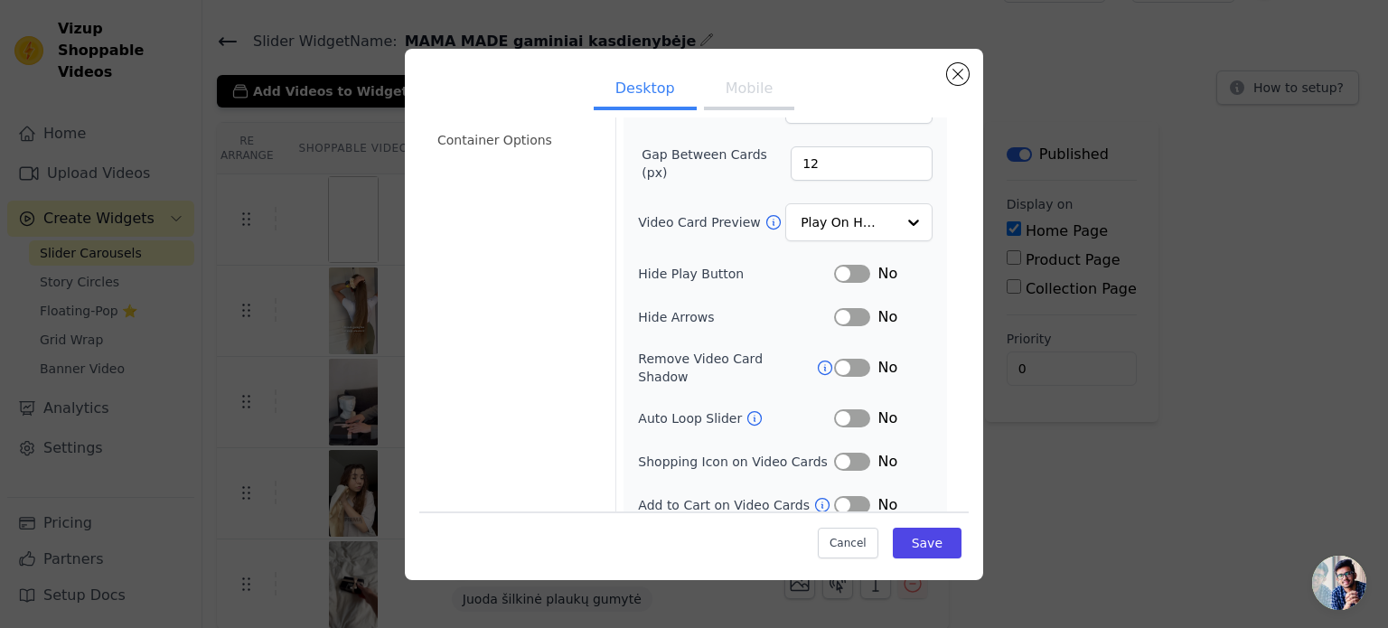
click at [842, 453] on button "Label" at bounding box center [852, 462] width 36 height 18
click at [846, 453] on button "Label" at bounding box center [852, 462] width 36 height 18
click at [816, 498] on icon at bounding box center [823, 505] width 14 height 14
click at [835, 496] on button "Label" at bounding box center [852, 505] width 36 height 18
click at [923, 538] on button "Save" at bounding box center [927, 543] width 69 height 31
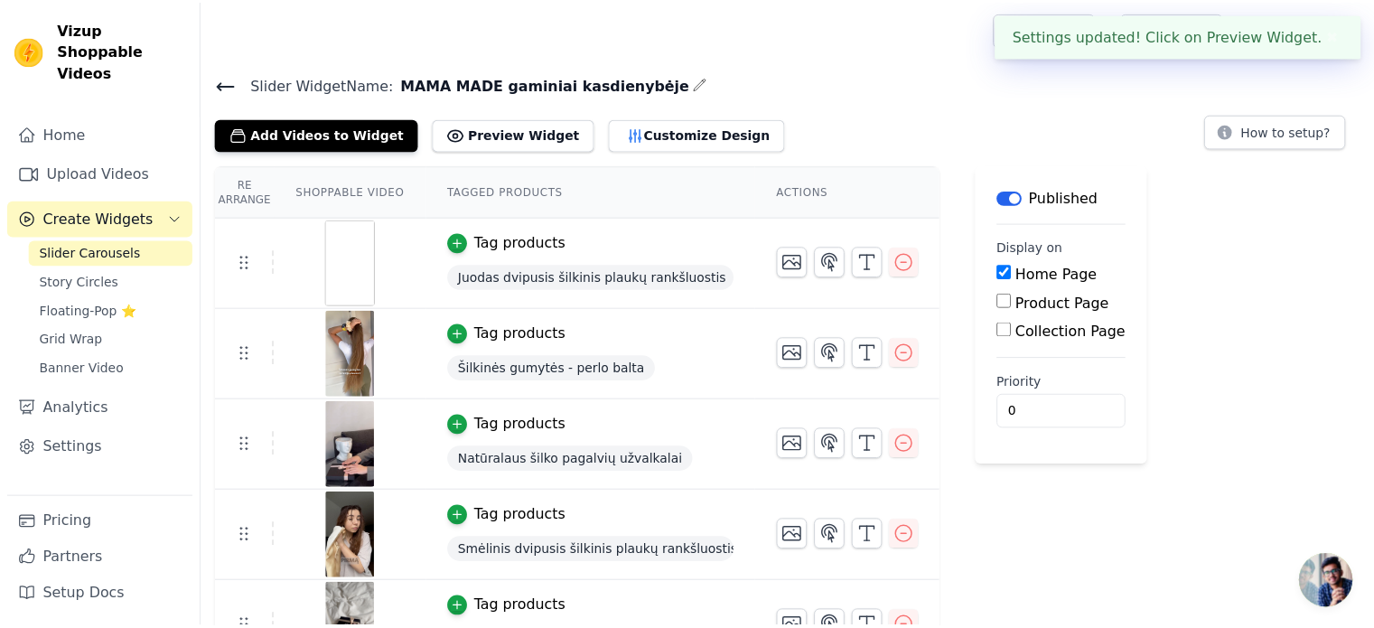
scroll to position [43, 0]
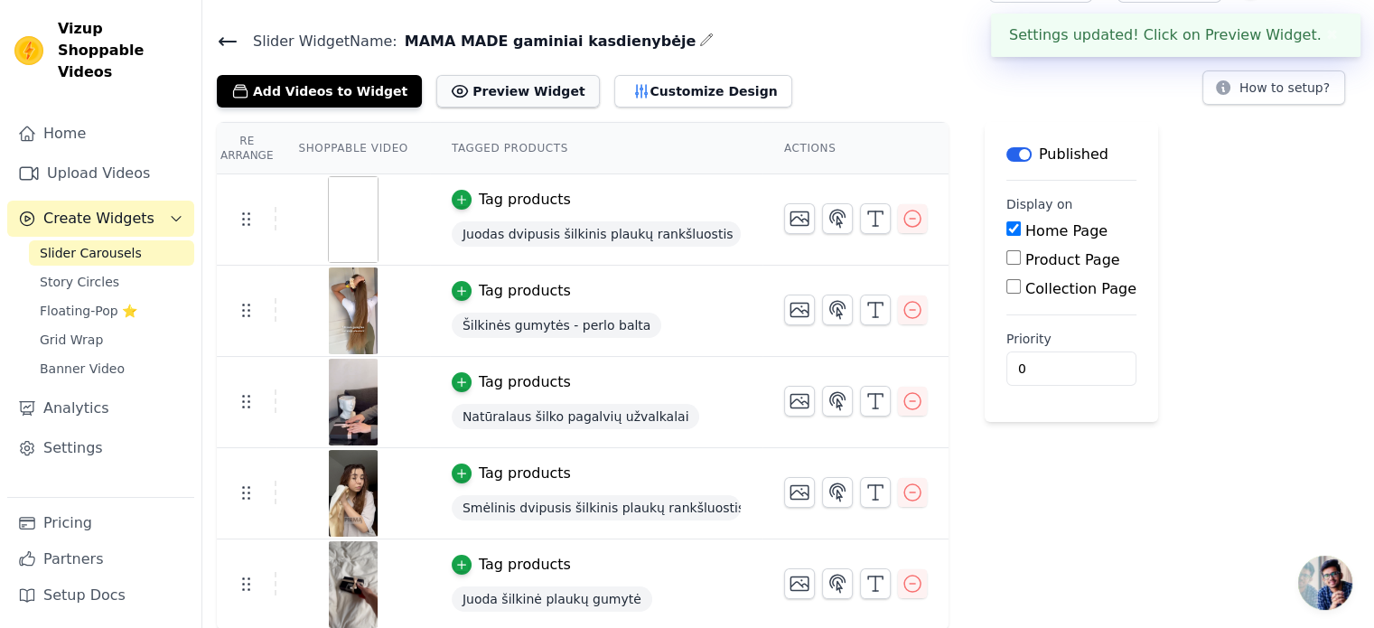
click at [534, 92] on button "Preview Widget" at bounding box center [517, 91] width 163 height 33
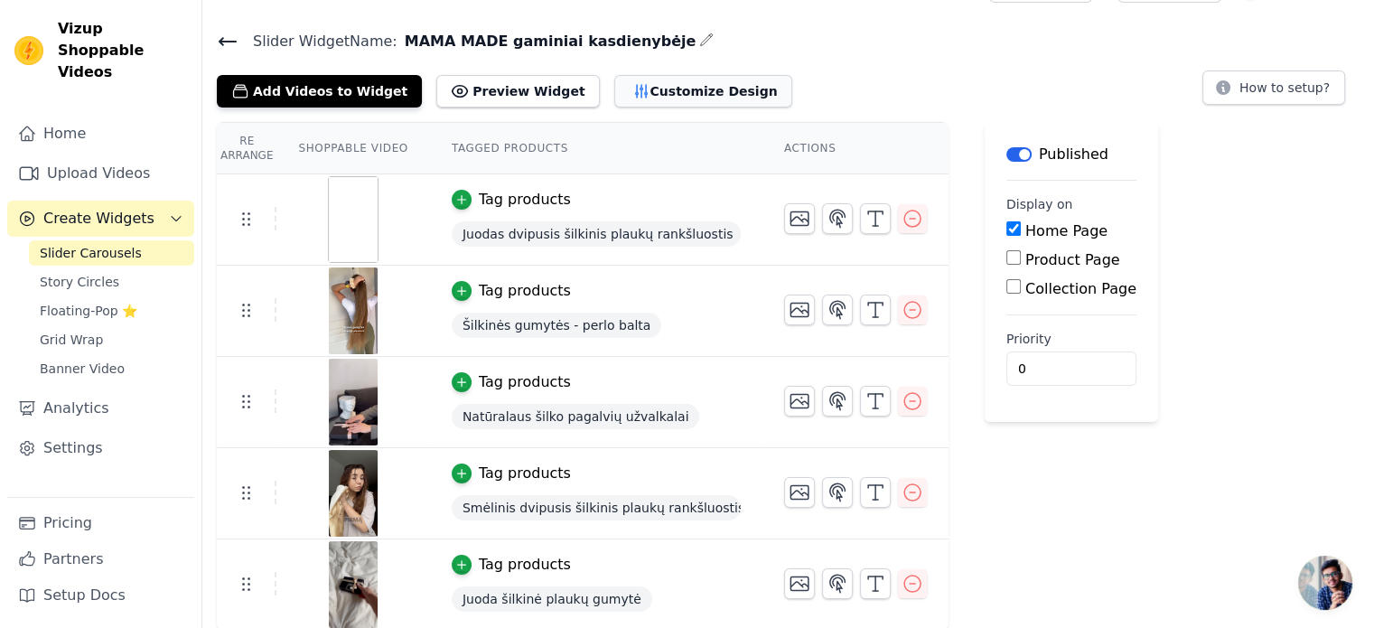
click at [641, 87] on button "Customize Design" at bounding box center [703, 91] width 178 height 33
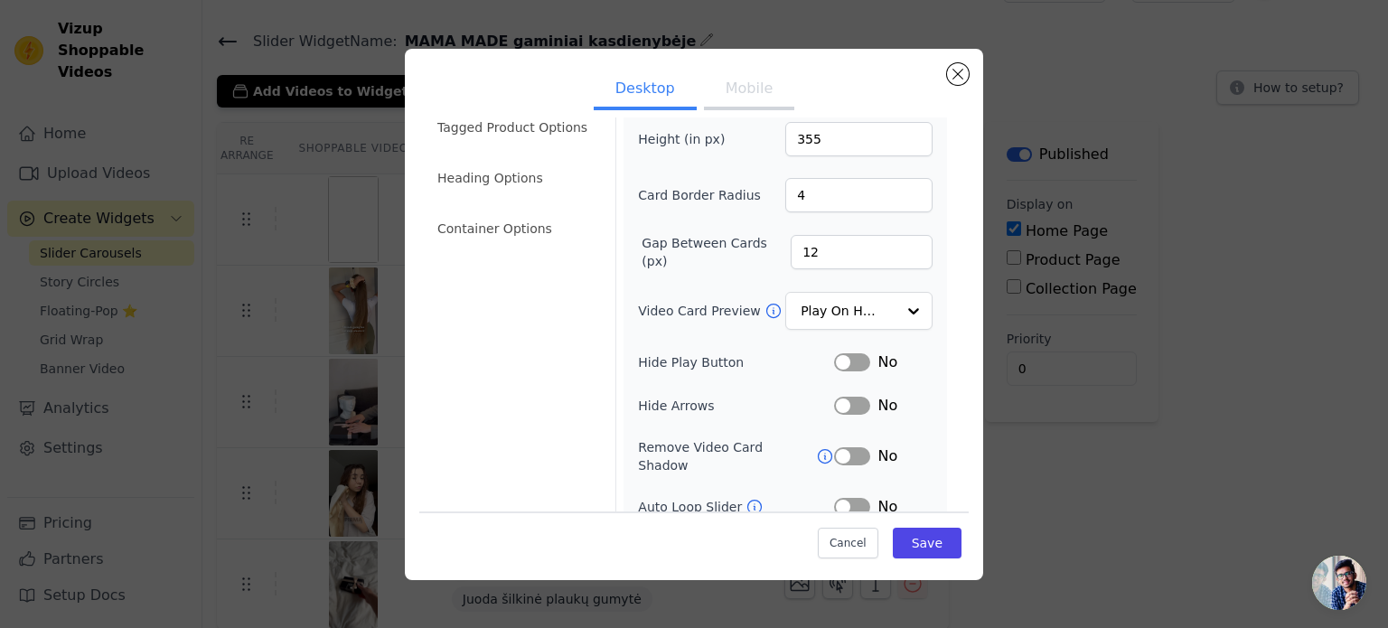
scroll to position [166, 0]
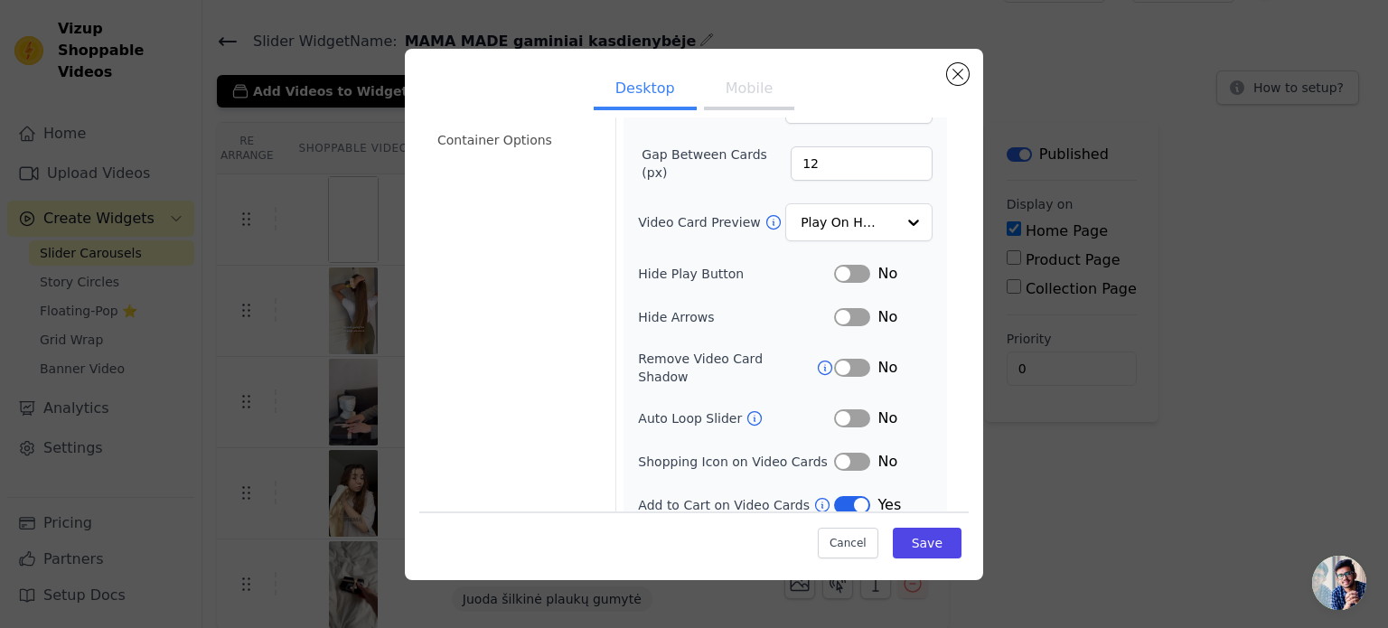
click at [846, 496] on button "Label" at bounding box center [852, 505] width 36 height 18
click at [929, 538] on button "Save" at bounding box center [927, 543] width 69 height 31
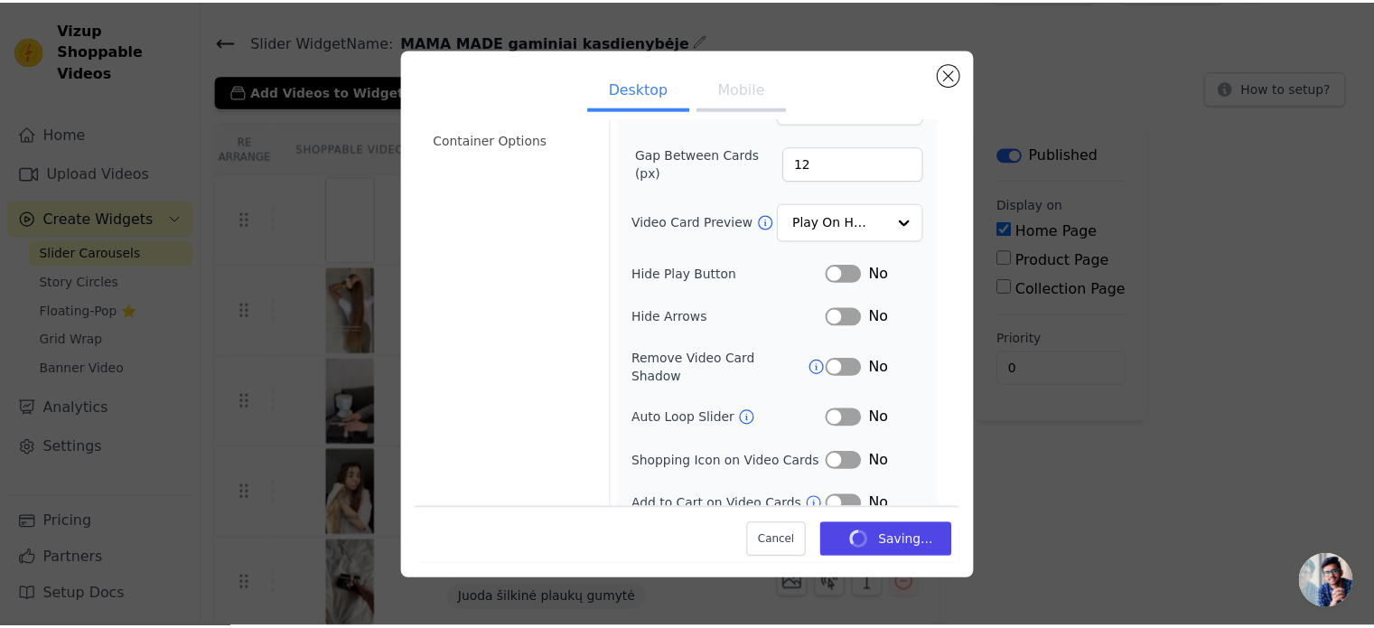
scroll to position [43, 0]
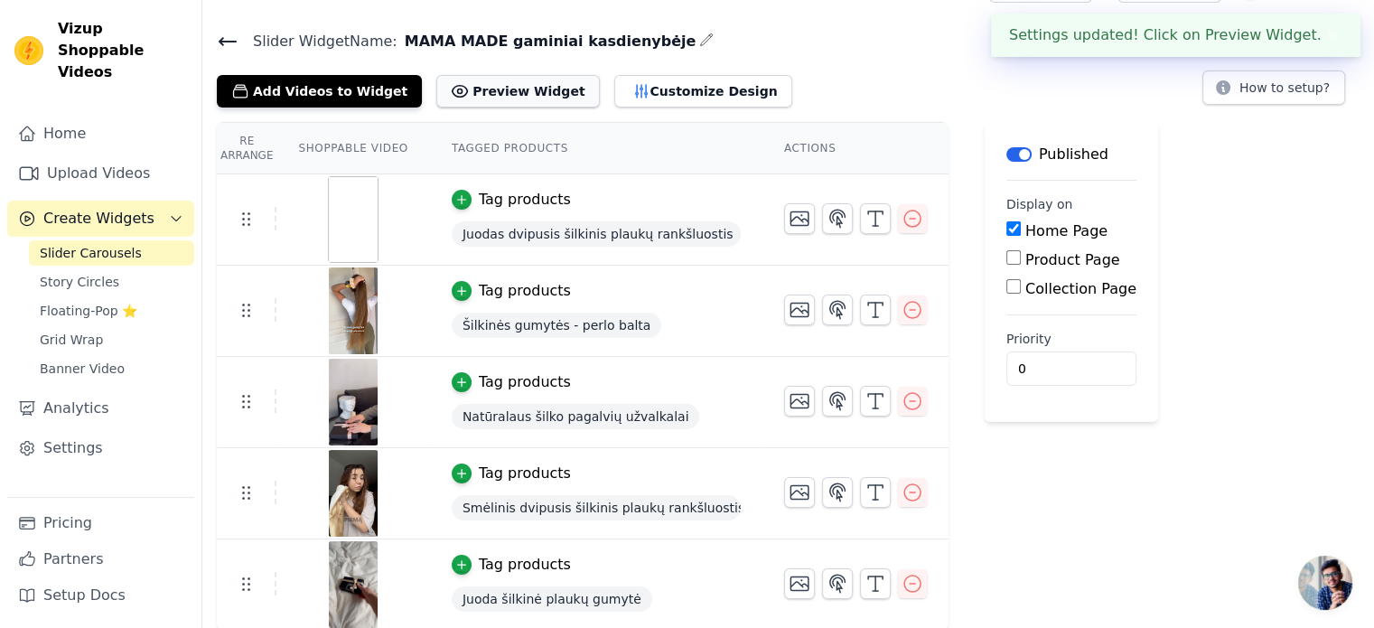
click at [524, 79] on button "Preview Widget" at bounding box center [517, 91] width 163 height 33
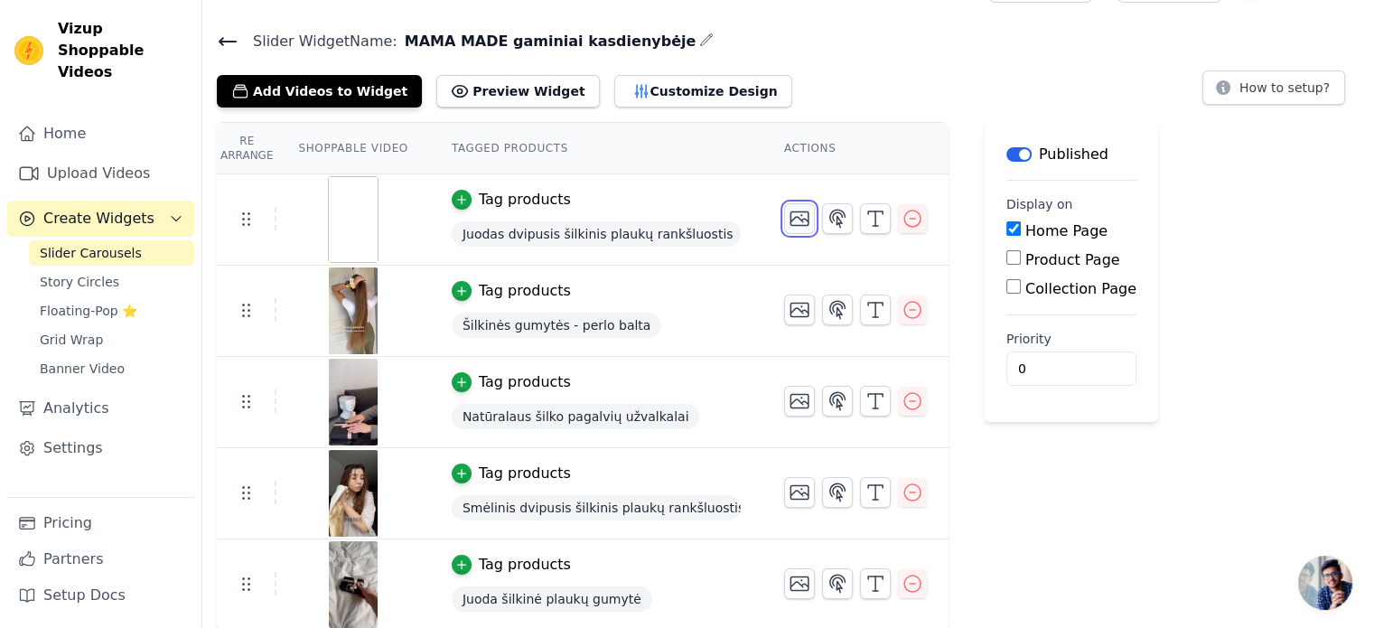
click at [791, 217] on icon "button" at bounding box center [800, 219] width 18 height 14
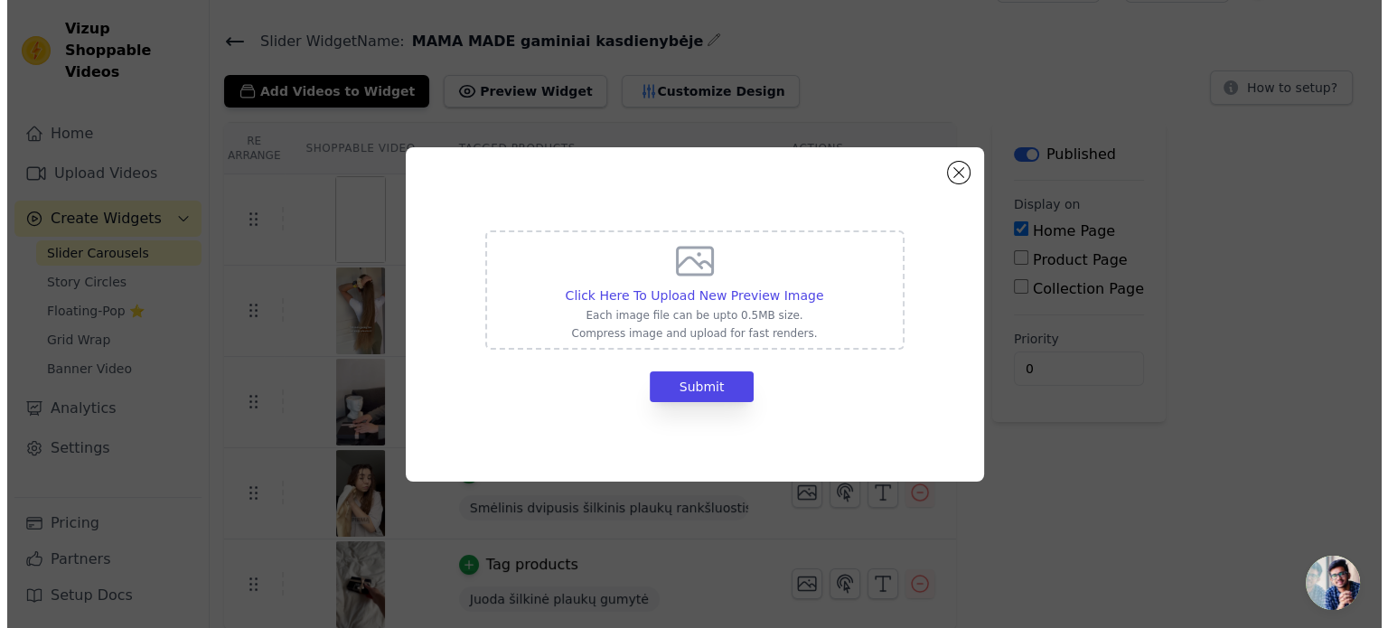
scroll to position [0, 0]
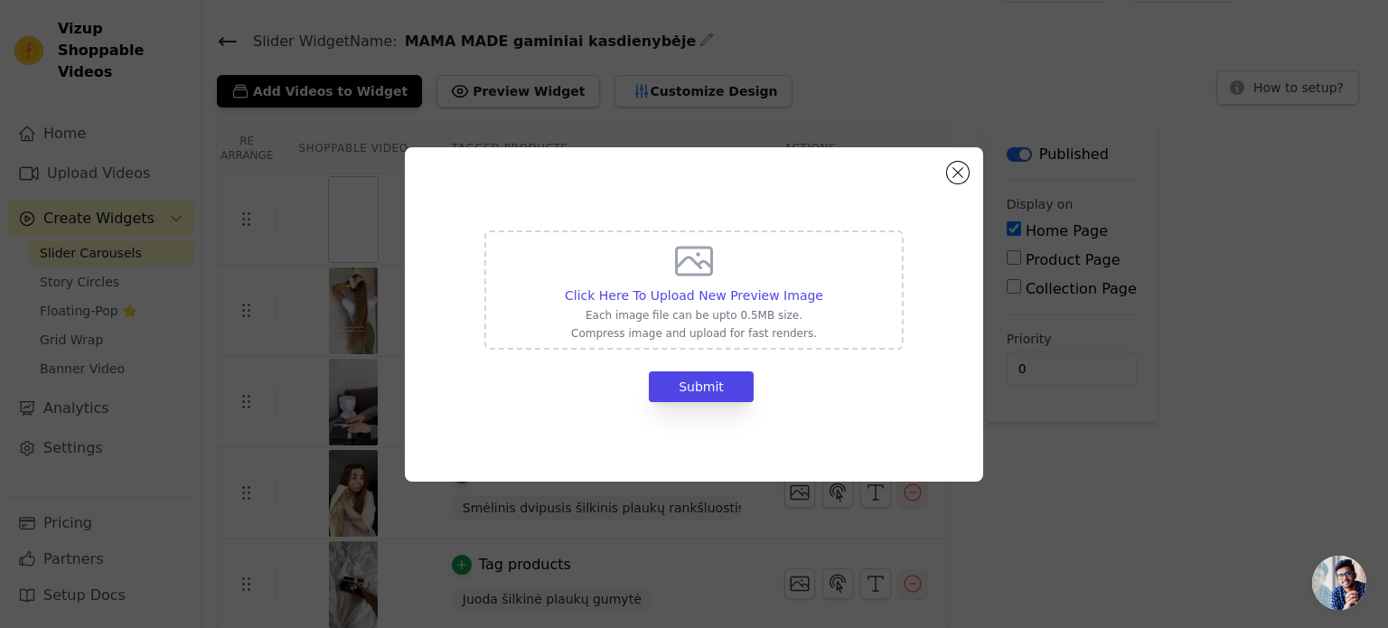
click at [947, 183] on div "Click Here To Upload New Preview Image Each image file can be upto 0.5MB size. …" at bounding box center [694, 314] width 520 height 276
click at [955, 176] on button "Close modal" at bounding box center [958, 173] width 22 height 22
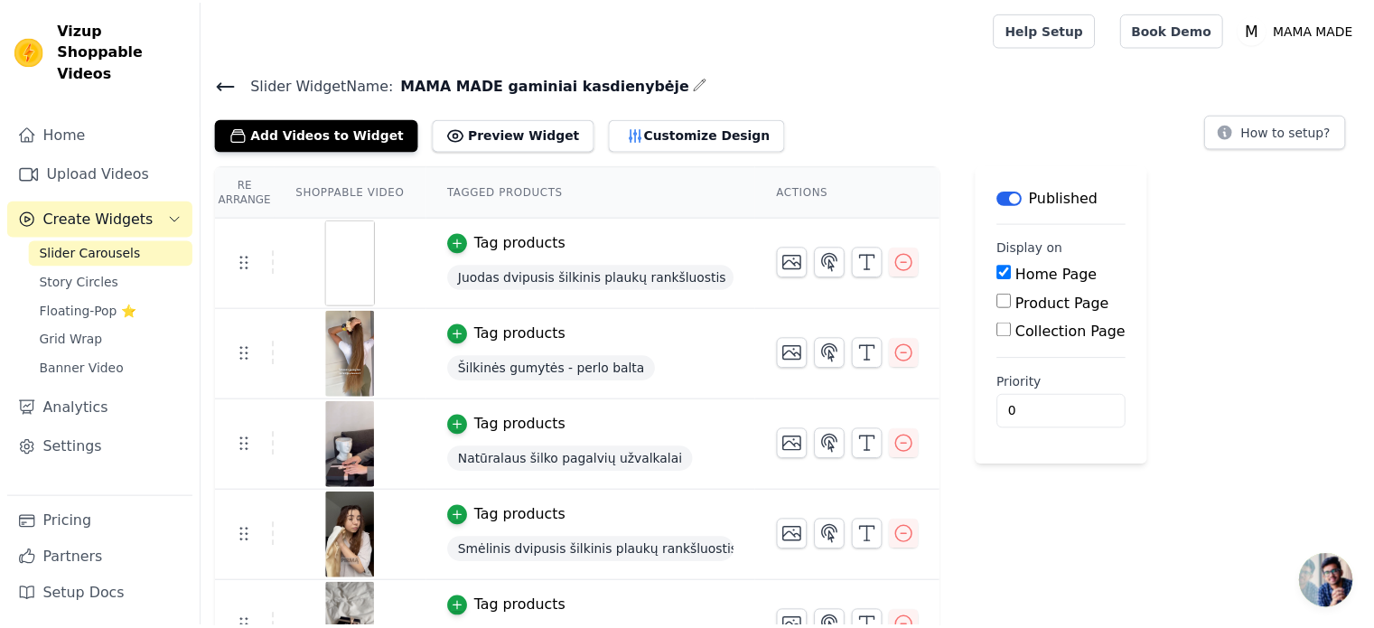
scroll to position [43, 0]
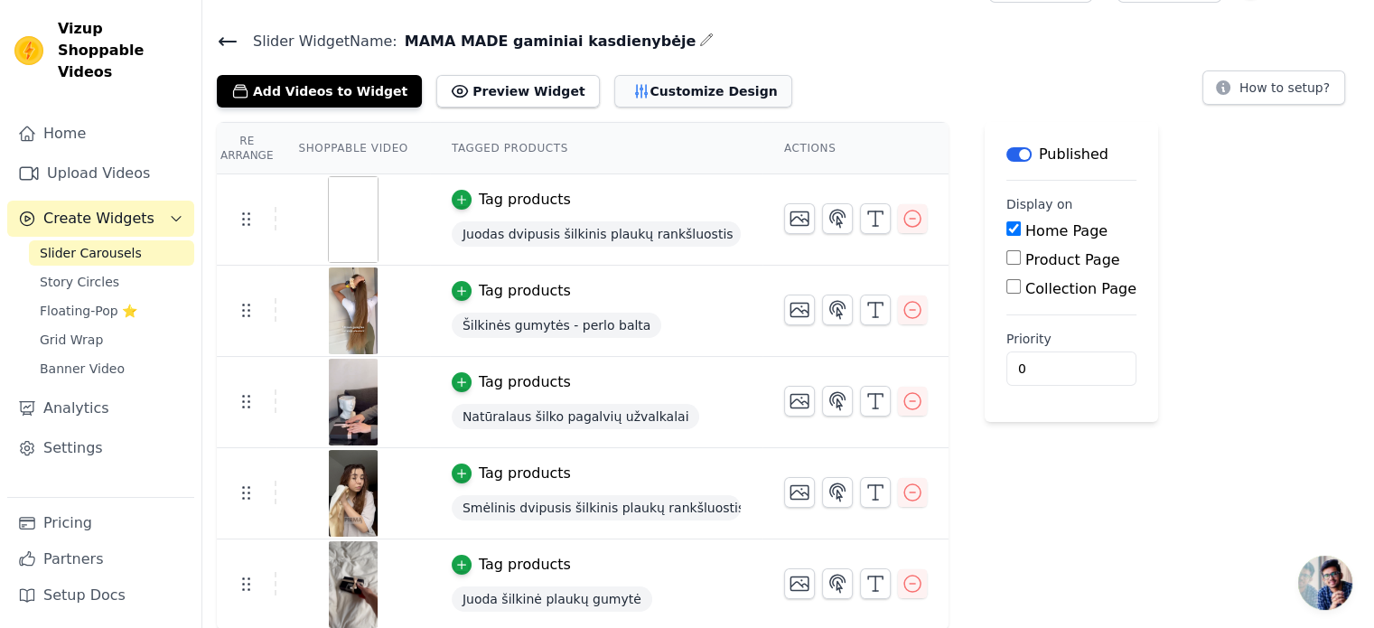
click at [634, 84] on button "Customize Design" at bounding box center [703, 91] width 178 height 33
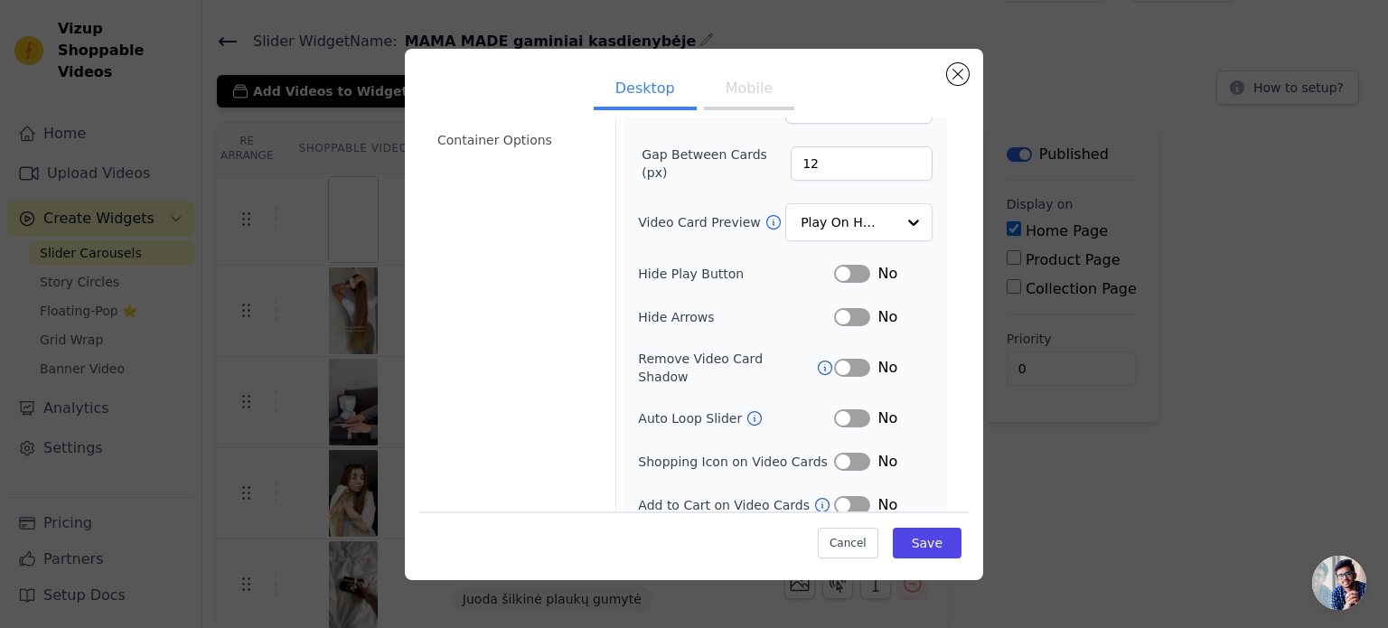
scroll to position [0, 0]
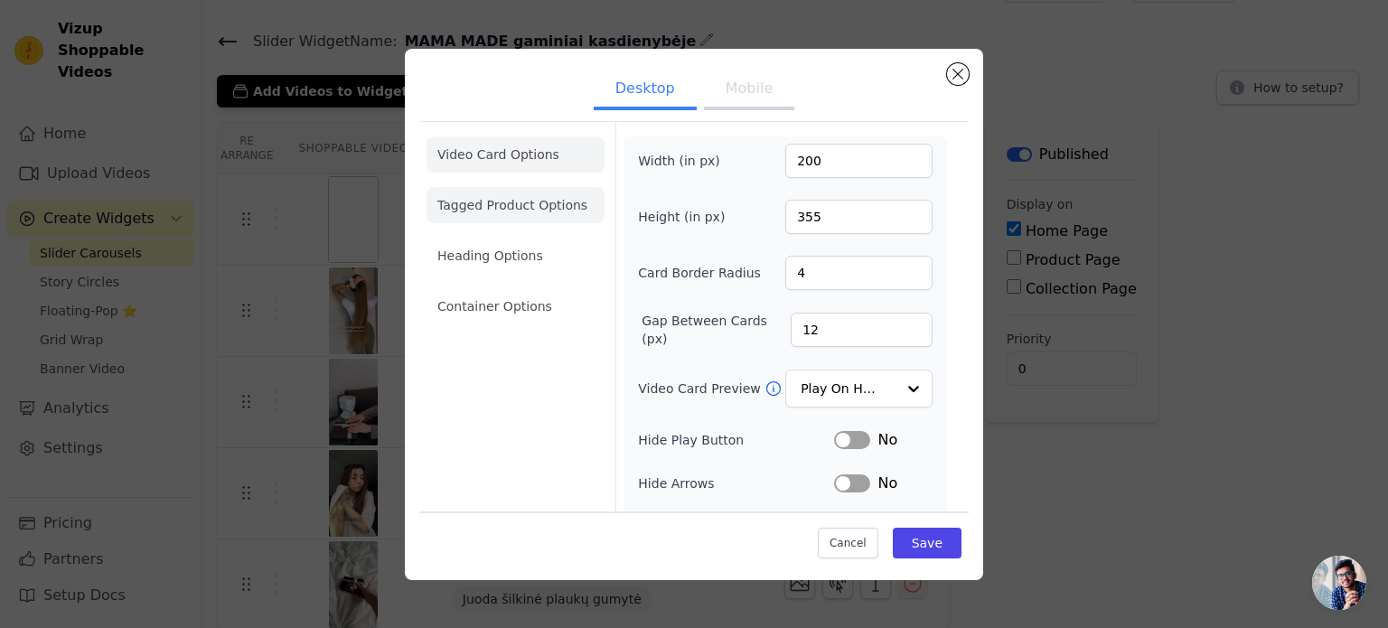
click at [510, 209] on li "Tagged Product Options" at bounding box center [515, 205] width 178 height 36
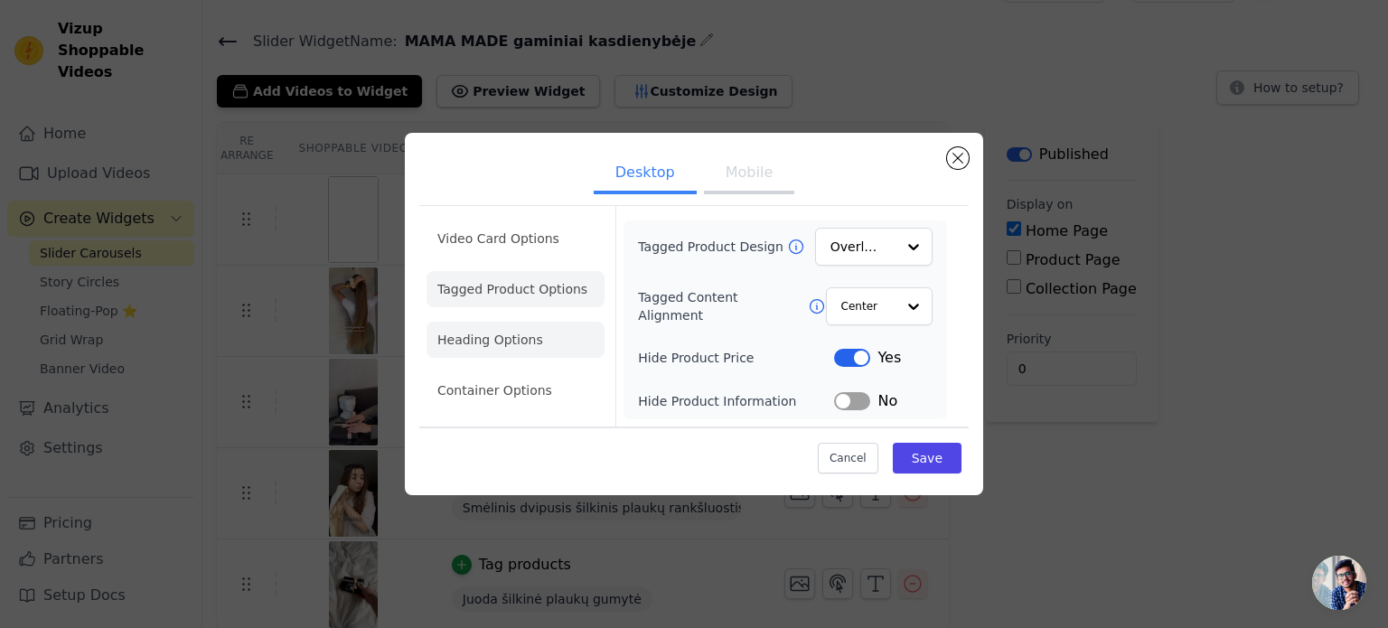
click at [518, 353] on li "Heading Options" at bounding box center [515, 340] width 178 height 36
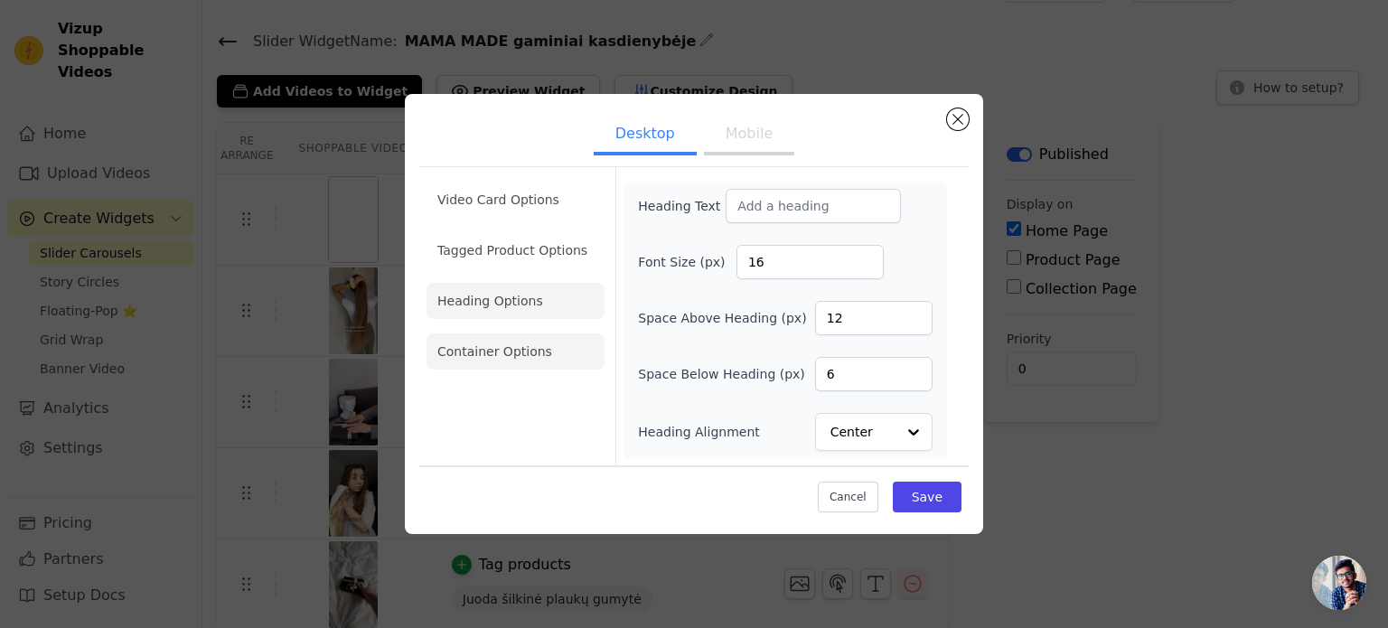
click at [489, 349] on li "Container Options" at bounding box center [515, 351] width 178 height 36
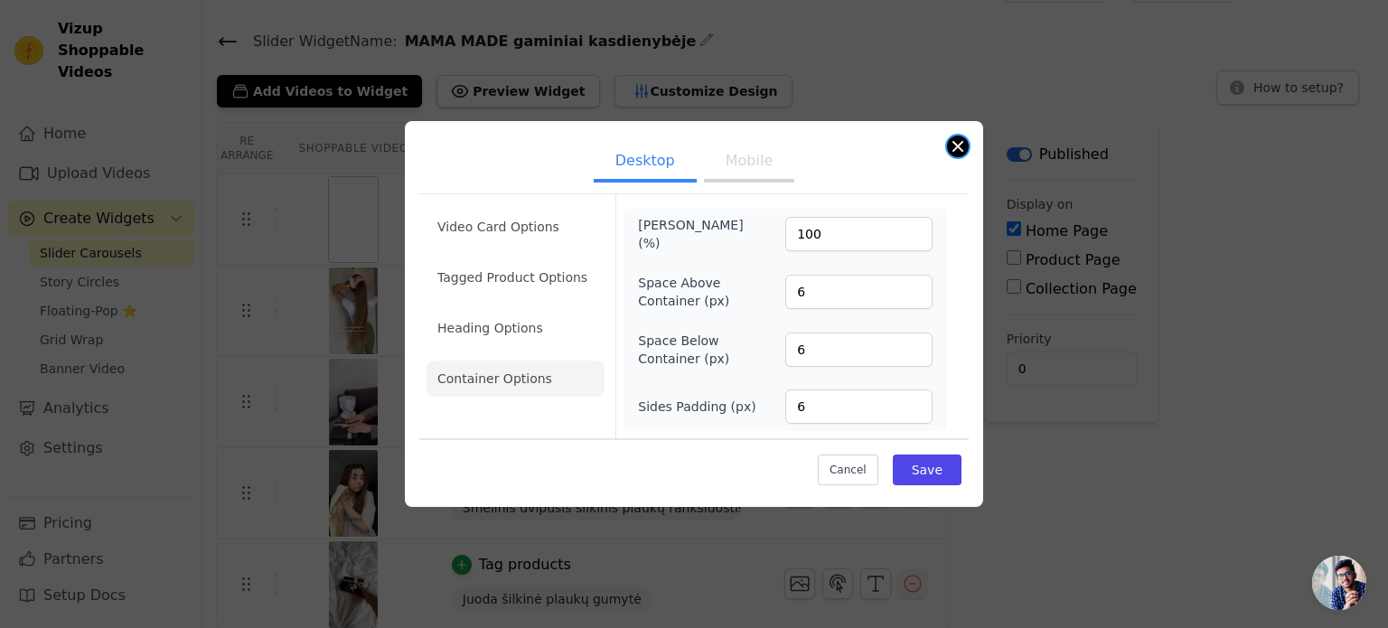
click at [963, 148] on button "Close modal" at bounding box center [958, 147] width 22 height 22
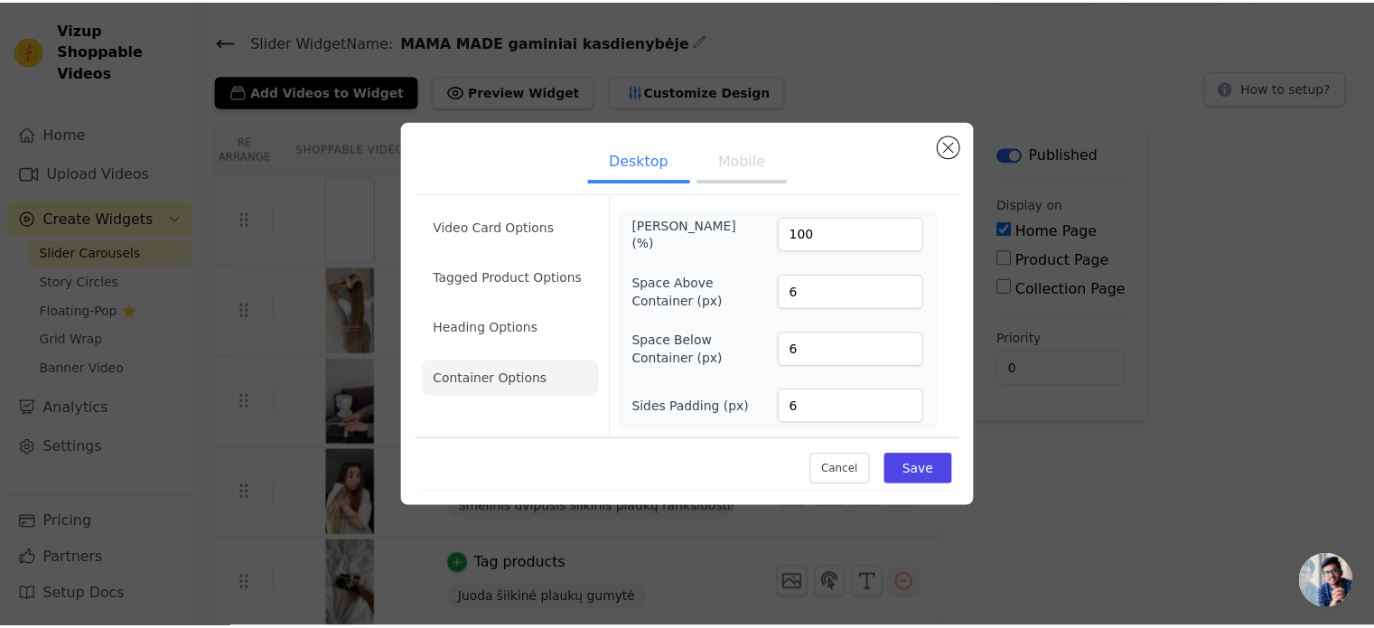
scroll to position [43, 0]
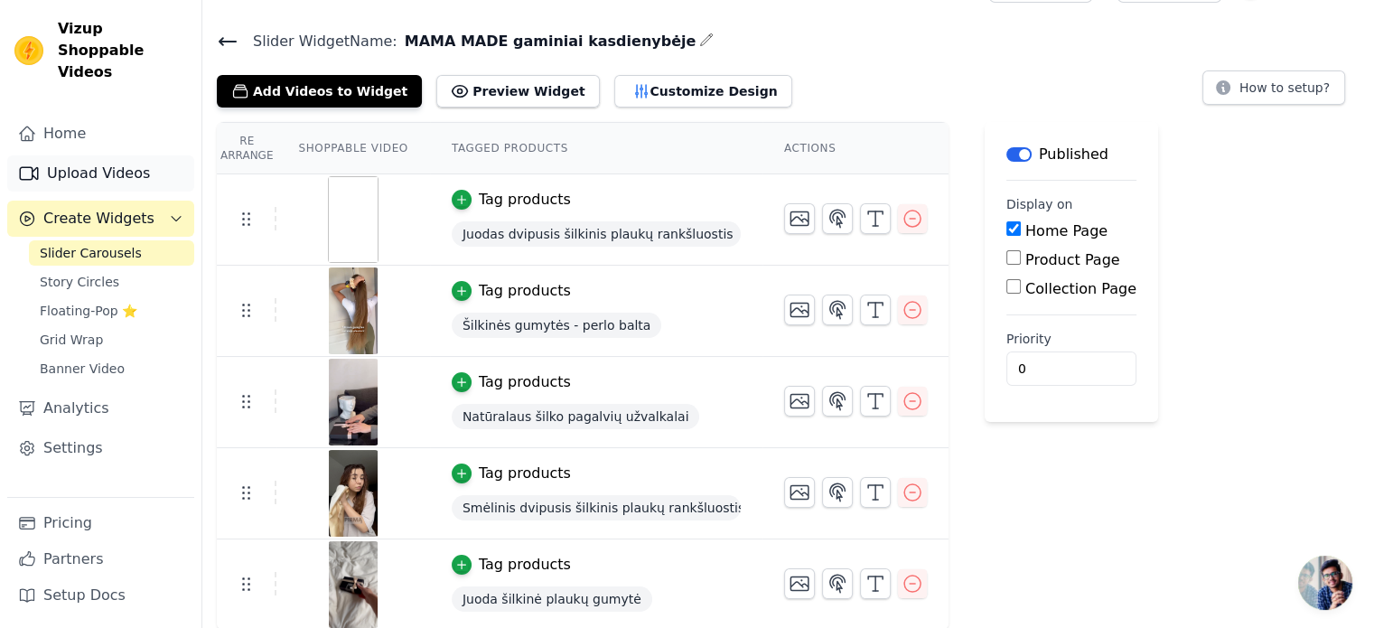
click at [90, 155] on link "Upload Videos" at bounding box center [100, 173] width 187 height 36
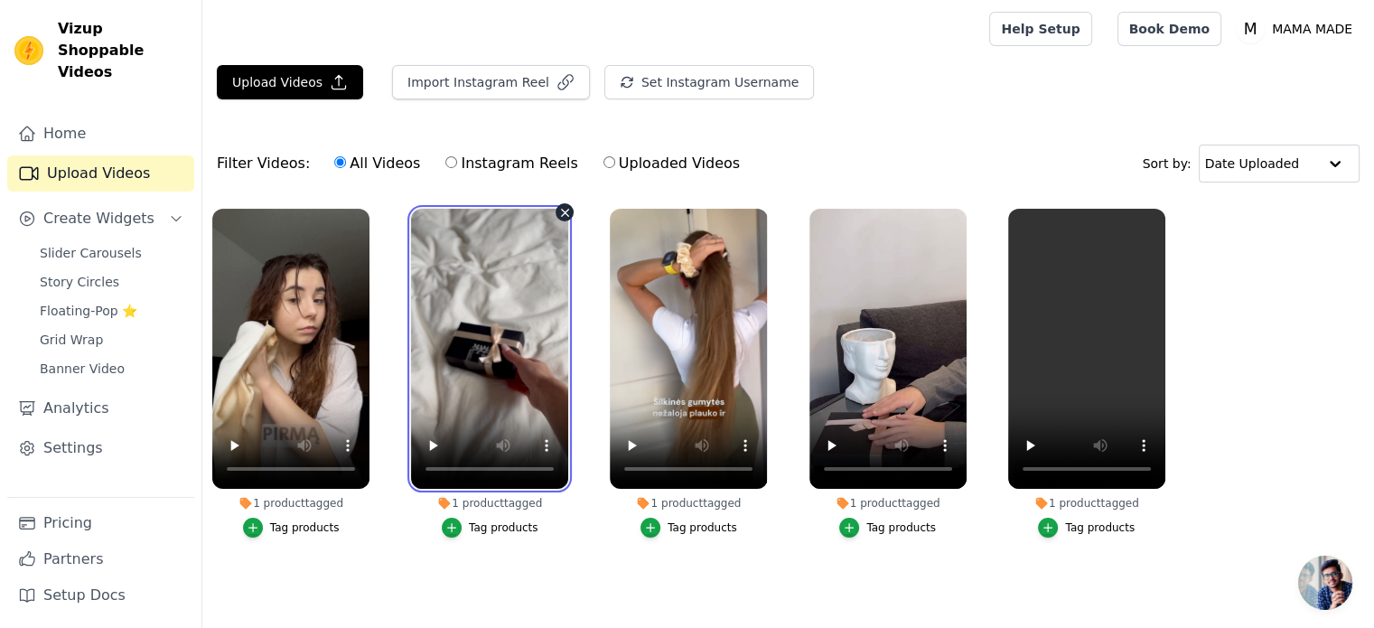
click at [501, 354] on video at bounding box center [489, 349] width 157 height 280
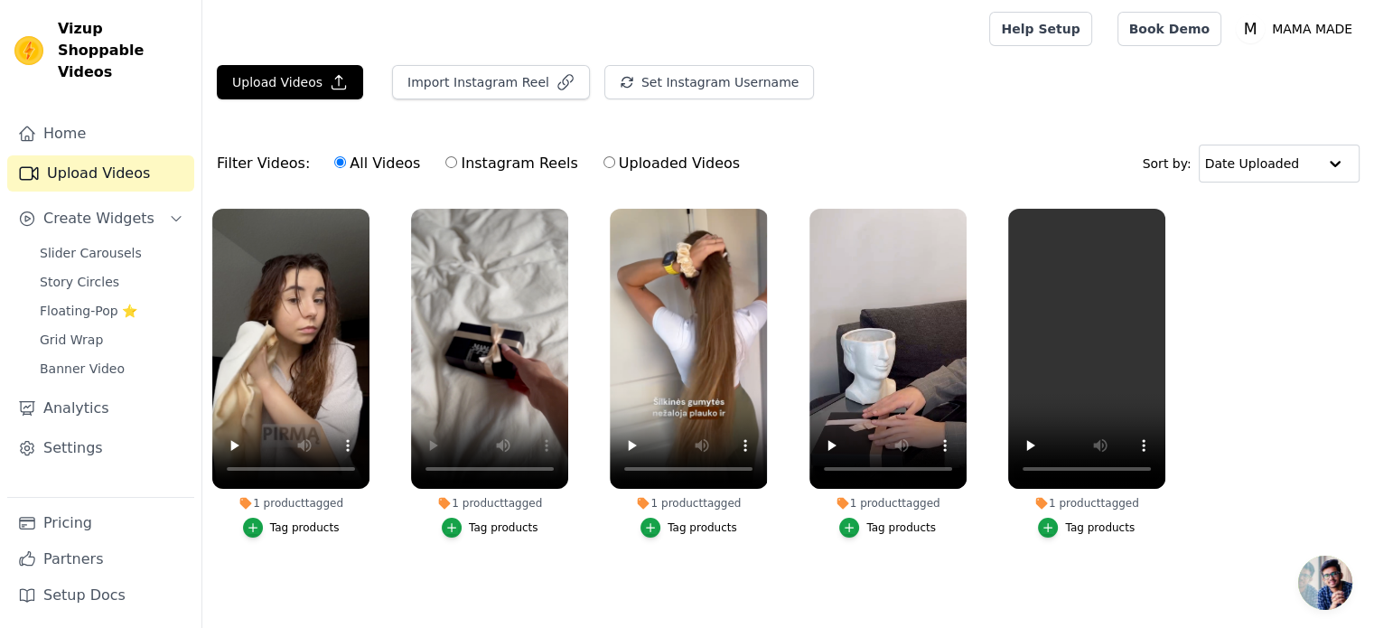
click at [398, 553] on ul "1 product tagged Tag products 1 product tagged Tag products 1 product tagged Ta…" at bounding box center [788, 391] width 1172 height 385
click at [100, 244] on span "Slider Carousels" at bounding box center [91, 253] width 102 height 18
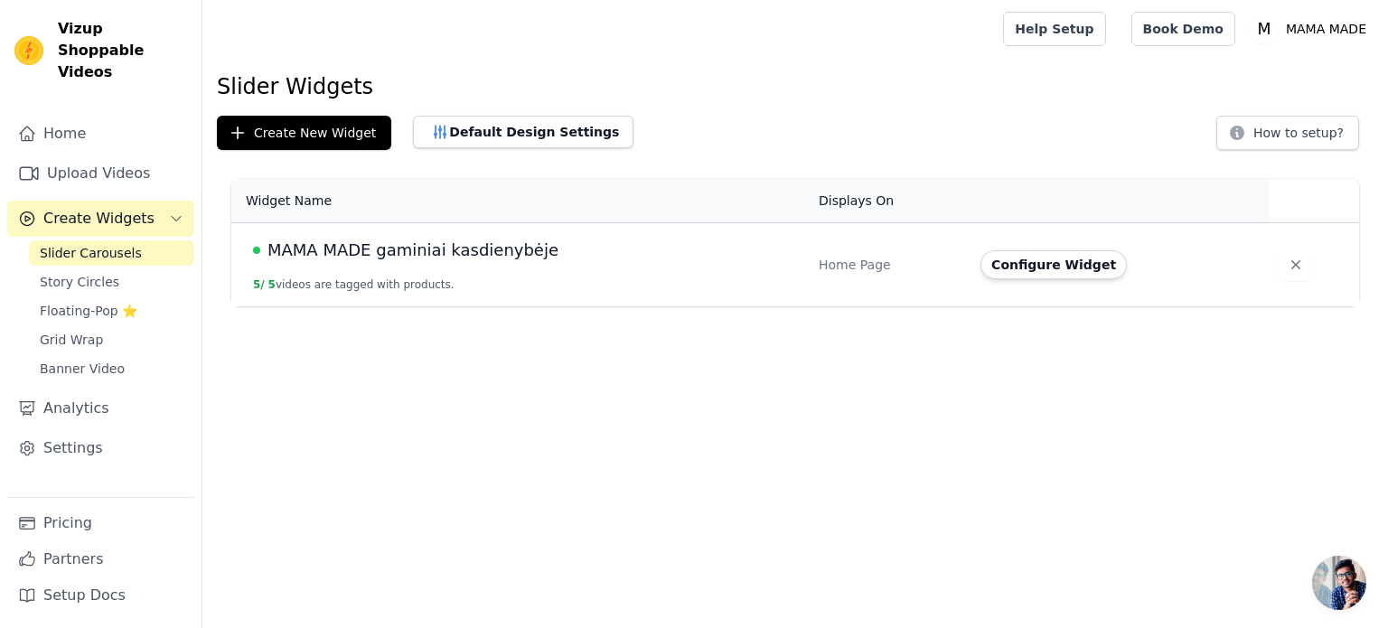
click at [423, 258] on span "MAMA MADE gaminiai kasdienybėje" at bounding box center [412, 250] width 291 height 25
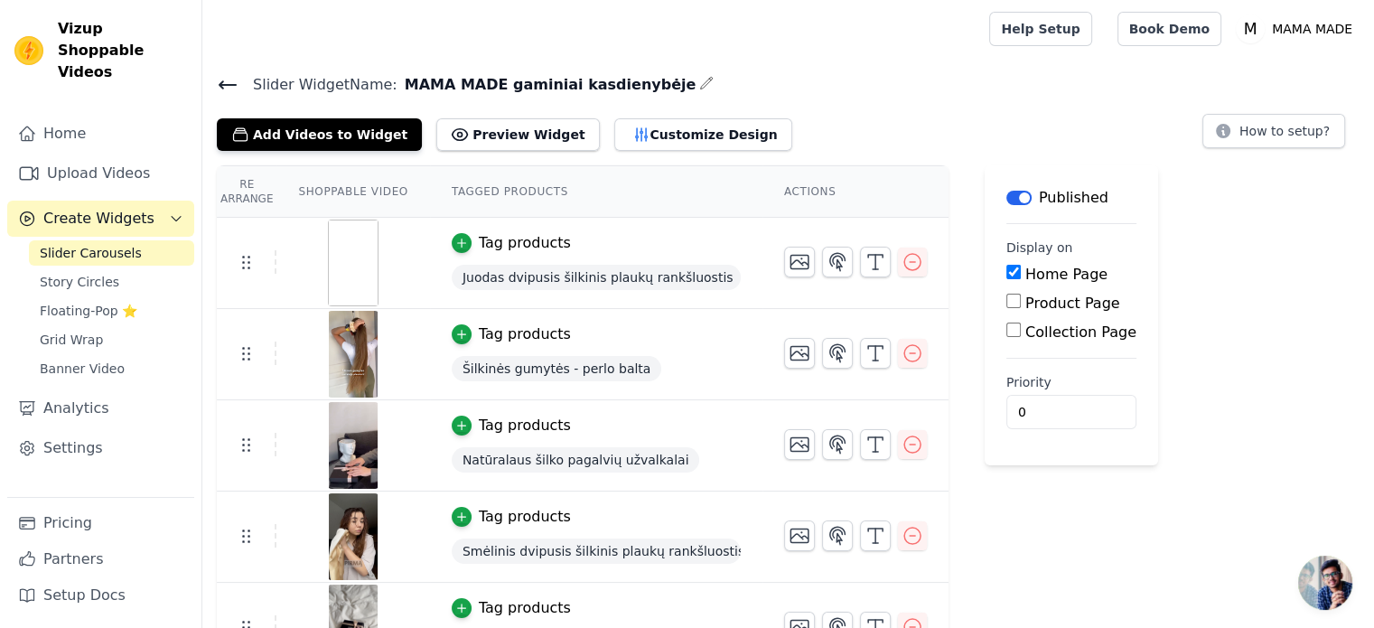
click at [497, 267] on span "Juodas dvipusis šilkinis plaukų rankšluostis" at bounding box center [596, 277] width 289 height 25
click at [494, 280] on span "Juodas dvipusis šilkinis plaukų rankšluostis" at bounding box center [596, 277] width 289 height 25
click at [699, 91] on button "button" at bounding box center [706, 83] width 14 height 22
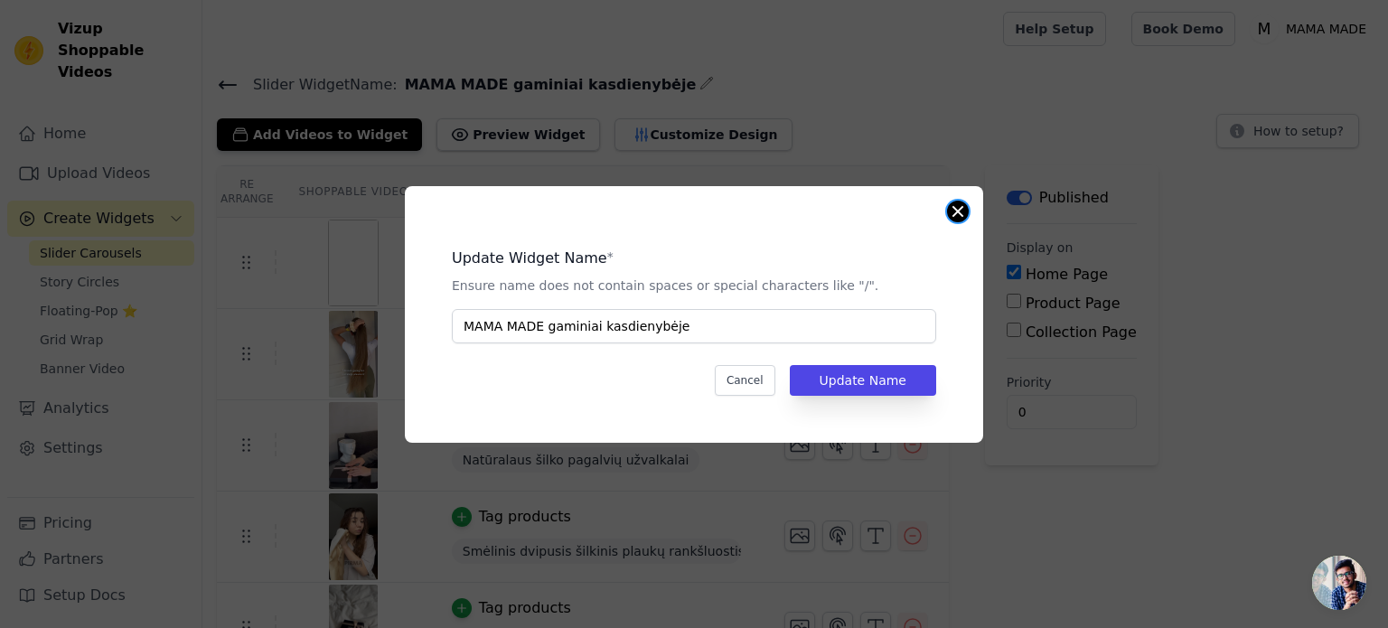
click at [957, 205] on button "Close modal" at bounding box center [958, 212] width 22 height 22
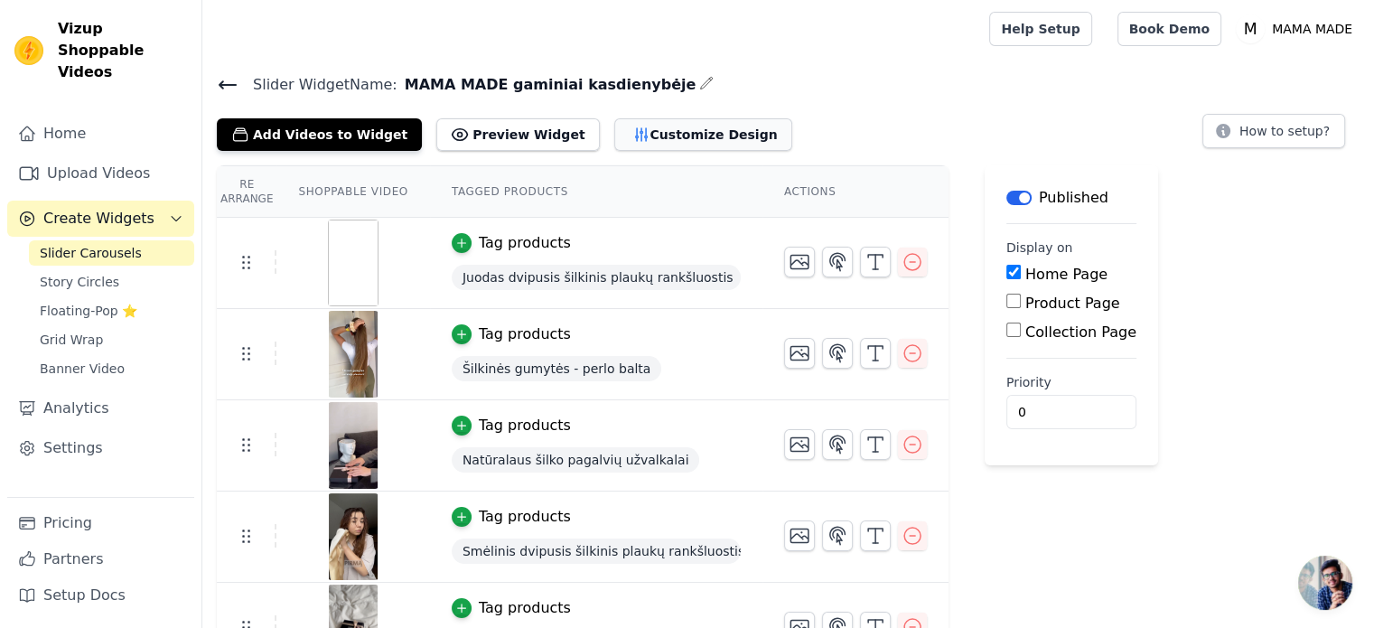
click at [614, 130] on button "Customize Design" at bounding box center [703, 134] width 178 height 33
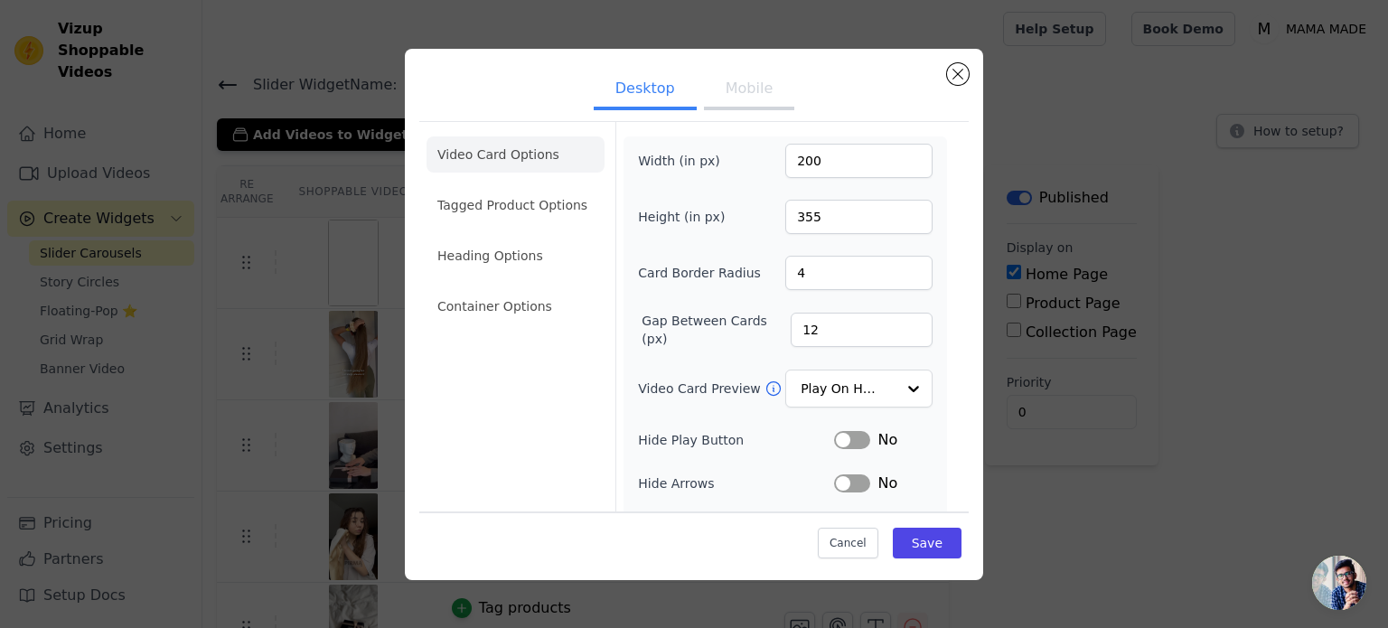
click at [744, 64] on ul "Desktop Mobile" at bounding box center [693, 90] width 549 height 54
click at [742, 79] on button "Mobile" at bounding box center [749, 90] width 90 height 40
click at [505, 201] on li "Tagged Product Options" at bounding box center [515, 205] width 178 height 36
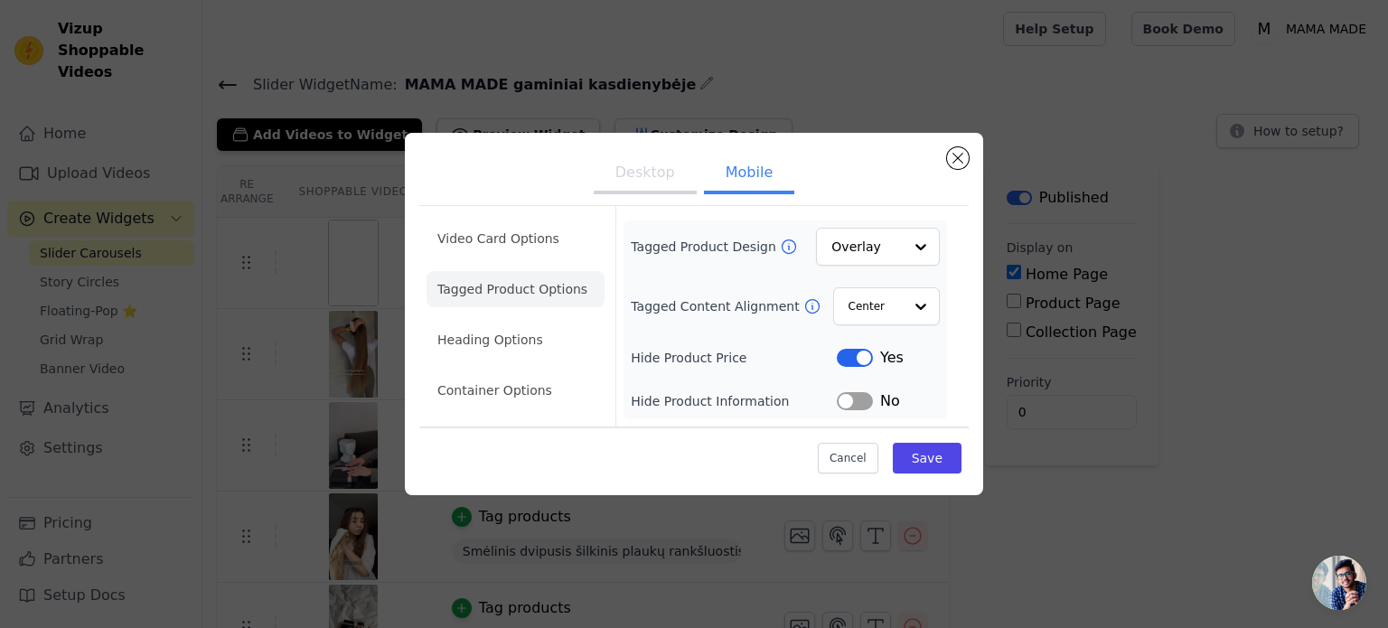
click at [513, 369] on ul "Video Card Options Tagged Product Options Heading Options Container Options" at bounding box center [515, 314] width 178 height 202
click at [519, 352] on li "Heading Options" at bounding box center [515, 340] width 178 height 36
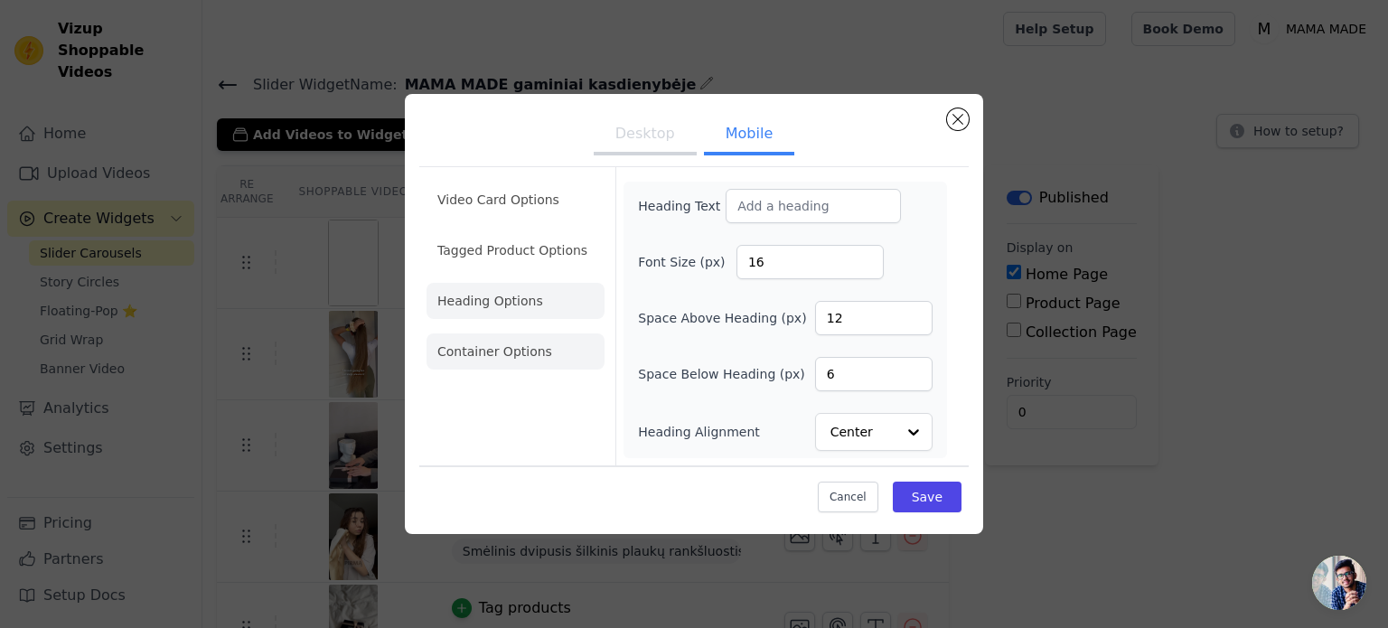
click at [499, 346] on li "Container Options" at bounding box center [515, 351] width 178 height 36
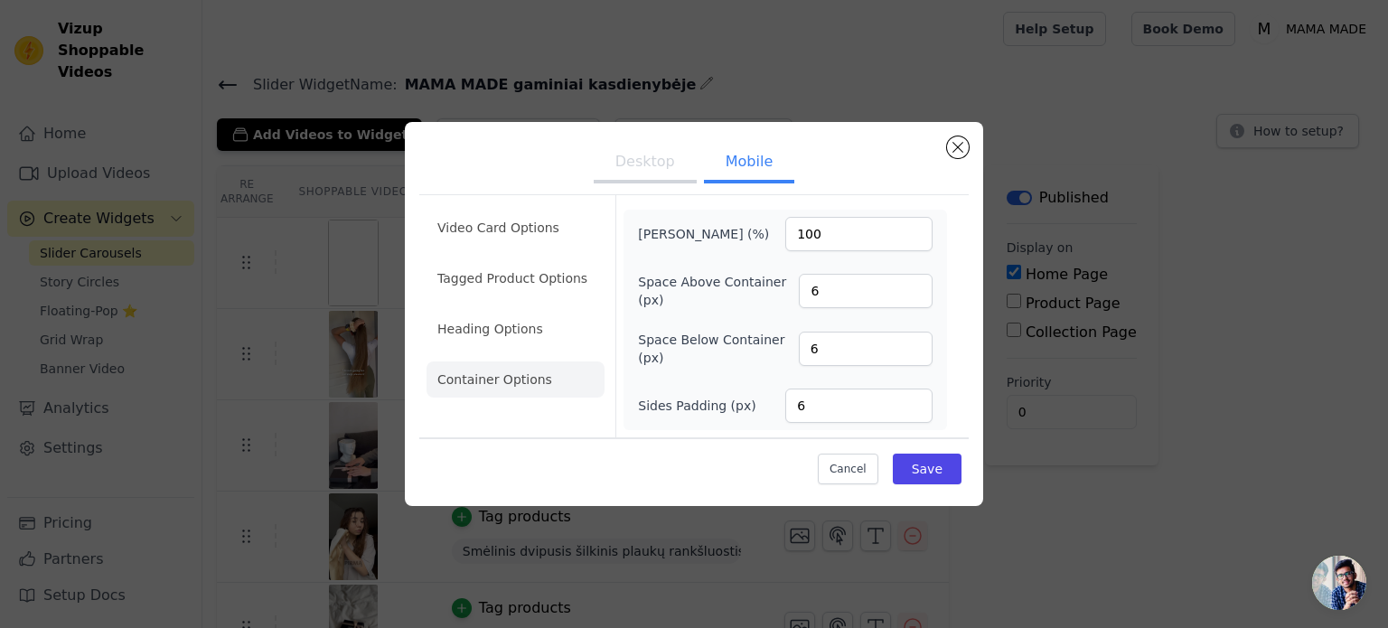
click at [515, 306] on ul "Video Card Options Tagged Product Options Heading Options Container Options" at bounding box center [515, 303] width 178 height 202
click at [502, 332] on li "Heading Options" at bounding box center [515, 329] width 178 height 36
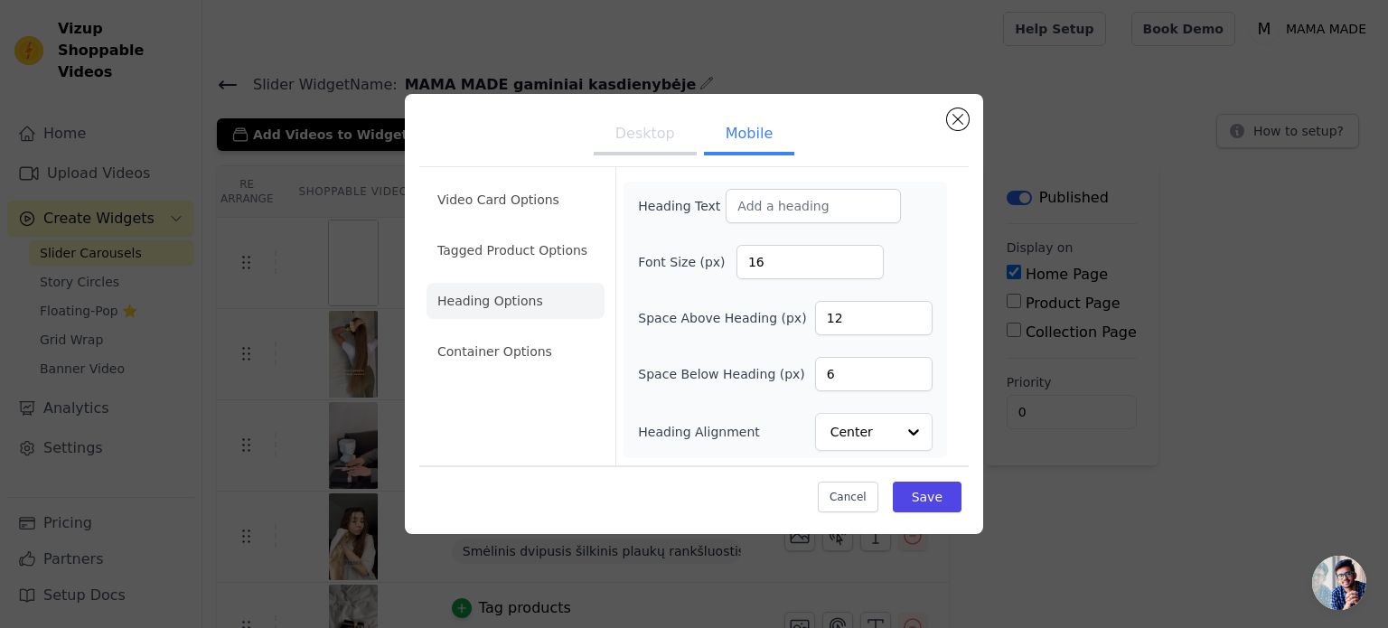
click at [529, 269] on ul "Video Card Options Tagged Product Options Heading Options Container Options" at bounding box center [515, 275] width 178 height 202
click at [538, 248] on li "Tagged Product Options" at bounding box center [515, 250] width 178 height 36
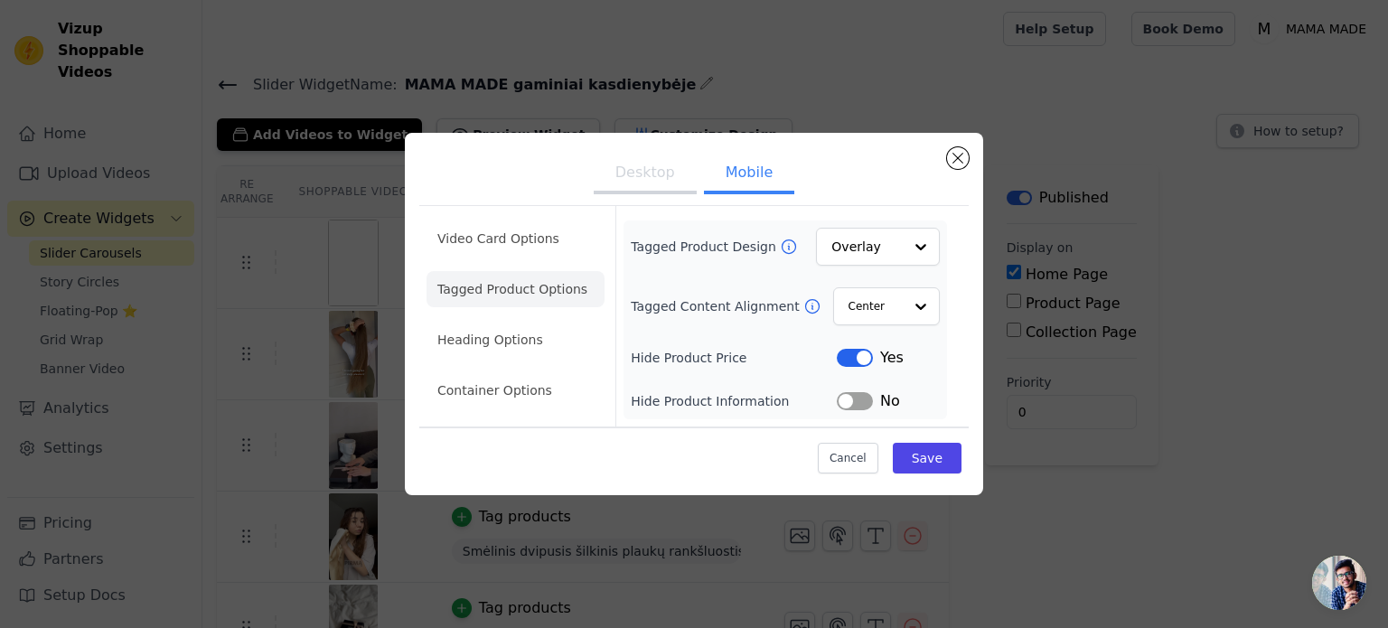
click at [640, 176] on button "Desktop" at bounding box center [645, 174] width 103 height 40
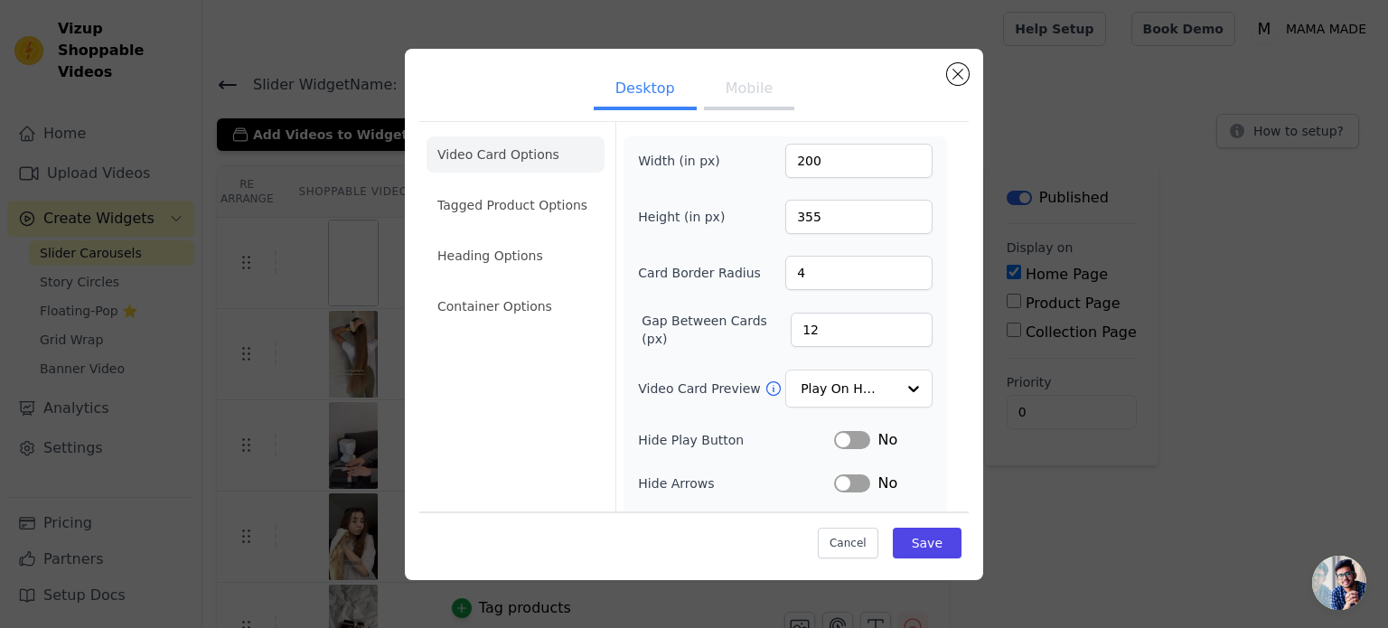
click at [749, 80] on button "Mobile" at bounding box center [749, 90] width 90 height 40
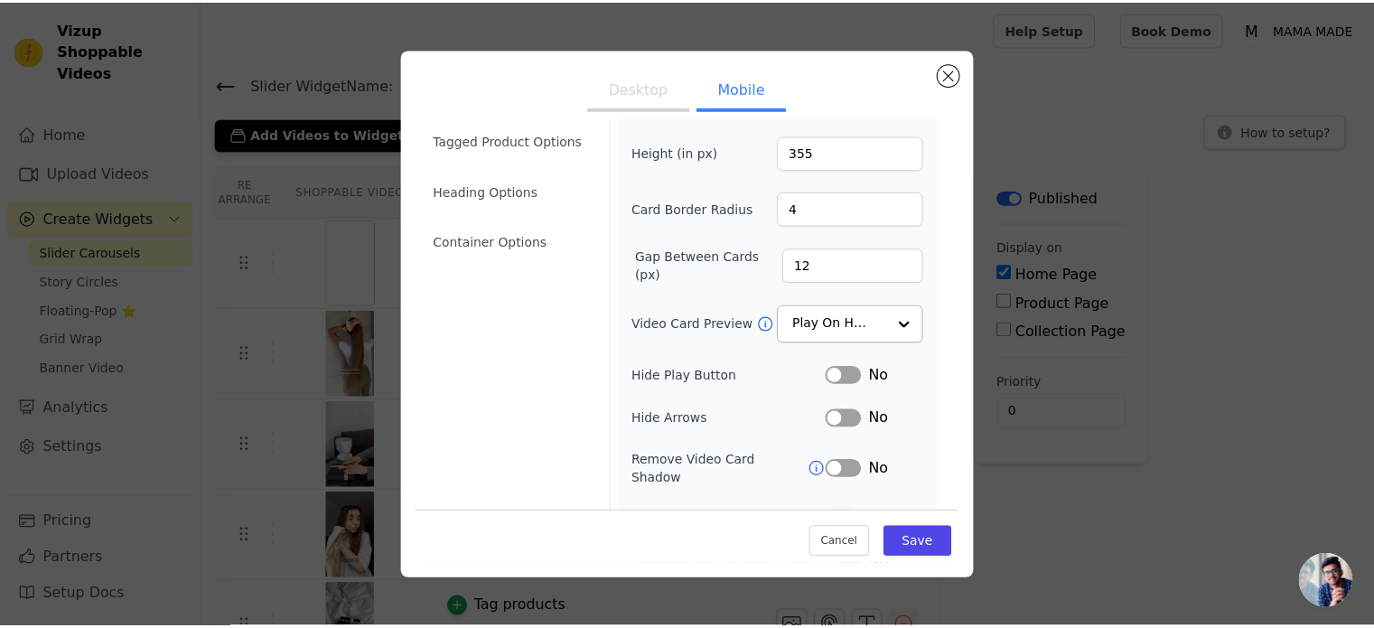
scroll to position [210, 0]
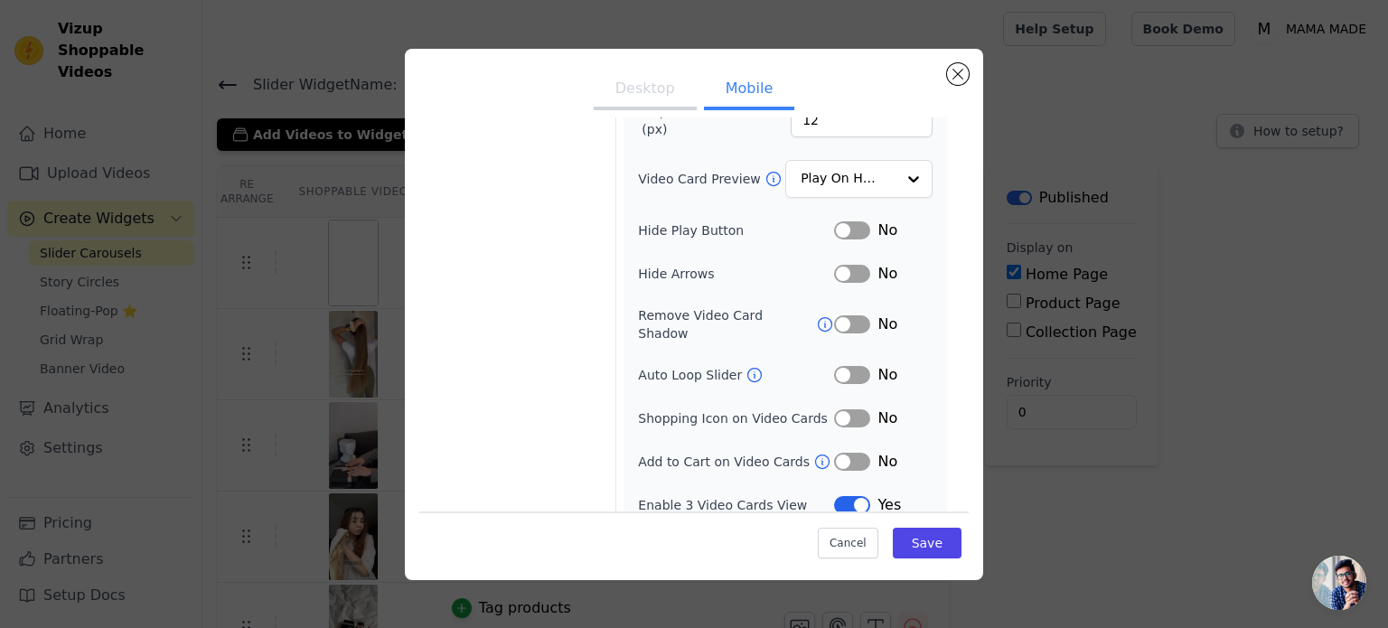
click at [813, 453] on icon at bounding box center [822, 462] width 18 height 18
click at [961, 78] on button "Close modal" at bounding box center [958, 74] width 22 height 22
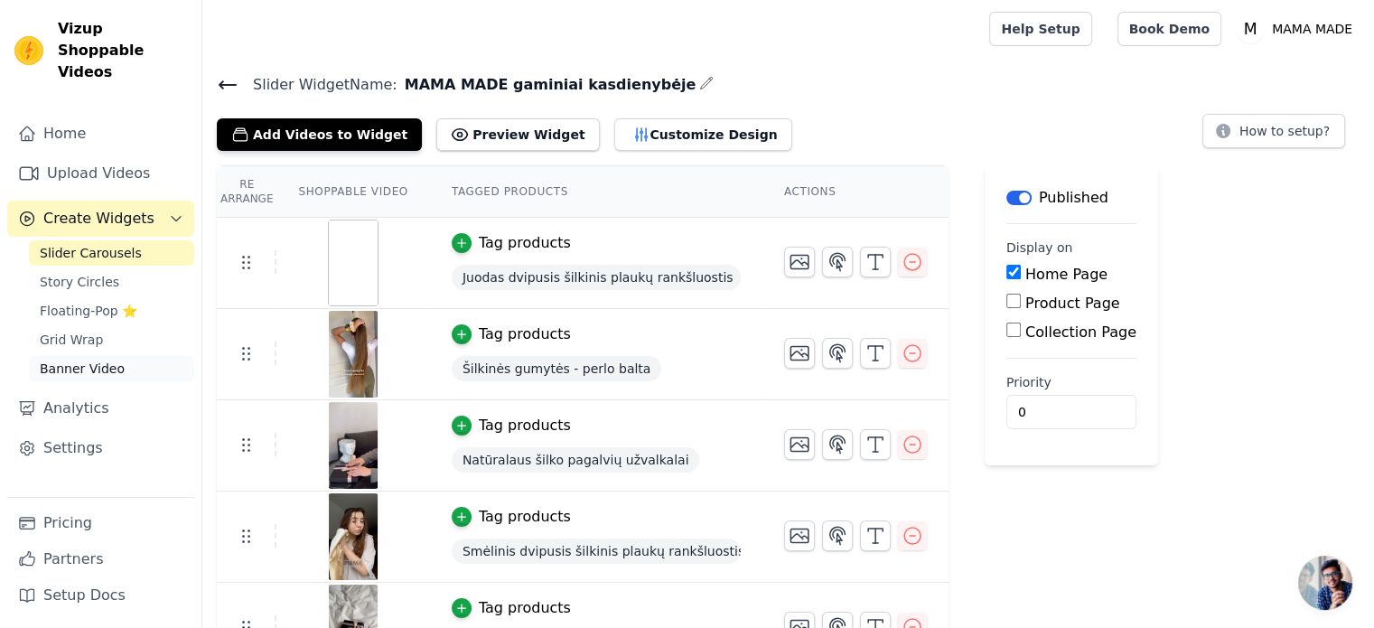
click at [112, 357] on link "Banner Video" at bounding box center [111, 368] width 165 height 25
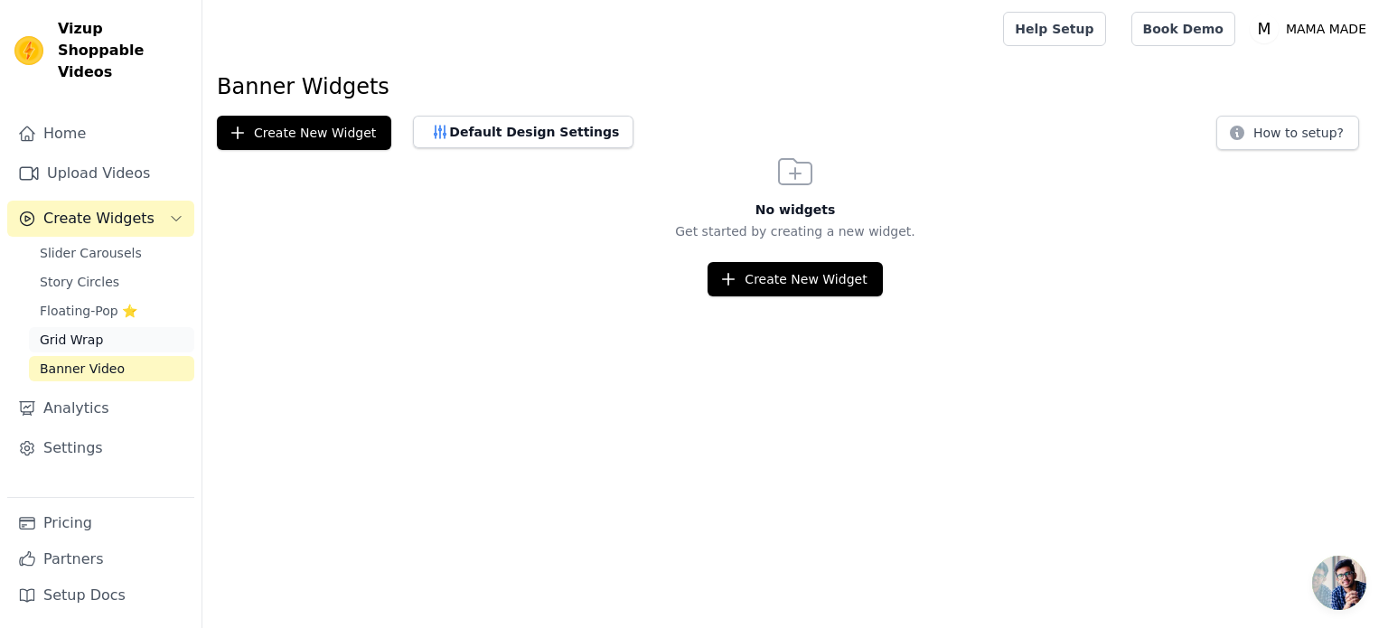
click at [120, 327] on link "Grid Wrap" at bounding box center [111, 339] width 165 height 25
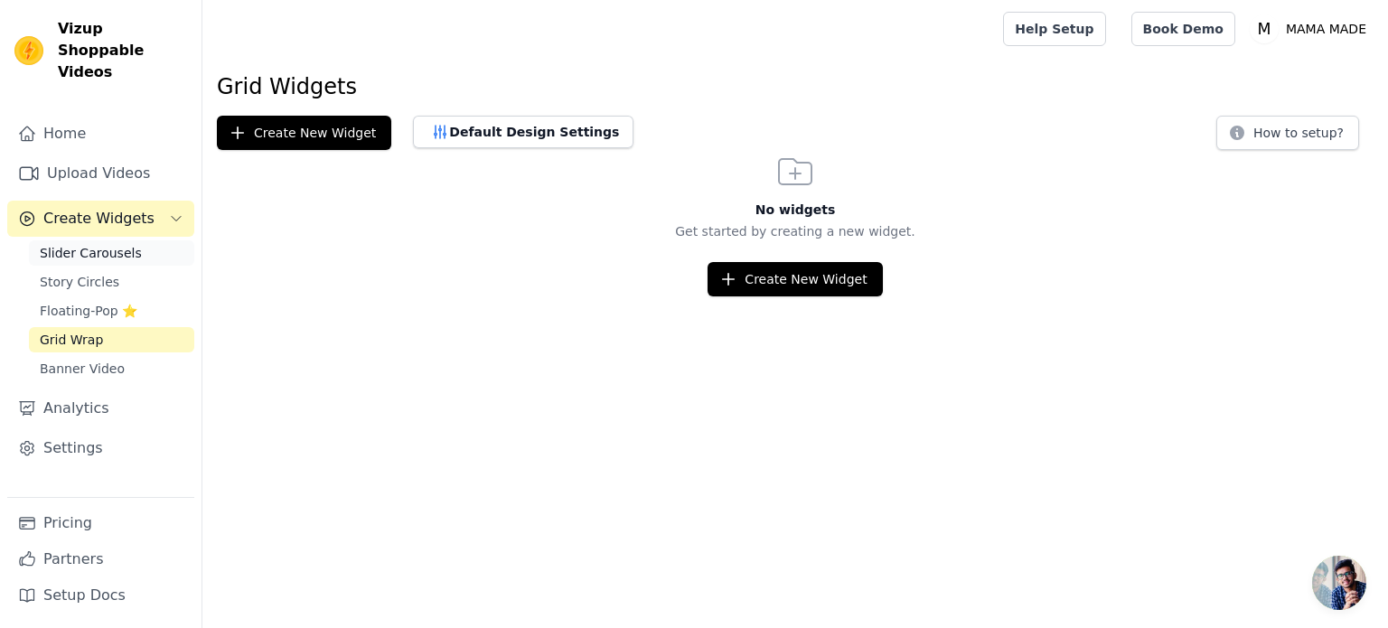
click at [123, 244] on span "Slider Carousels" at bounding box center [91, 253] width 102 height 18
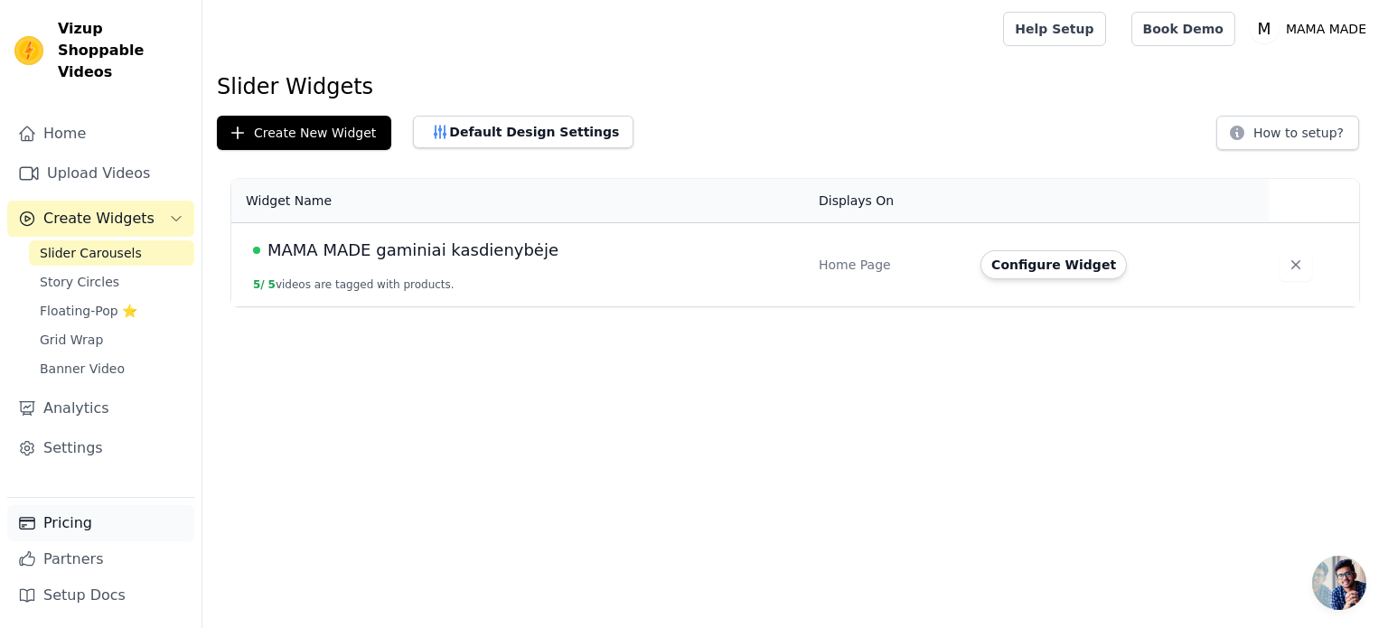
click at [65, 527] on link "Pricing" at bounding box center [100, 523] width 187 height 36
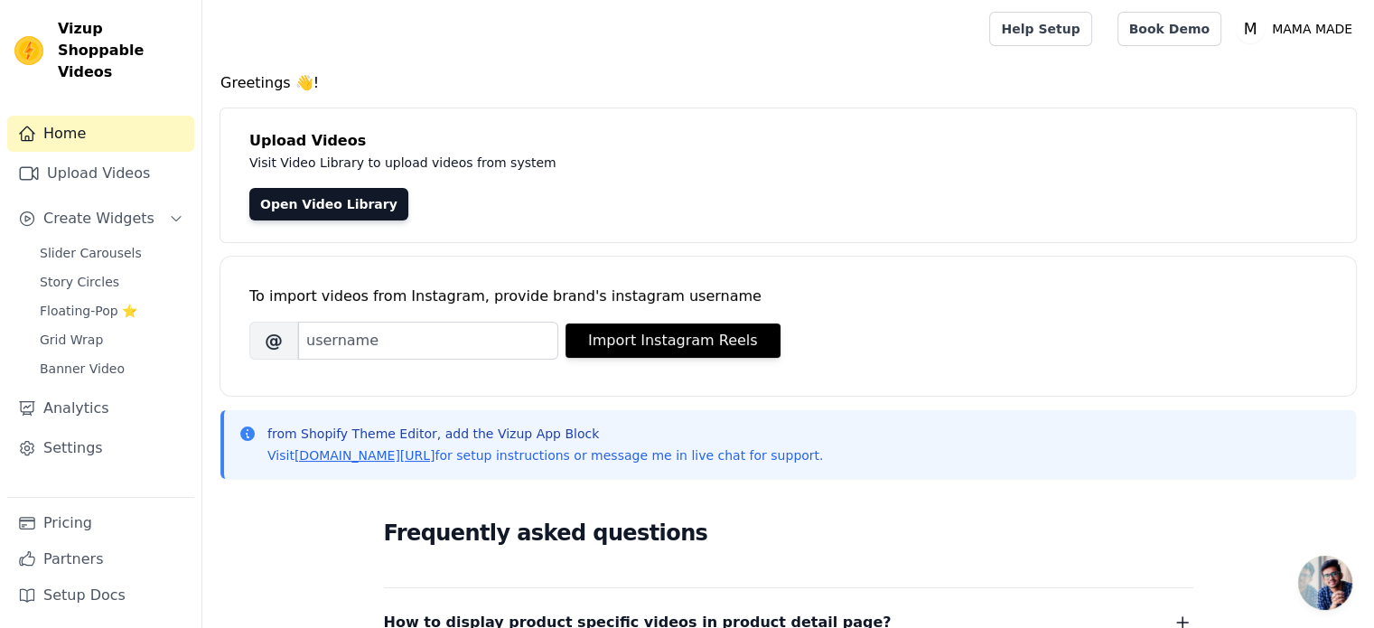
scroll to position [361, 0]
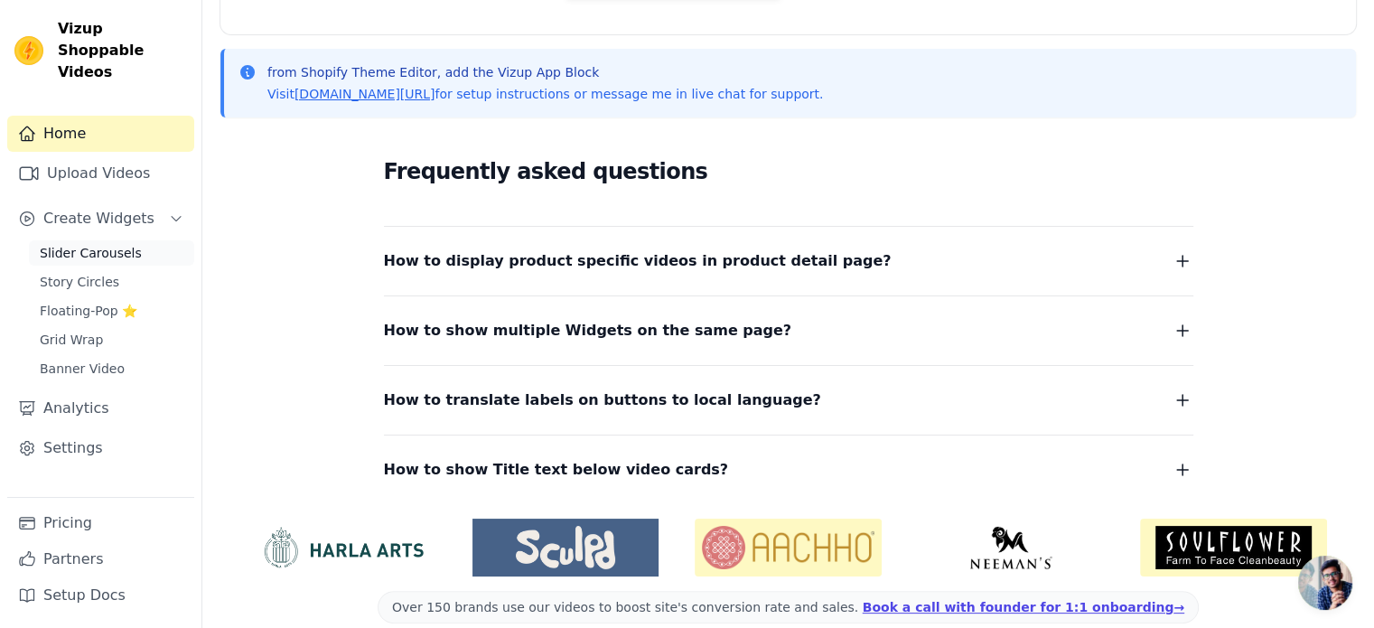
click at [96, 244] on span "Slider Carousels" at bounding box center [91, 253] width 102 height 18
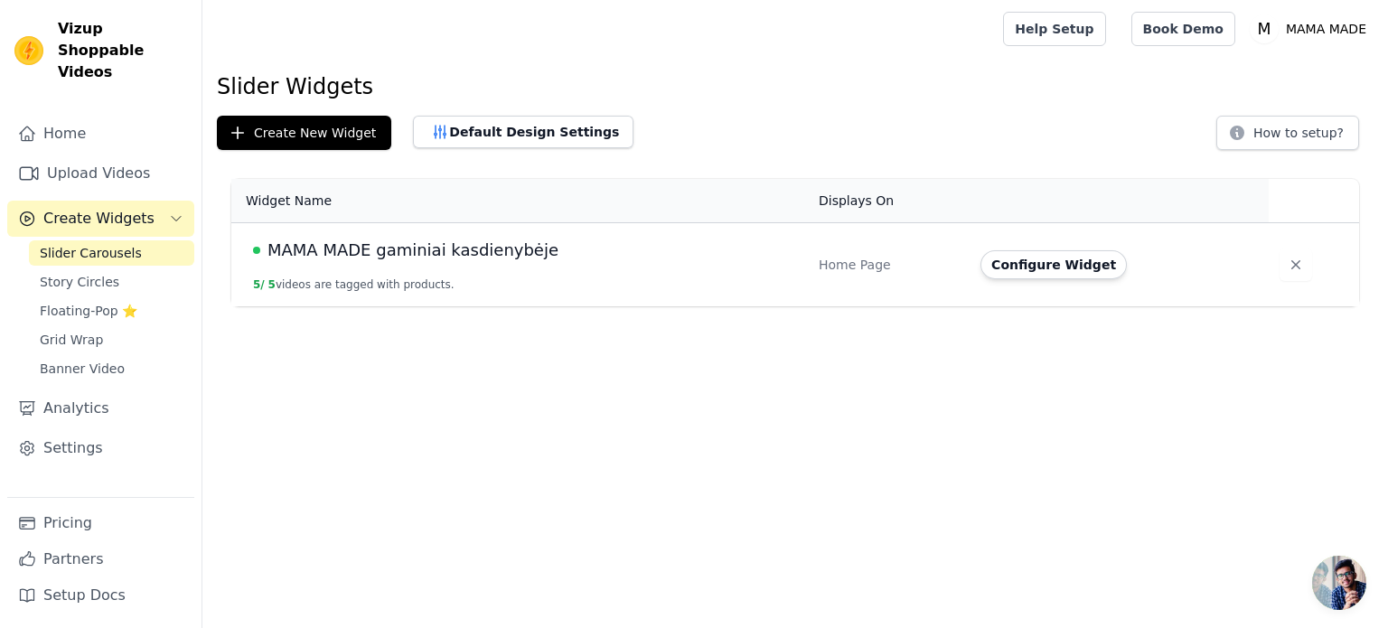
click at [1072, 245] on td "Configure Widget" at bounding box center [1118, 265] width 299 height 84
click at [1059, 262] on button "Configure Widget" at bounding box center [1053, 264] width 146 height 29
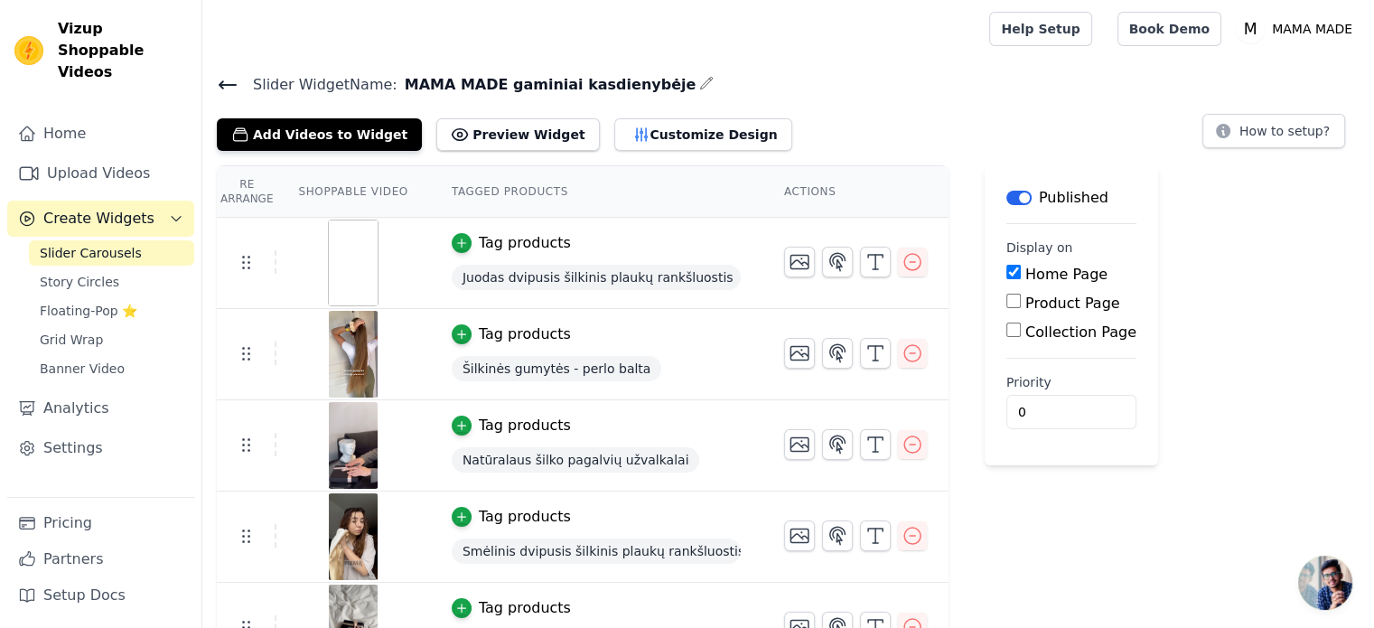
click at [1028, 270] on label "Home Page" at bounding box center [1066, 274] width 82 height 17
click at [1021, 270] on input "Home Page" at bounding box center [1013, 272] width 14 height 14
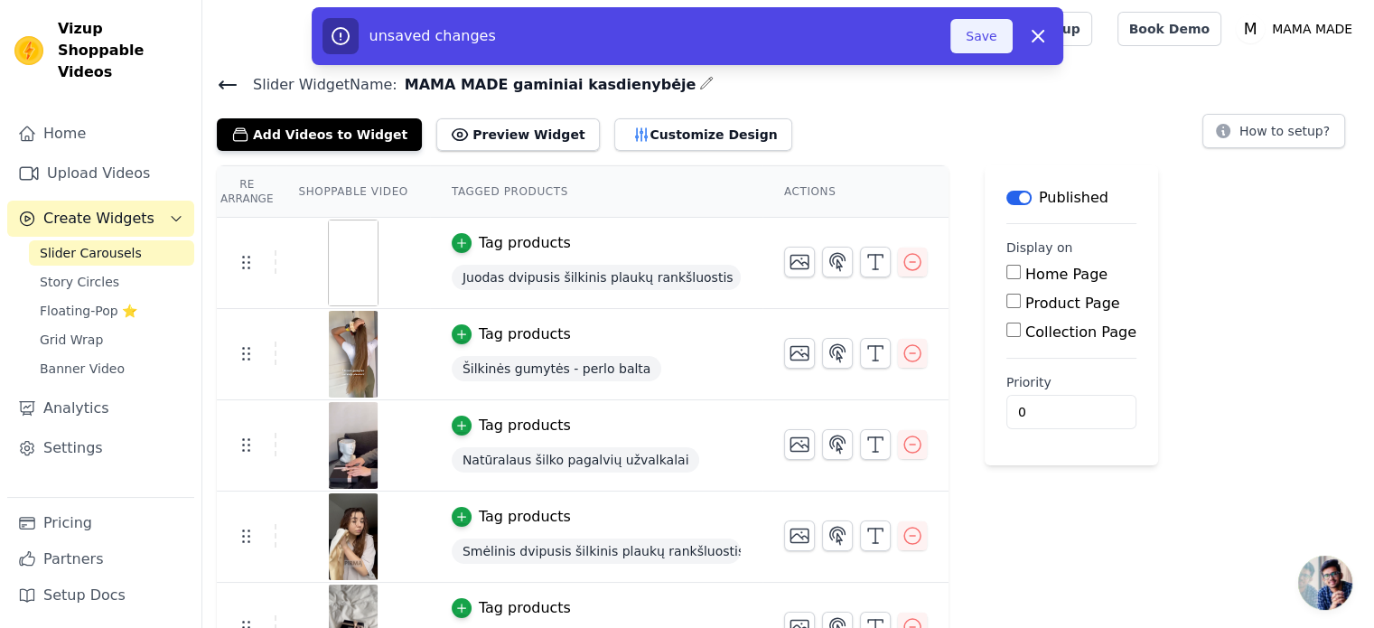
click at [993, 42] on button "Save" at bounding box center [980, 36] width 61 height 34
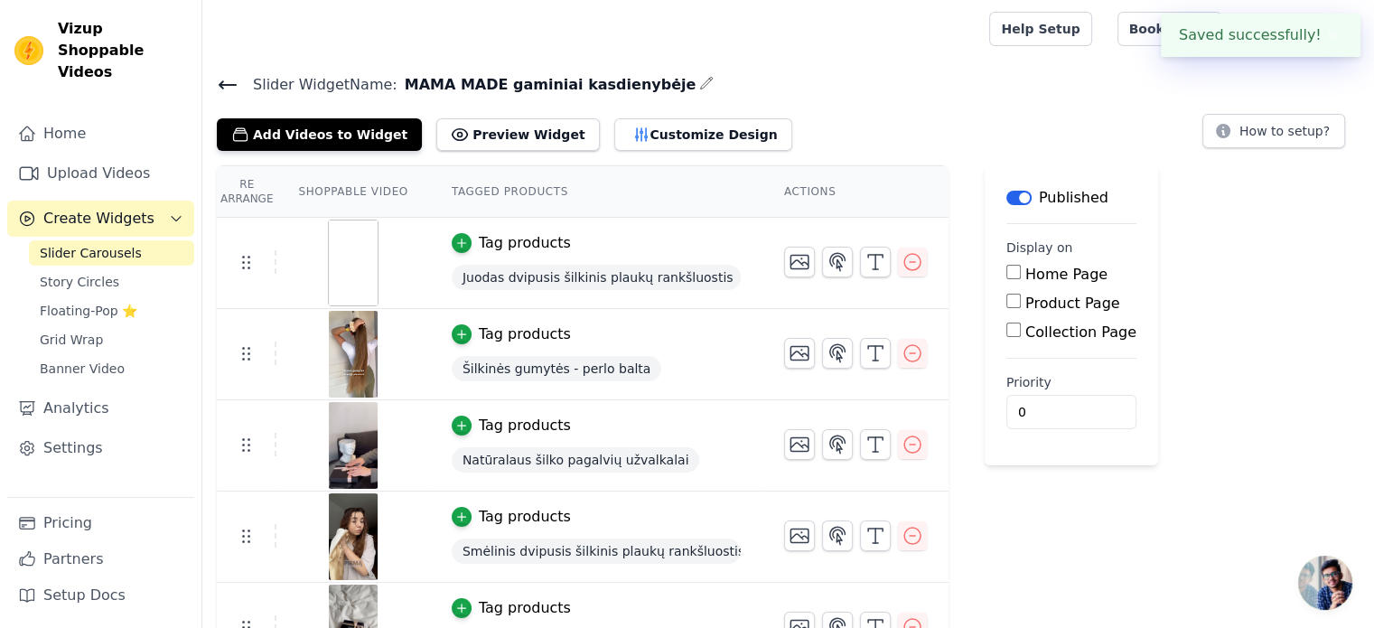
click at [1025, 277] on label "Home Page" at bounding box center [1066, 274] width 82 height 17
click at [1021, 277] on input "Home Page" at bounding box center [1013, 272] width 14 height 14
checkbox input "true"
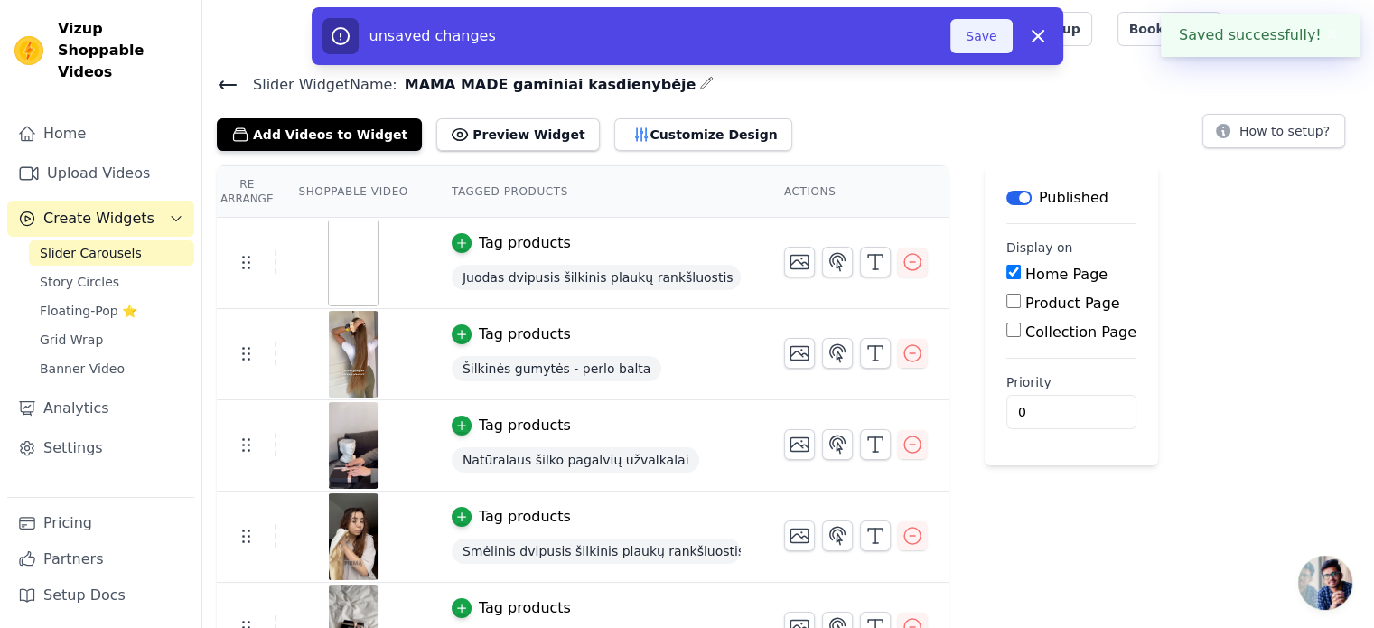
click at [985, 34] on button "Save" at bounding box center [980, 36] width 61 height 34
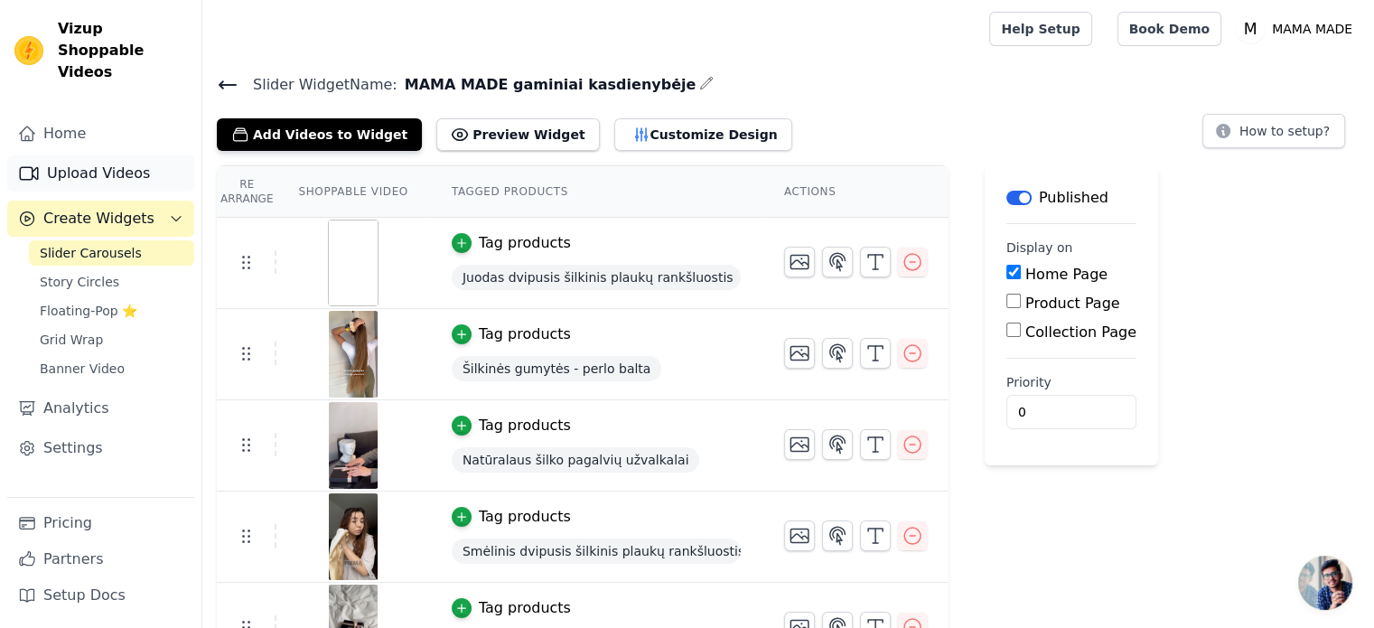
click at [94, 155] on link "Upload Videos" at bounding box center [100, 173] width 187 height 36
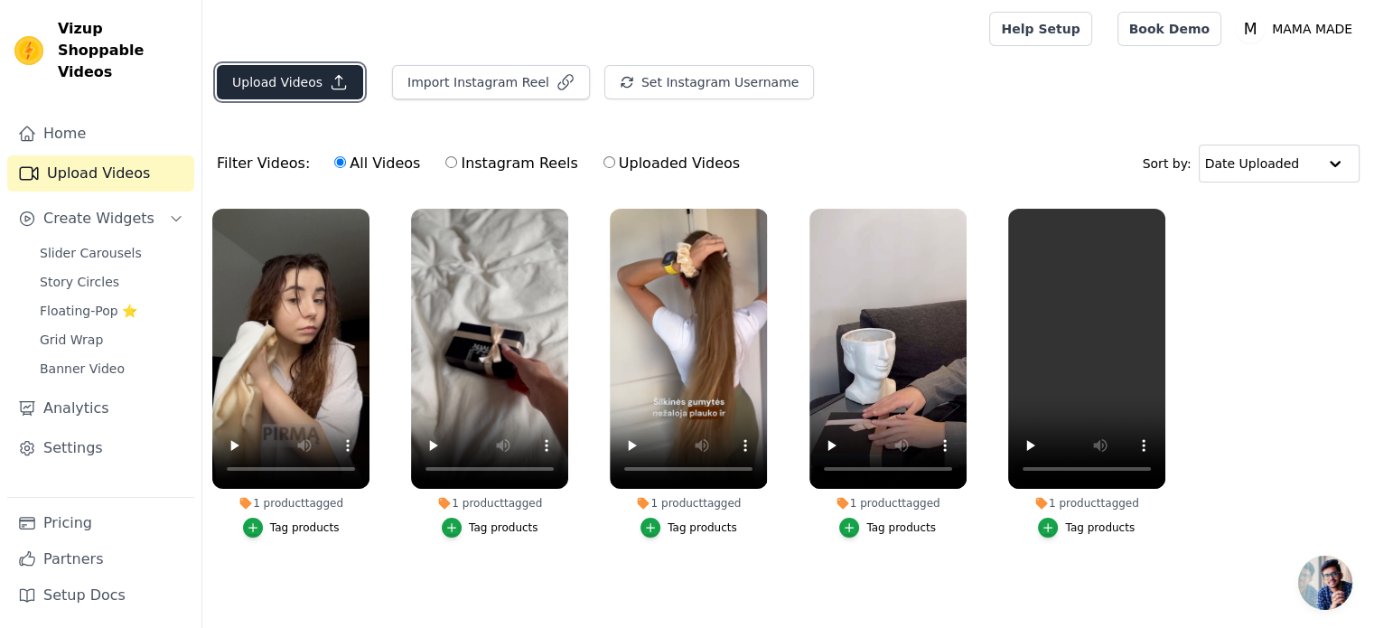
click at [311, 70] on button "Upload Videos" at bounding box center [290, 82] width 146 height 34
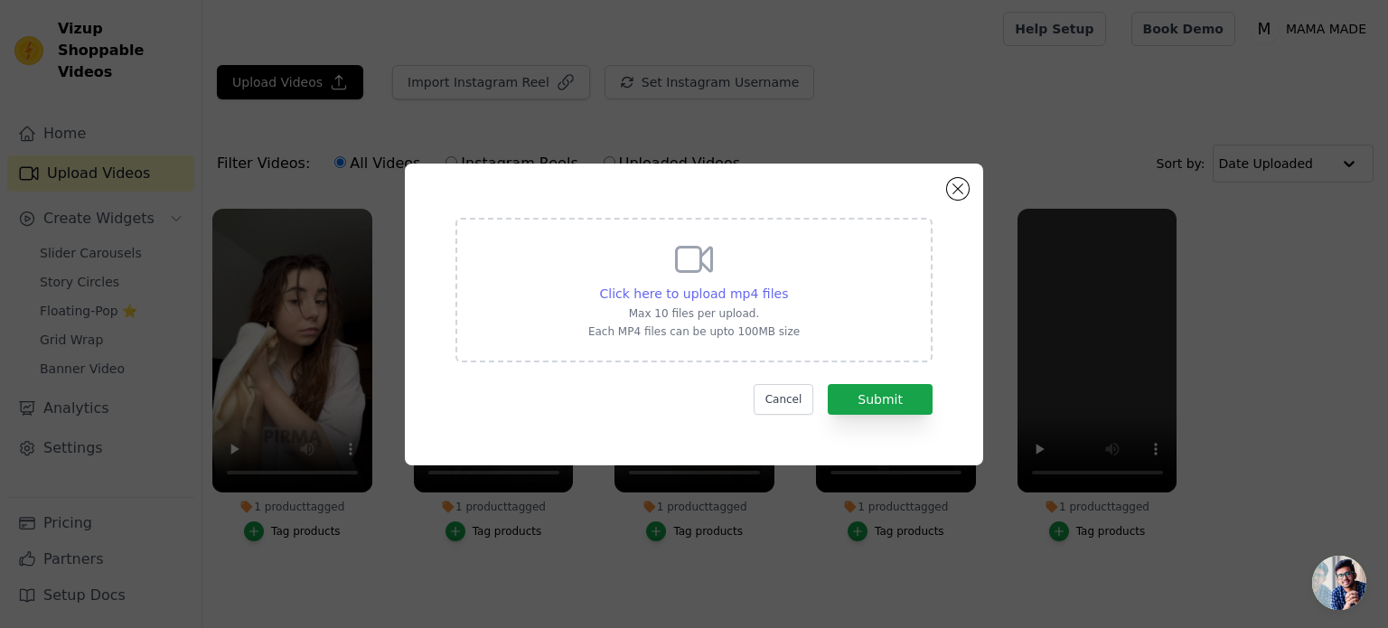
click at [651, 293] on span "Click here to upload mp4 files" at bounding box center [694, 293] width 189 height 14
click at [787, 285] on input "Click here to upload mp4 files Max 10 files per upload. Each MP4 files can be u…" at bounding box center [787, 284] width 1 height 1
click at [716, 289] on span "Click here to upload mp4 files" at bounding box center [694, 293] width 189 height 14
click at [787, 285] on input "Click here to upload mp4 files Max 10 files per upload. Each MP4 files can be u…" at bounding box center [787, 284] width 1 height 1
click at [955, 183] on button "Close modal" at bounding box center [958, 189] width 22 height 22
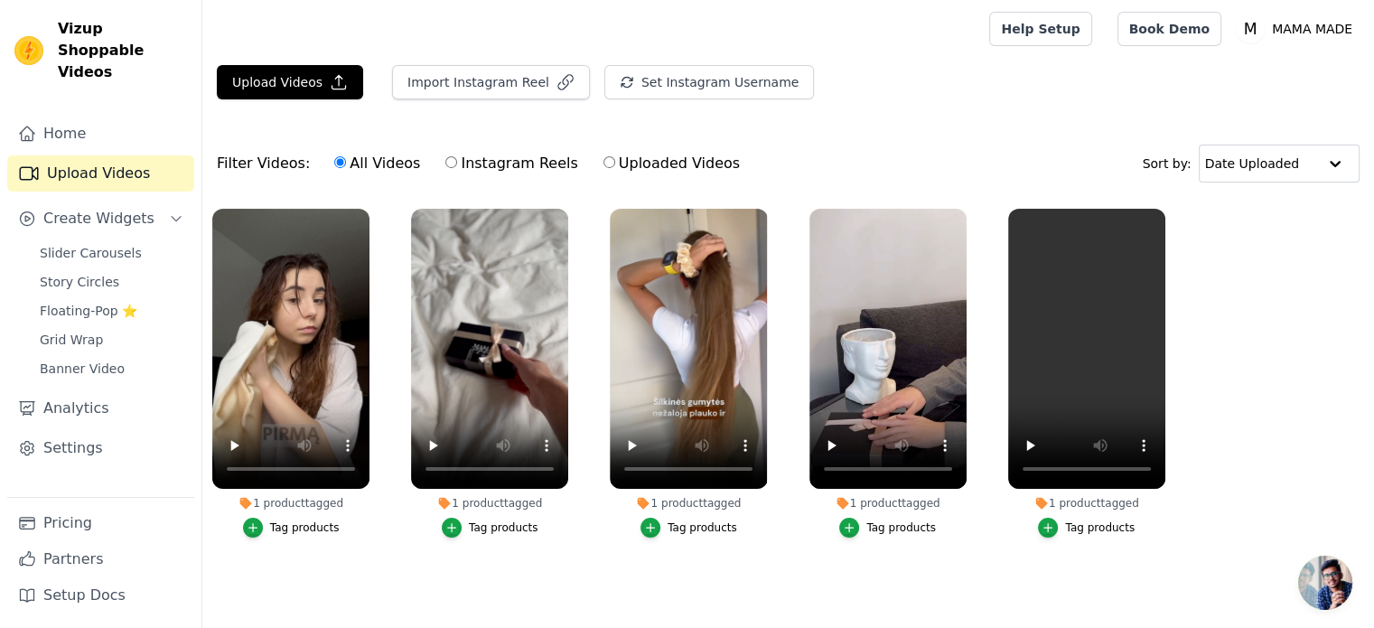
click at [990, 126] on div "Upload Videos Import Instagram Reel Set Instagram Username Import Latest IG Ree…" at bounding box center [788, 324] width 1172 height 519
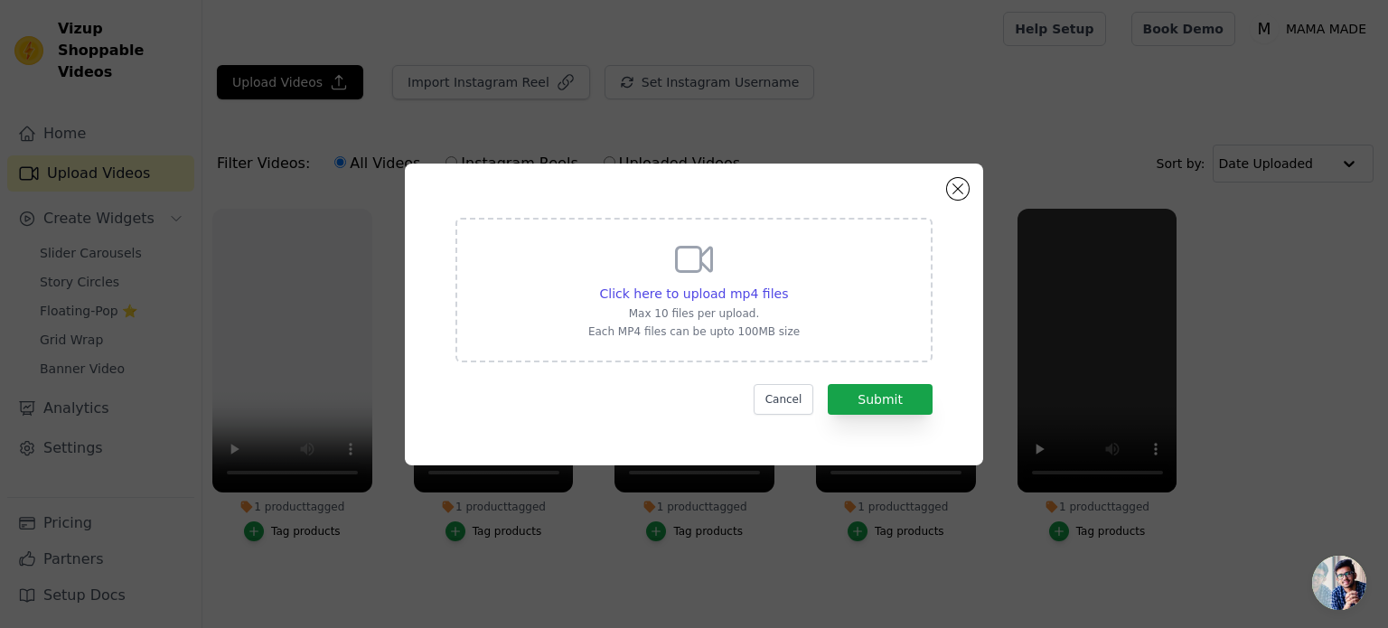
click at [748, 333] on p "Each MP4 files can be upto 100MB size" at bounding box center [693, 331] width 211 height 14
click at [787, 285] on input "Click here to upload mp4 files Max 10 files per upload. Each MP4 files can be u…" at bounding box center [787, 284] width 1 height 1
click at [672, 290] on span "Click here to upload mp4 files" at bounding box center [694, 293] width 189 height 14
click at [787, 285] on input "Click here to upload mp4 files Max 10 files per upload. Each MP4 files can be u…" at bounding box center [787, 284] width 1 height 1
type input "C:\fakepath\copy_B2CAF658-F658-438A-9FA9-ABF0FC3014DD - VEED Export.mp4"
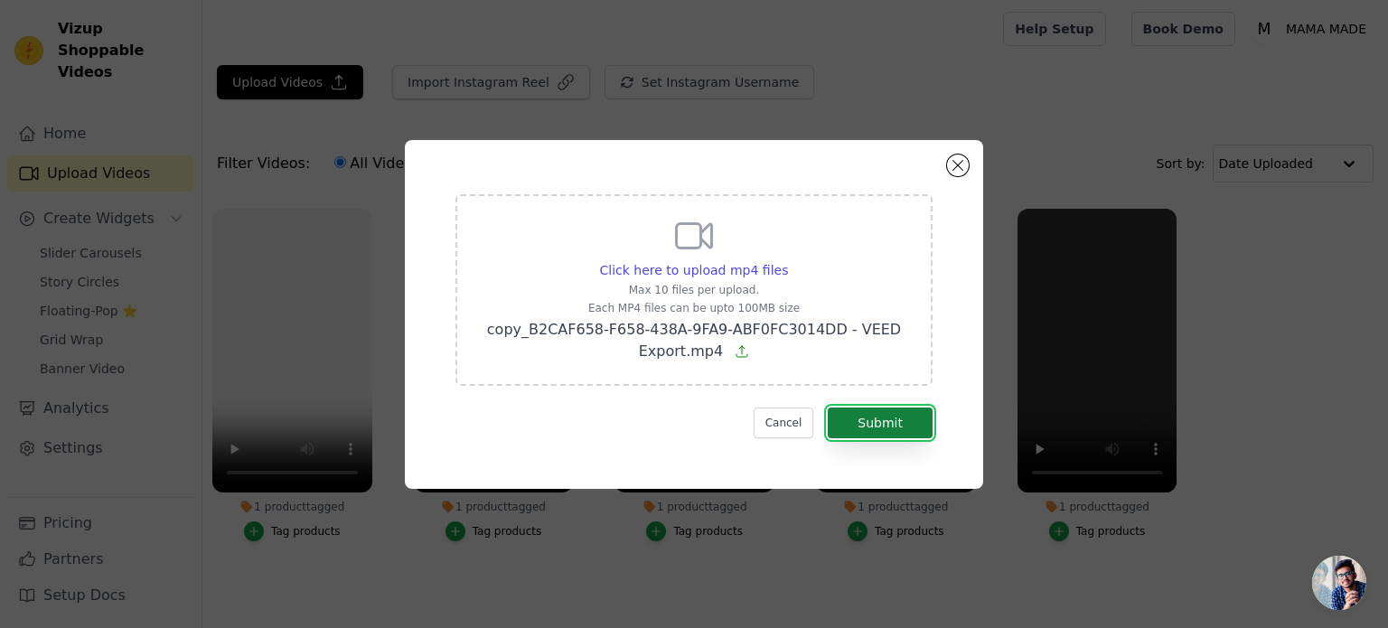
click at [853, 407] on button "Submit" at bounding box center [880, 422] width 105 height 31
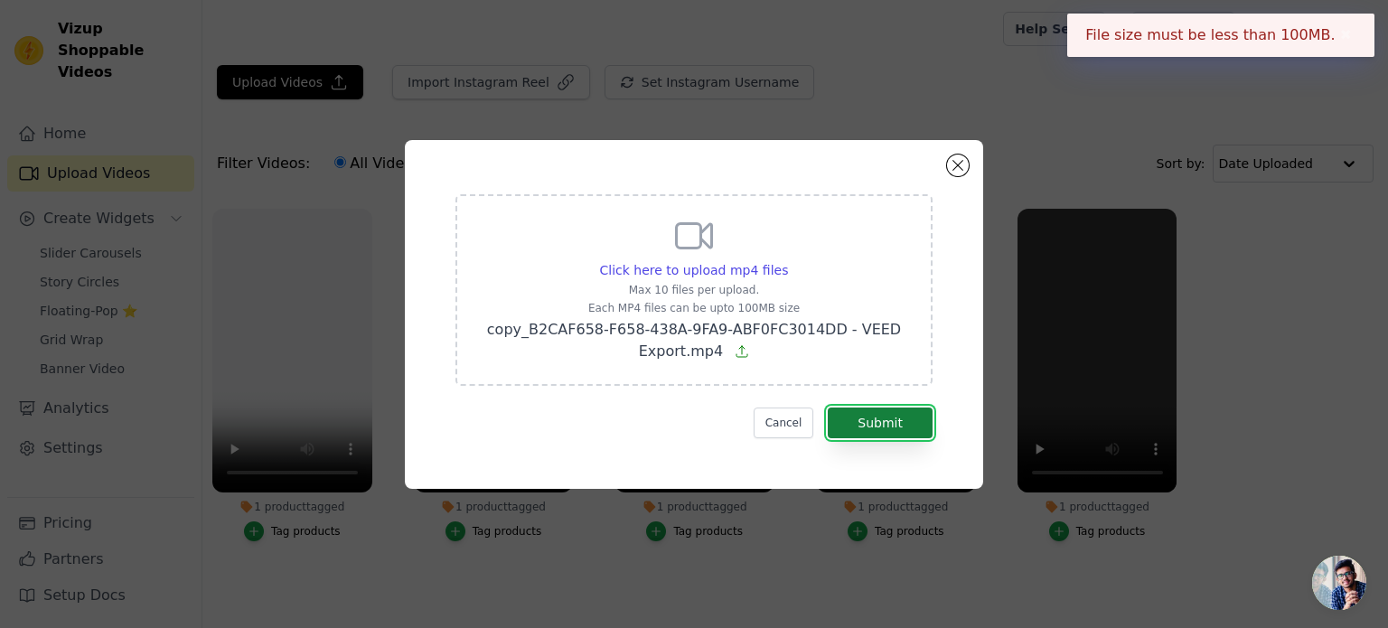
click at [879, 422] on button "Submit" at bounding box center [880, 422] width 105 height 31
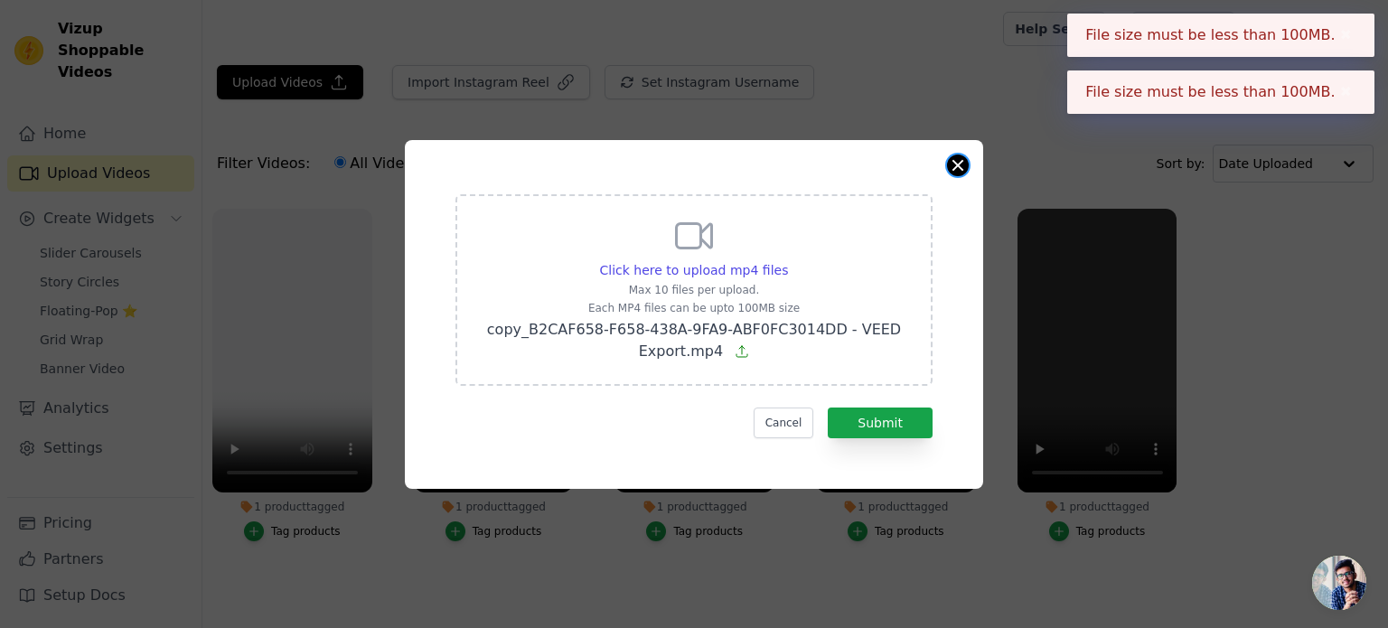
click at [954, 166] on button "Close modal" at bounding box center [958, 165] width 22 height 22
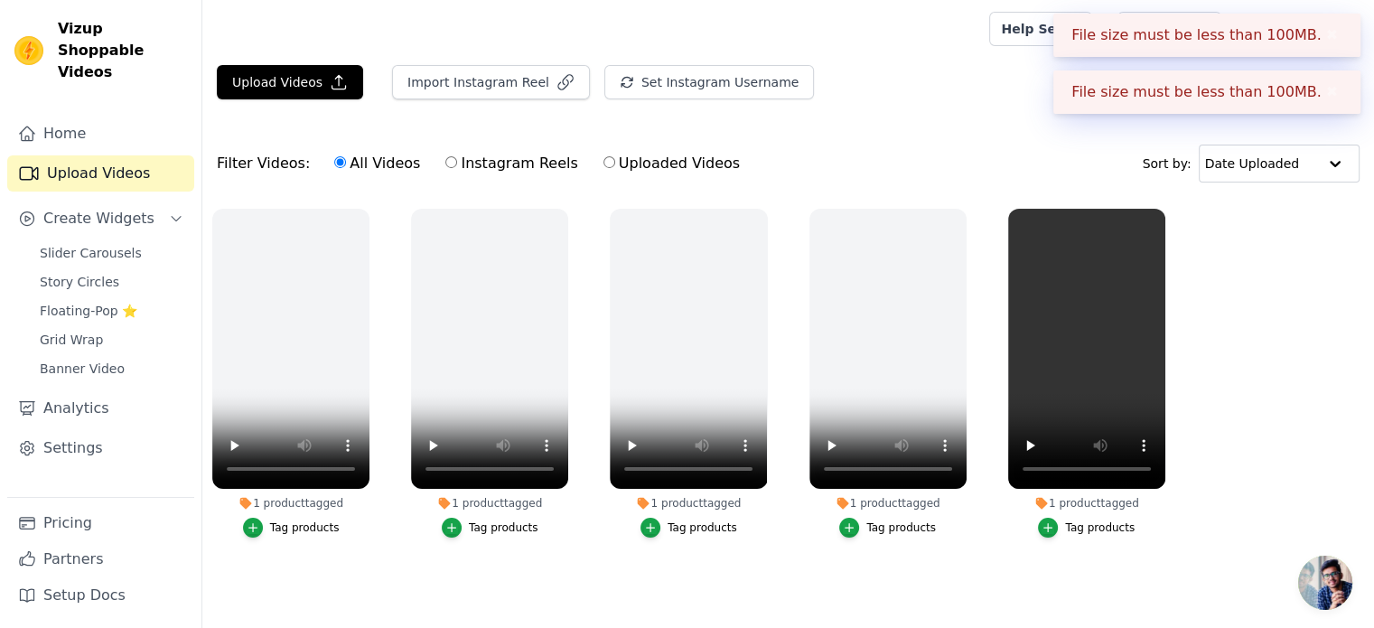
click at [1327, 100] on button "✖" at bounding box center [1332, 92] width 21 height 22
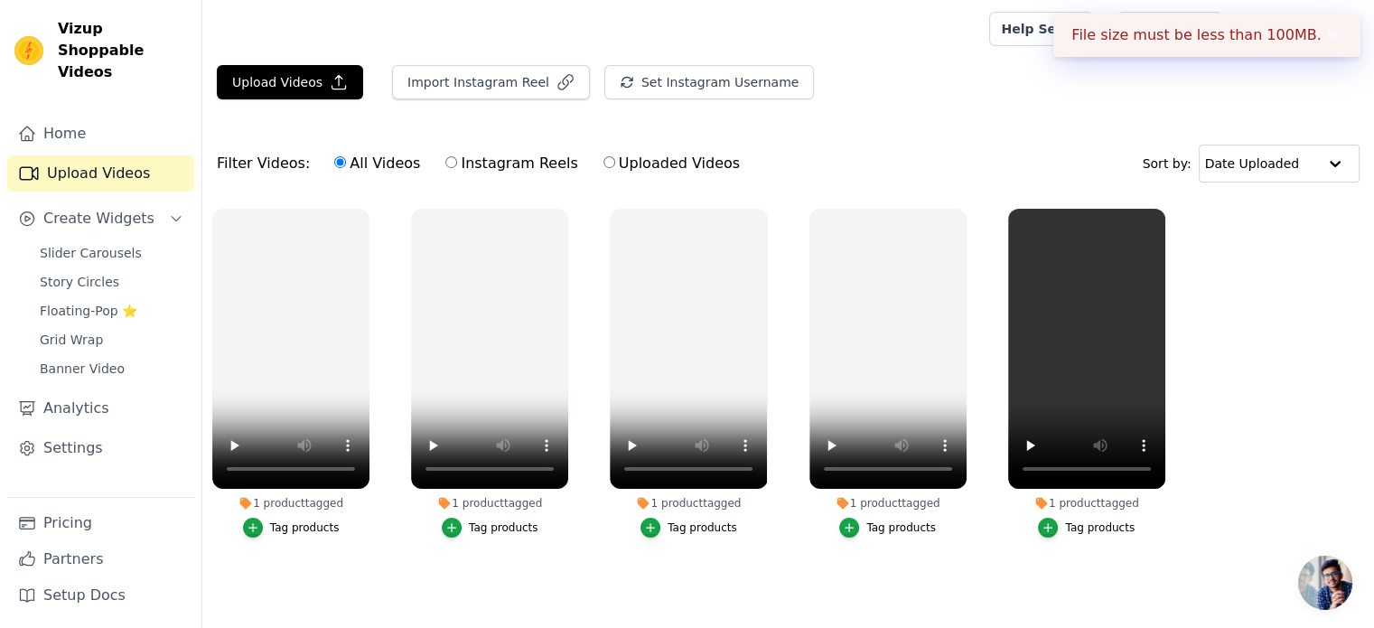
click at [1333, 42] on button "✖" at bounding box center [1332, 35] width 21 height 22
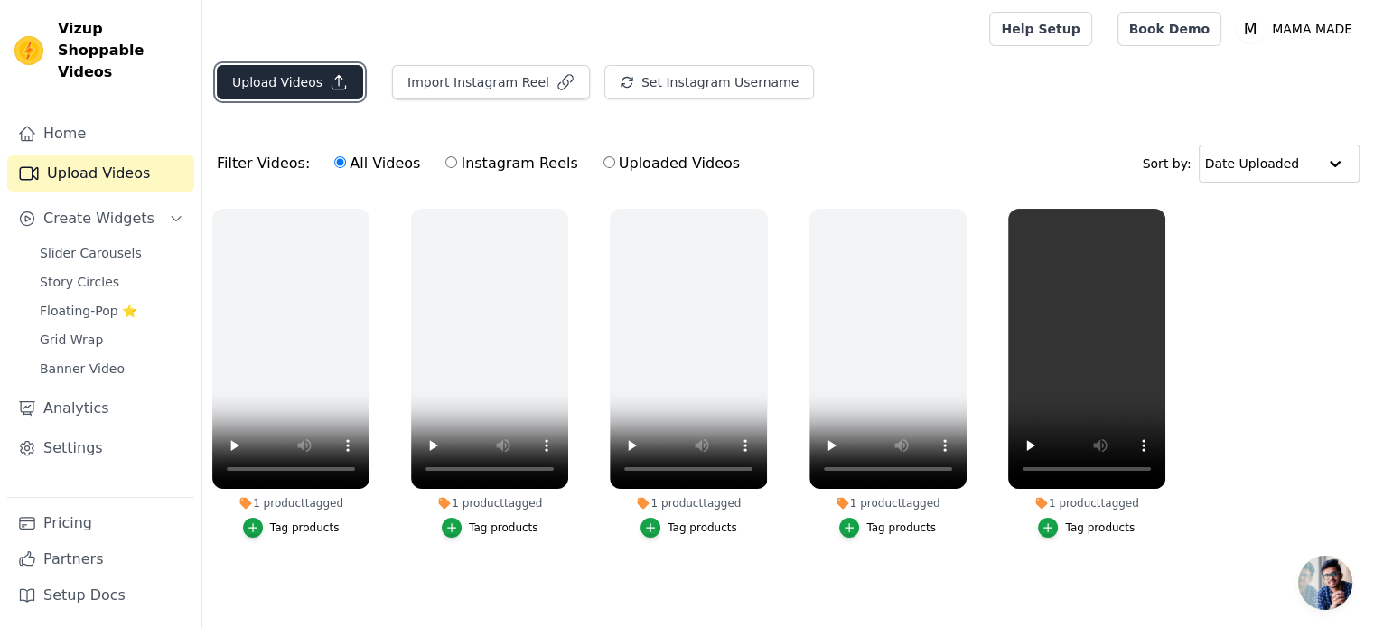
click at [241, 66] on button "Upload Videos" at bounding box center [290, 82] width 146 height 34
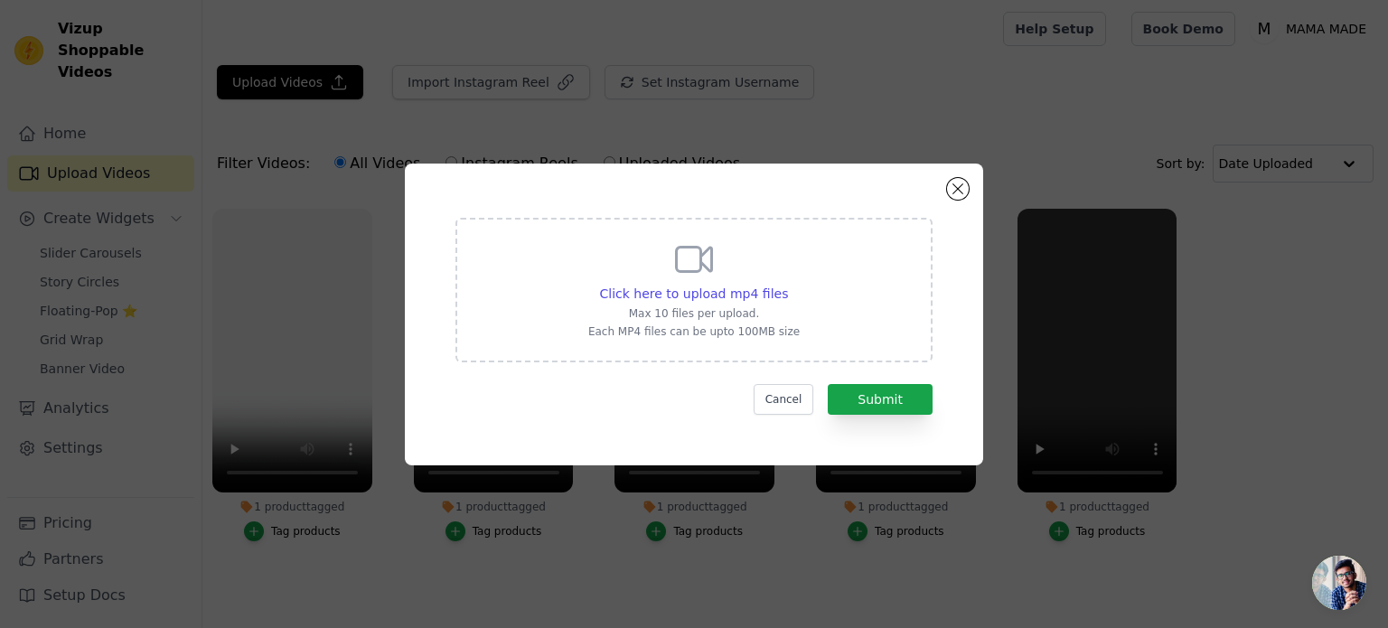
click at [753, 303] on div "Click here to upload mp4 files Max 10 files per upload. Each MP4 files can be u…" at bounding box center [693, 288] width 211 height 101
click at [787, 285] on input "Click here to upload mp4 files Max 10 files per upload. Each MP4 files can be u…" at bounding box center [787, 284] width 1 height 1
click at [650, 291] on span "Click here to upload mp4 files" at bounding box center [694, 293] width 189 height 14
click at [787, 285] on input "Click here to upload mp4 files Max 10 files per upload. Each MP4 files can be u…" at bounding box center [787, 284] width 1 height 1
type input "C:\fakepath\copy_B2CAF658-F658-438A-9FA9-ABF0FC3014DD - VEED Export.mp4"
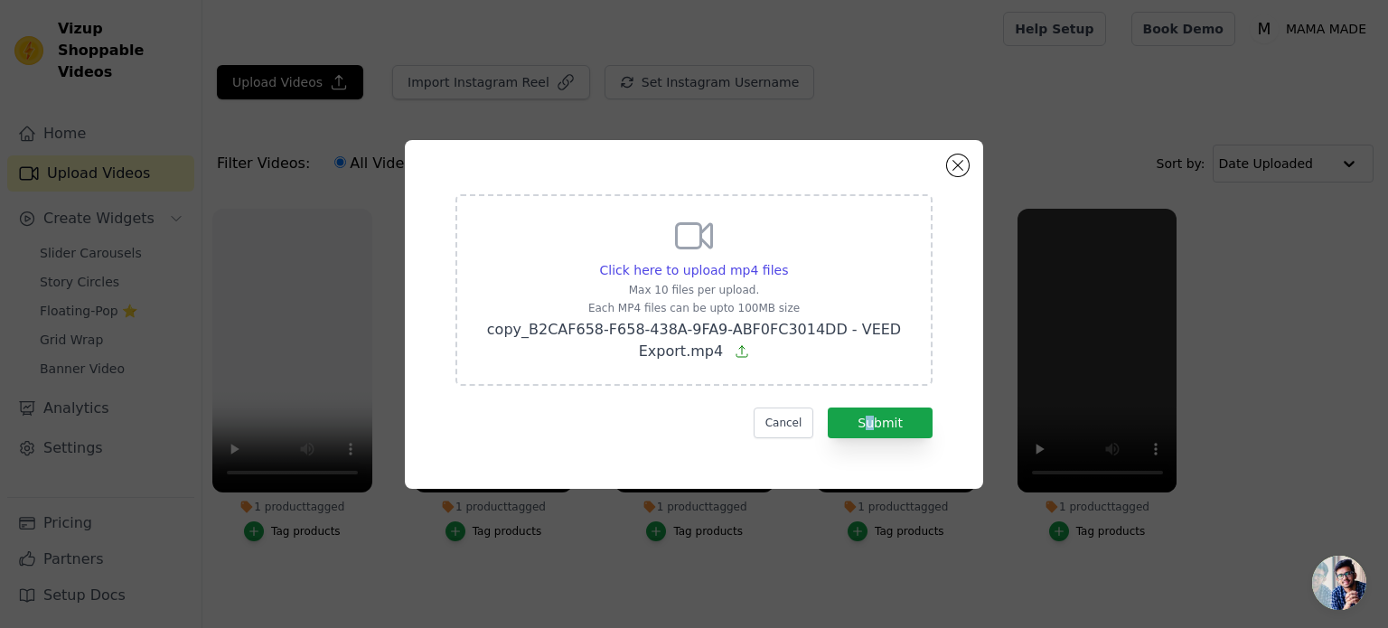
click at [872, 398] on form "Click here to upload mp4 files Max 10 files per upload. Each MP4 files can be u…" at bounding box center [693, 316] width 477 height 244
click at [872, 406] on form "Click here to upload mp4 files Max 10 files per upload. Each MP4 files can be u…" at bounding box center [693, 316] width 477 height 244
click at [871, 419] on button "Submit" at bounding box center [880, 422] width 105 height 31
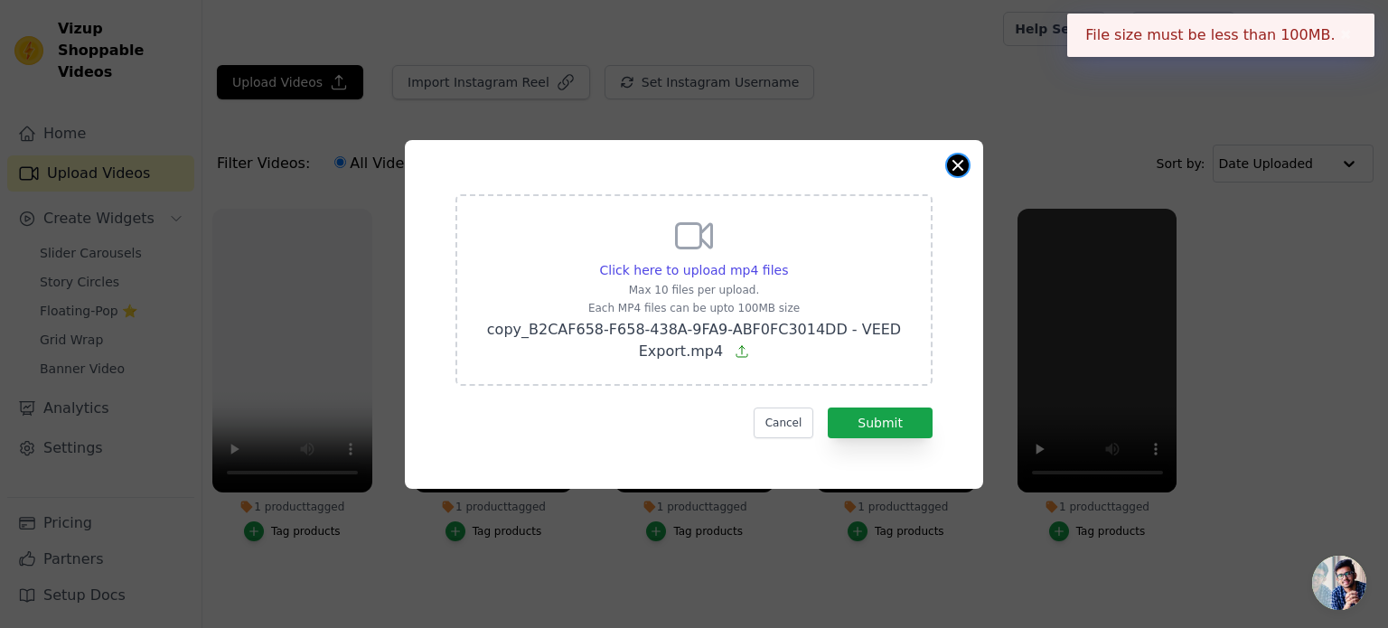
click at [954, 158] on button "Close modal" at bounding box center [958, 165] width 22 height 22
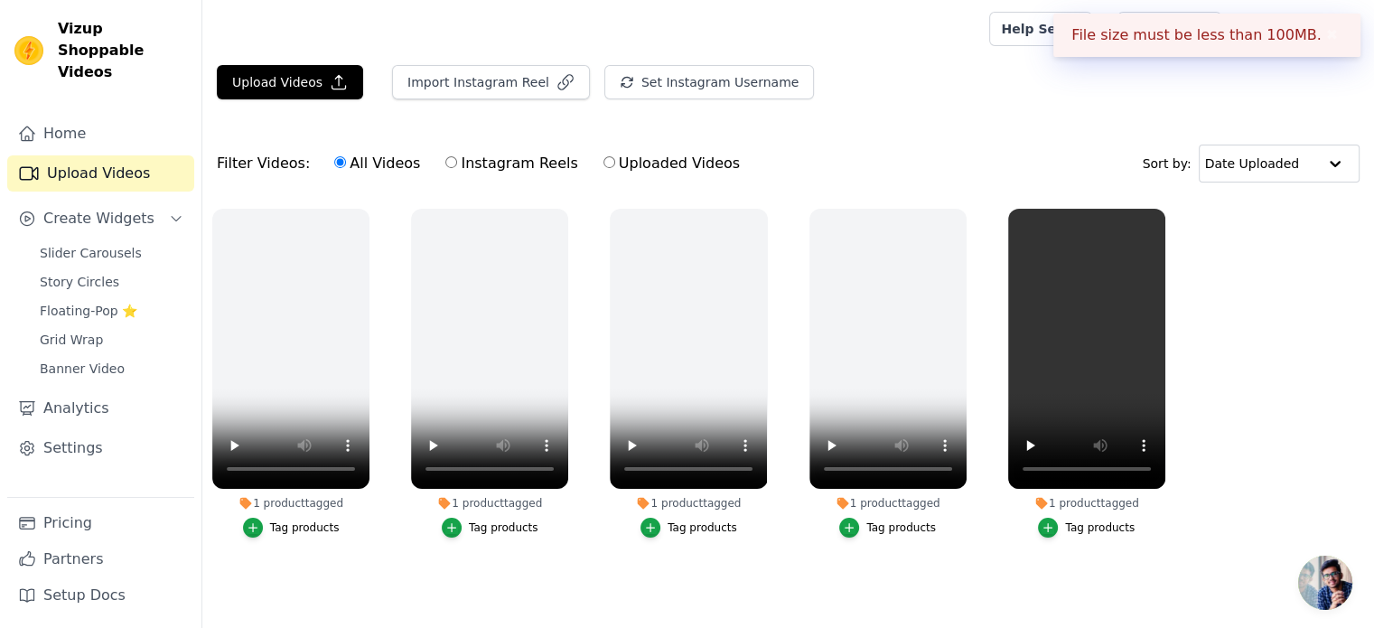
click at [954, 158] on div "Filter Videos: All Videos Instagram Reels Uploaded Videos Sort by: Date Uploaded" at bounding box center [788, 163] width 1172 height 70
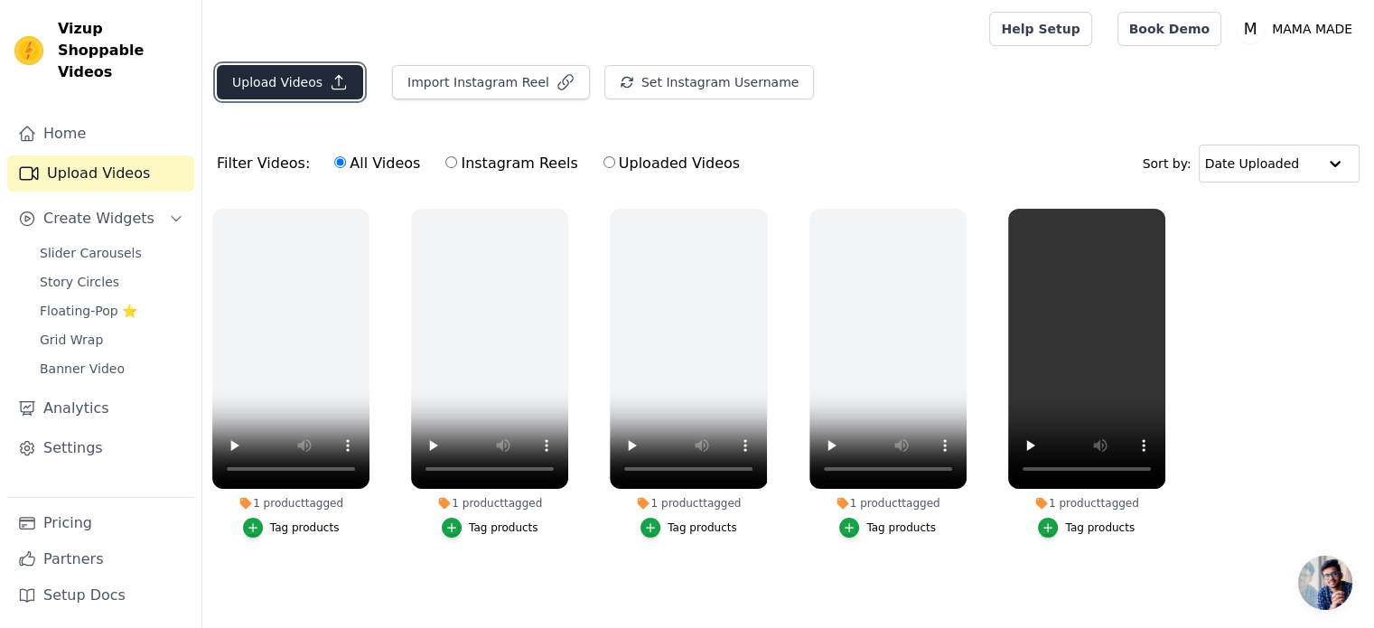
click at [279, 82] on button "Upload Videos" at bounding box center [290, 82] width 146 height 34
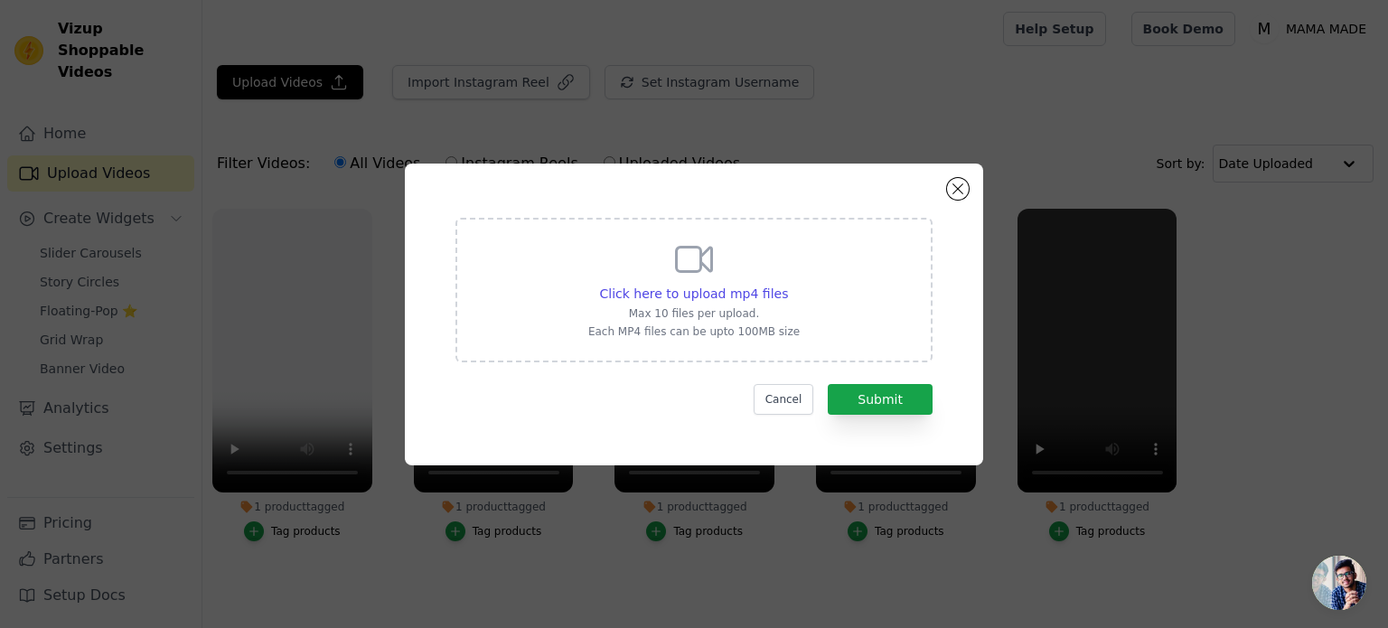
click at [671, 307] on p "Max 10 files per upload." at bounding box center [693, 313] width 211 height 14
click at [787, 285] on input "Click here to upload mp4 files Max 10 files per upload. Each MP4 files can be u…" at bounding box center [787, 284] width 1 height 1
type input "C:\fakepath\copy_C8BFE0DD-A53C-4CA8-9A0B-7C5A0081ADF4.mov"
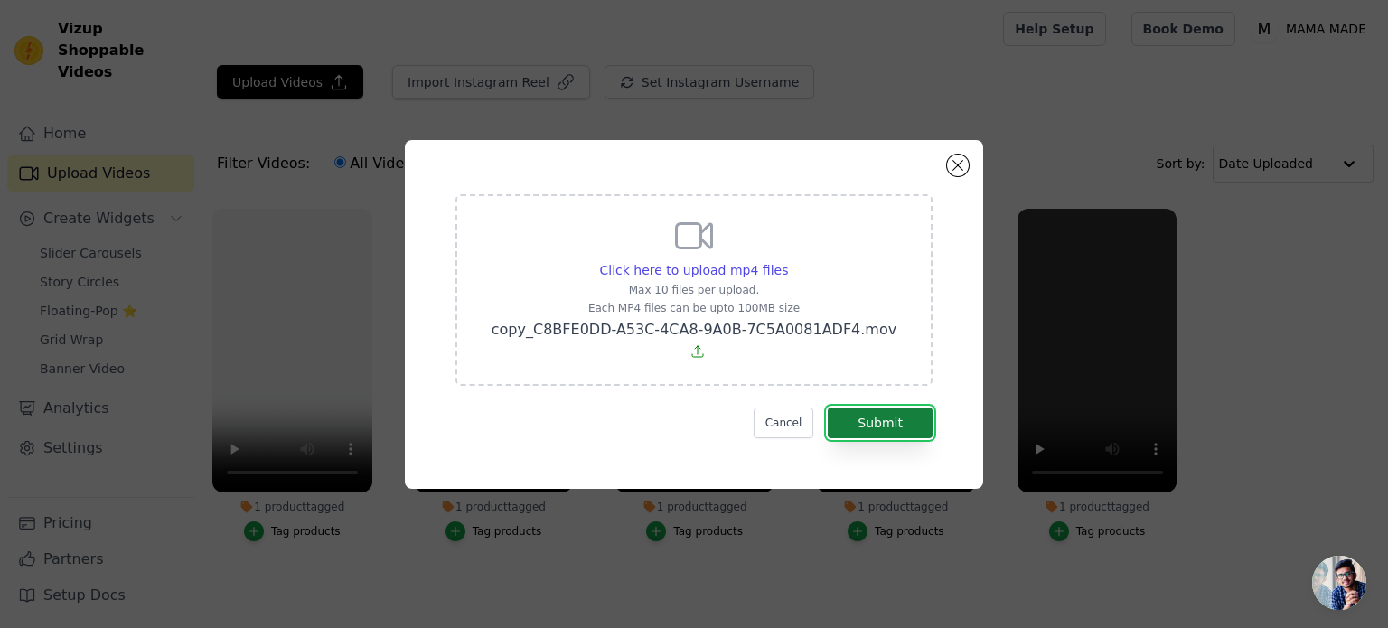
click at [856, 412] on button "Submit" at bounding box center [880, 422] width 105 height 31
click at [961, 176] on button "Close modal" at bounding box center [958, 165] width 22 height 22
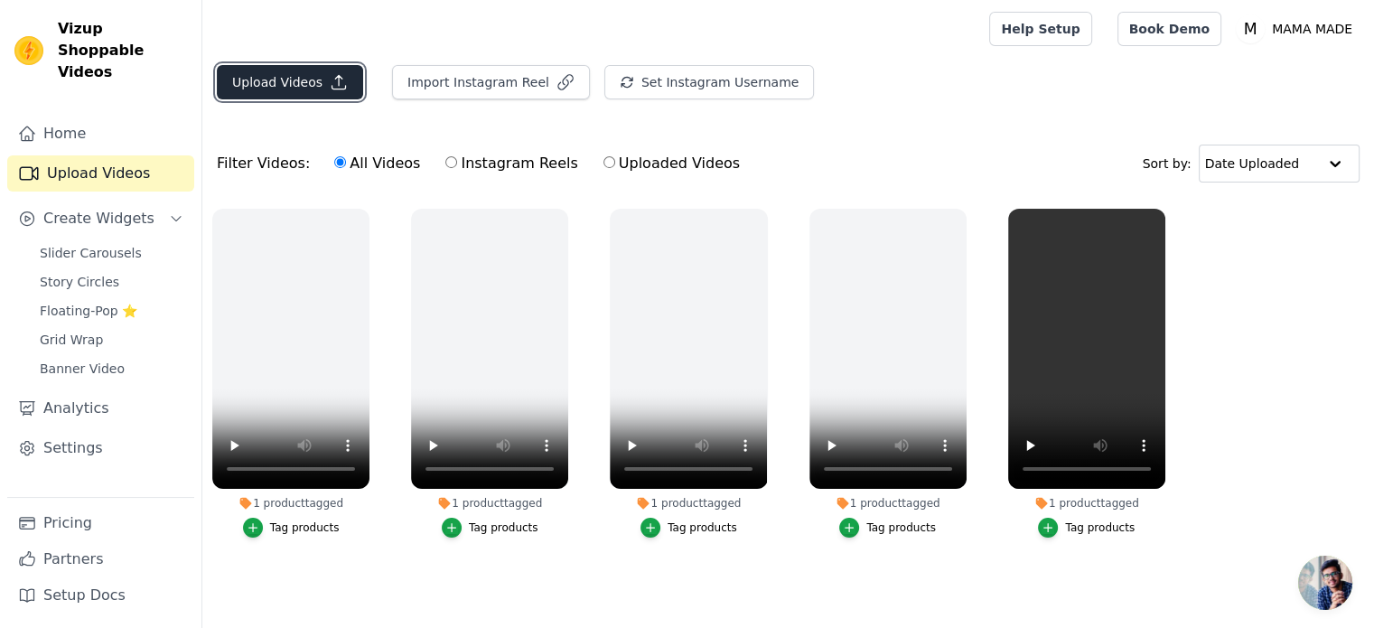
click at [334, 70] on button "Upload Videos" at bounding box center [290, 82] width 146 height 34
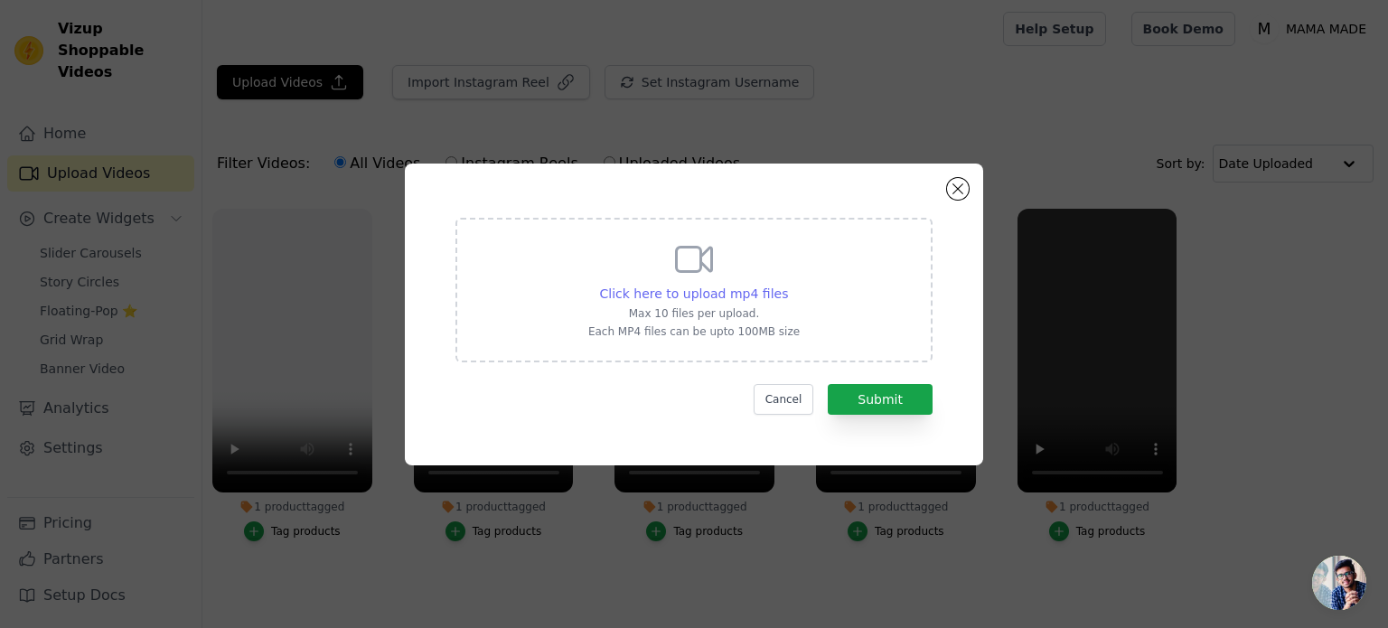
click at [712, 292] on span "Click here to upload mp4 files" at bounding box center [694, 293] width 189 height 14
click at [787, 285] on input "Click here to upload mp4 files Max 10 files per upload. Each MP4 files can be u…" at bounding box center [787, 284] width 1 height 1
type input "C:\fakepath\copy_EA3642D1-13B8-4D8D-9C9B-5E720DE3DADE.mp4"
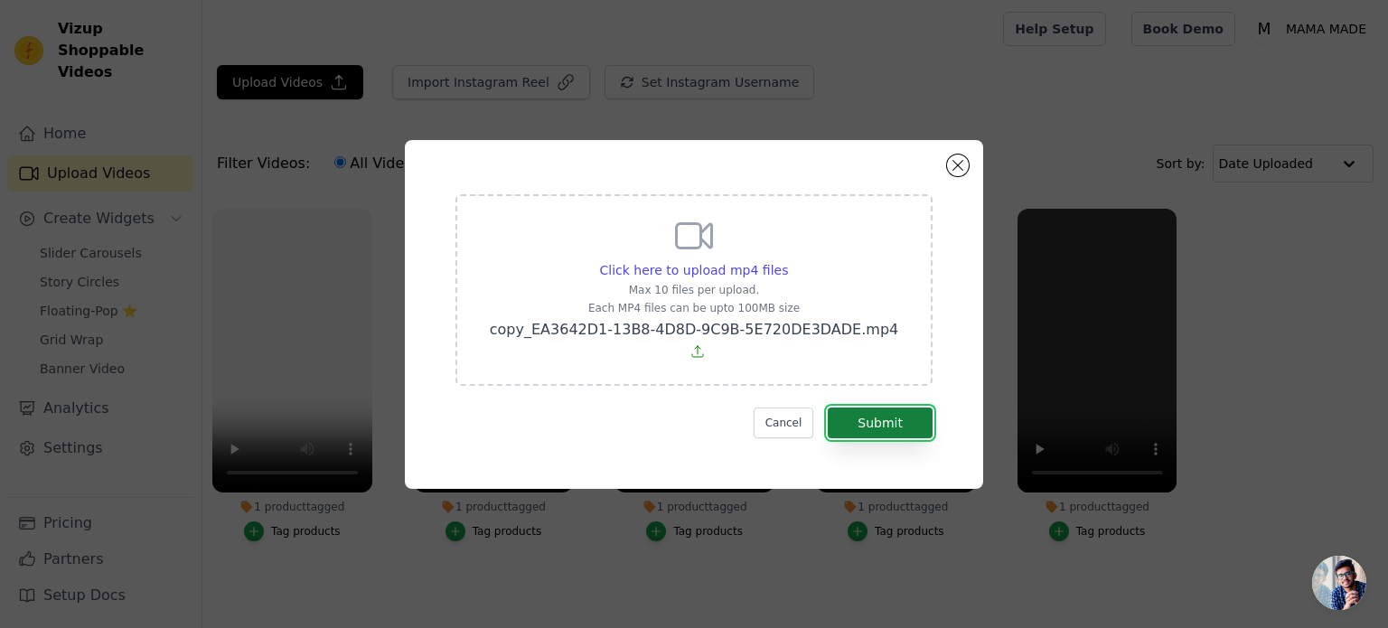
click at [889, 425] on button "Submit" at bounding box center [880, 422] width 105 height 31
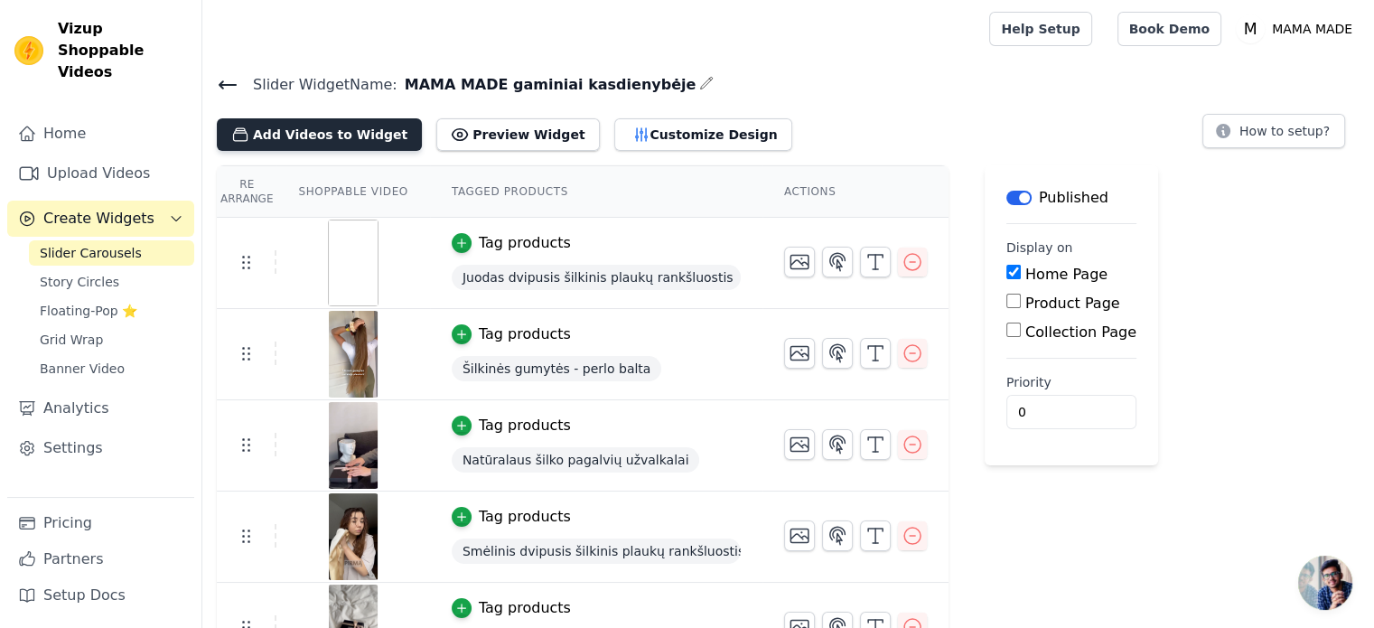
click at [278, 139] on button "Add Videos to Widget" at bounding box center [319, 134] width 205 height 33
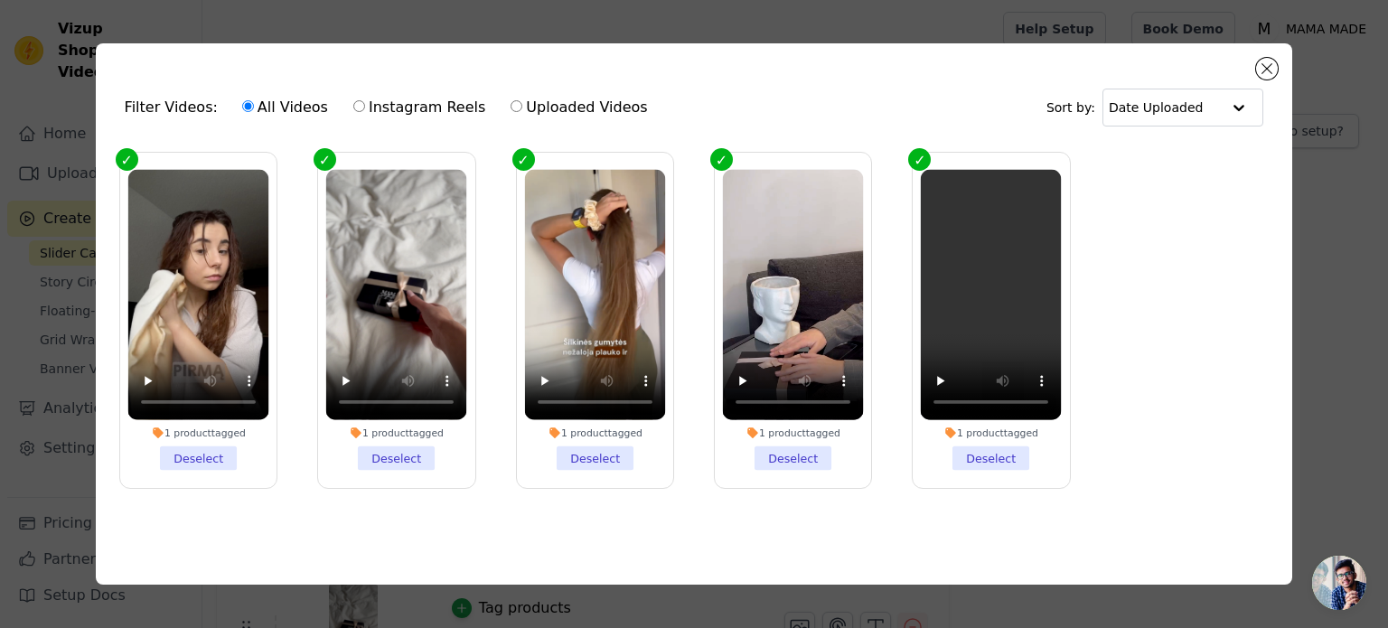
click at [1088, 406] on ul "1 product tagged Deselect 1 product tagged Deselect 1 product tagged Deselect 1…" at bounding box center [694, 334] width 1168 height 383
click at [1261, 63] on button "Close modal" at bounding box center [1267, 69] width 22 height 22
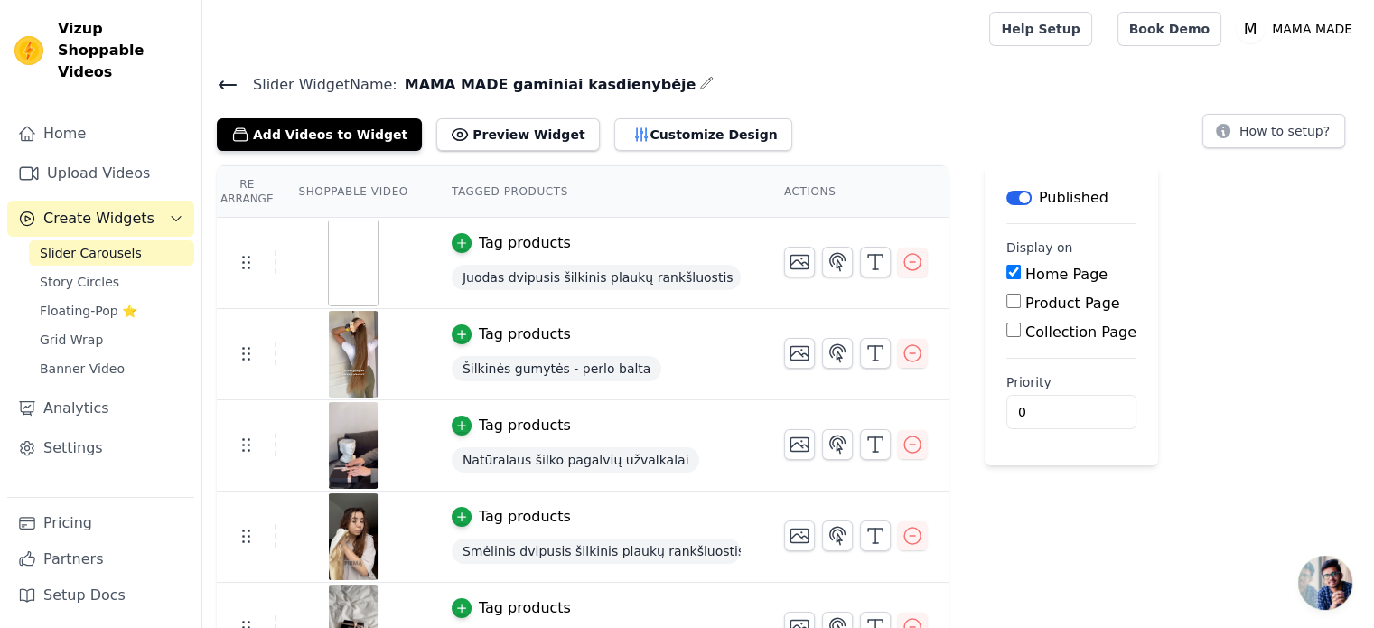
click at [1006, 192] on div "Published" at bounding box center [1057, 198] width 102 height 22
click at [1006, 196] on button "Label" at bounding box center [1018, 198] width 25 height 14
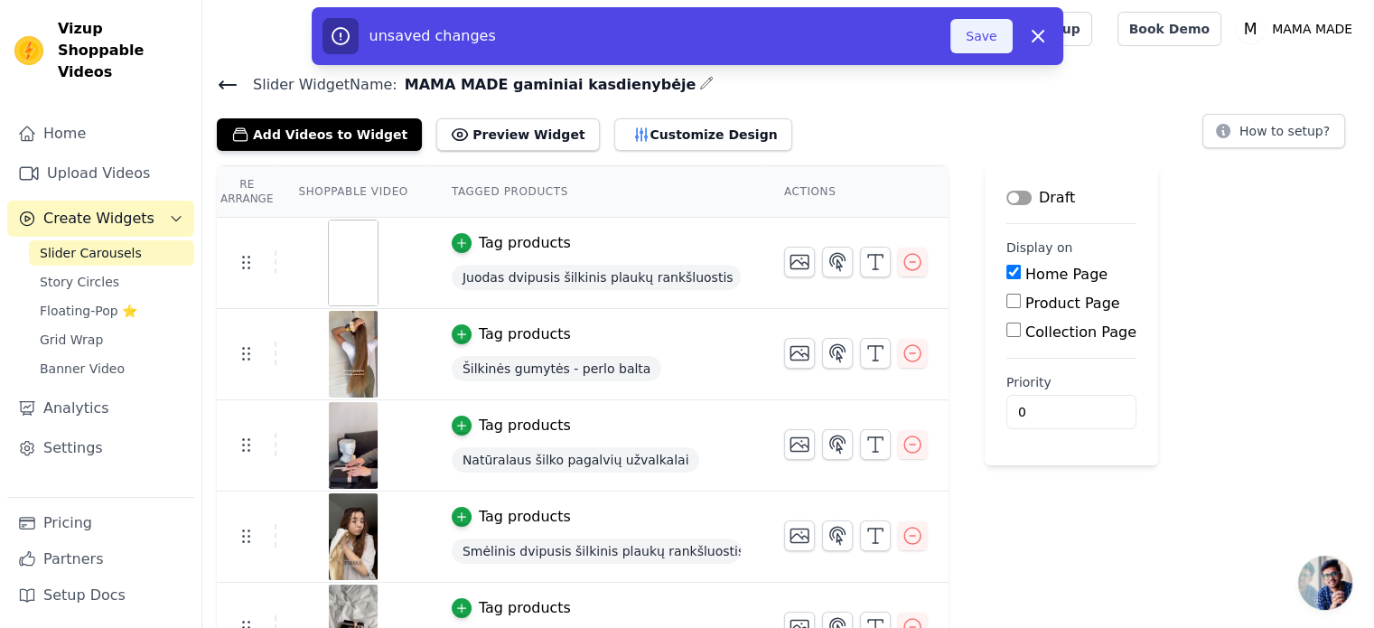
click at [987, 39] on button "Save" at bounding box center [980, 36] width 61 height 34
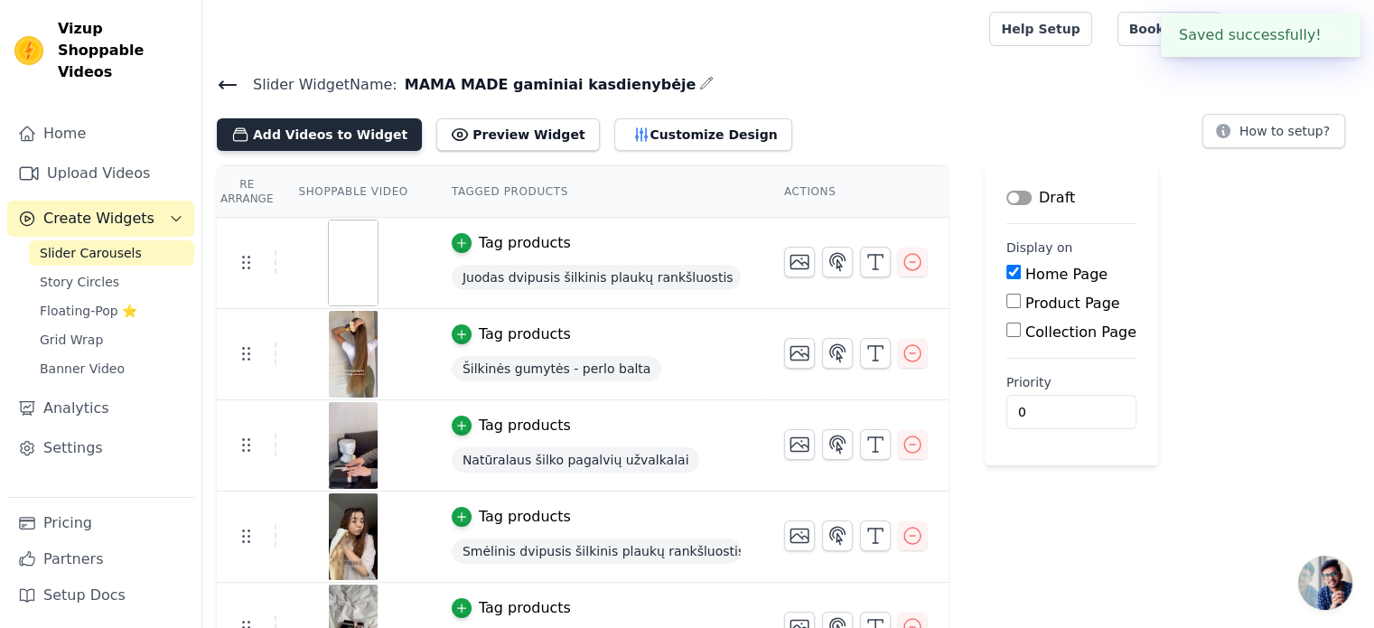
click at [347, 130] on button "Add Videos to Widget" at bounding box center [319, 134] width 205 height 33
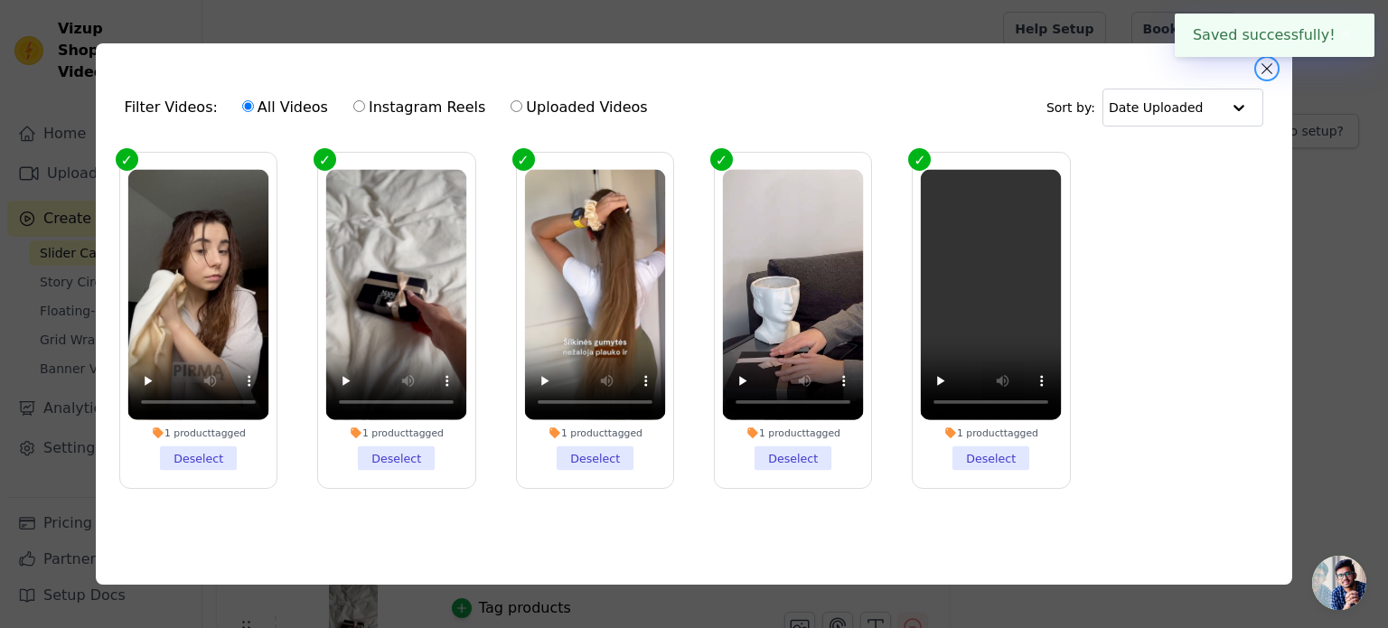
click at [1269, 61] on button "Close modal" at bounding box center [1267, 69] width 22 height 22
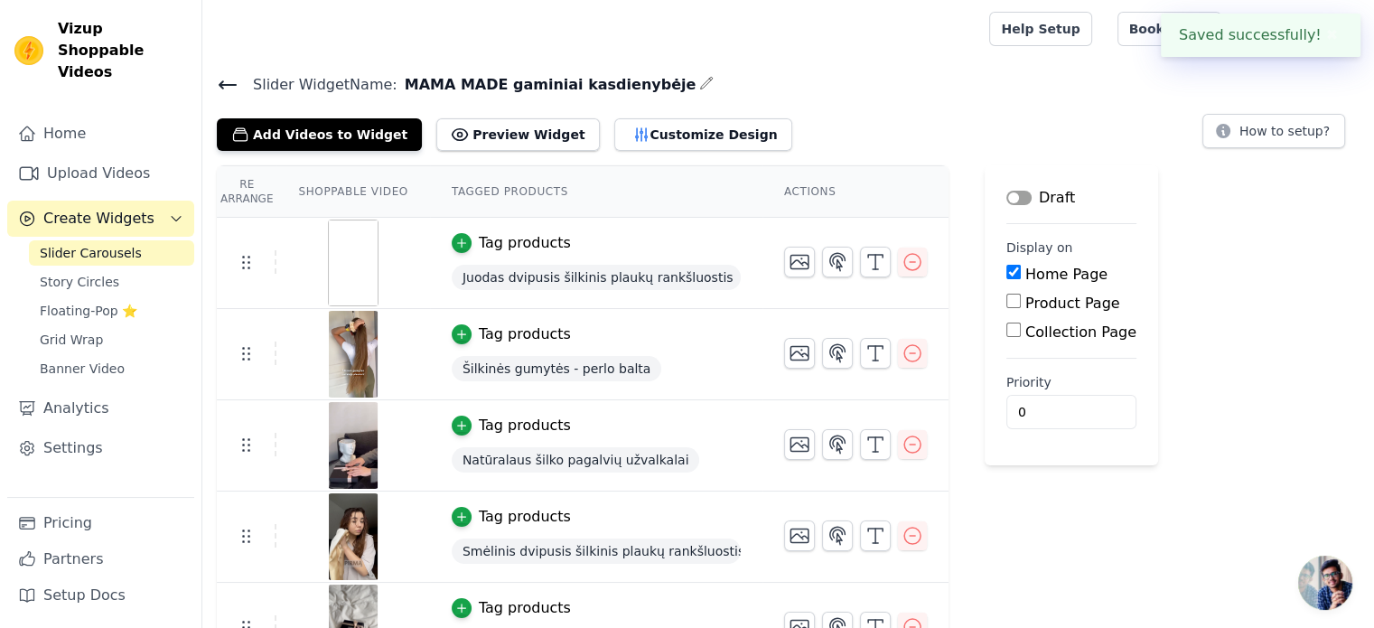
click at [1006, 195] on div "Draft" at bounding box center [1040, 198] width 69 height 22
click at [1006, 198] on button "Label" at bounding box center [1018, 198] width 25 height 14
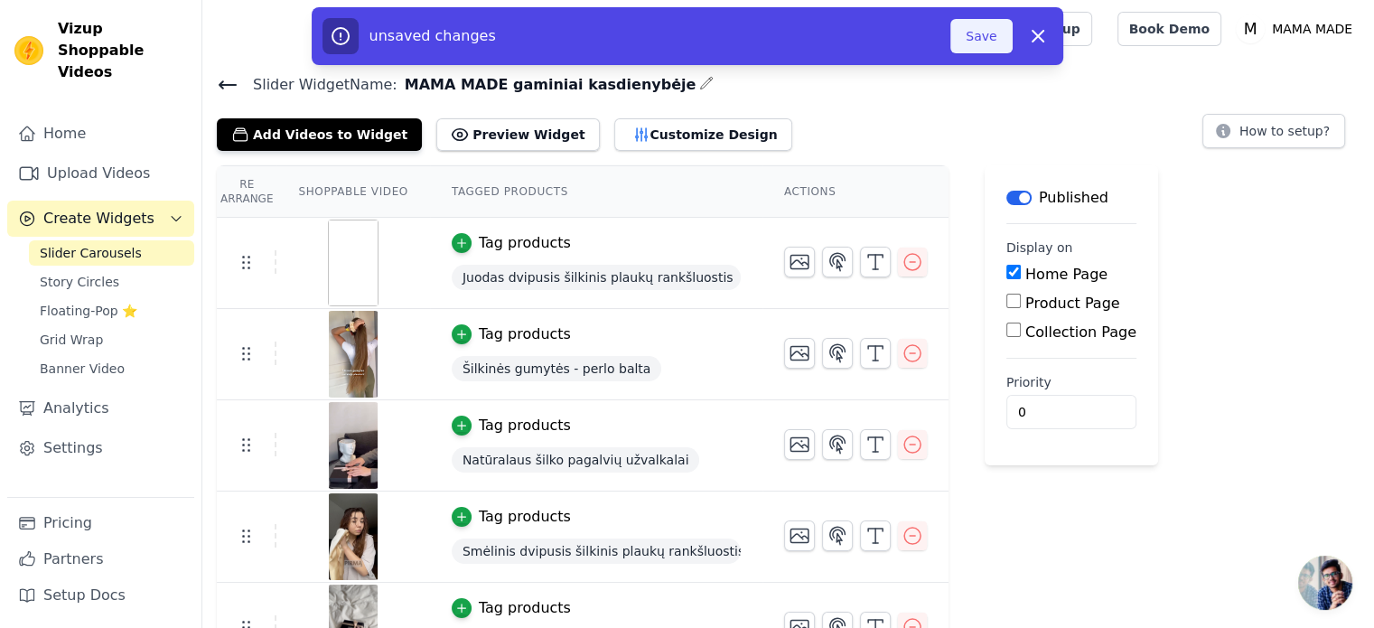
click at [983, 47] on button "Save" at bounding box center [980, 36] width 61 height 34
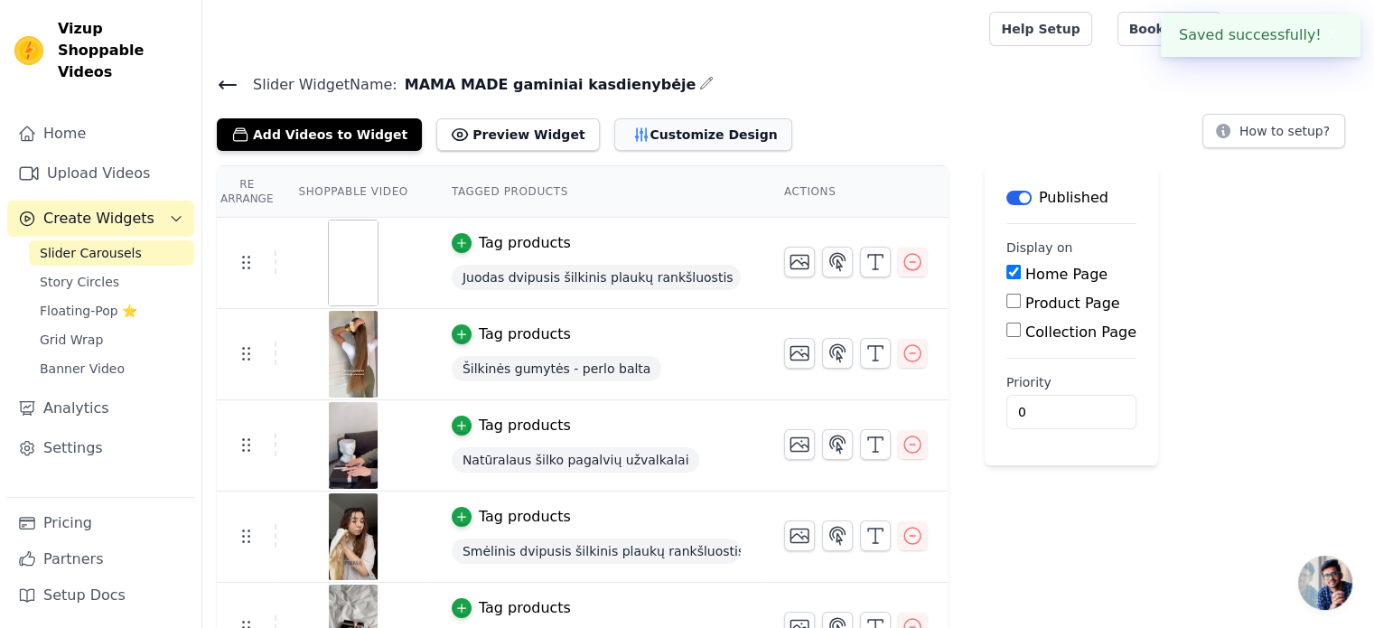
click at [683, 132] on button "Customize Design" at bounding box center [703, 134] width 178 height 33
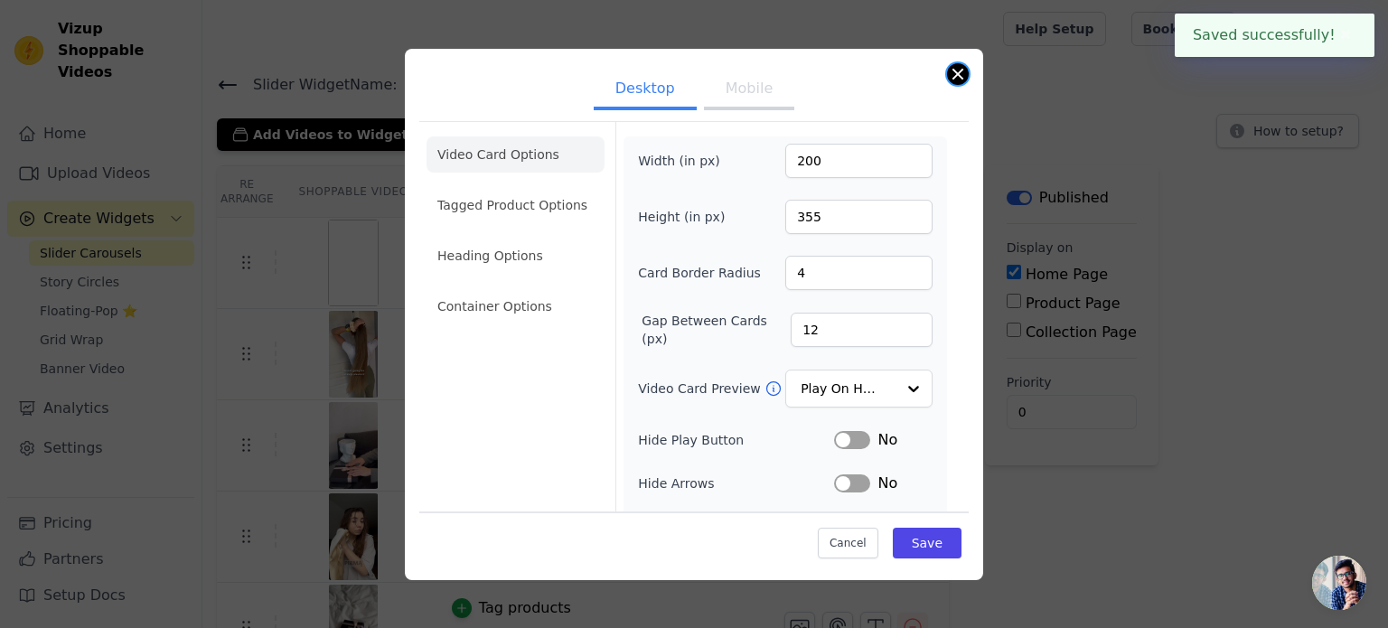
click at [952, 81] on button "Close modal" at bounding box center [958, 74] width 22 height 22
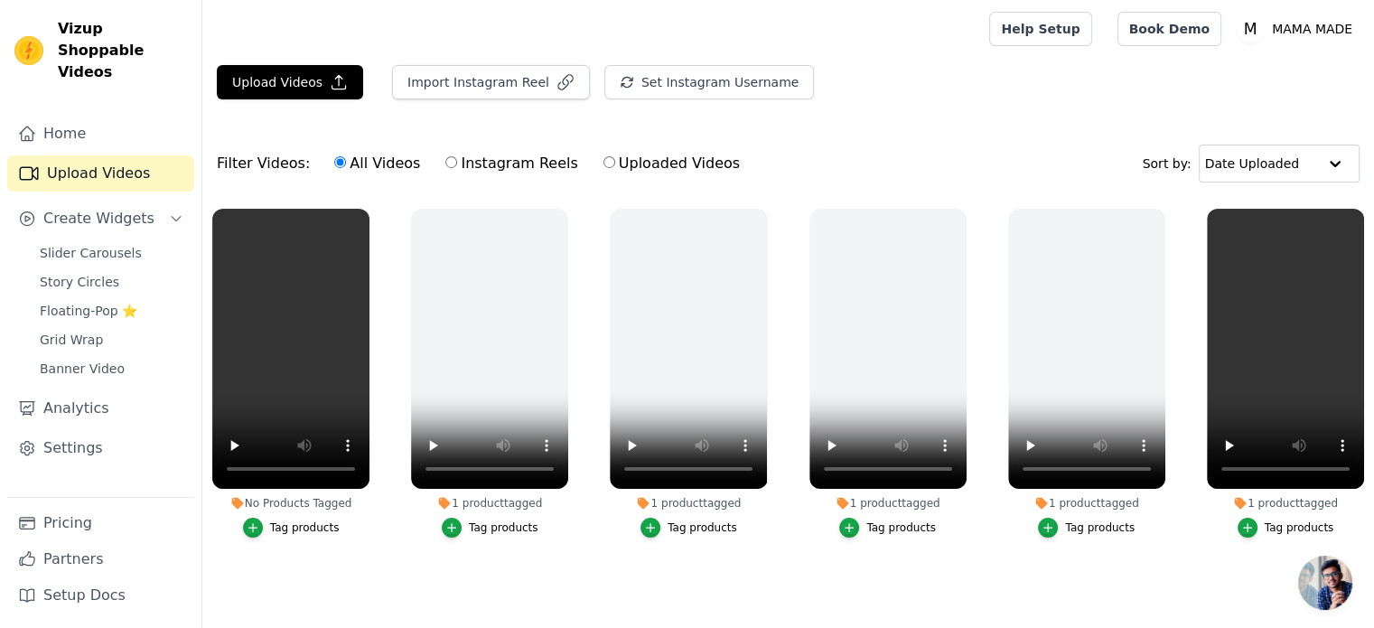
click at [950, 89] on div "Upload Videos Import Instagram Reel Set Instagram Username Import Latest IG Ree…" at bounding box center [788, 89] width 1172 height 49
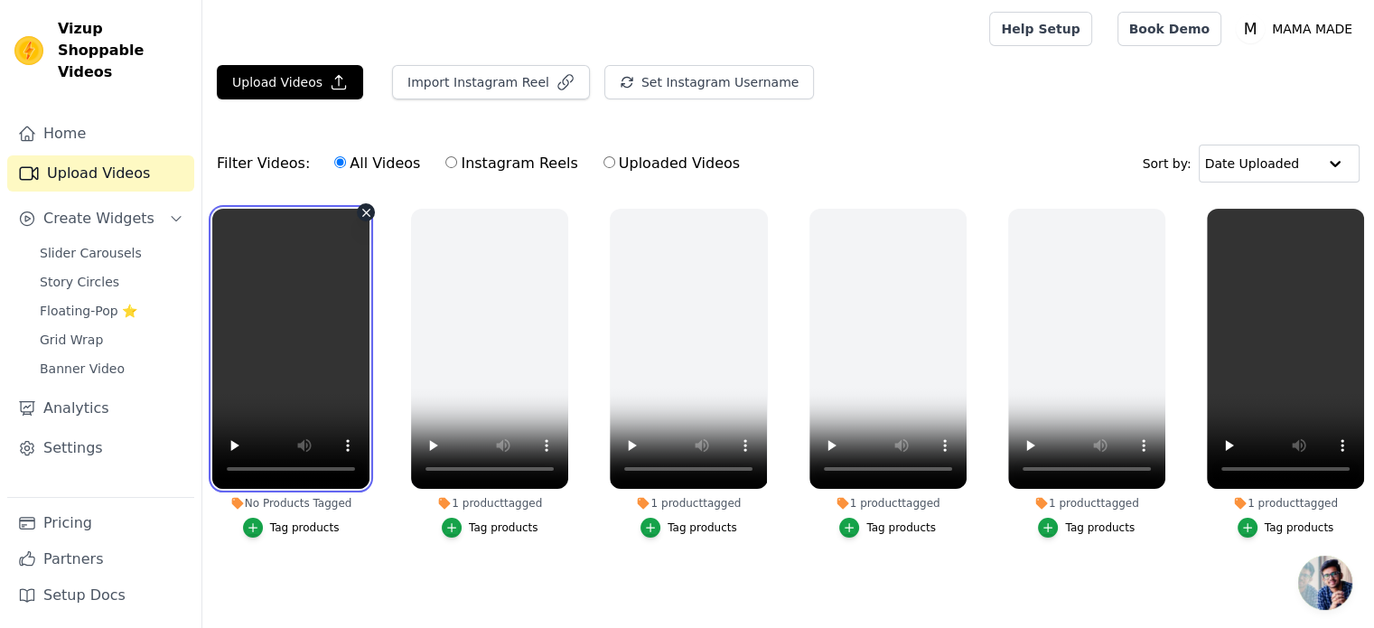
click at [314, 387] on video at bounding box center [290, 349] width 157 height 280
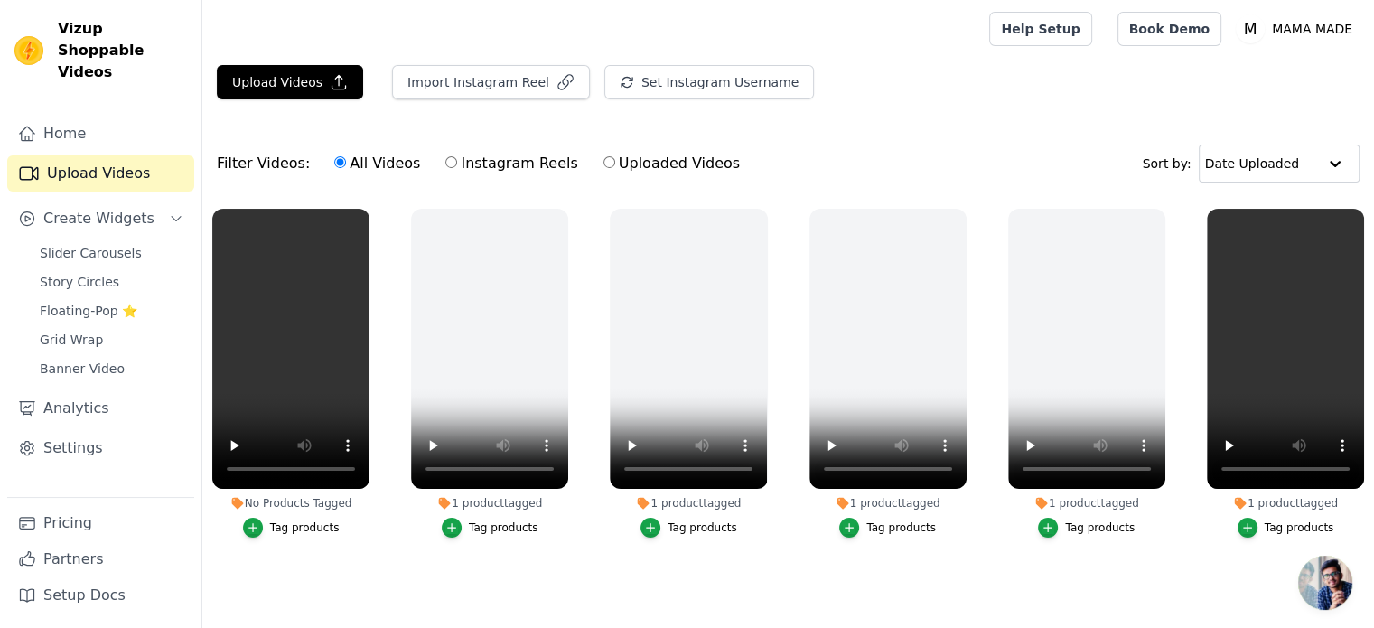
click at [314, 525] on div "Tag products" at bounding box center [305, 527] width 70 height 14
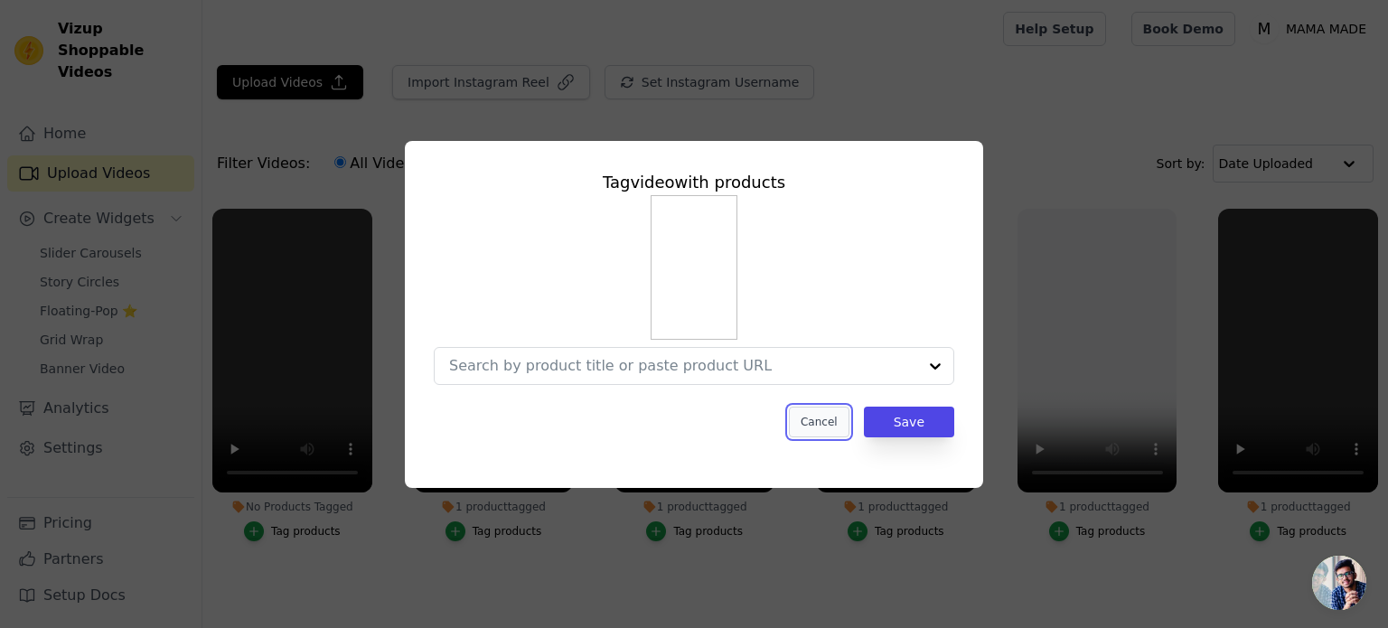
click at [820, 421] on button "Cancel" at bounding box center [819, 422] width 61 height 31
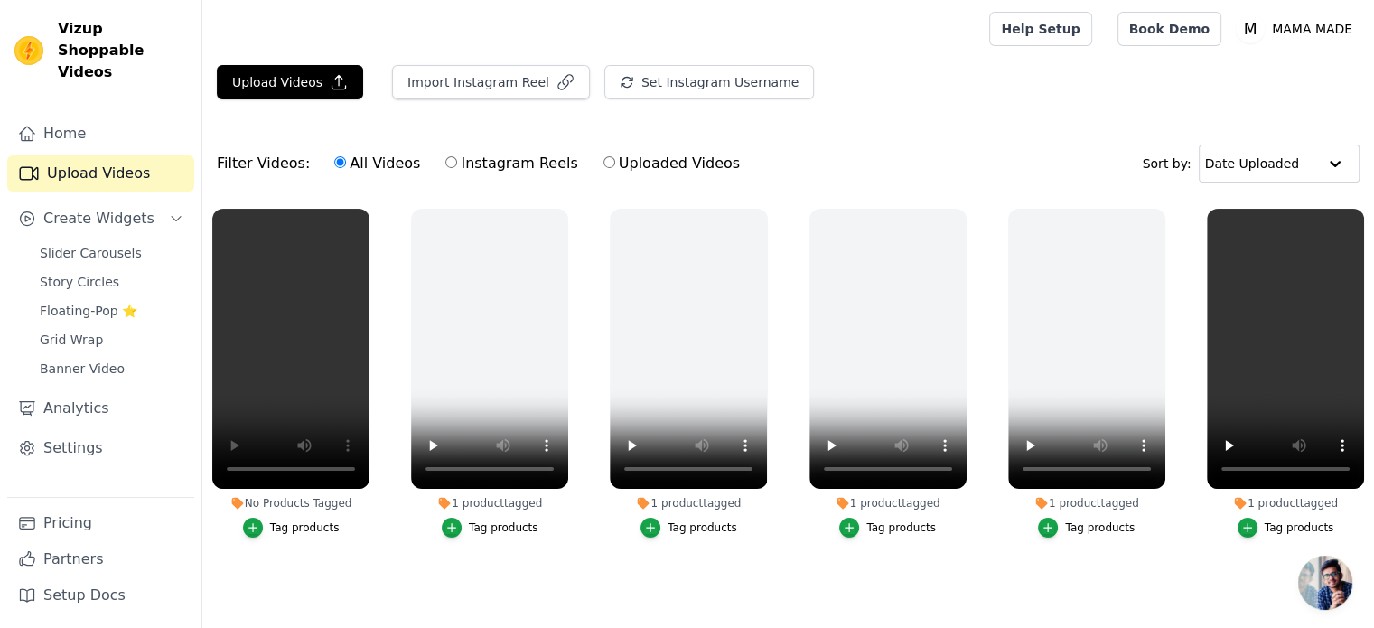
click at [307, 527] on div "Tag products" at bounding box center [305, 527] width 70 height 14
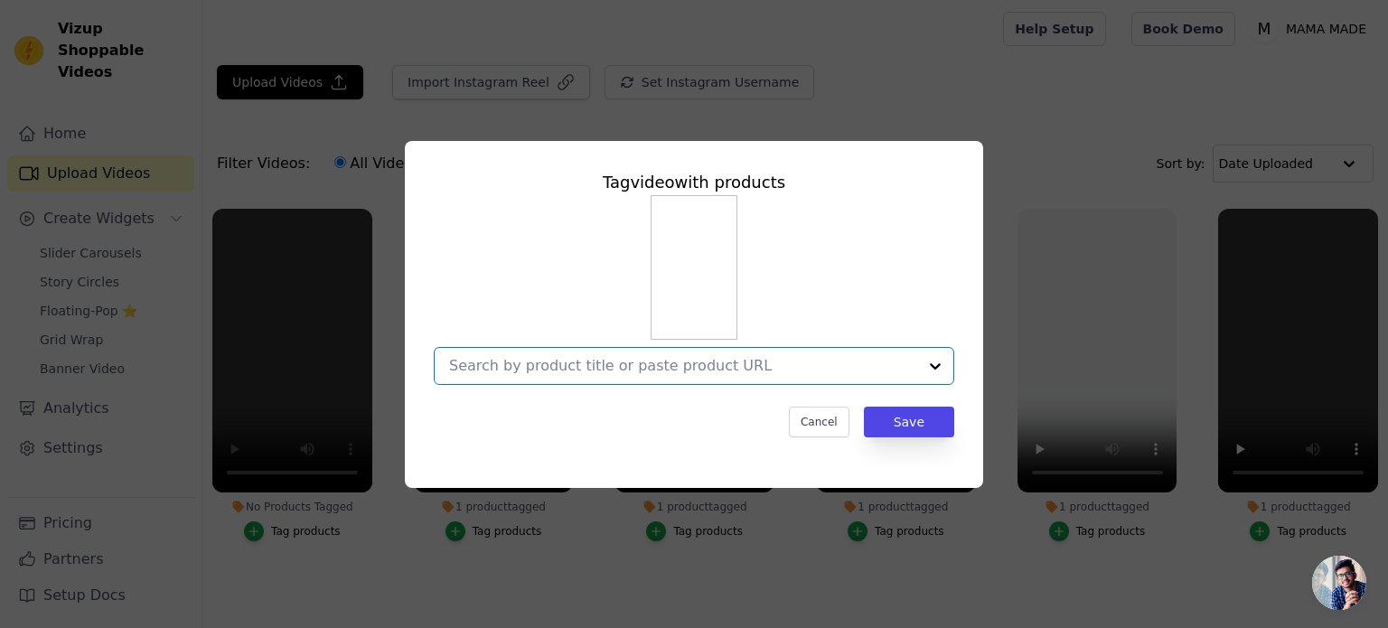
click at [714, 357] on input "No Products Tagged Tag video with products Option undefined, selected. Select i…" at bounding box center [683, 365] width 468 height 17
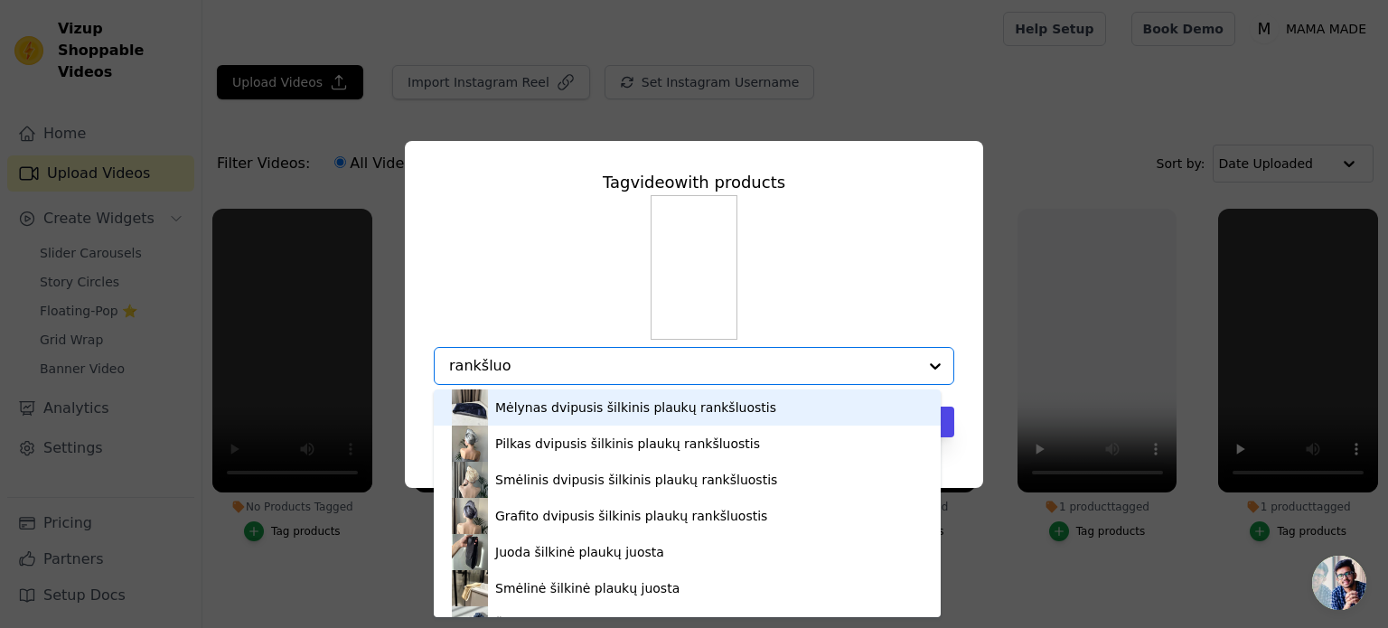
type input "rankšluos"
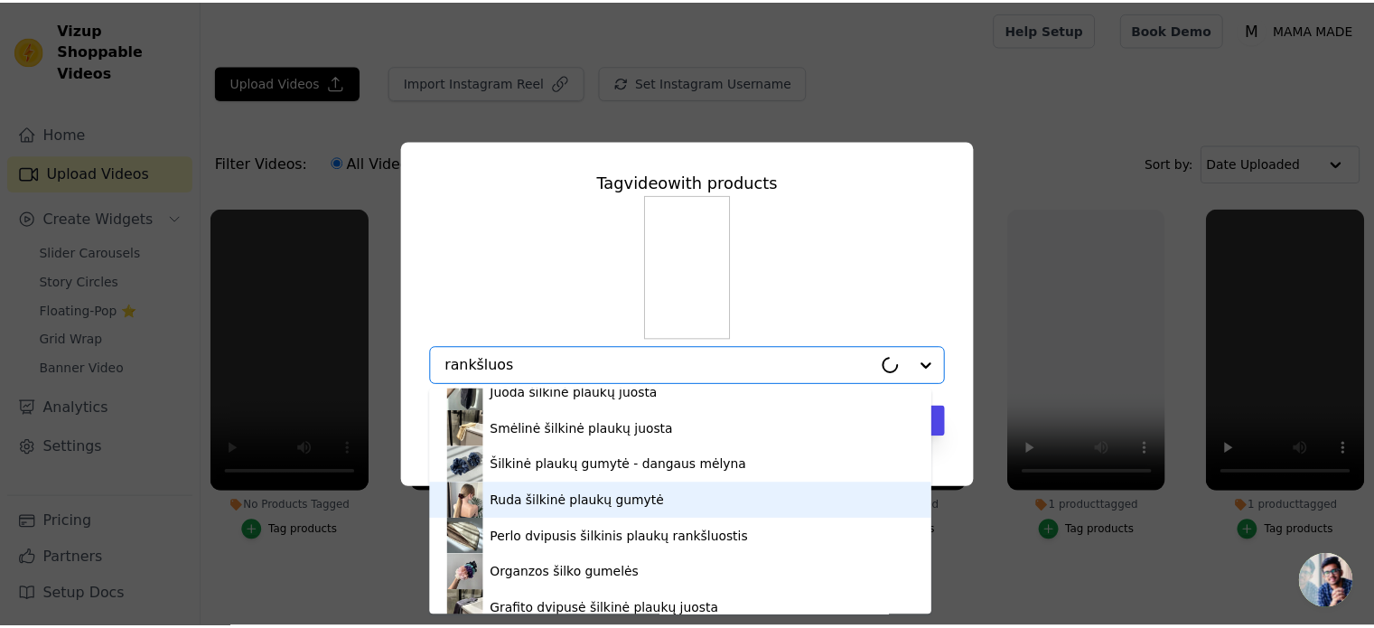
scroll to position [181, 0]
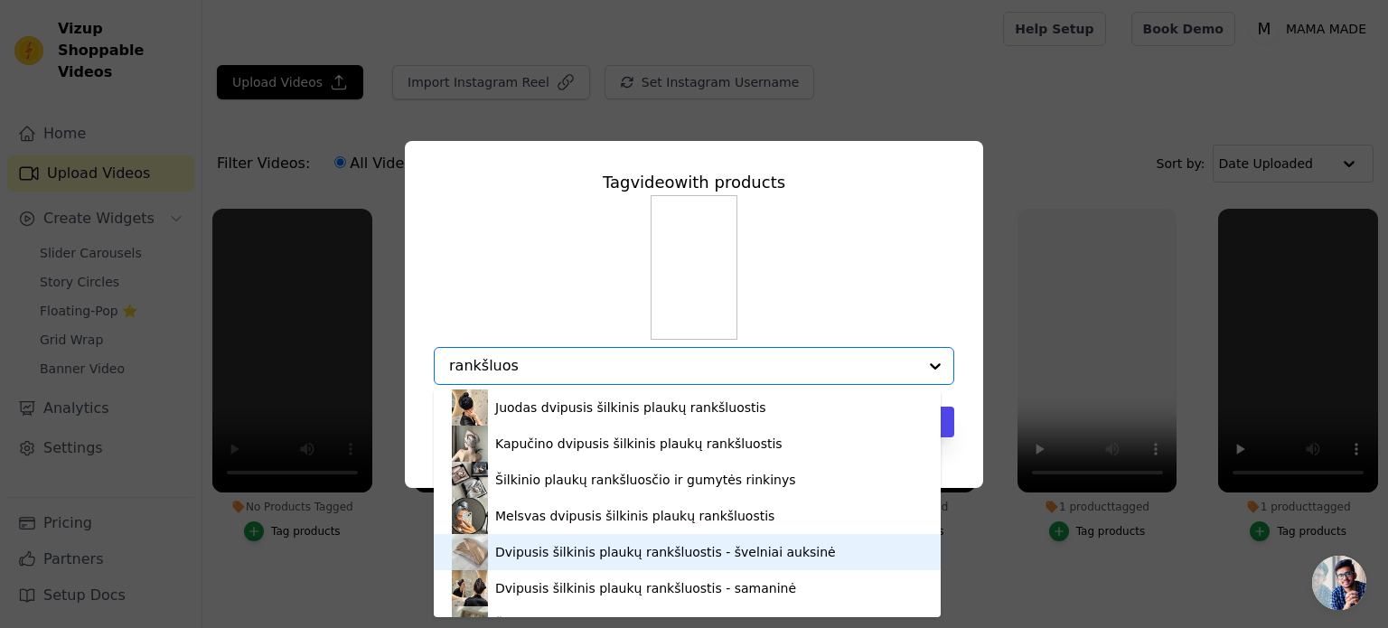
click at [595, 556] on div "Dvipusis šilkinis plaukų rankšluostis - švelniai auksinė" at bounding box center [665, 552] width 341 height 18
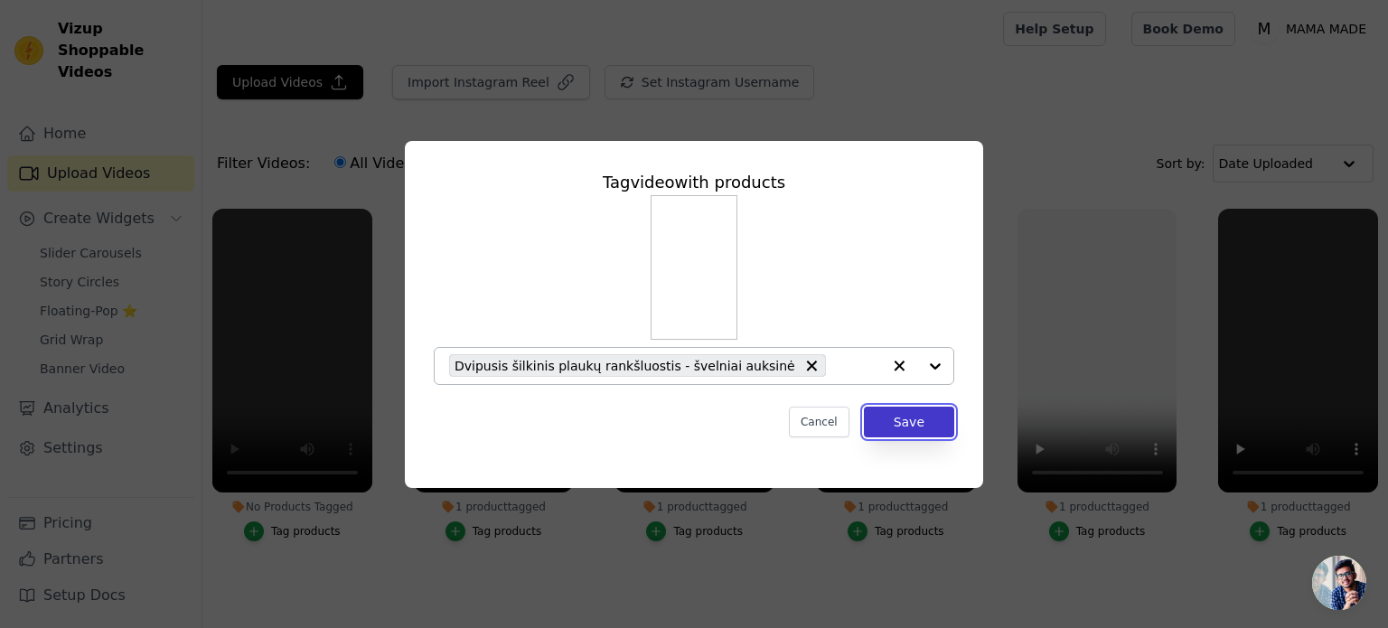
click at [923, 426] on button "Save" at bounding box center [909, 422] width 90 height 31
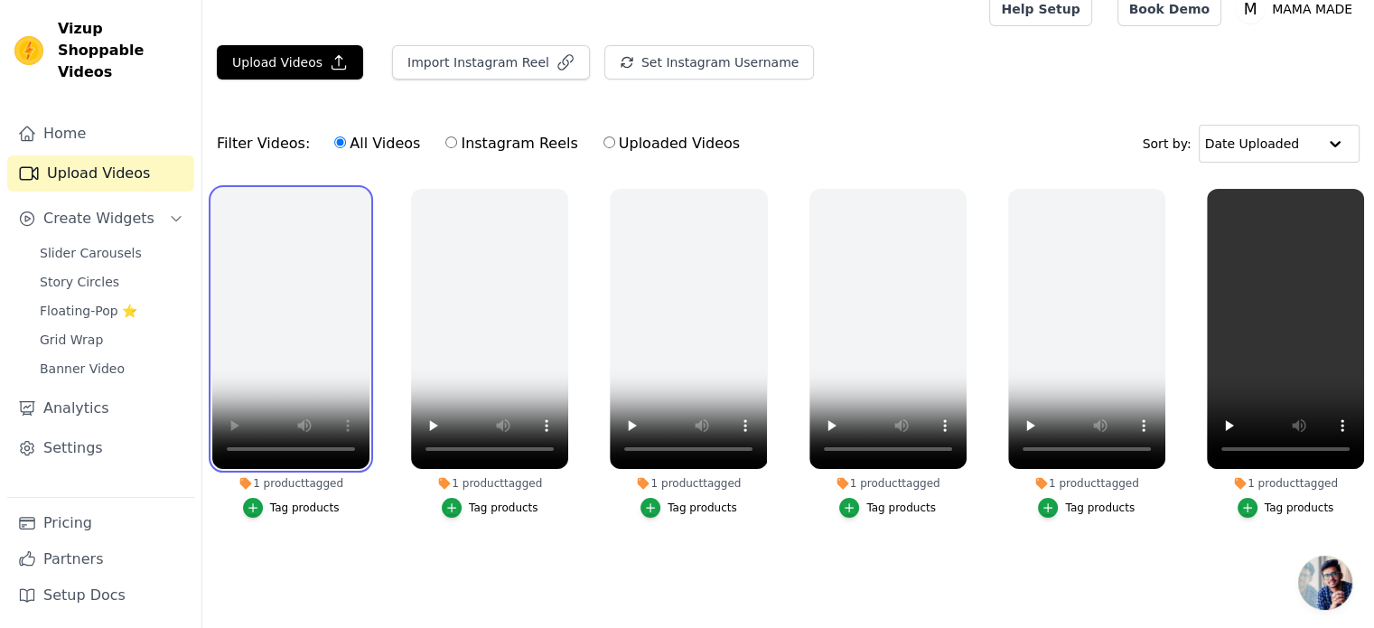
scroll to position [36, 0]
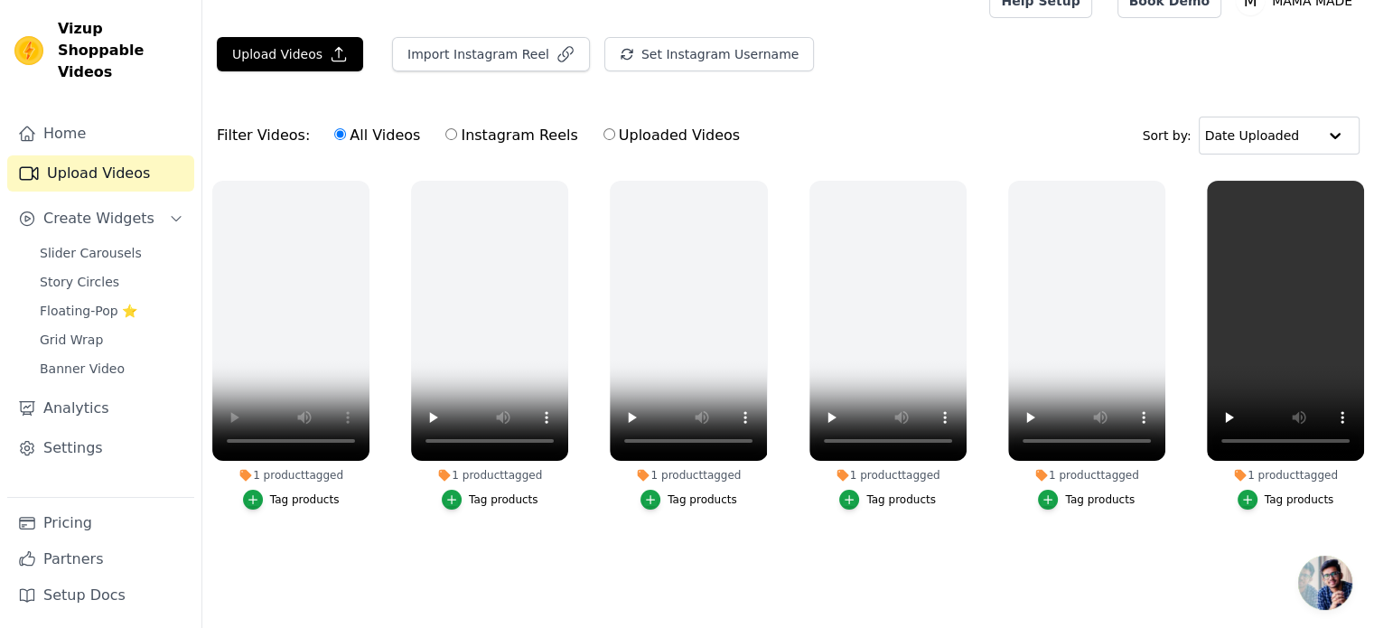
click at [1336, 61] on div "Upload Videos Import Instagram Reel Set Instagram Username Import Latest IG Ree…" at bounding box center [788, 61] width 1172 height 49
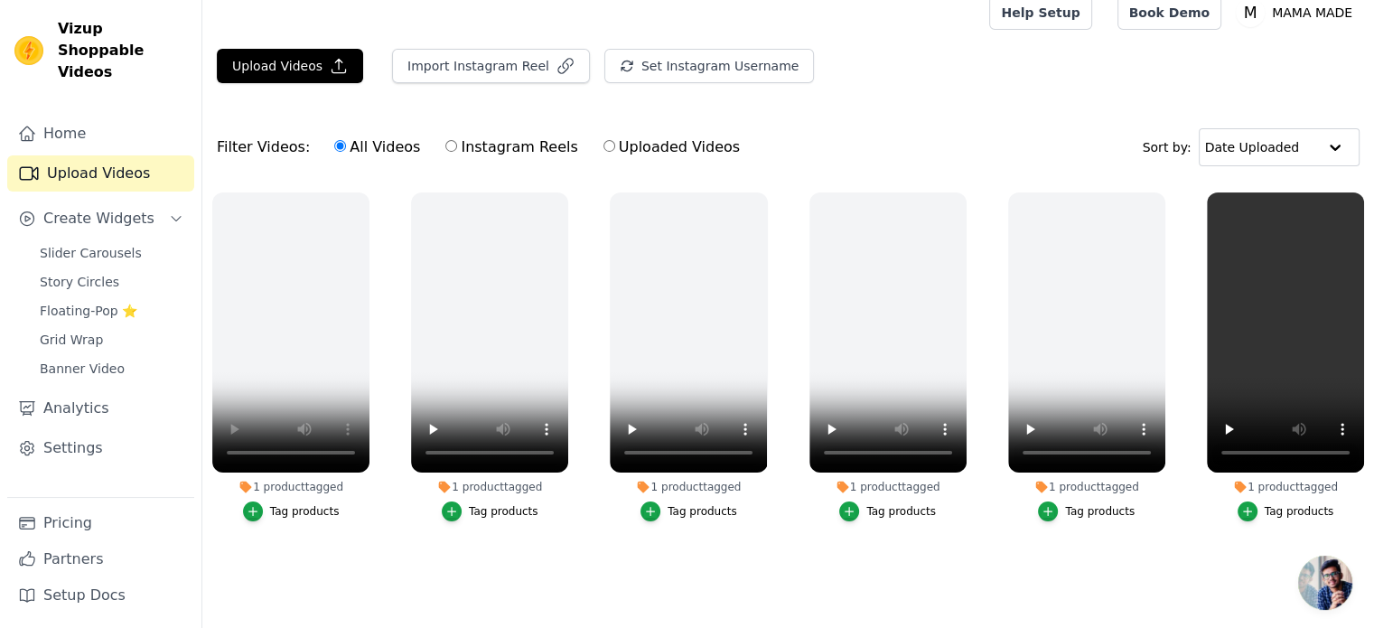
scroll to position [0, 0]
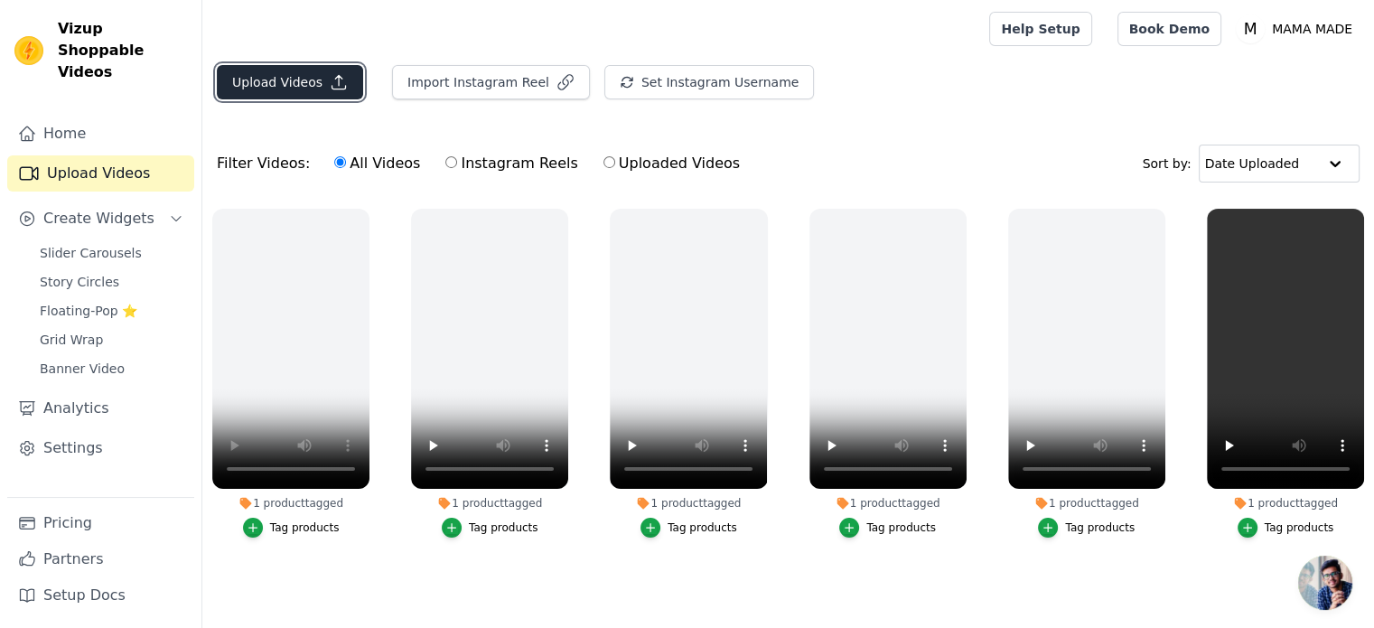
click at [285, 95] on button "Upload Videos" at bounding box center [290, 82] width 146 height 34
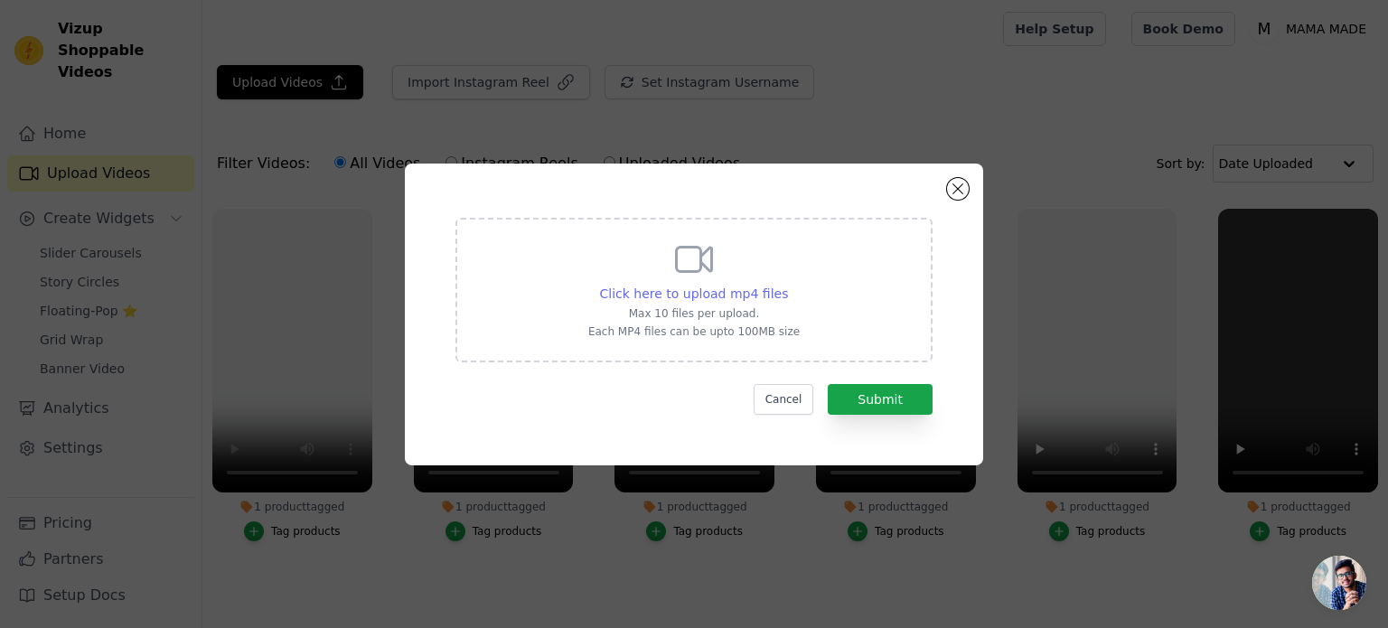
click at [755, 286] on span "Click here to upload mp4 files" at bounding box center [694, 293] width 189 height 14
click at [787, 285] on input "Click here to upload mp4 files Max 10 files per upload. Each MP4 files can be u…" at bounding box center [787, 284] width 1 height 1
type input "C:\fakepath\copy_C8BFE0DD-A53C-4CA8-9A0B-7C5A0081ADF4.mp4"
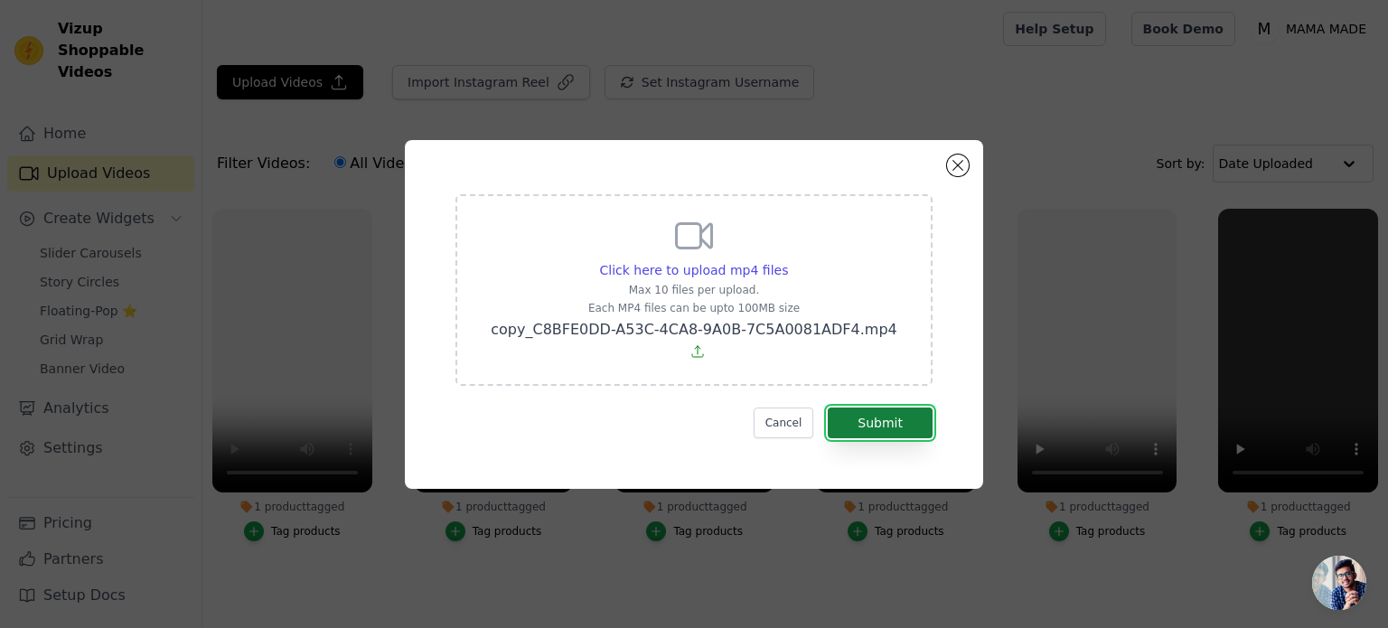
click at [902, 417] on button "Submit" at bounding box center [880, 422] width 105 height 31
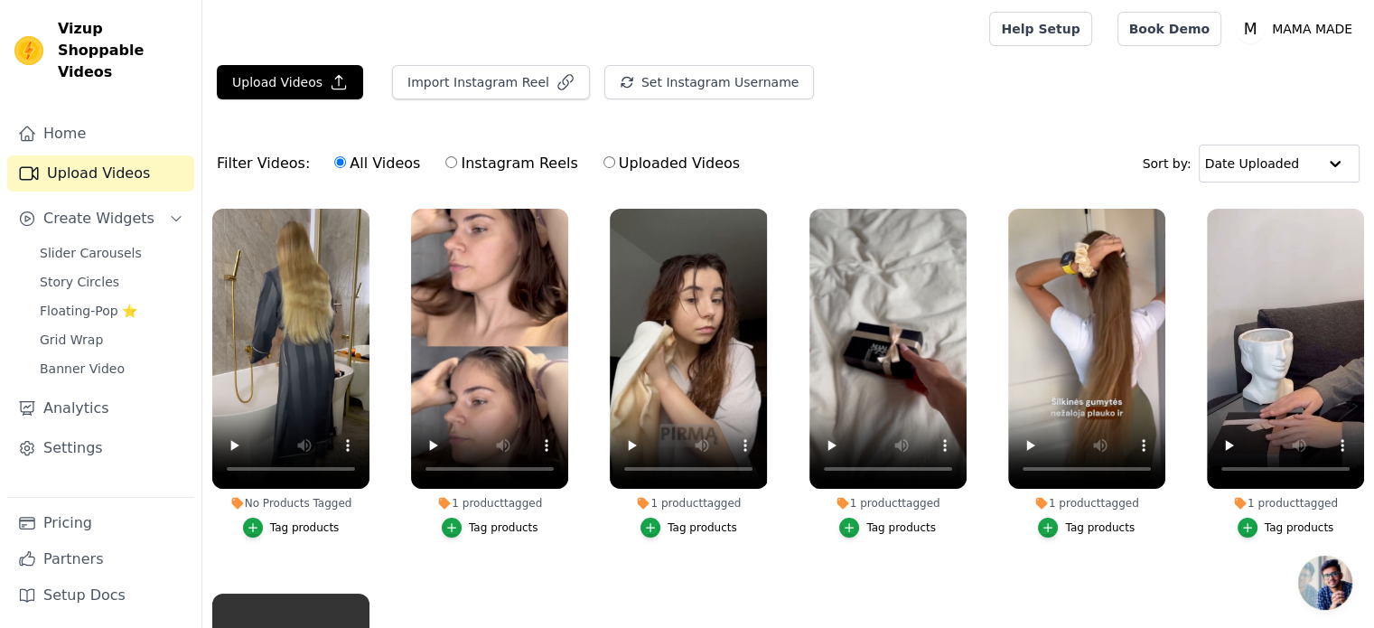
click at [301, 527] on div "Tag products" at bounding box center [305, 527] width 70 height 14
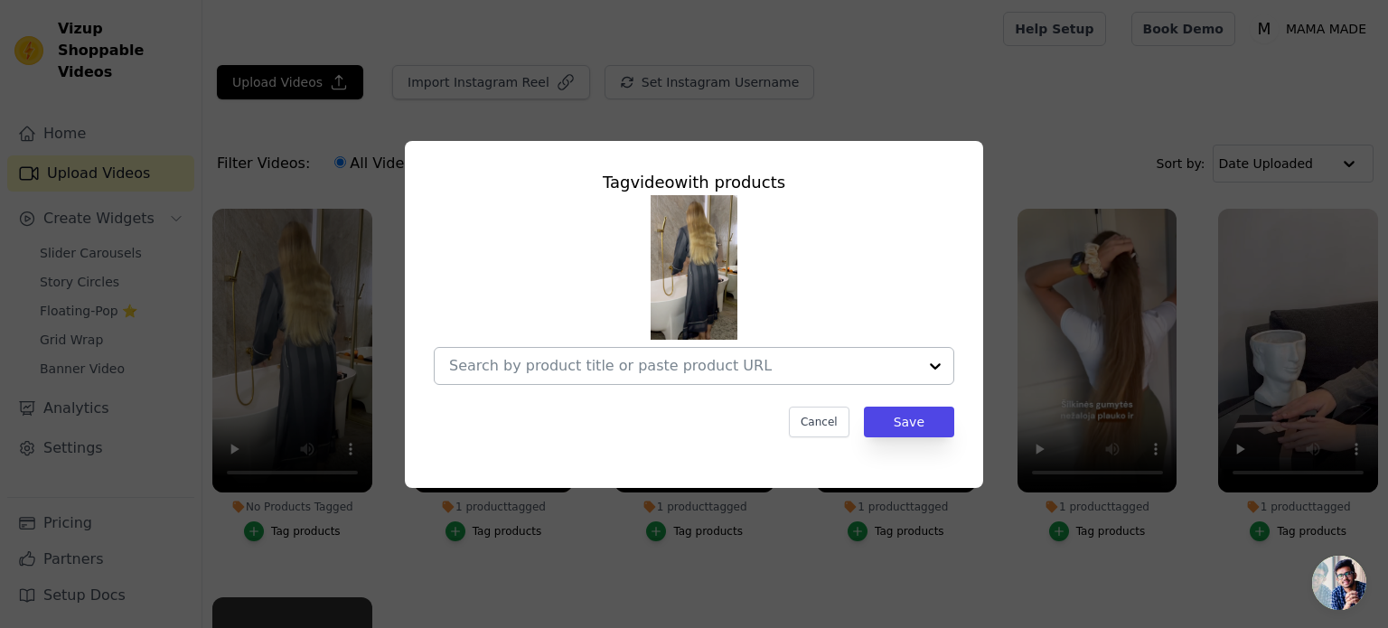
click at [705, 371] on input "No Products Tagged Tag video with products Cancel Save Tag products" at bounding box center [683, 365] width 468 height 17
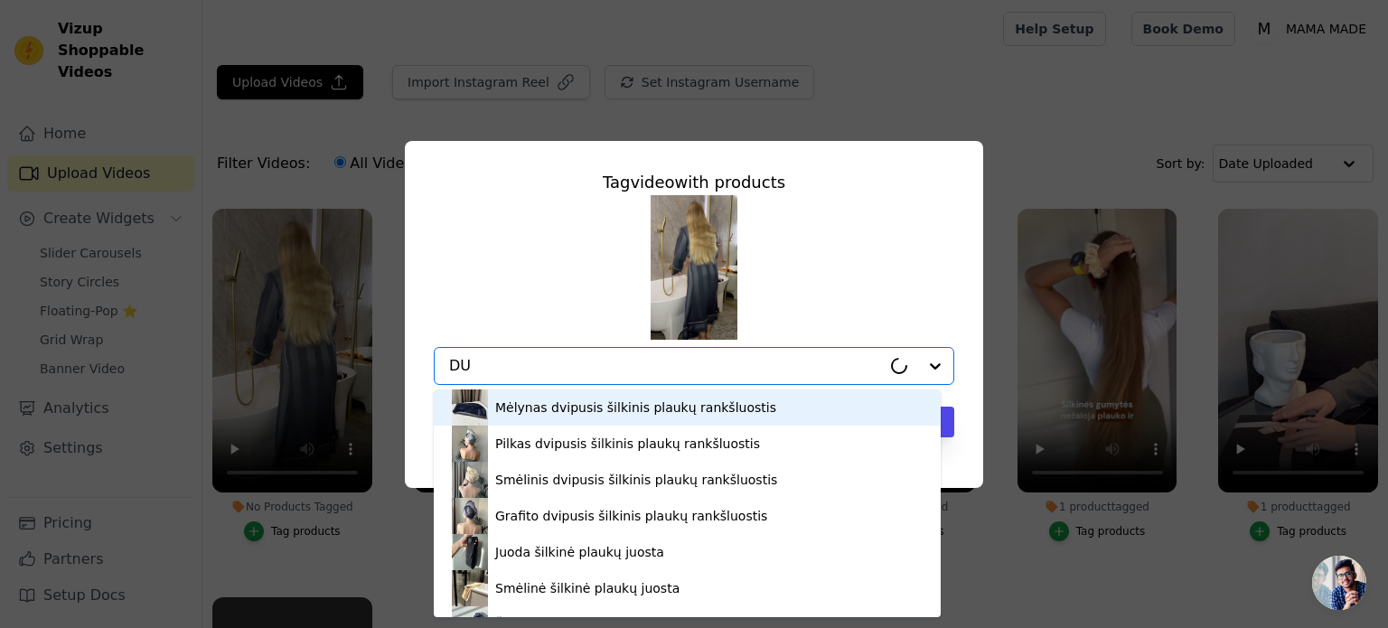
type input "DUŠ"
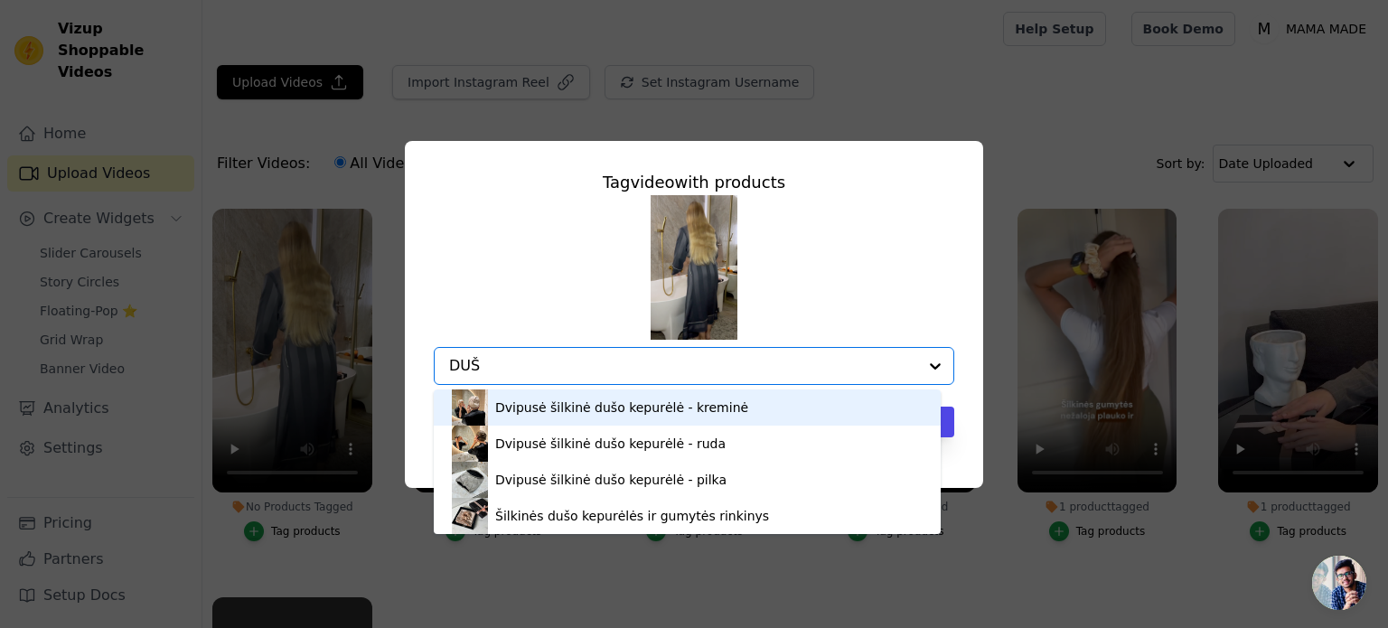
click at [665, 405] on div "Dvipusė šilkinė dušo kepurėlė - kreminė" at bounding box center [621, 407] width 253 height 18
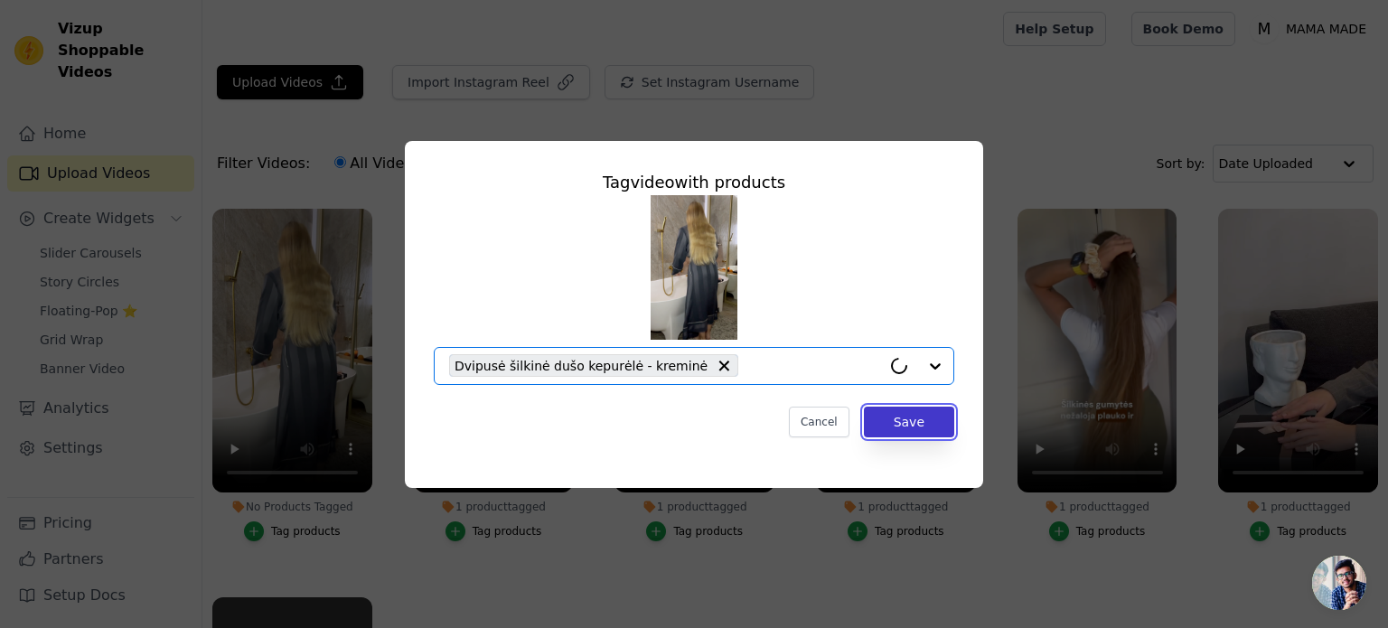
click at [925, 425] on button "Save" at bounding box center [909, 422] width 90 height 31
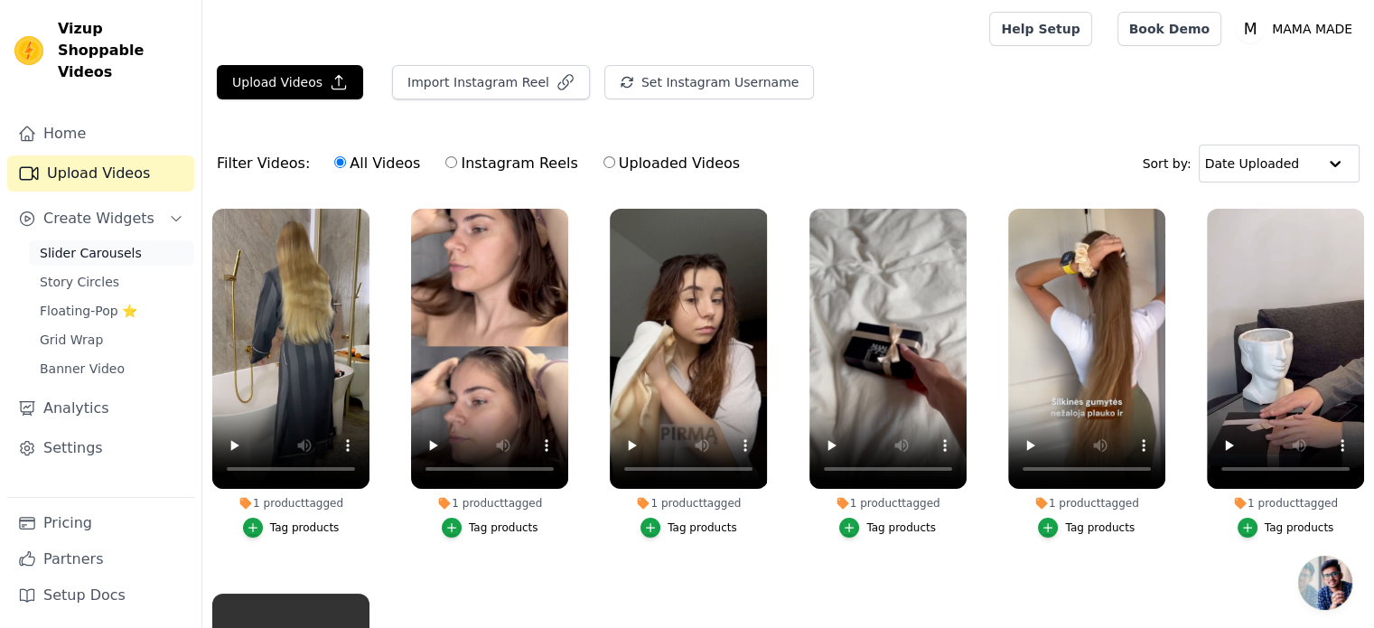
click at [108, 244] on span "Slider Carousels" at bounding box center [91, 253] width 102 height 18
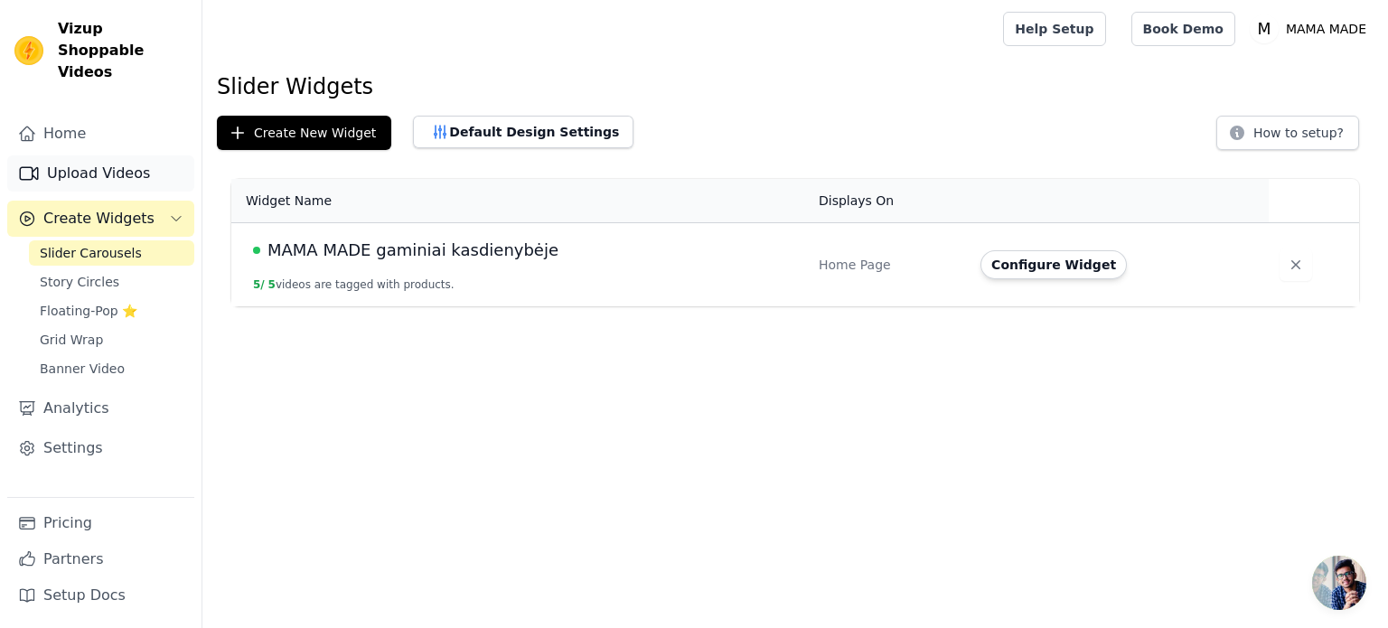
click at [123, 155] on link "Upload Videos" at bounding box center [100, 173] width 187 height 36
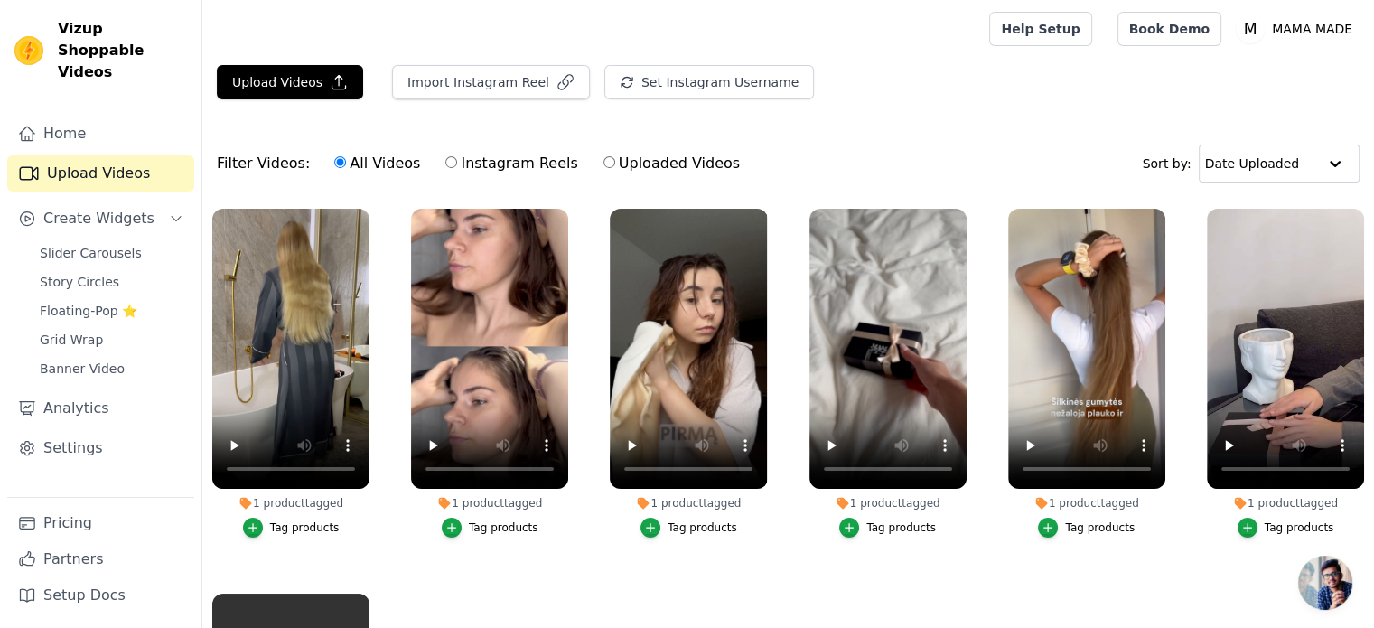
click at [954, 133] on div "Filter Videos: All Videos Instagram Reels Uploaded Videos Sort by: Date Uploaded" at bounding box center [788, 163] width 1172 height 70
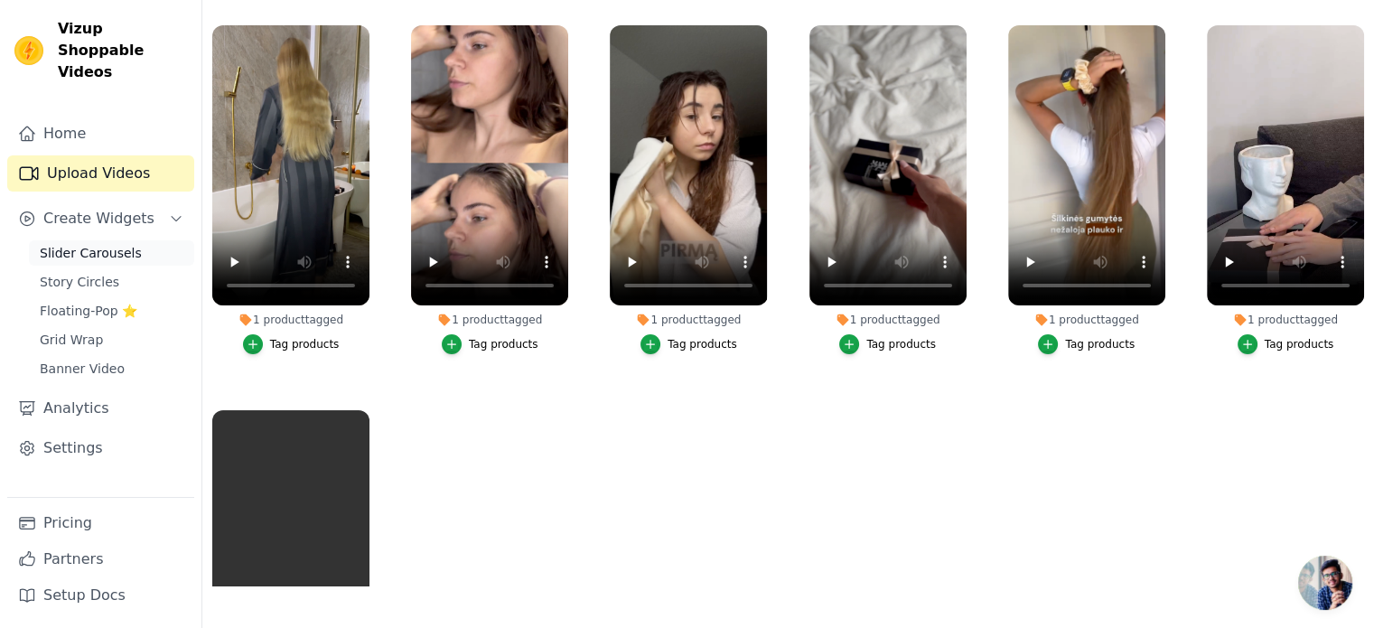
click at [83, 244] on span "Slider Carousels" at bounding box center [91, 253] width 102 height 18
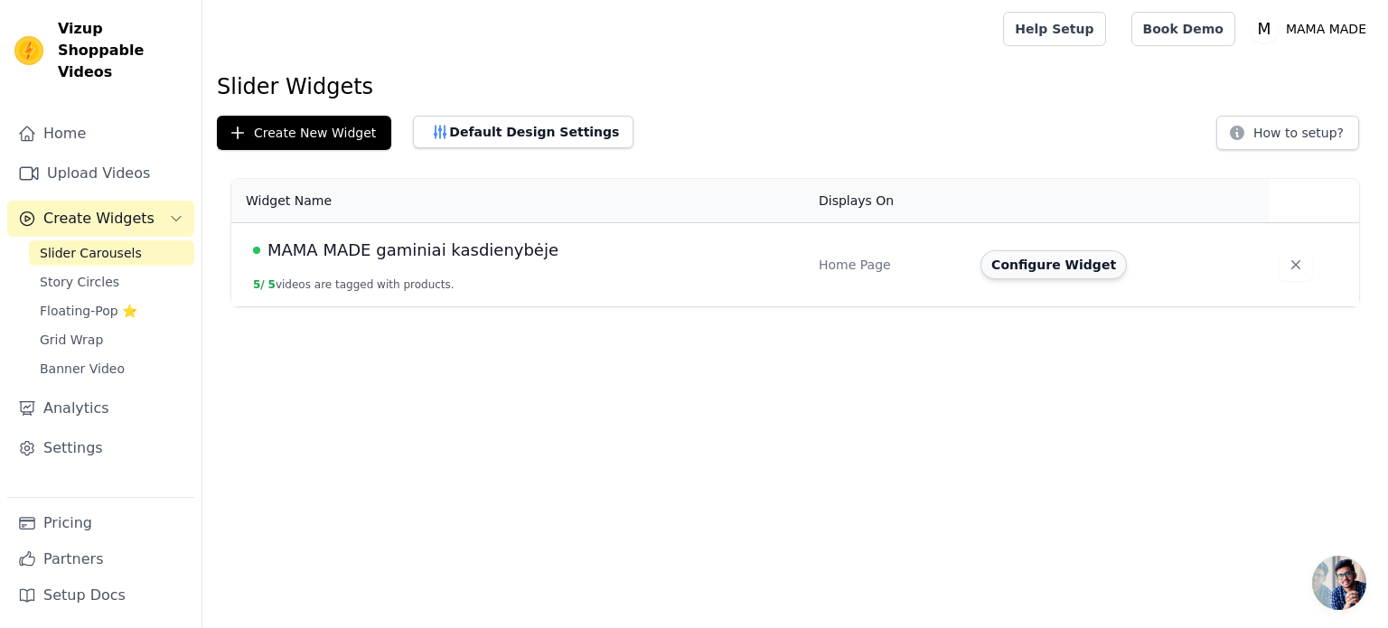
click at [1057, 256] on button "Configure Widget" at bounding box center [1053, 264] width 146 height 29
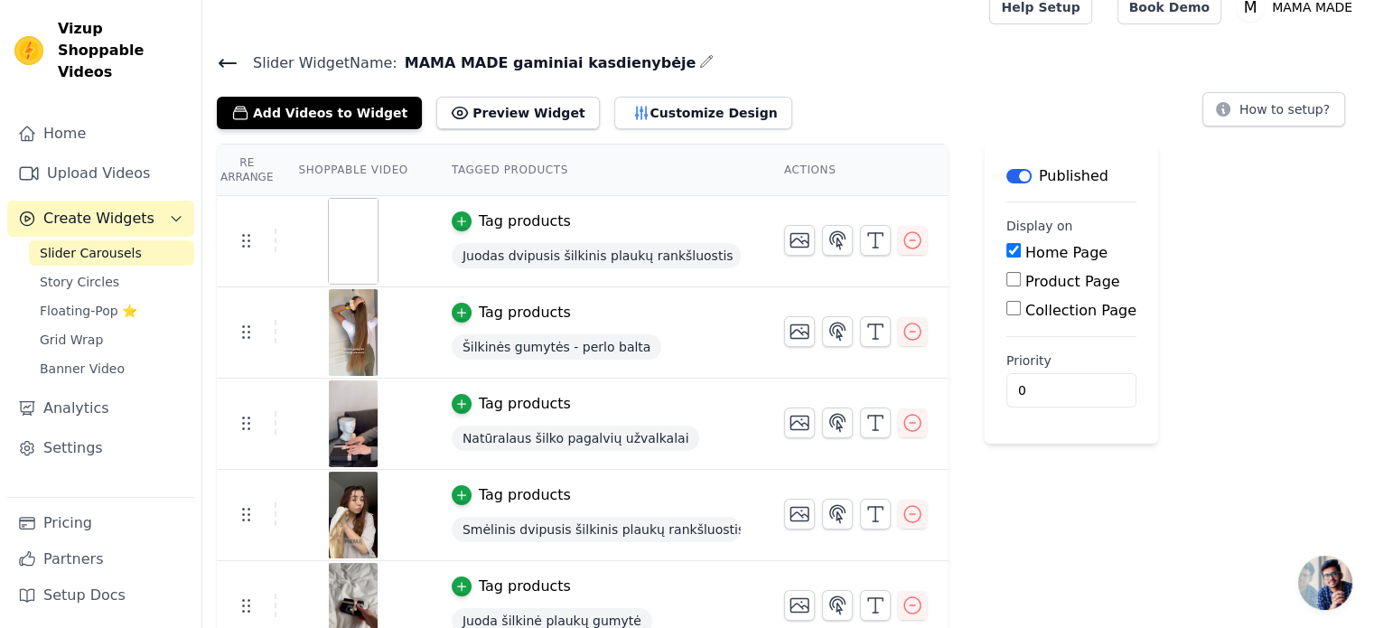
scroll to position [43, 0]
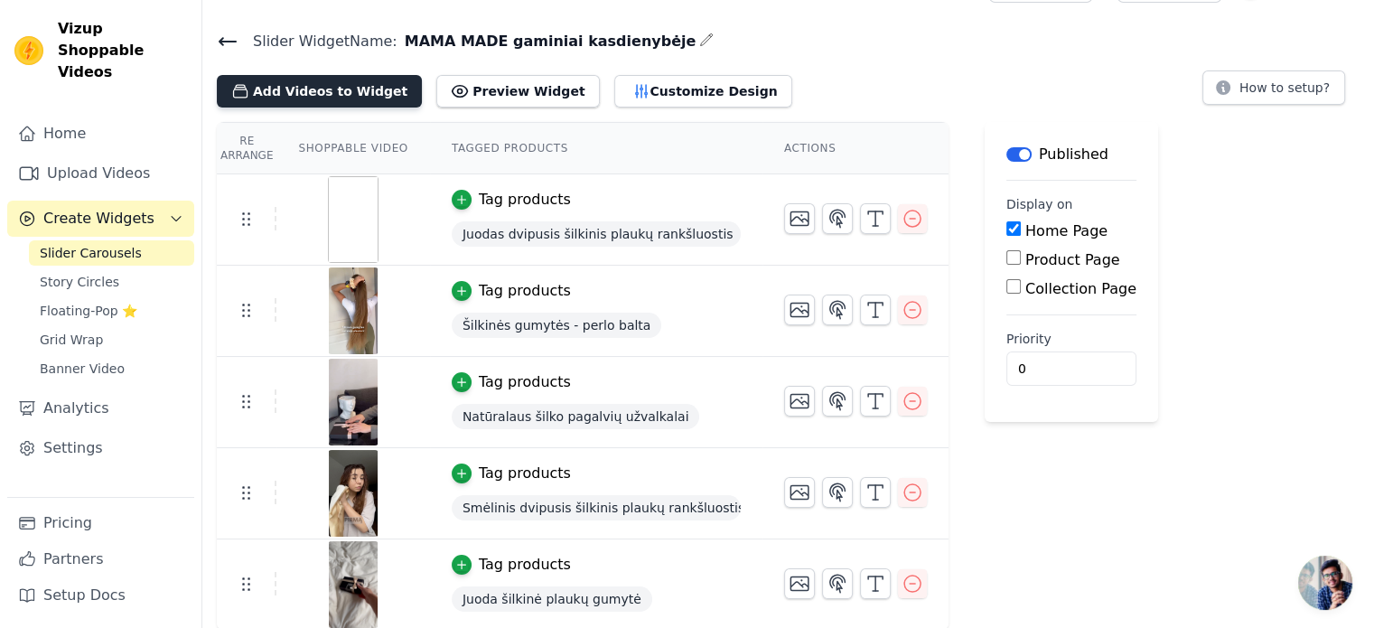
click at [319, 77] on button "Add Videos to Widget" at bounding box center [319, 91] width 205 height 33
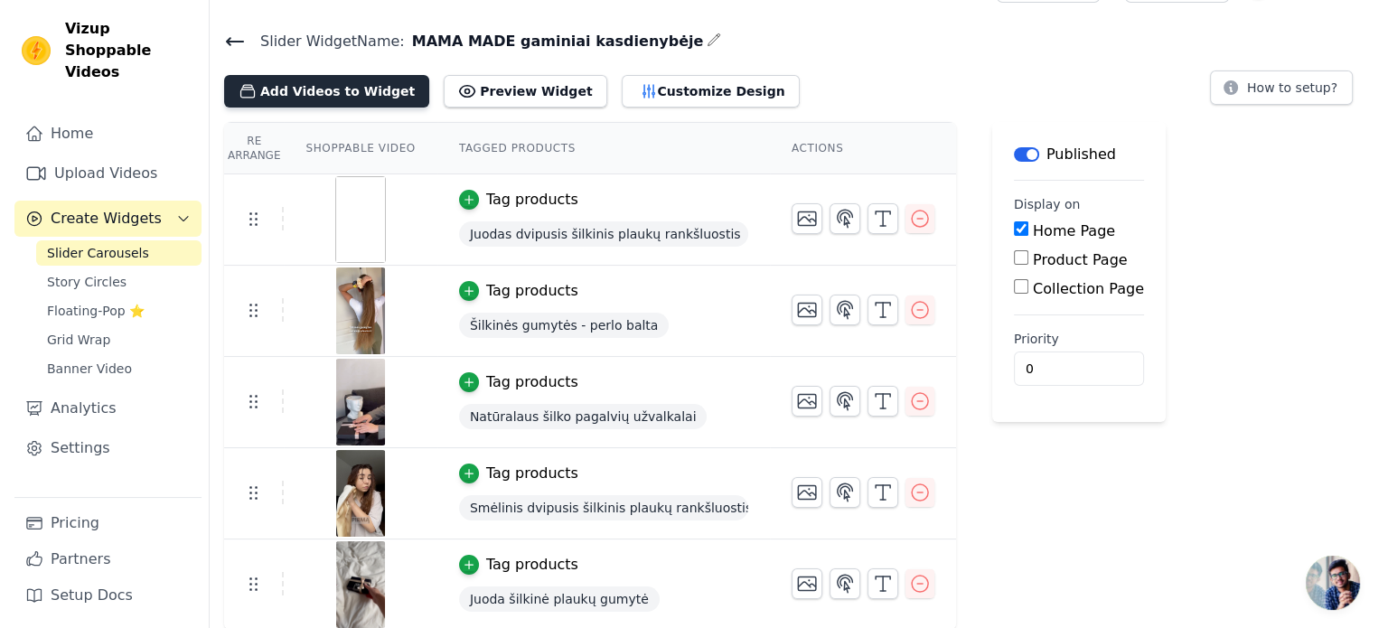
scroll to position [0, 0]
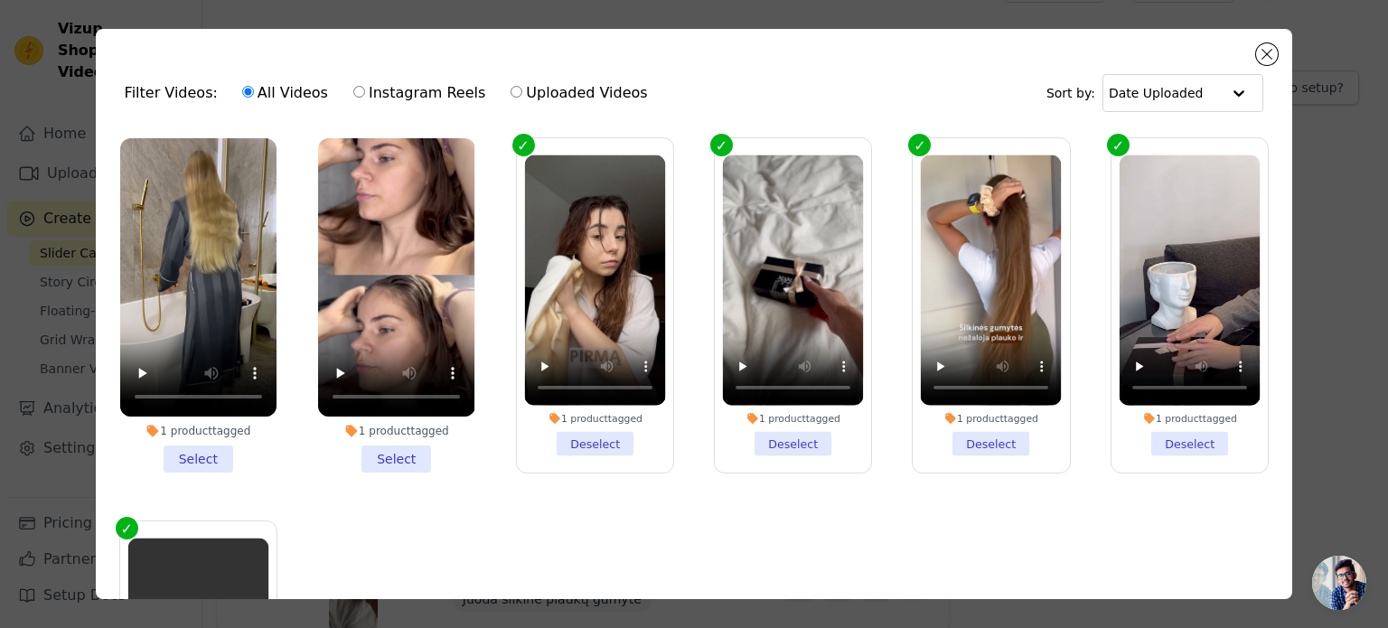
click at [196, 456] on li "1 product tagged Select" at bounding box center [198, 305] width 156 height 334
click at [0, 0] on input "1 product tagged Select" at bounding box center [0, 0] width 0 height 0
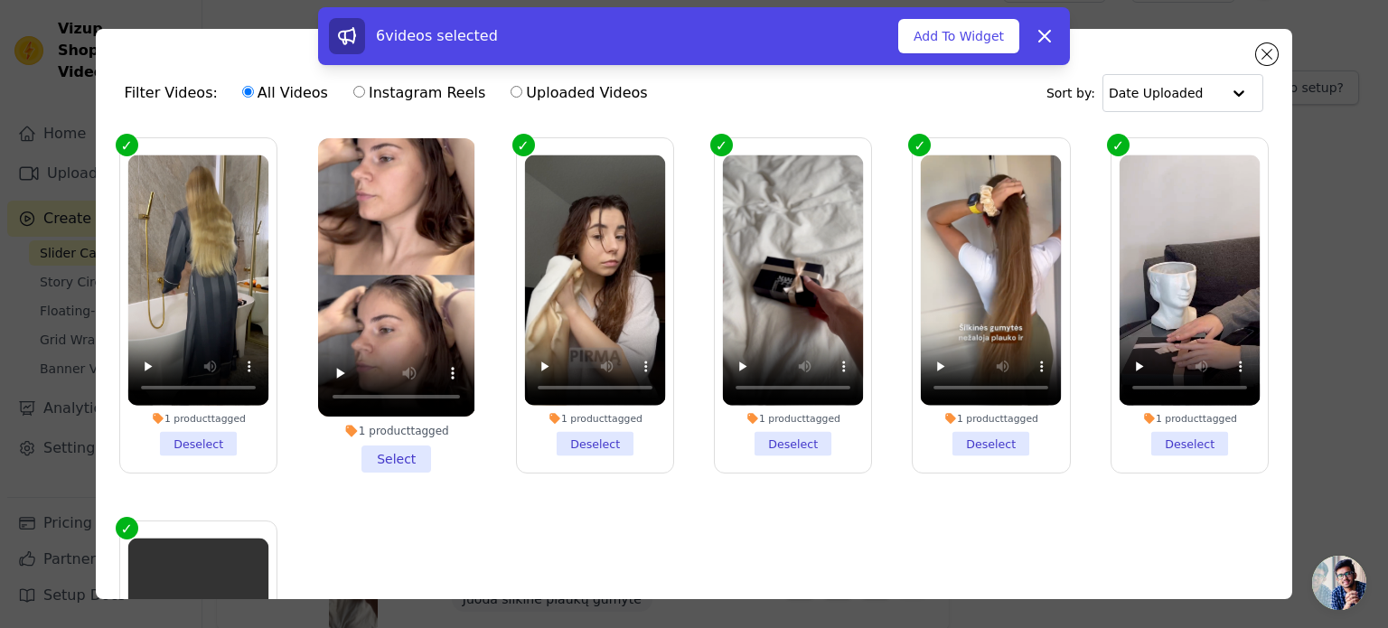
click at [390, 458] on li "1 product tagged Select" at bounding box center [396, 305] width 156 height 334
click at [0, 0] on input "1 product tagged Select" at bounding box center [0, 0] width 0 height 0
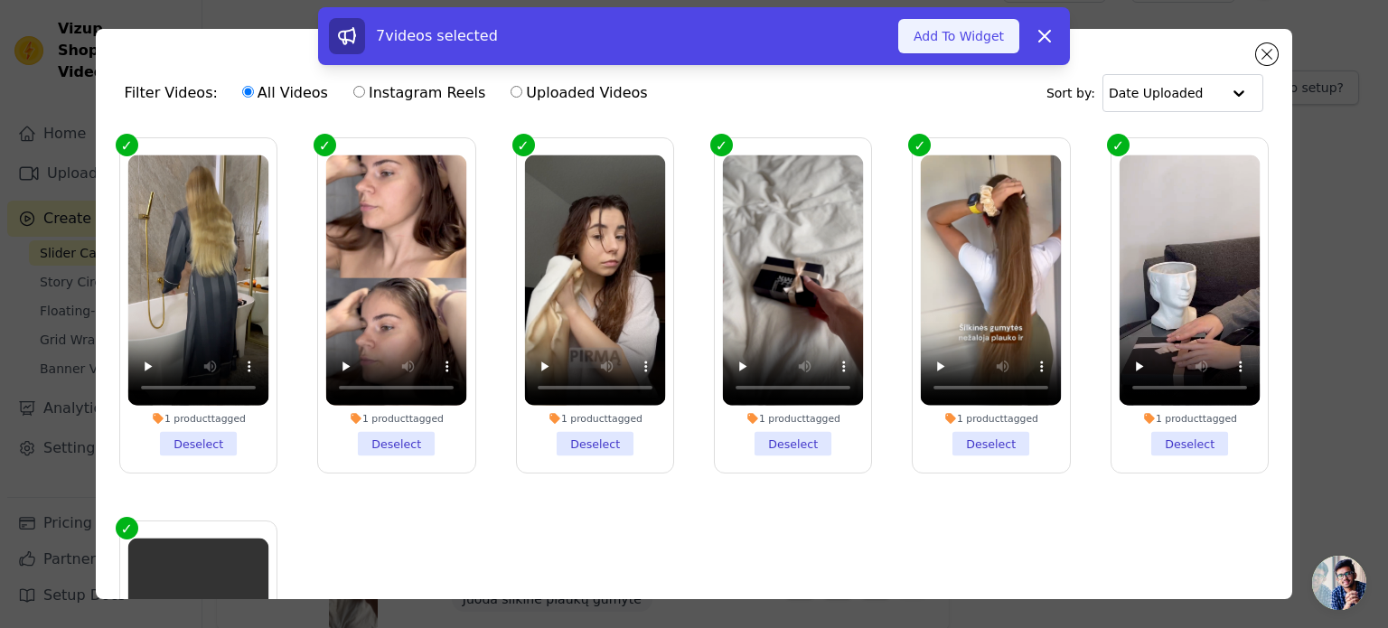
click at [962, 24] on button "Add To Widget" at bounding box center [958, 36] width 121 height 34
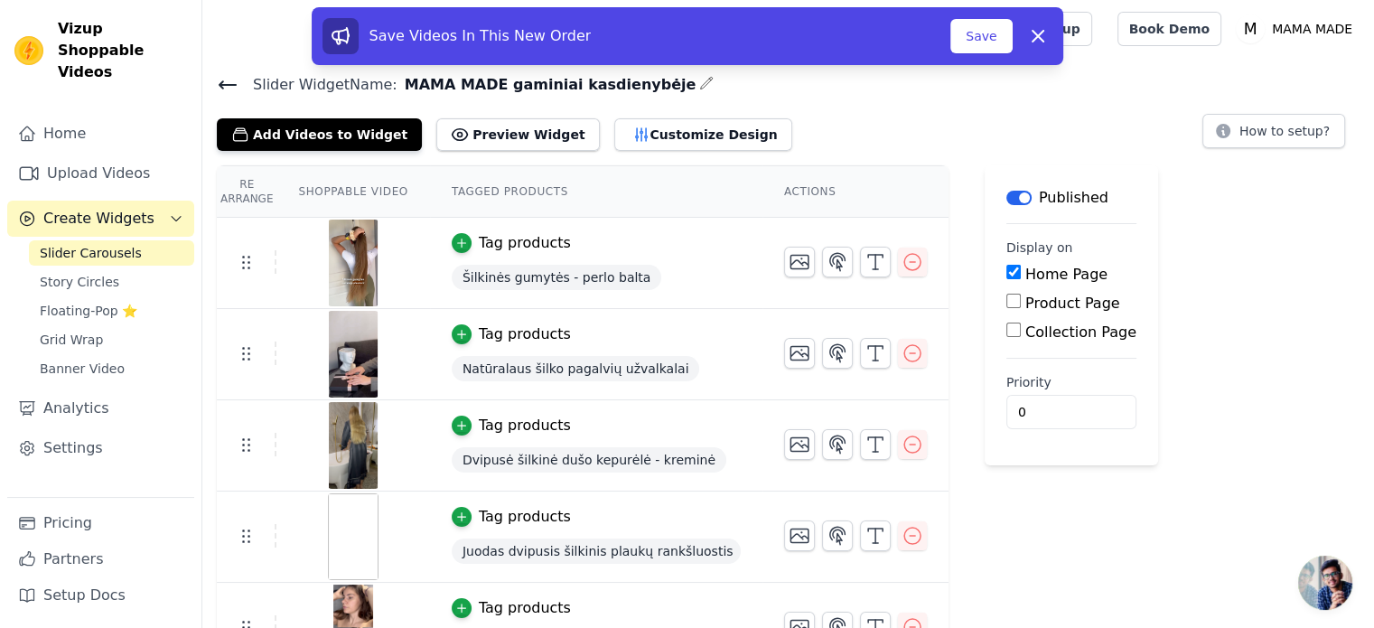
click at [1203, 304] on div "Re Arrange Shoppable Video Tagged Products Actions Tag products Šilkinės gumytė…" at bounding box center [788, 510] width 1172 height 691
click at [990, 36] on button "Save" at bounding box center [980, 36] width 61 height 34
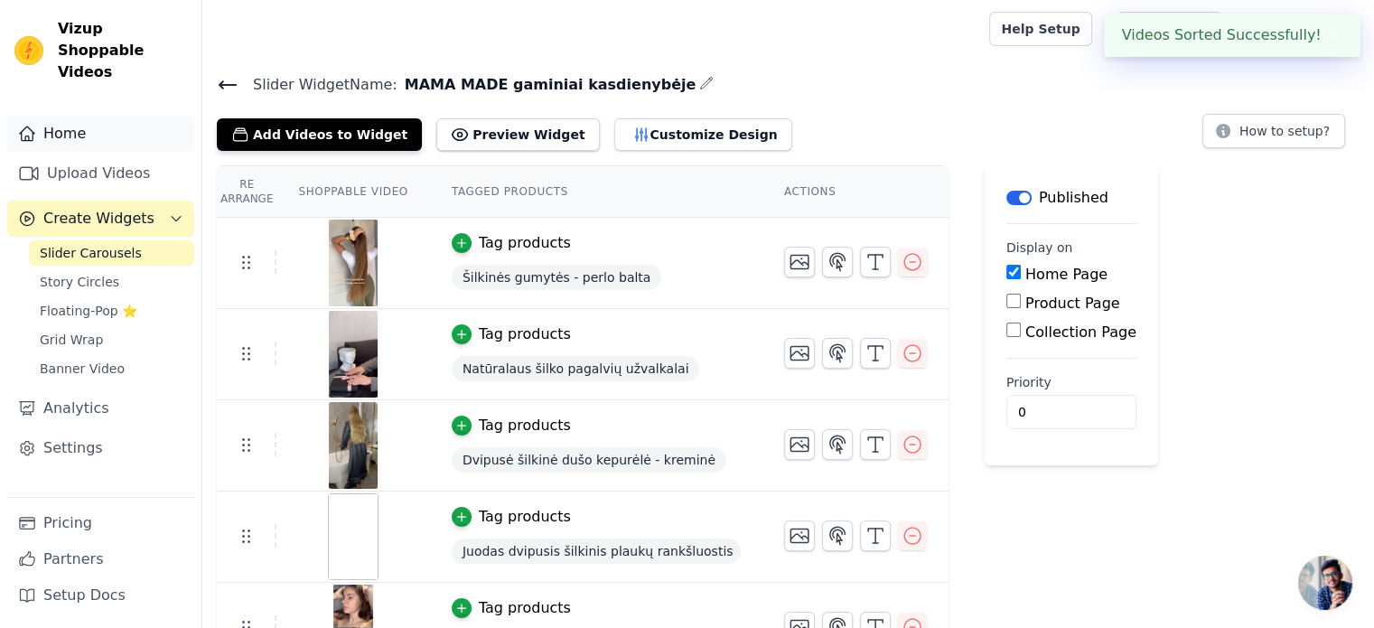
click at [50, 116] on link "Home" at bounding box center [100, 134] width 187 height 36
